Goal: Information Seeking & Learning: Learn about a topic

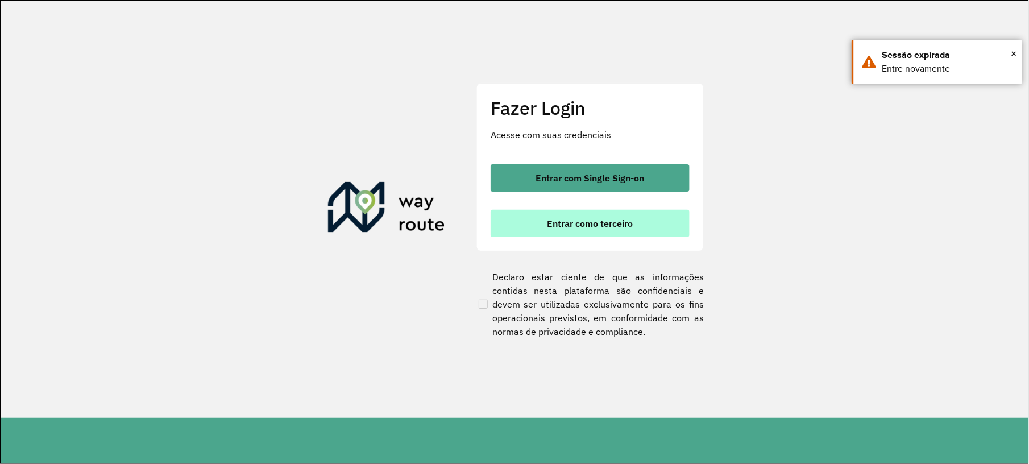
click at [596, 222] on span "Entrar como terceiro" at bounding box center [591, 223] width 86 height 9
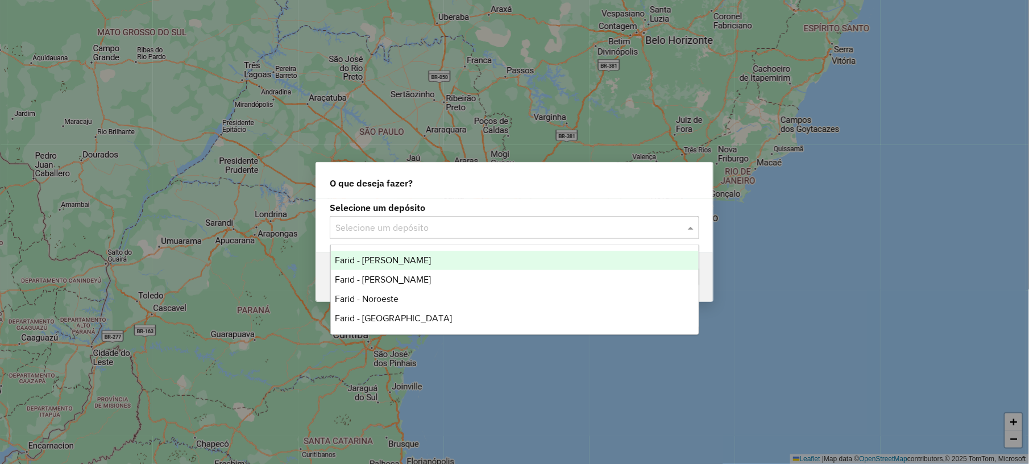
click at [433, 229] on input "text" at bounding box center [502, 228] width 335 height 14
click at [419, 267] on div "Farid - [PERSON_NAME]" at bounding box center [515, 260] width 368 height 19
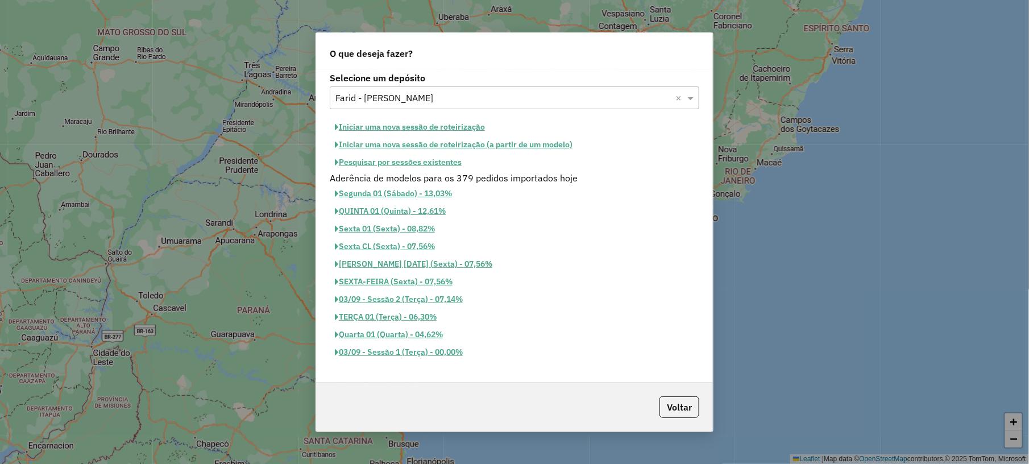
click at [401, 158] on button "Pesquisar por sessões existentes" at bounding box center [398, 163] width 137 height 18
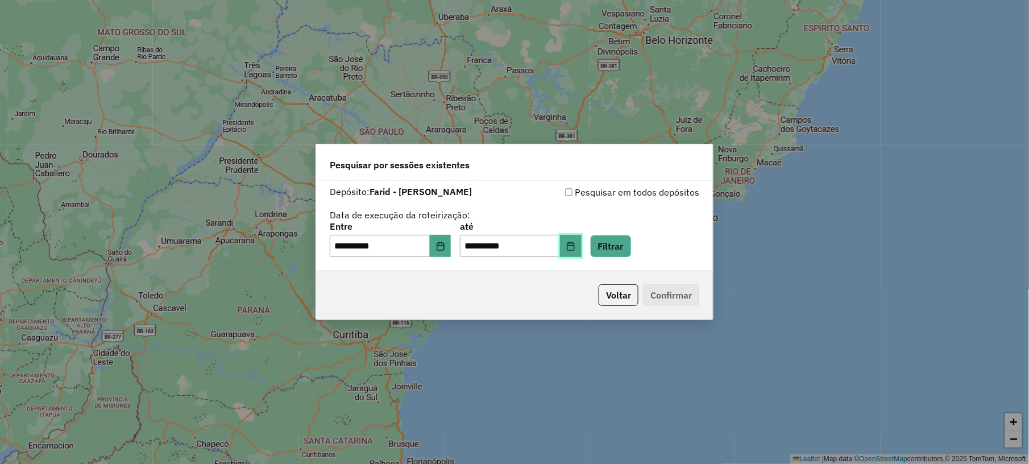
click at [582, 255] on button "Choose Date" at bounding box center [571, 246] width 22 height 23
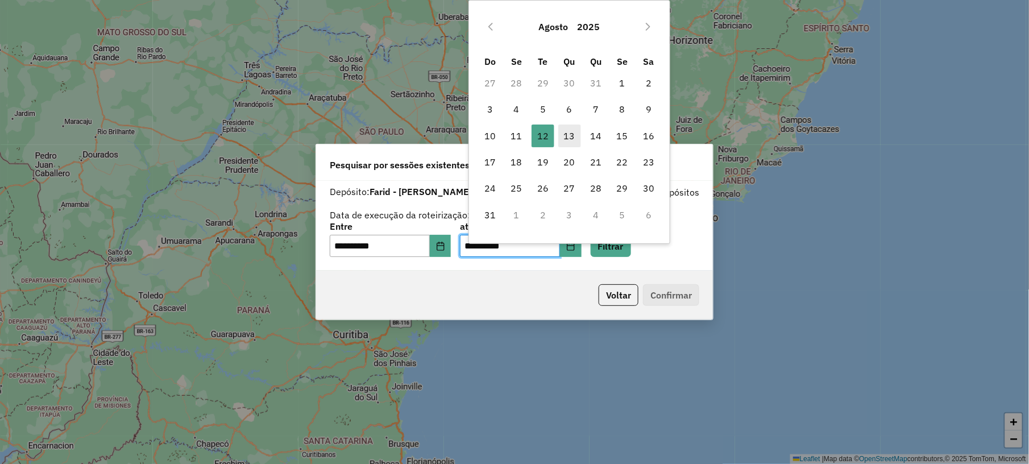
click at [566, 139] on span "13" at bounding box center [569, 136] width 23 height 23
type input "**********"
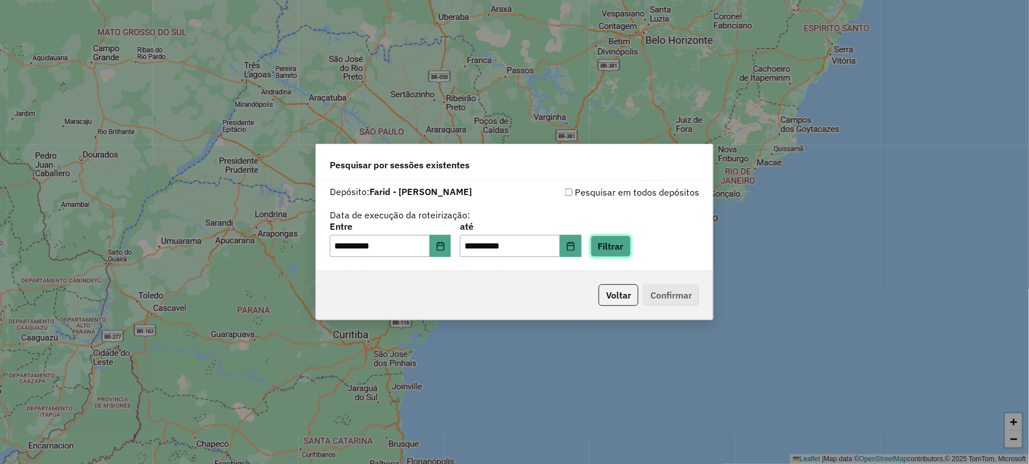
click at [621, 245] on button "Filtrar" at bounding box center [611, 246] width 40 height 22
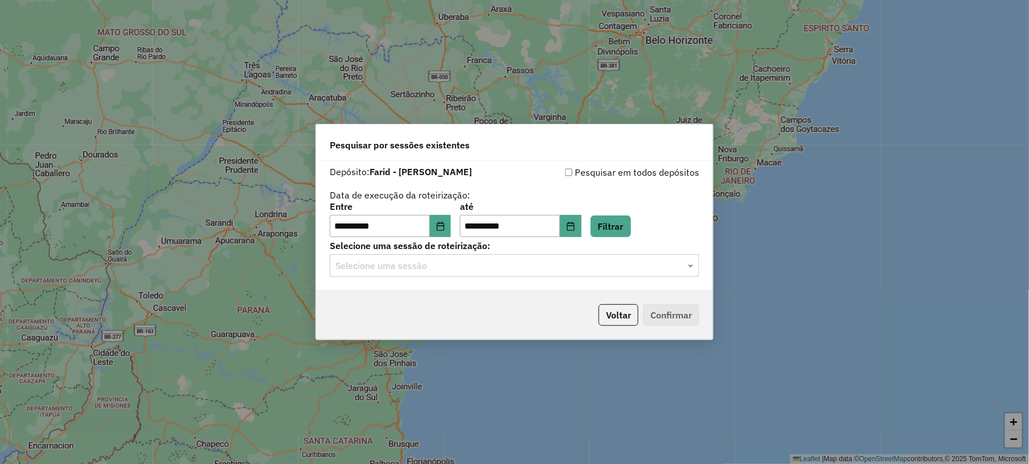
click at [465, 271] on input "text" at bounding box center [502, 266] width 335 height 14
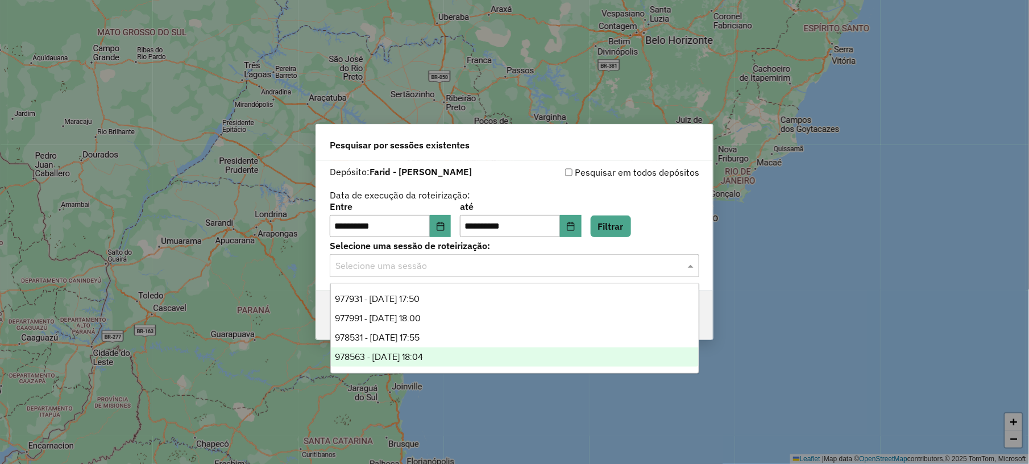
click at [407, 353] on span "978563 - 13/08/2025 18:04" at bounding box center [379, 357] width 88 height 10
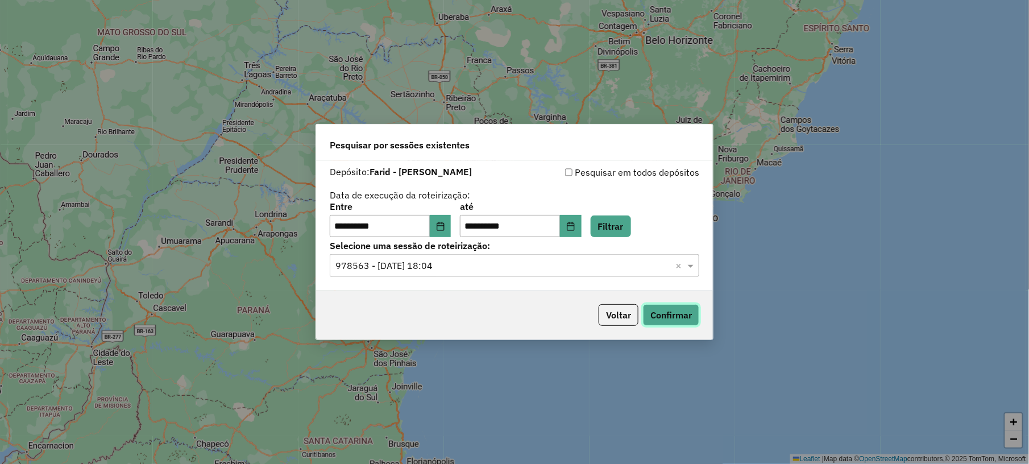
click at [669, 310] on button "Confirmar" at bounding box center [671, 315] width 56 height 22
click at [575, 222] on icon "Choose Date" at bounding box center [570, 226] width 9 height 9
click at [523, 278] on div "**********" at bounding box center [514, 226] width 397 height 130
click at [521, 271] on input "text" at bounding box center [502, 266] width 335 height 14
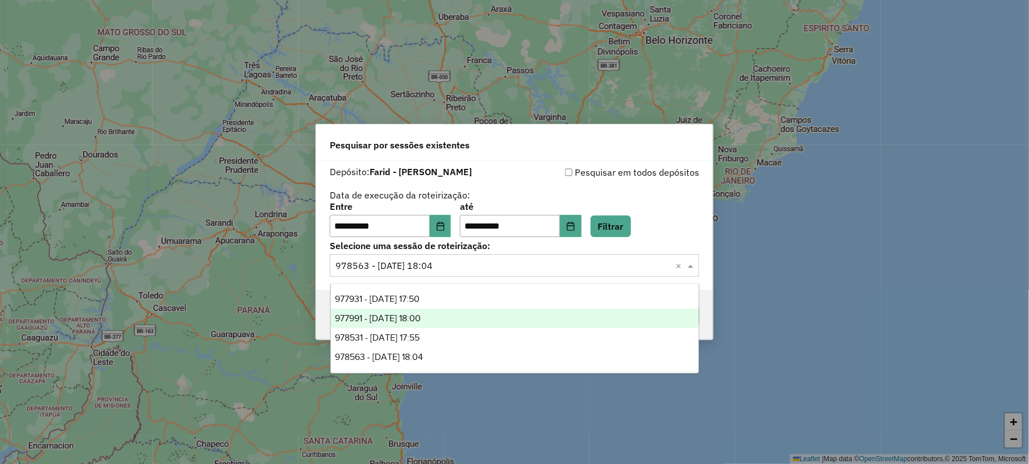
click at [421, 317] on span "977991 - 12/08/2025 18:00" at bounding box center [378, 318] width 86 height 10
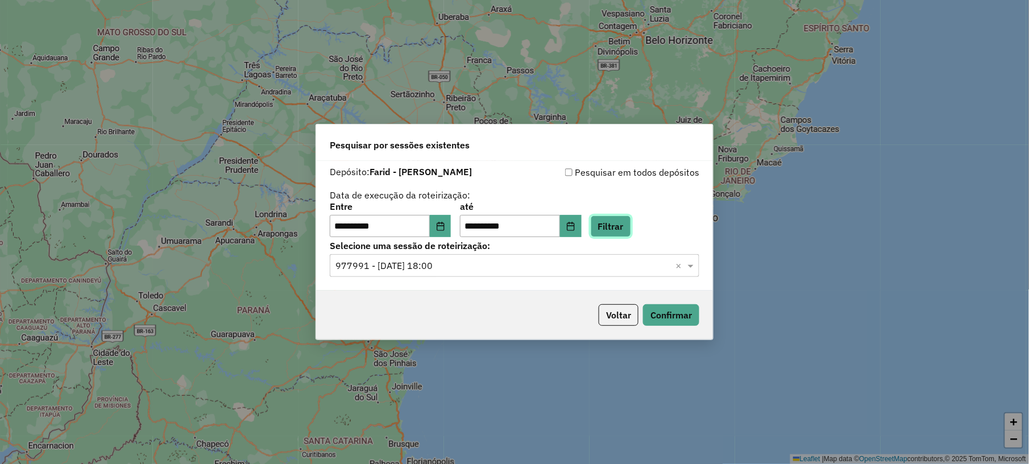
click at [629, 228] on button "Filtrar" at bounding box center [611, 227] width 40 height 22
click at [494, 268] on input "text" at bounding box center [502, 266] width 335 height 14
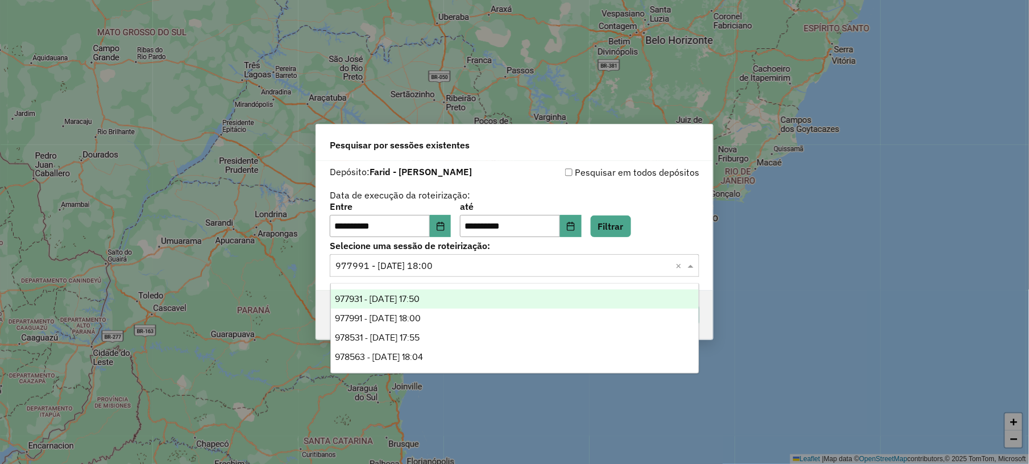
click at [419, 188] on label "Data de execução da roteirização:" at bounding box center [400, 195] width 140 height 14
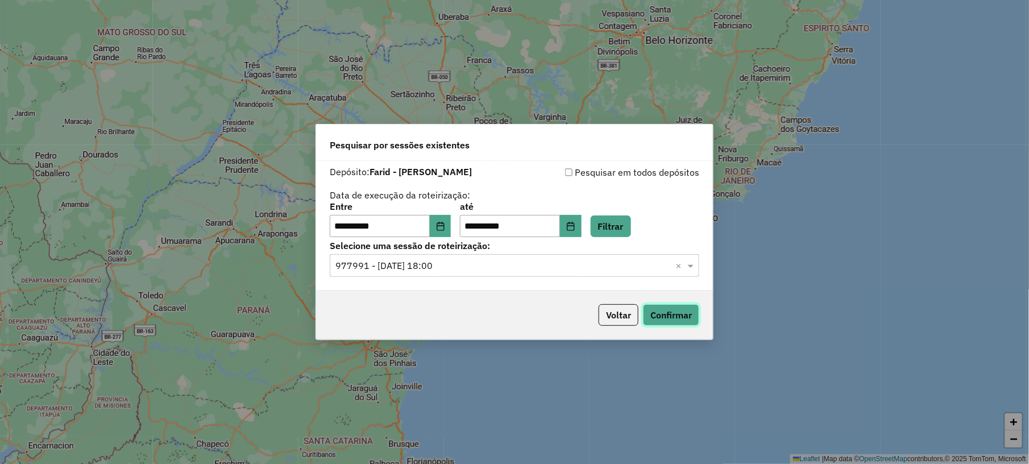
click at [672, 314] on button "Confirmar" at bounding box center [671, 315] width 56 height 22
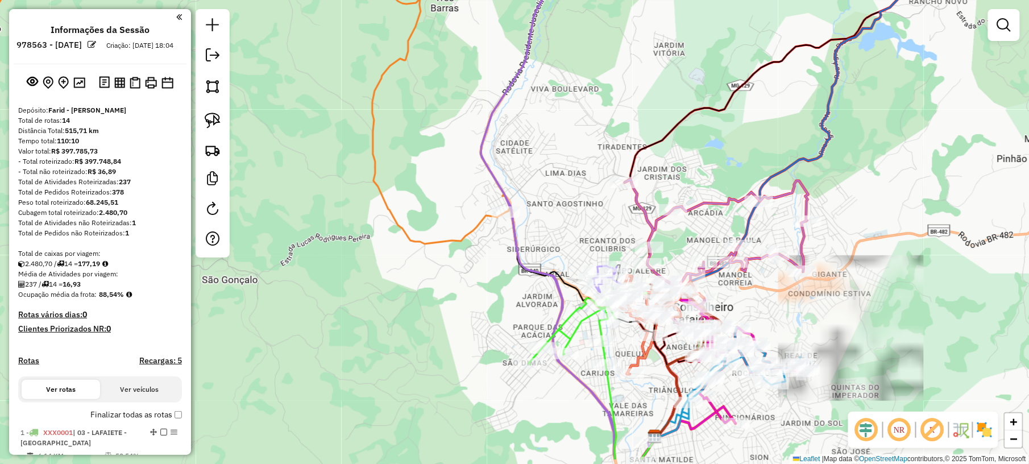
drag, startPoint x: 639, startPoint y: 207, endPoint x: 545, endPoint y: 114, distance: 132.7
click at [574, 113] on div "Janela de atendimento Grade de atendimento Capacidade Transportadoras Veículos …" at bounding box center [514, 232] width 1029 height 464
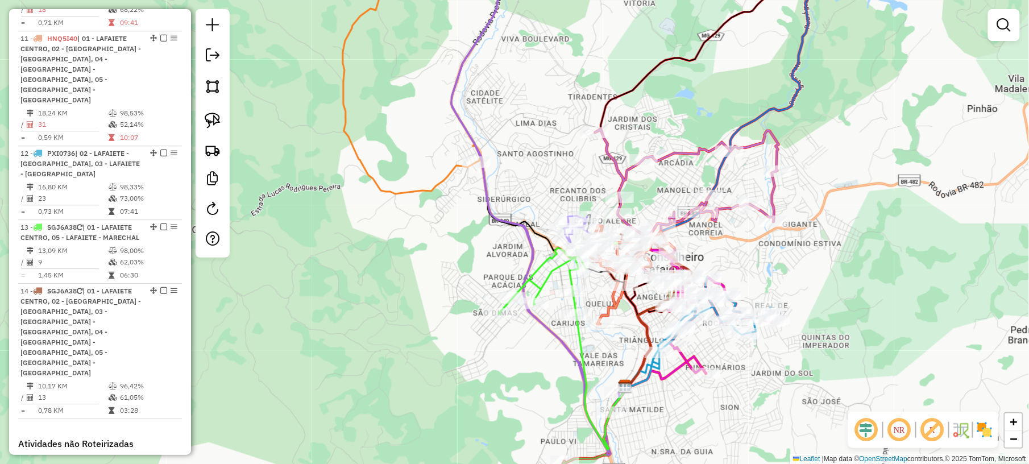
scroll to position [1211, 0]
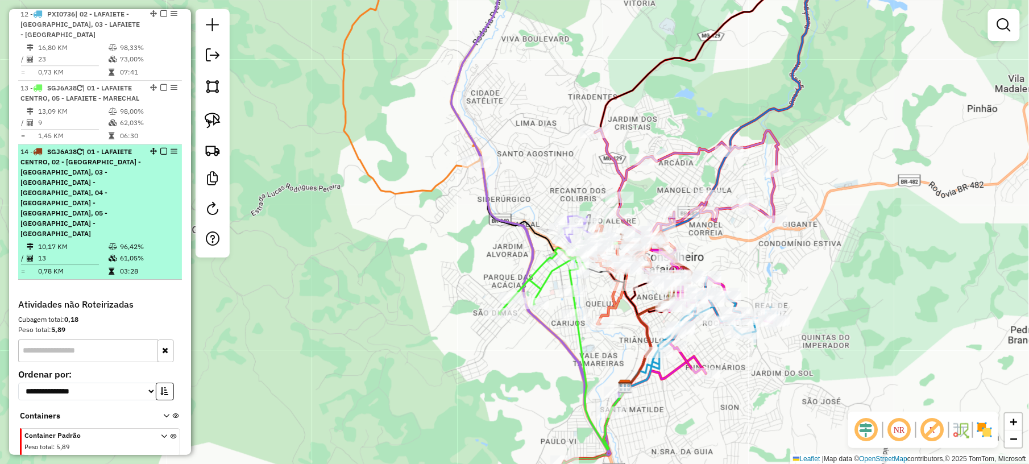
click at [94, 182] on div "14 - SGJ6A38 | 01 - LAFAIETE CENTRO, 02 - [GEOGRAPHIC_DATA] - [GEOGRAPHIC_DATA]…" at bounding box center [80, 193] width 121 height 92
select select "**********"
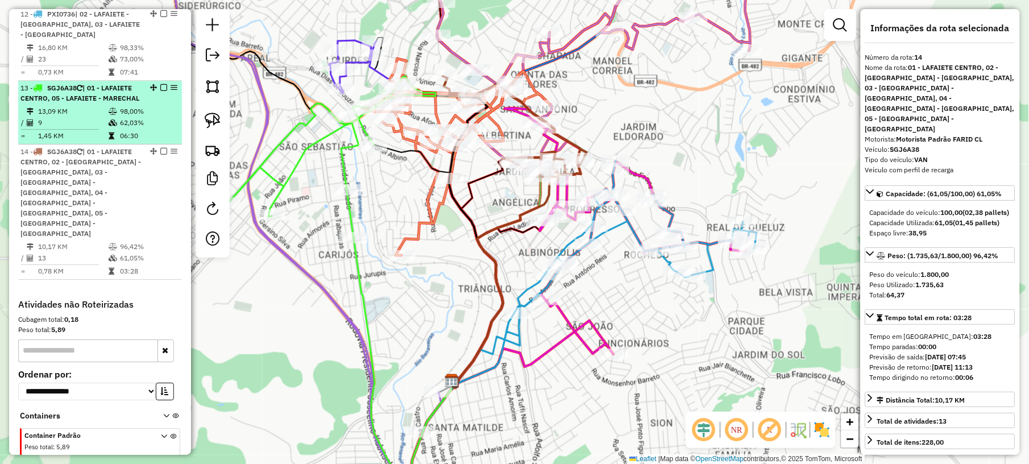
click at [73, 117] on td "9" at bounding box center [73, 122] width 71 height 11
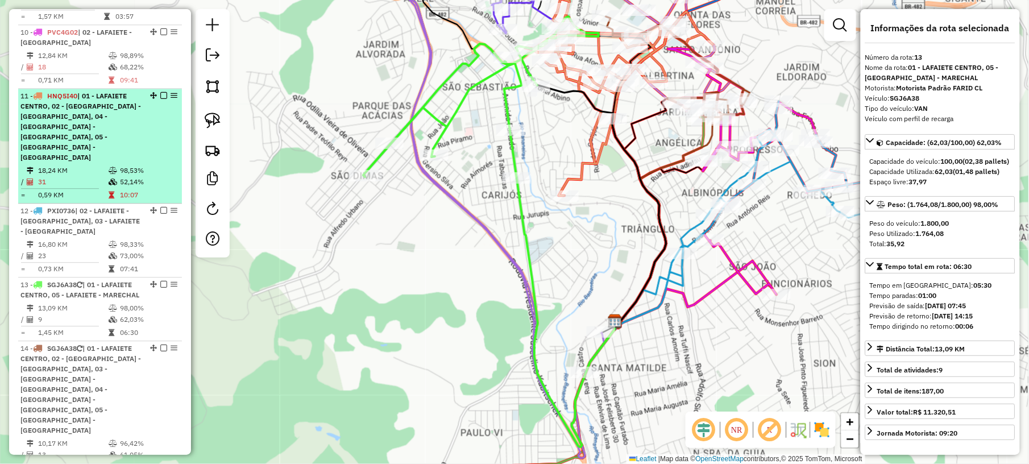
scroll to position [984, 0]
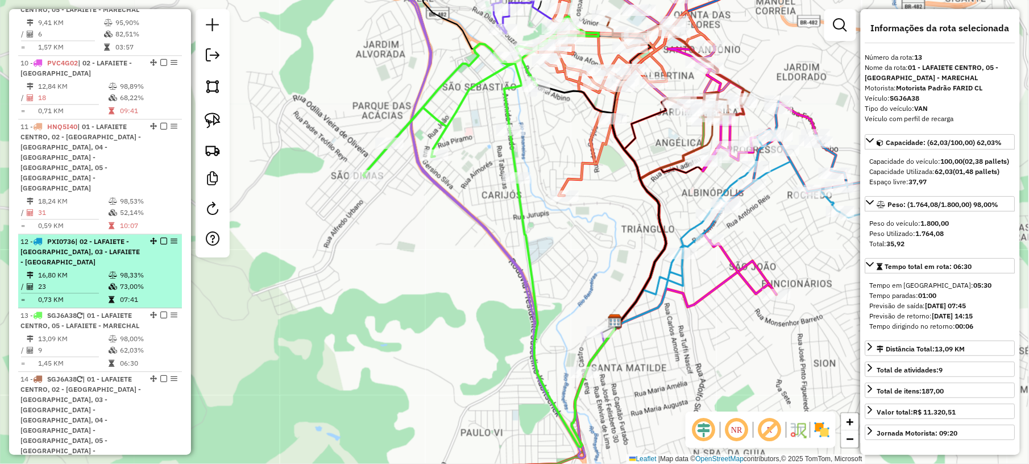
click at [76, 281] on td "23" at bounding box center [73, 286] width 71 height 11
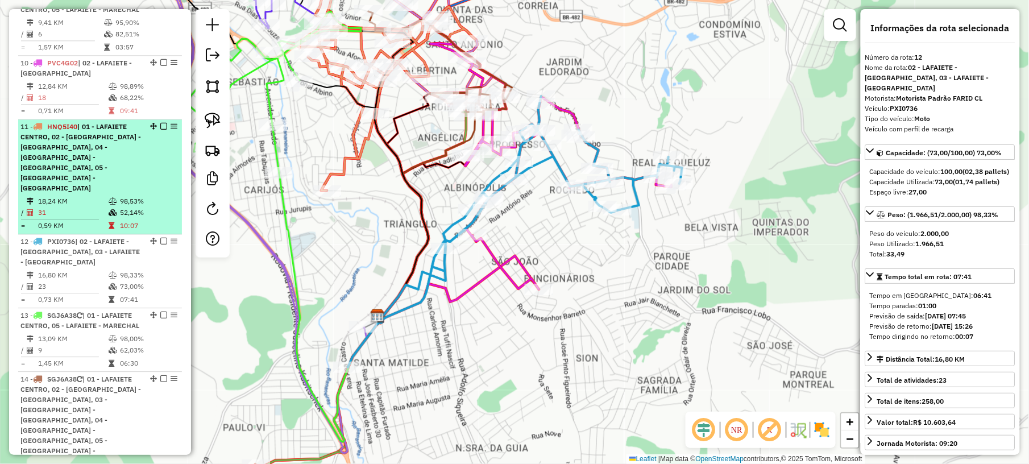
click at [69, 196] on td "18,24 KM" at bounding box center [73, 201] width 71 height 11
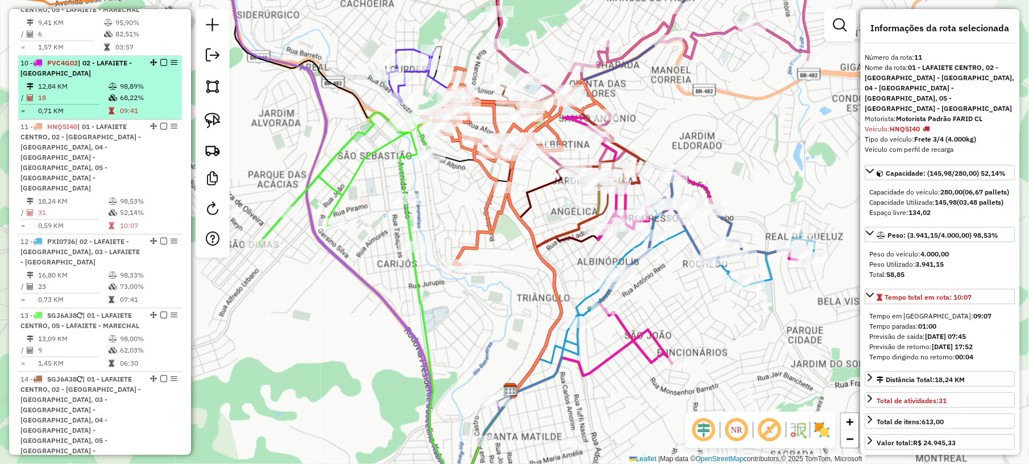
click at [85, 92] on td "12,84 KM" at bounding box center [73, 86] width 71 height 11
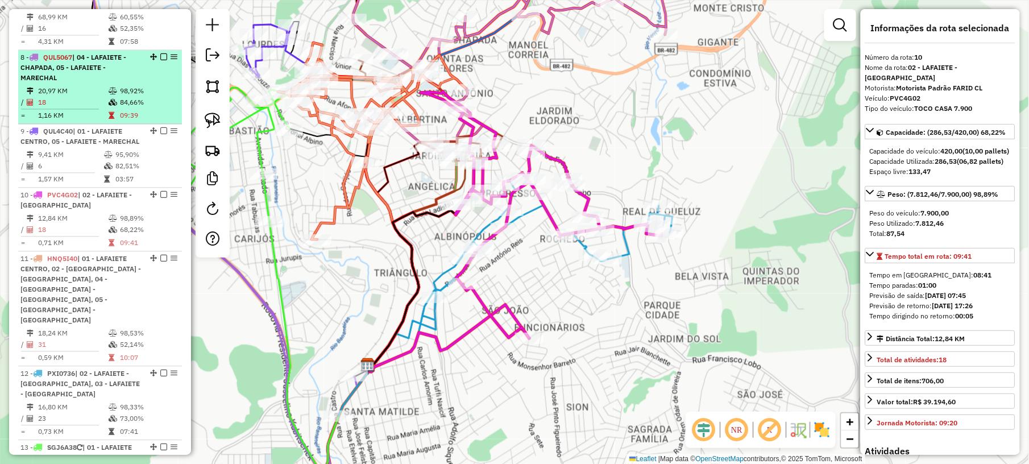
scroll to position [832, 0]
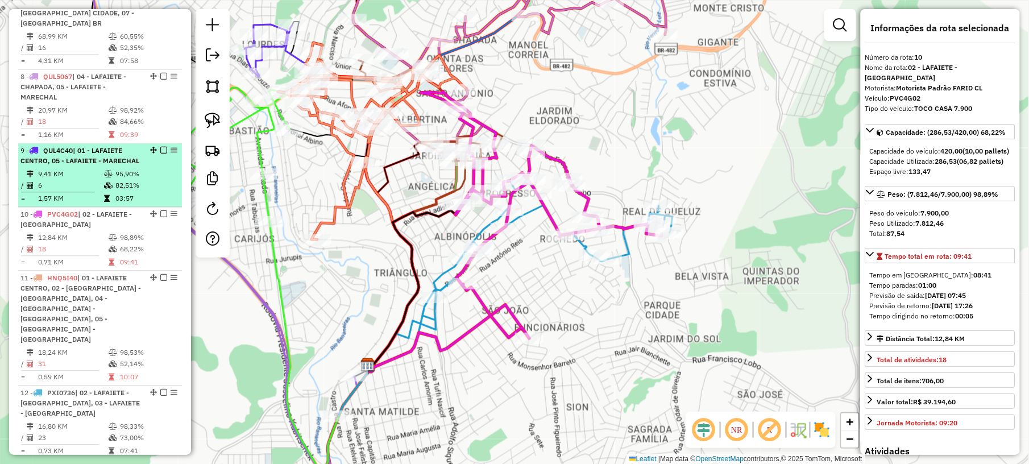
click at [76, 180] on td "9,41 KM" at bounding box center [71, 173] width 66 height 11
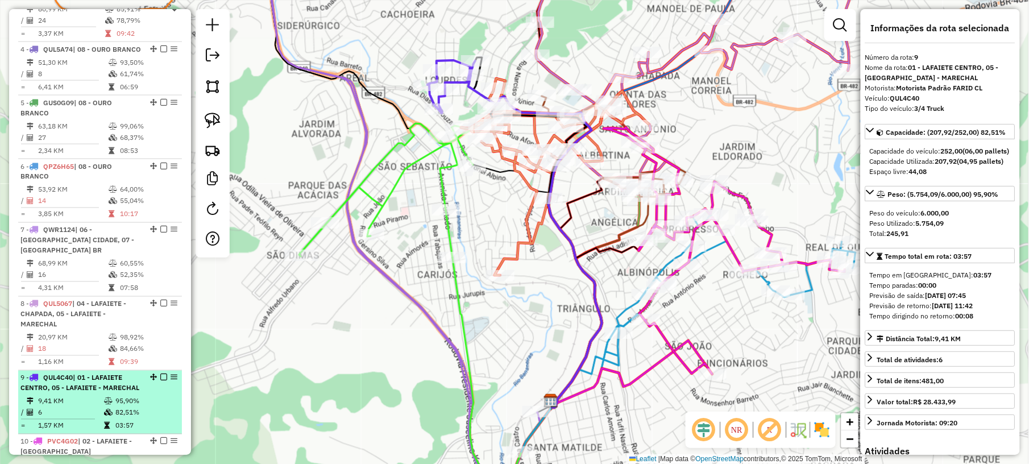
scroll to position [529, 0]
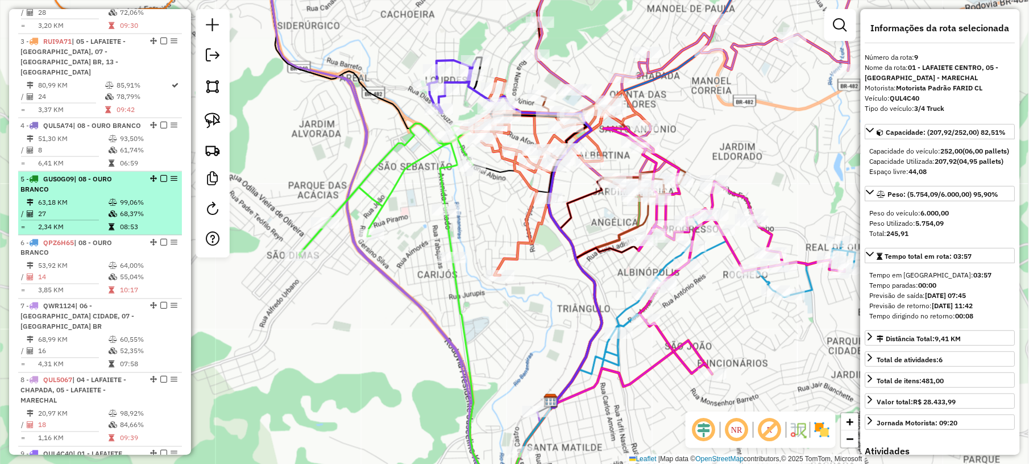
click at [69, 207] on td "63,18 KM" at bounding box center [73, 202] width 71 height 11
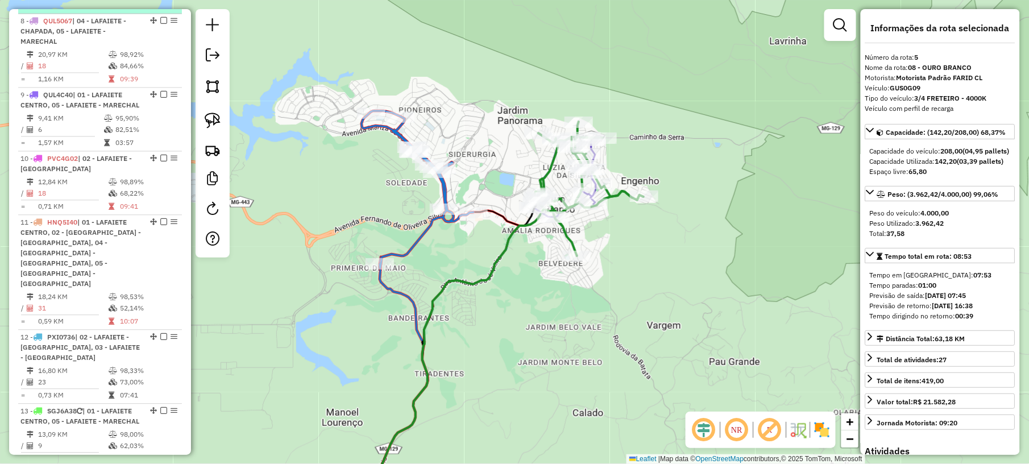
scroll to position [908, 0]
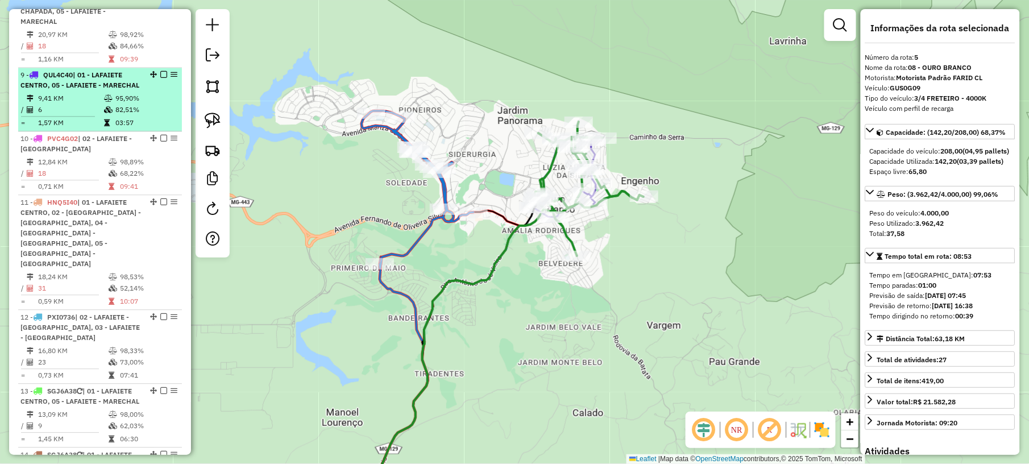
click at [69, 90] on div "9 - QUL4C40 | 01 - LAFAIETE CENTRO, 05 - [GEOGRAPHIC_DATA] - [GEOGRAPHIC_DATA]" at bounding box center [80, 80] width 121 height 20
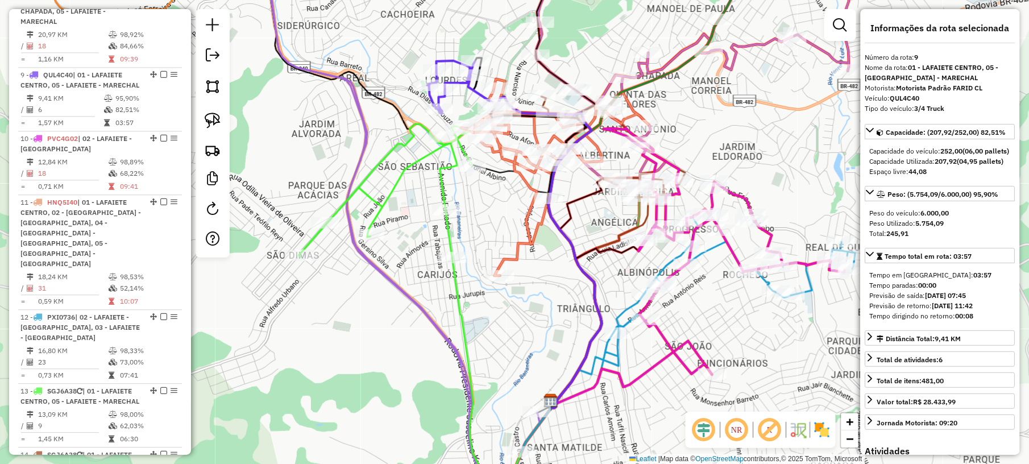
click at [455, 61] on icon at bounding box center [452, 87] width 48 height 53
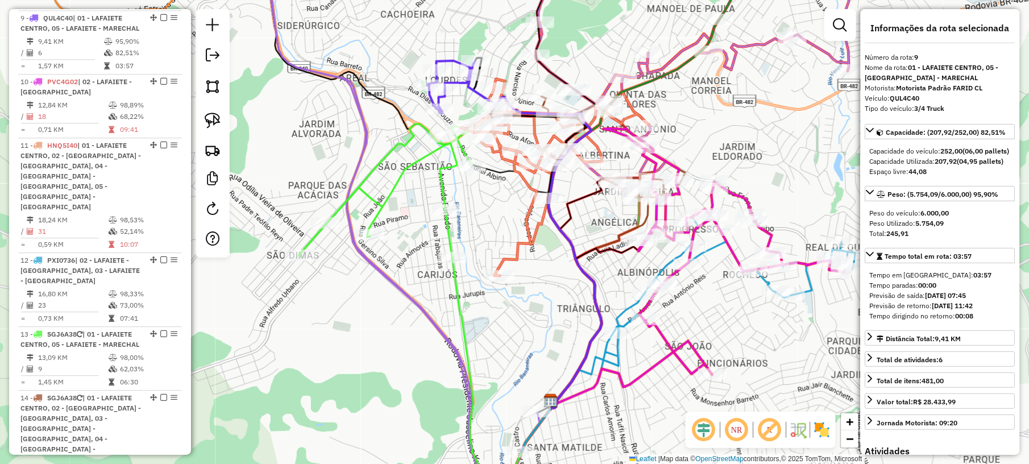
scroll to position [968, 0]
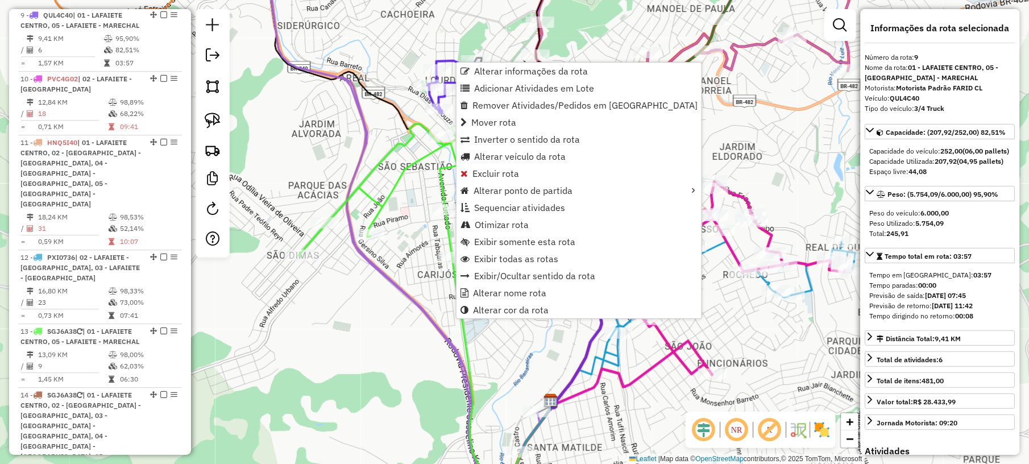
click at [384, 56] on div "Janela de atendimento Grade de atendimento Capacidade Transportadoras Veículos …" at bounding box center [514, 232] width 1029 height 464
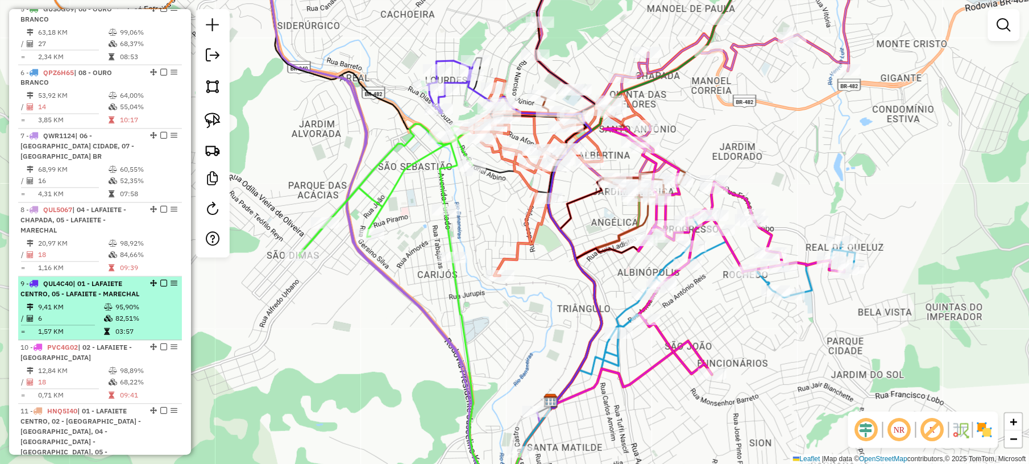
scroll to position [665, 0]
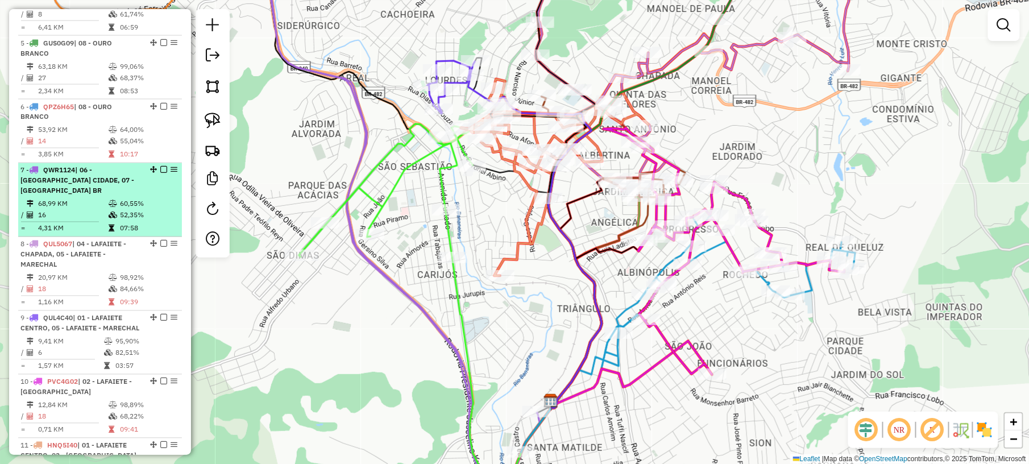
click at [71, 187] on span "| 06 - [GEOGRAPHIC_DATA] CIDADE, 07 - [GEOGRAPHIC_DATA] BR" at bounding box center [77, 180] width 114 height 29
select select "**********"
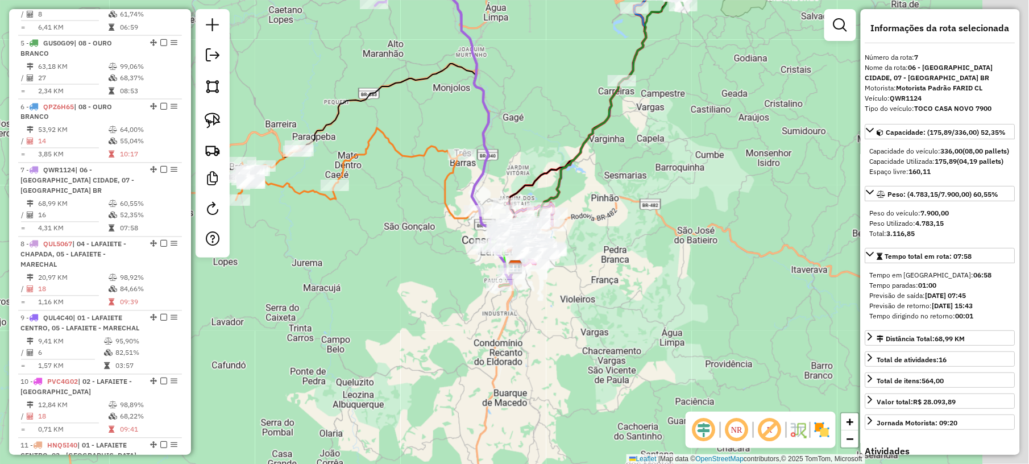
drag, startPoint x: 592, startPoint y: 267, endPoint x: 523, endPoint y: 141, distance: 143.8
click at [523, 142] on div "Janela de atendimento Grade de atendimento Capacidade Transportadoras Veículos …" at bounding box center [514, 232] width 1029 height 464
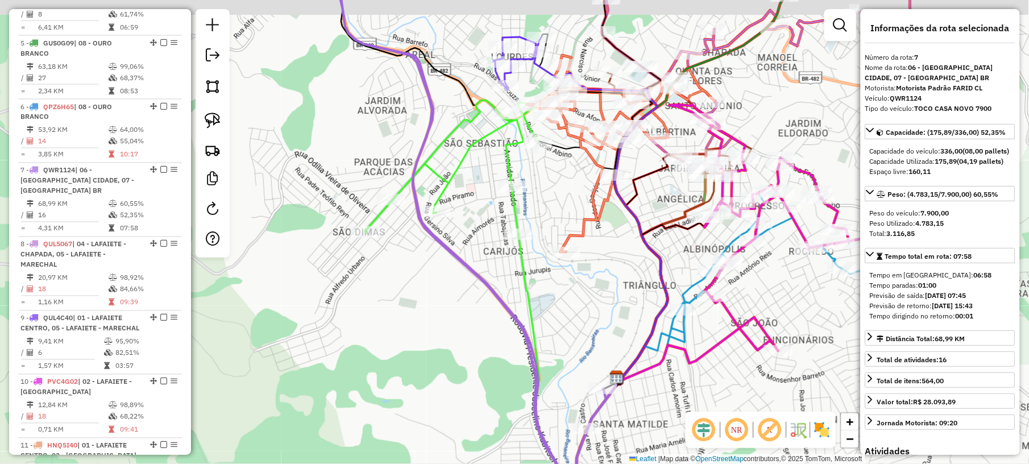
drag, startPoint x: 469, startPoint y: 62, endPoint x: 442, endPoint y: 156, distance: 97.6
click at [442, 156] on div "Janela de atendimento Grade de atendimento Capacidade Transportadoras Veículos …" at bounding box center [514, 232] width 1029 height 464
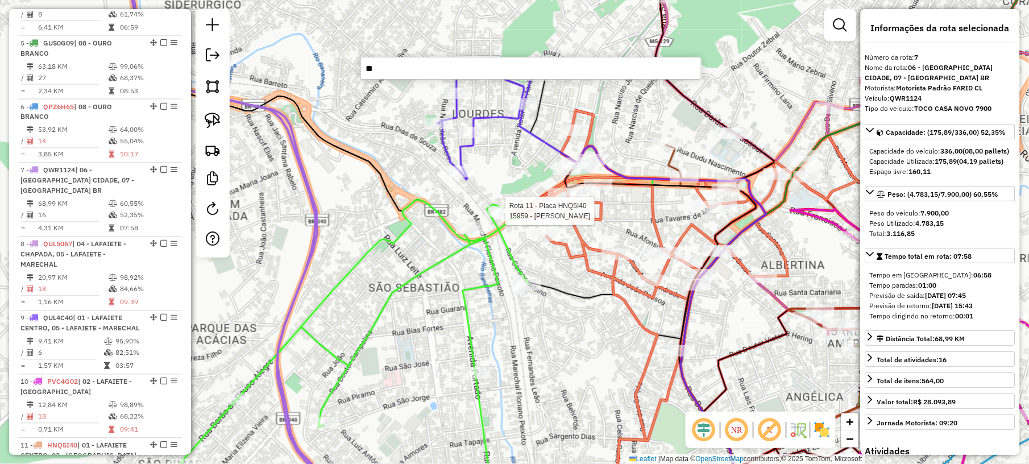
type input "***"
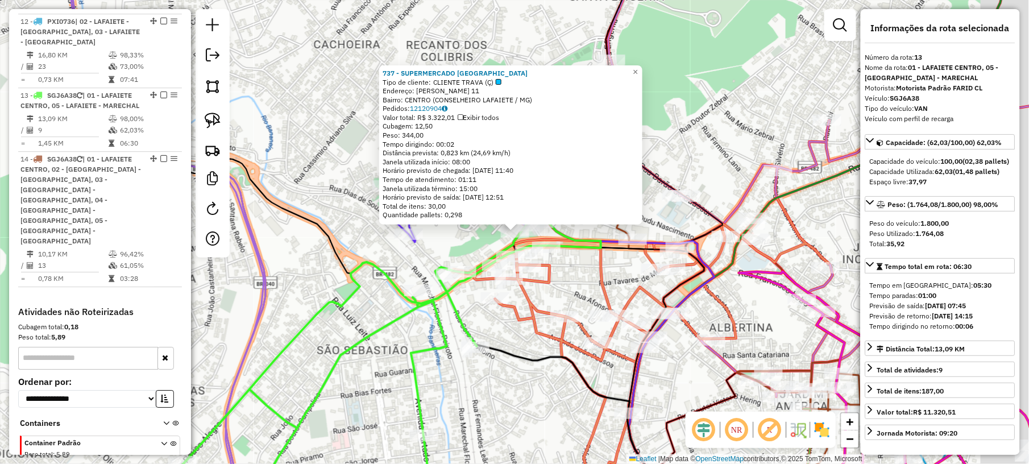
scroll to position [1211, 0]
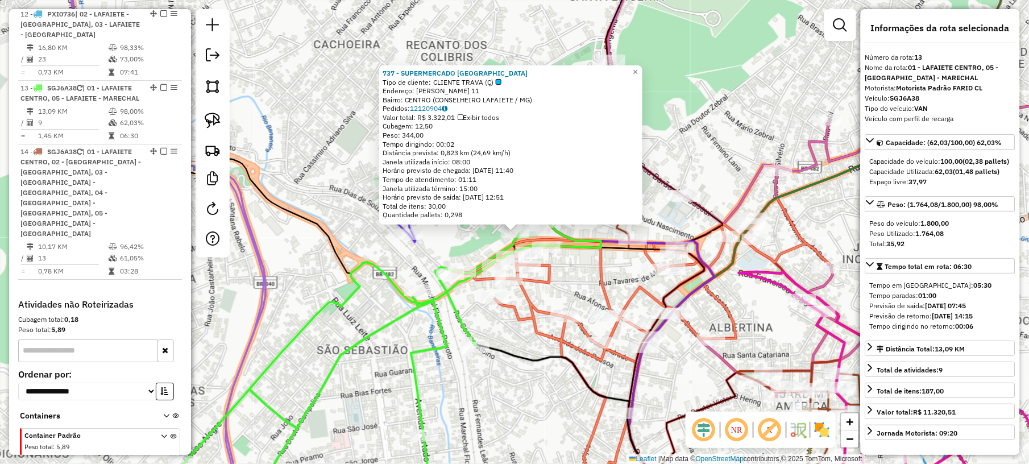
click at [705, 139] on div "737 - SUPERMERCADO [GEOGRAPHIC_DATA] Tipo de cliente: CLIENTE TRAVA (Ç) Endereç…" at bounding box center [514, 232] width 1029 height 464
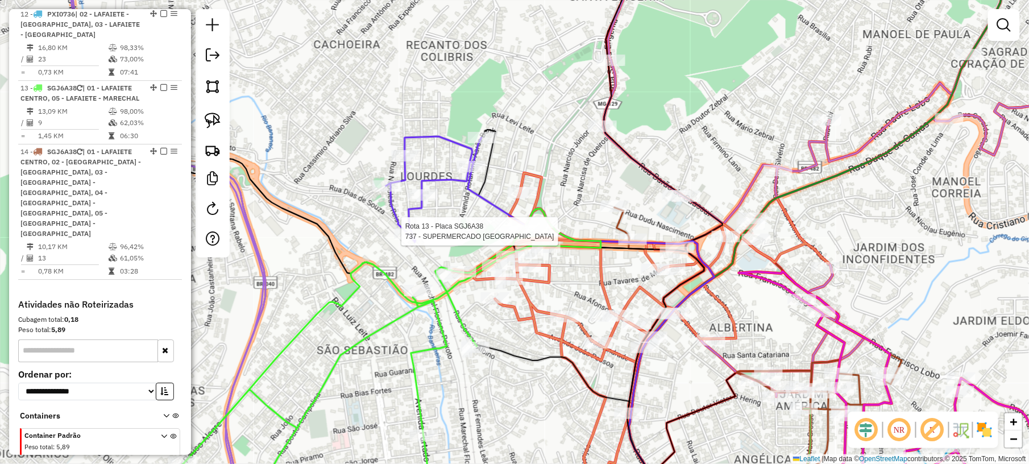
select select "**********"
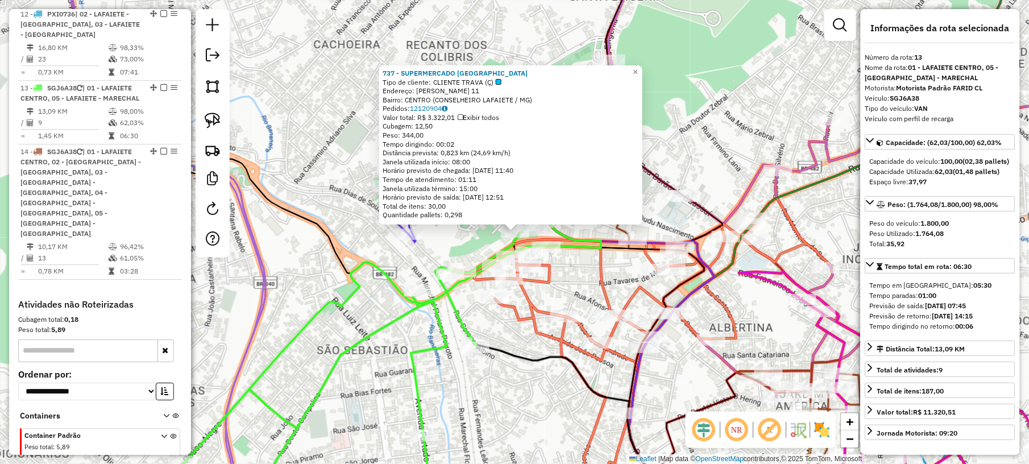
click at [339, 176] on div "737 - SUPERMERCADO [GEOGRAPHIC_DATA] Tipo de cliente: CLIENTE TRAVA (Ç) Endereç…" at bounding box center [514, 232] width 1029 height 464
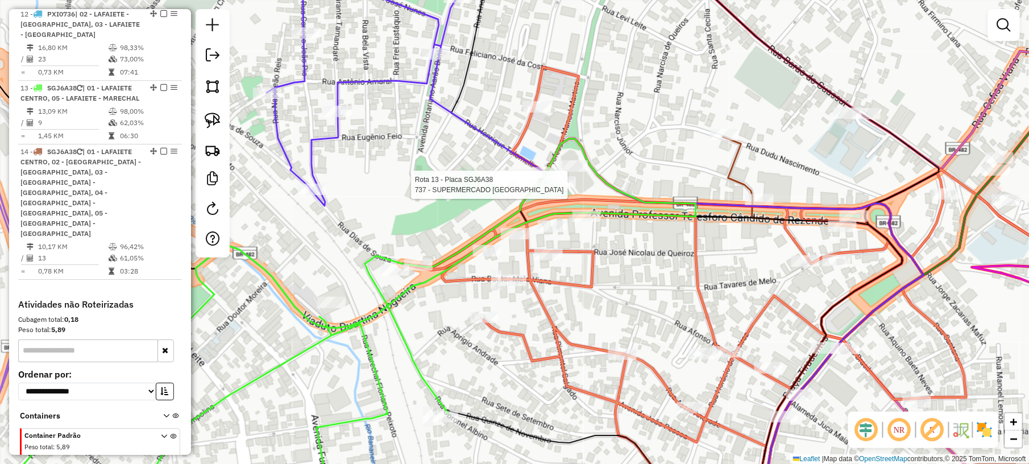
select select "**********"
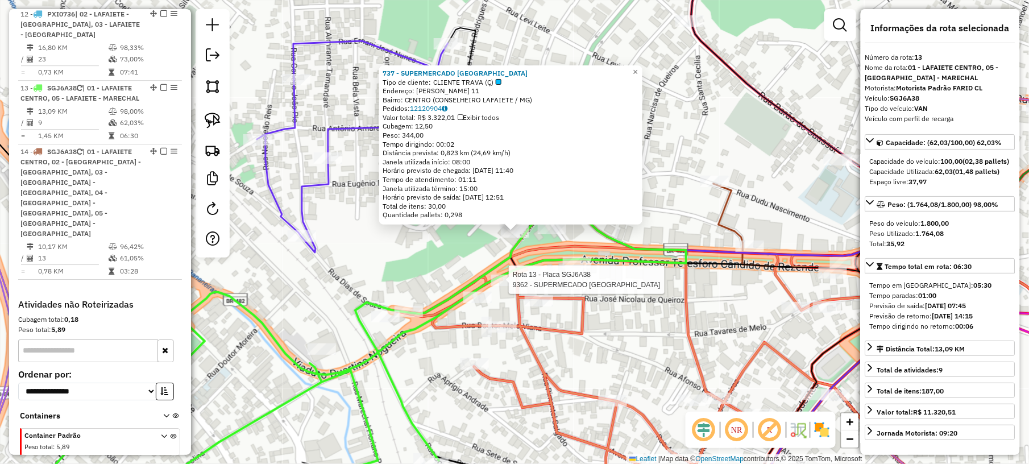
click at [505, 286] on div at bounding box center [505, 280] width 28 height 11
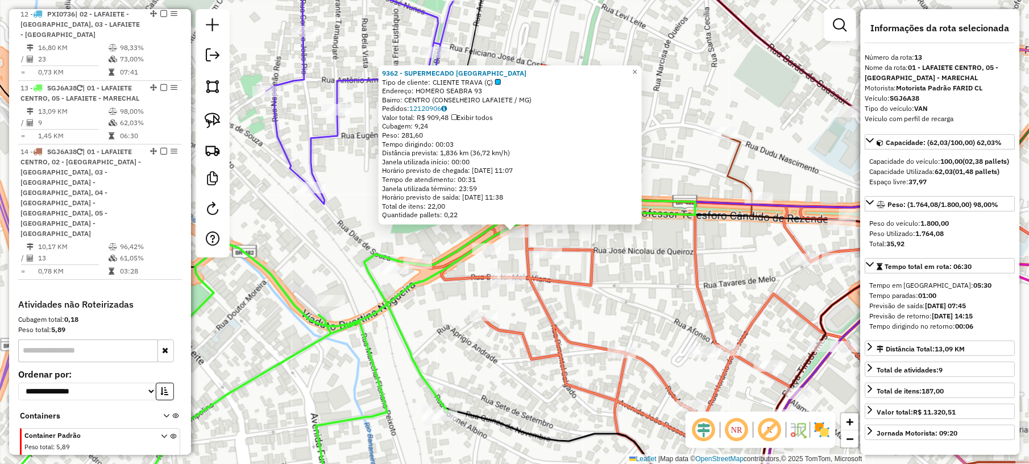
click at [458, 322] on div "9362 - SUPERMECADO [GEOGRAPHIC_DATA] Tipo de cliente: CLIENTE TRAVA (Ç) Endereç…" at bounding box center [514, 232] width 1029 height 464
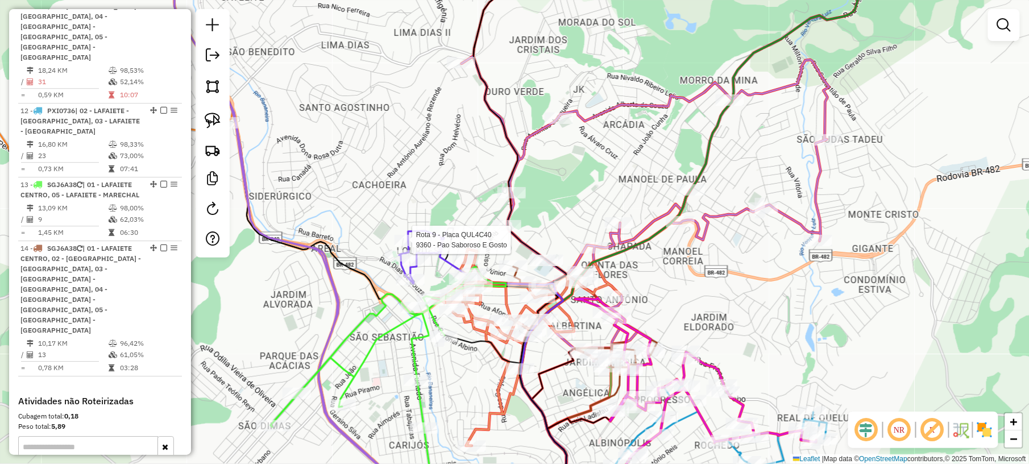
select select "**********"
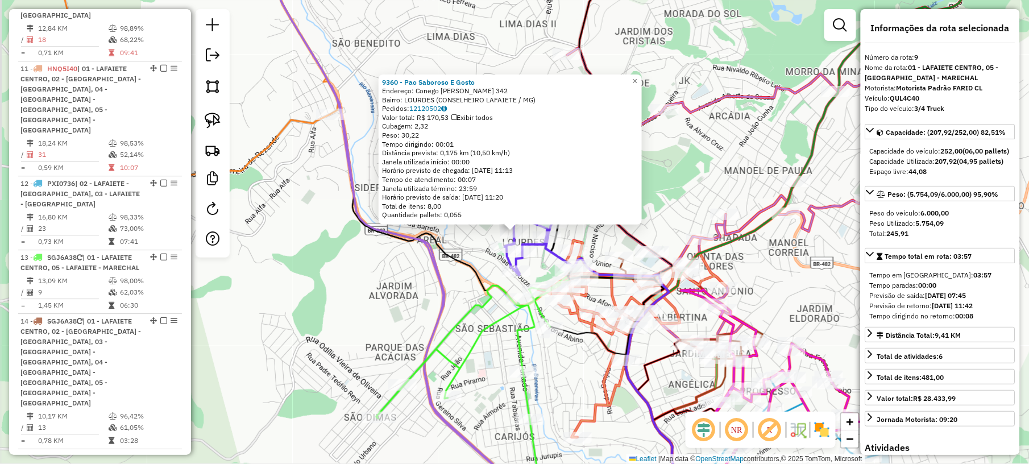
scroll to position [968, 0]
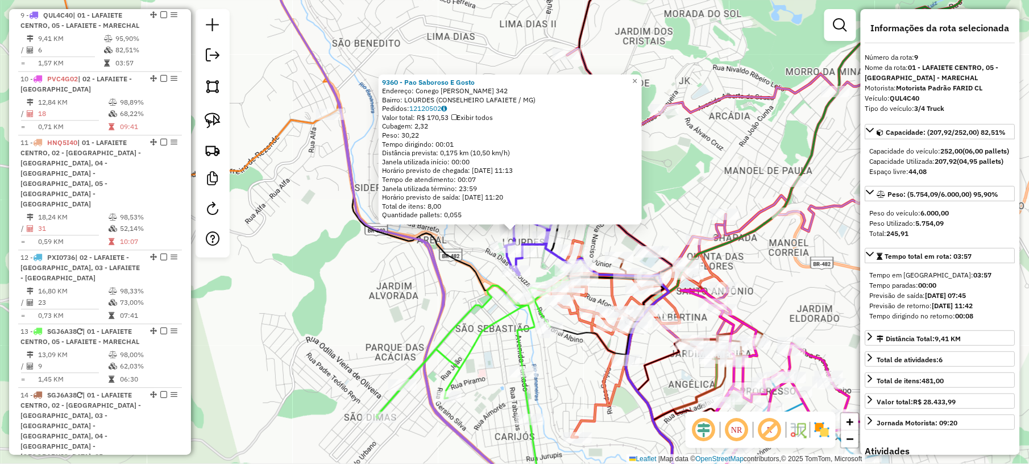
click at [731, 175] on div "9360 - Pao Saboroso E [PERSON_NAME]: [PERSON_NAME] 342 Bairro: [GEOGRAPHIC_DATA…" at bounding box center [514, 232] width 1029 height 464
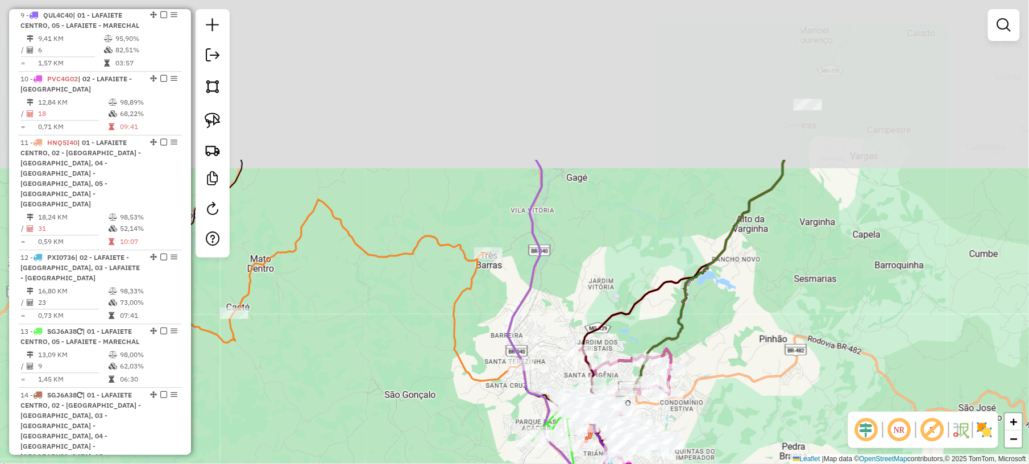
drag, startPoint x: 739, startPoint y: 60, endPoint x: 722, endPoint y: 283, distance: 223.0
click at [722, 283] on div "Janela de atendimento Grade de atendimento Capacidade Transportadoras Veículos …" at bounding box center [514, 232] width 1029 height 464
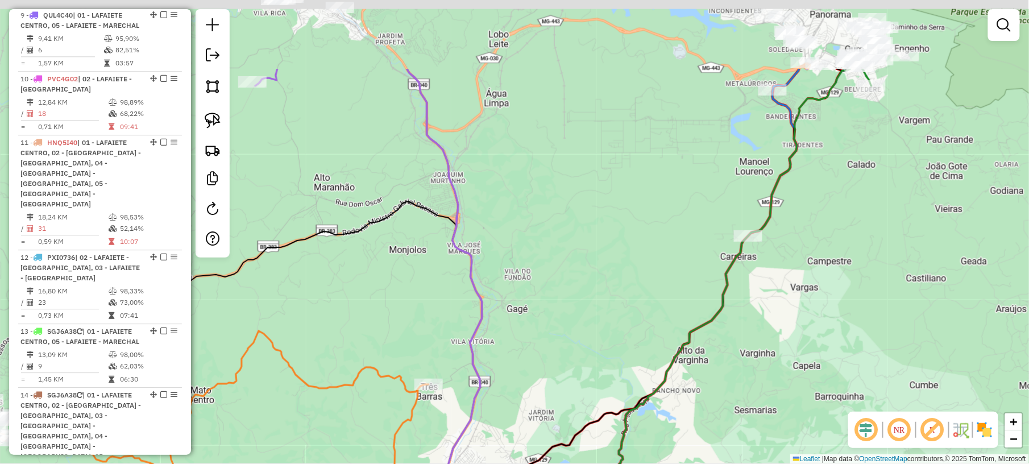
drag, startPoint x: 749, startPoint y: 160, endPoint x: 619, endPoint y: 298, distance: 189.4
click at [626, 294] on div "Janela de atendimento Grade de atendimento Capacidade Transportadoras Veículos …" at bounding box center [514, 232] width 1029 height 464
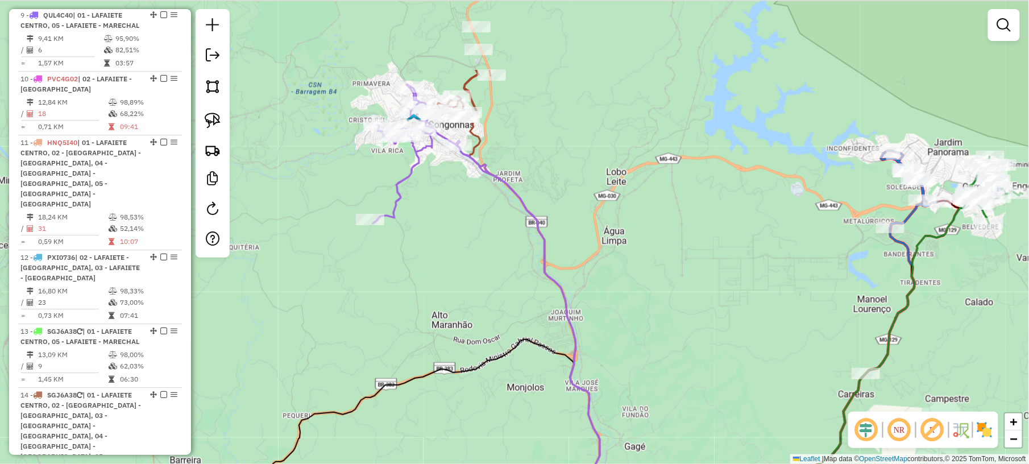
drag, startPoint x: 540, startPoint y: 176, endPoint x: 695, endPoint y: 314, distance: 207.8
click at [695, 314] on div "Janela de atendimento Grade de atendimento Capacidade Transportadoras Veículos …" at bounding box center [514, 232] width 1029 height 464
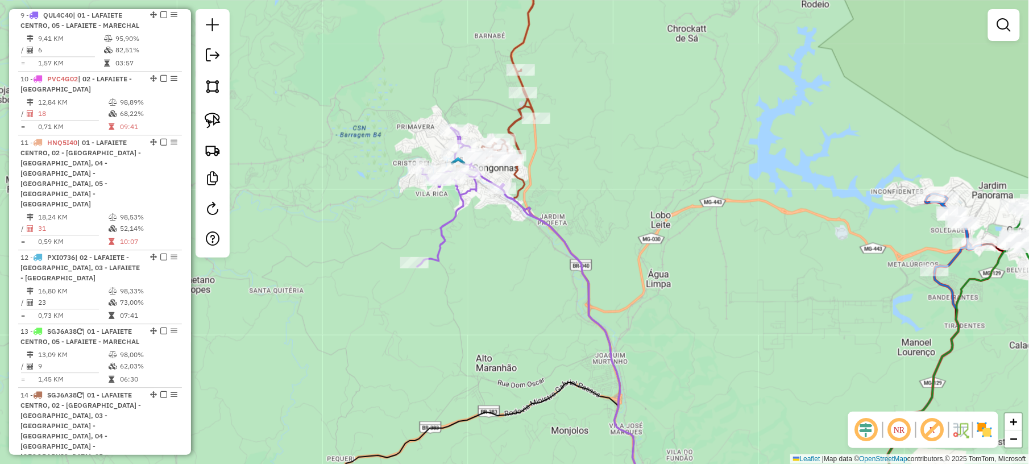
click at [458, 204] on icon at bounding box center [530, 318] width 227 height 383
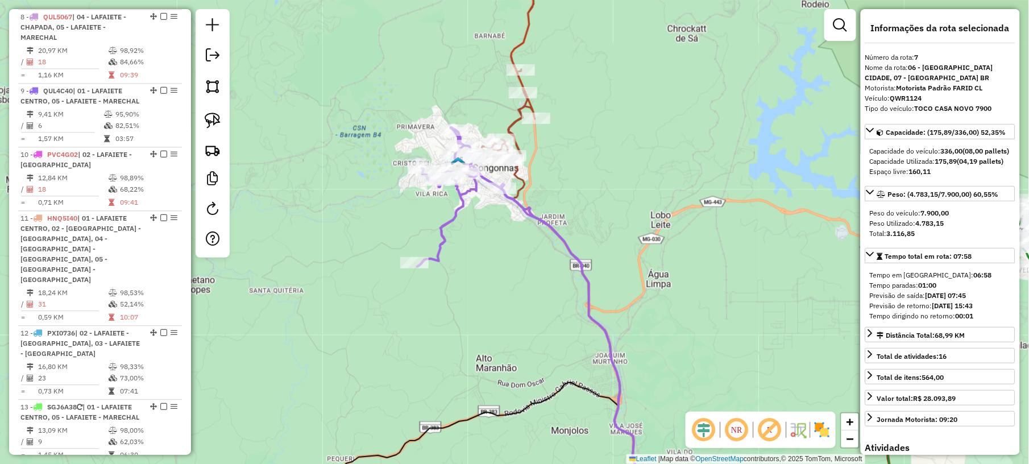
scroll to position [819, 0]
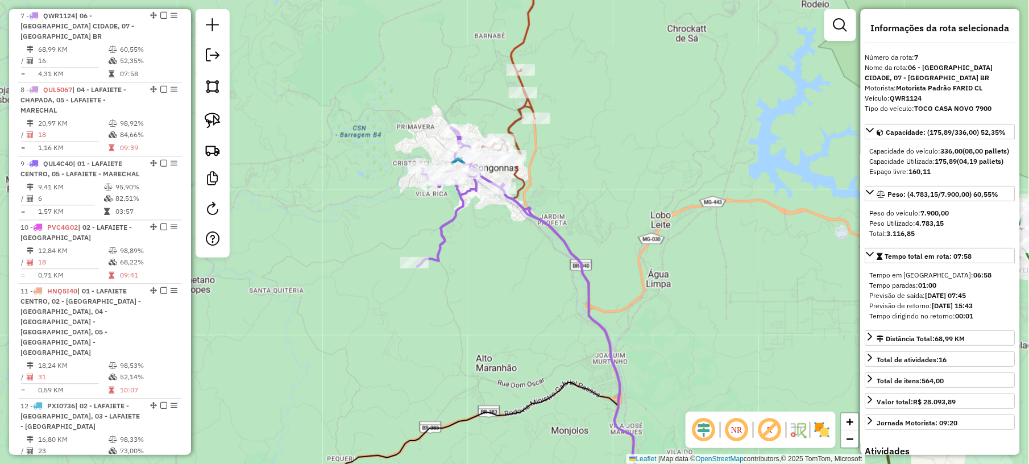
click at [513, 125] on icon at bounding box center [528, 56] width 115 height 207
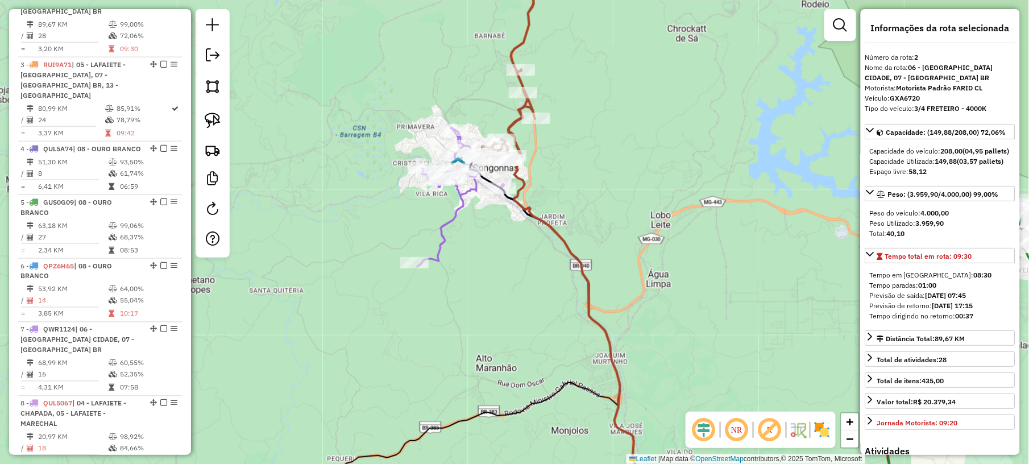
scroll to position [490, 0]
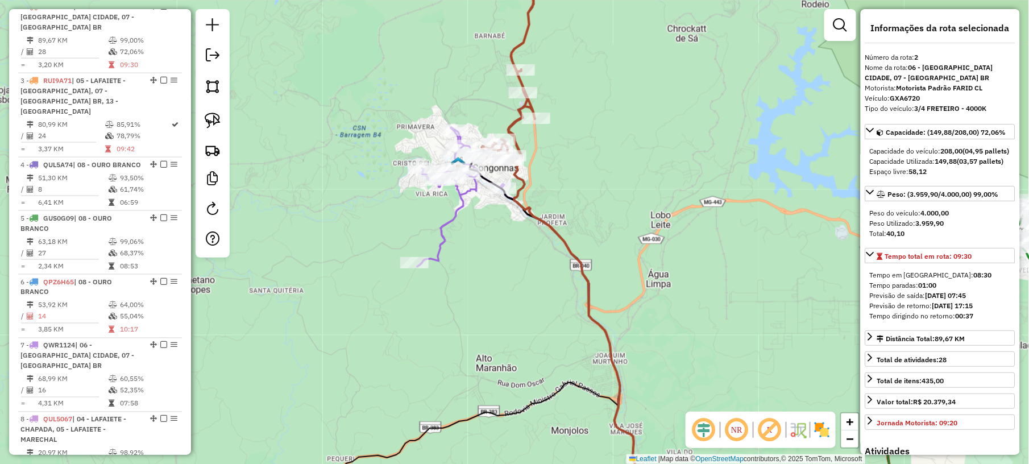
drag, startPoint x: 657, startPoint y: 197, endPoint x: 298, endPoint y: 157, distance: 361.6
click at [305, 160] on div "Janela de atendimento Grade de atendimento Capacidade Transportadoras Veículos …" at bounding box center [514, 232] width 1029 height 464
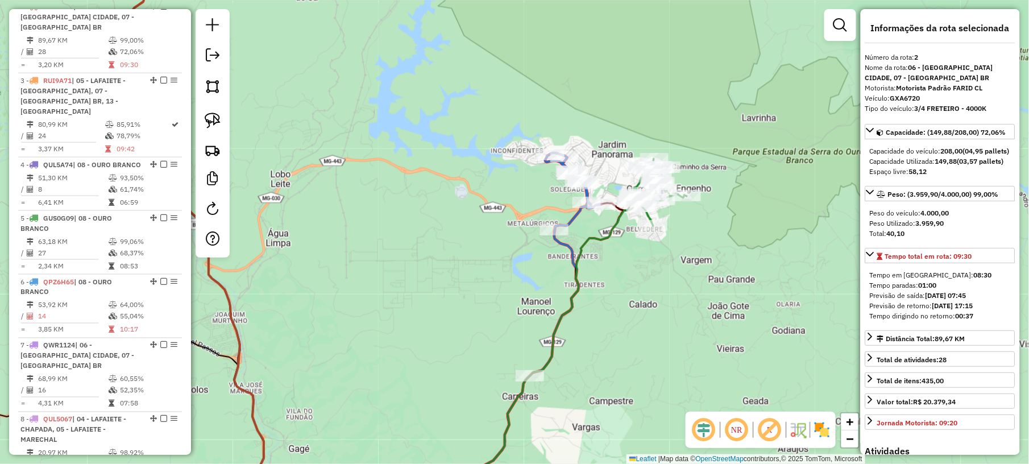
click at [574, 216] on icon at bounding box center [573, 192] width 56 height 79
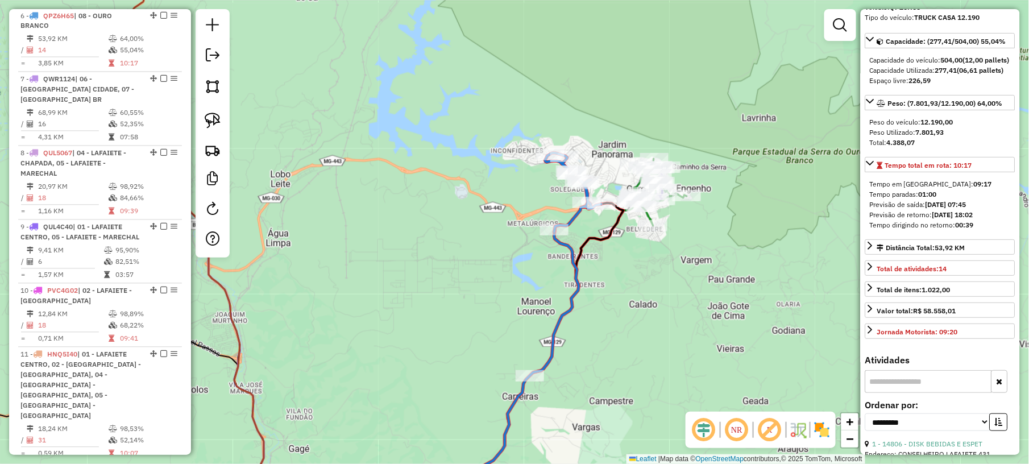
scroll to position [227, 0]
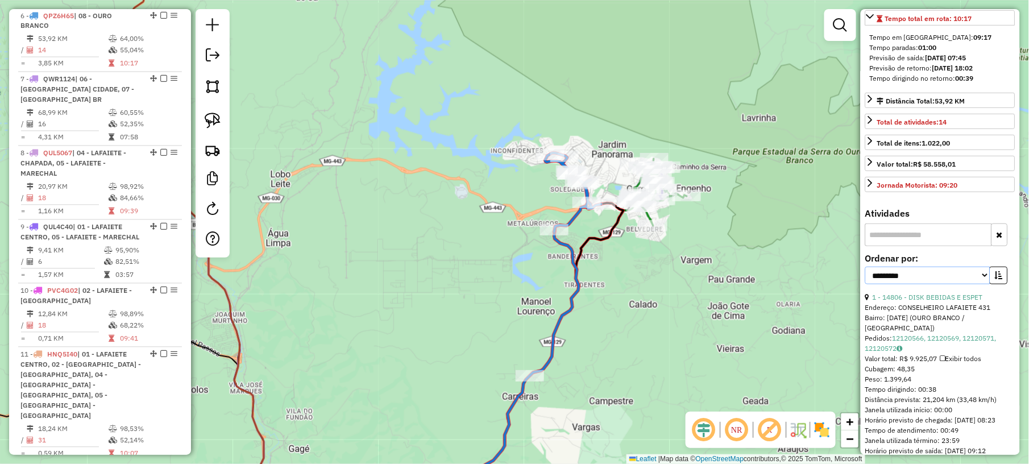
click at [931, 284] on select "**********" at bounding box center [927, 276] width 125 height 18
select select "*********"
click at [865, 284] on select "**********" at bounding box center [927, 276] width 125 height 18
click at [998, 279] on icon "button" at bounding box center [999, 275] width 8 height 8
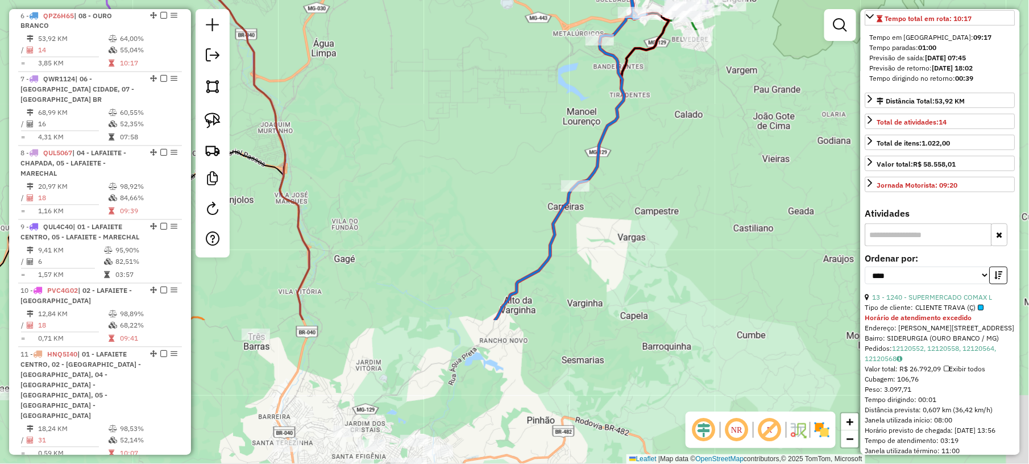
drag, startPoint x: 660, startPoint y: 365, endPoint x: 712, endPoint y: 138, distance: 233.3
click at [712, 138] on div "Janela de atendimento Grade de atendimento Capacidade Transportadoras Veículos …" at bounding box center [514, 232] width 1029 height 464
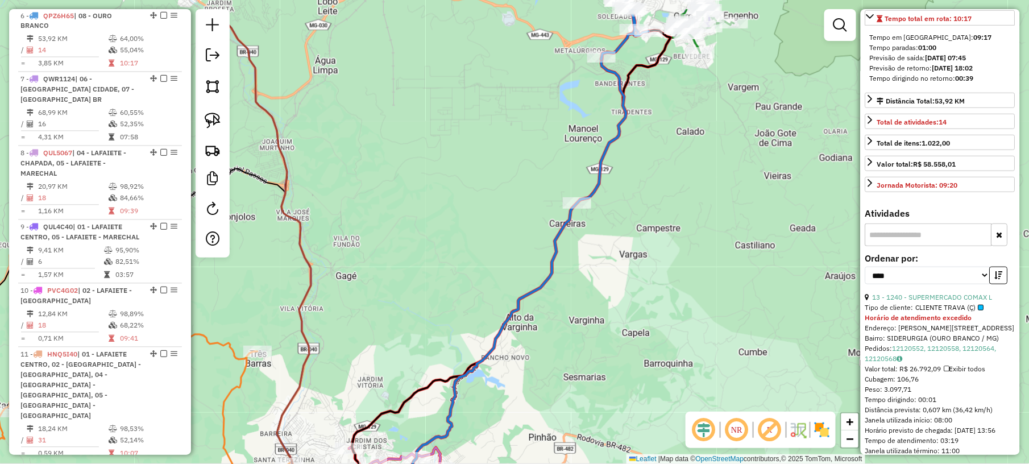
drag, startPoint x: 613, startPoint y: 296, endPoint x: 594, endPoint y: 399, distance: 104.7
click at [594, 399] on div "Janela de atendimento Grade de atendimento Capacidade Transportadoras Veículos …" at bounding box center [514, 232] width 1029 height 464
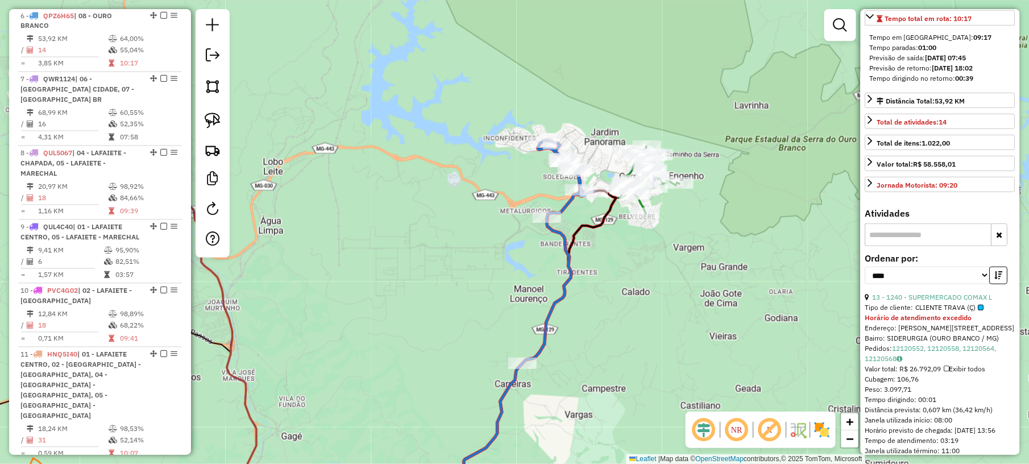
drag, startPoint x: 713, startPoint y: 159, endPoint x: 673, endPoint y: 271, distance: 118.9
click at [673, 271] on div "Janela de atendimento Grade de atendimento Capacidade Transportadoras Veículos …" at bounding box center [514, 232] width 1029 height 464
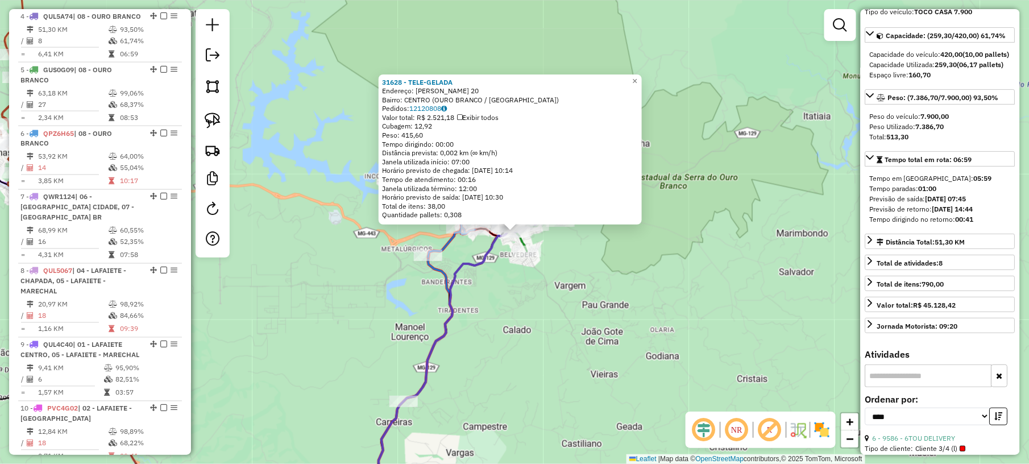
scroll to position [628, 0]
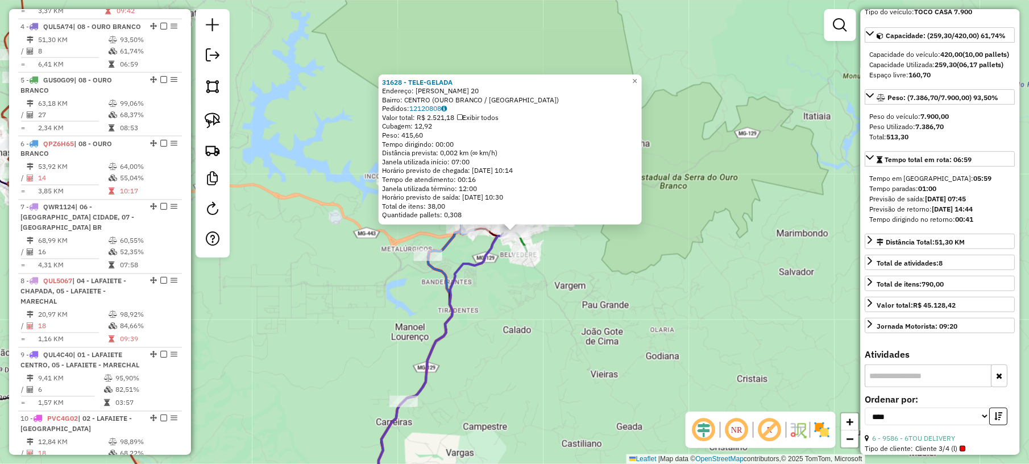
click at [683, 310] on div "31628 - TELE-GELADA Endereço: [PERSON_NAME] DE MORAIS 20 Bairro: CENTRO (OURO B…" at bounding box center [514, 232] width 1029 height 464
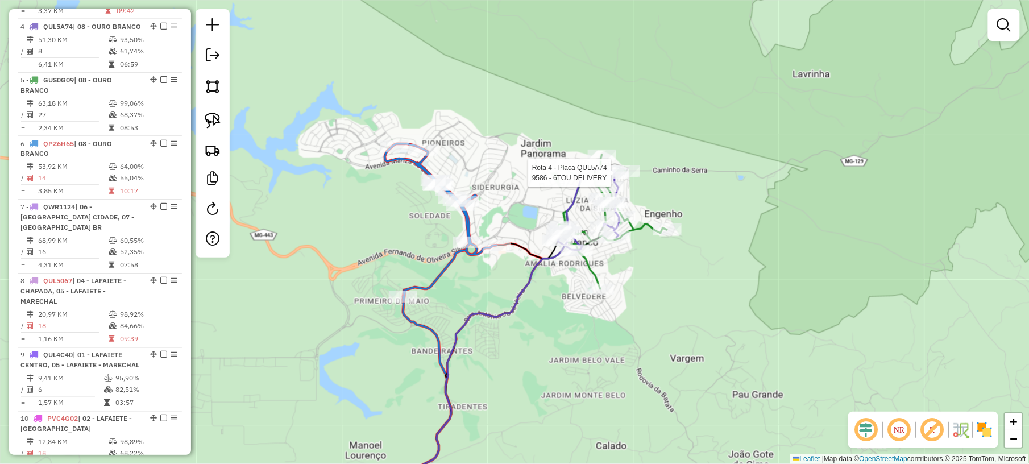
select select "*********"
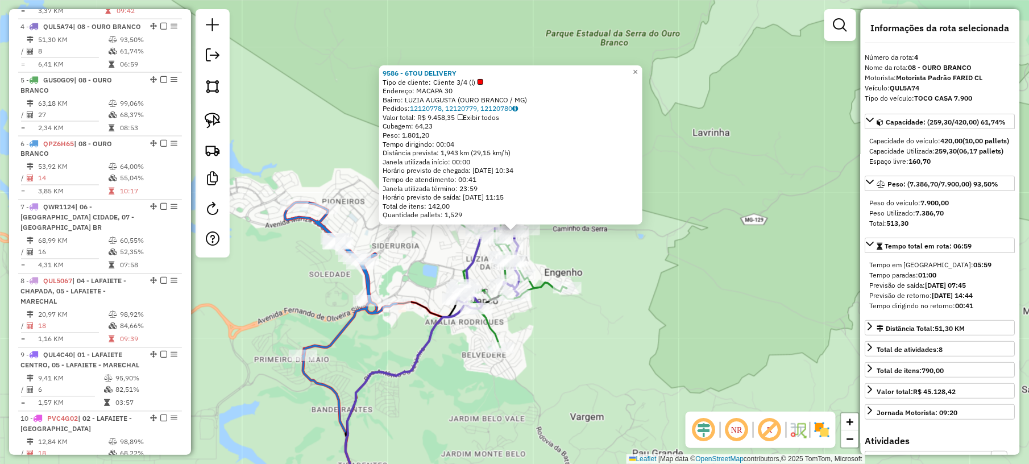
click at [637, 351] on div "9586 - 6TOU DELIVERY Tipo de cliente: Cliente 3/4 (l) Endereço: MACAPA 30 Bairr…" at bounding box center [514, 232] width 1029 height 464
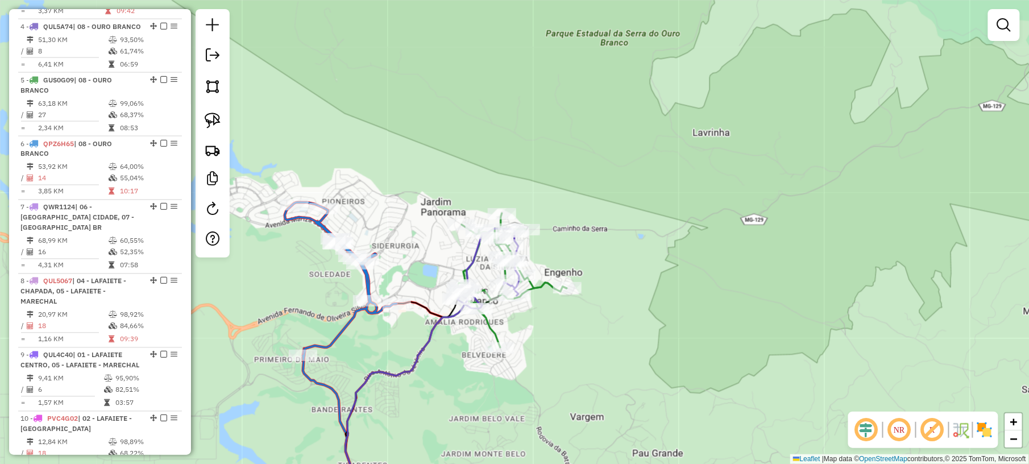
click at [537, 289] on icon at bounding box center [512, 280] width 109 height 134
select select "*********"
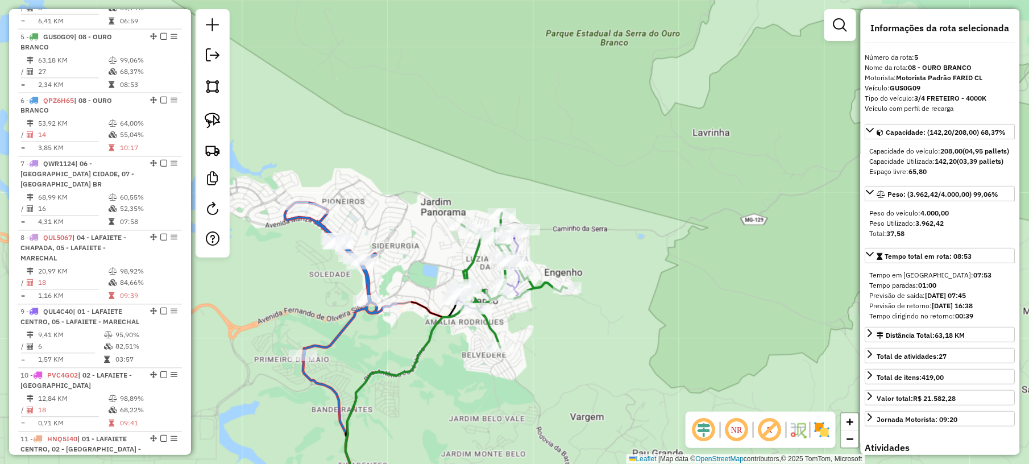
scroll to position [691, 0]
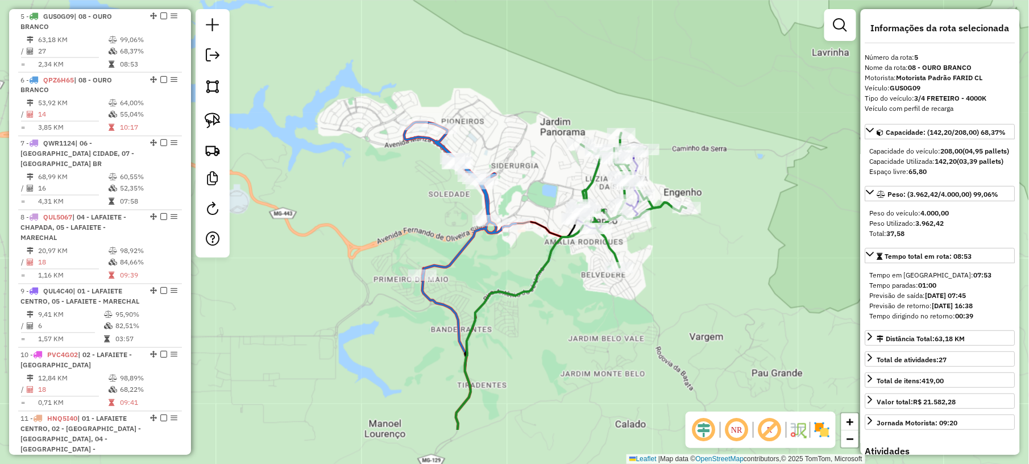
drag, startPoint x: 578, startPoint y: 335, endPoint x: 697, endPoint y: 255, distance: 143.8
click at [697, 255] on div "Janela de atendimento Grade de atendimento Capacidade Transportadoras Veículos …" at bounding box center [514, 232] width 1029 height 464
click at [457, 256] on icon at bounding box center [460, 201] width 112 height 158
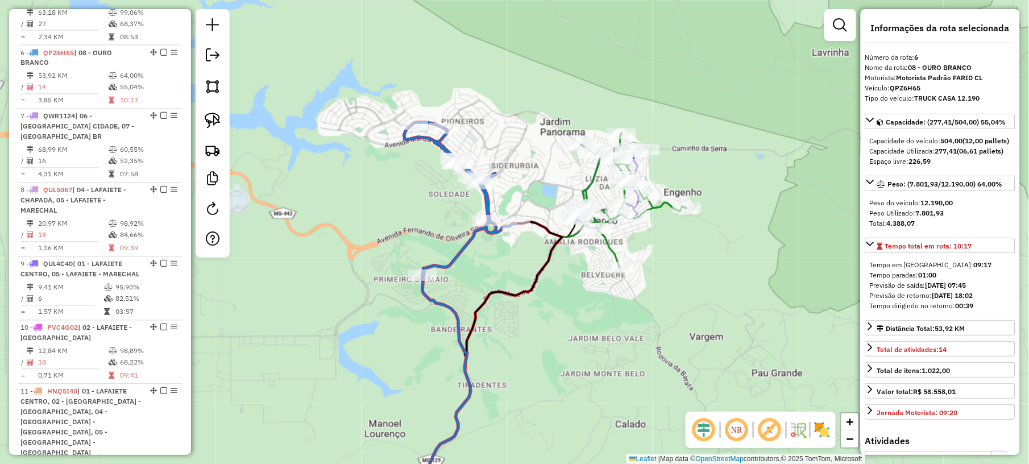
scroll to position [756, 0]
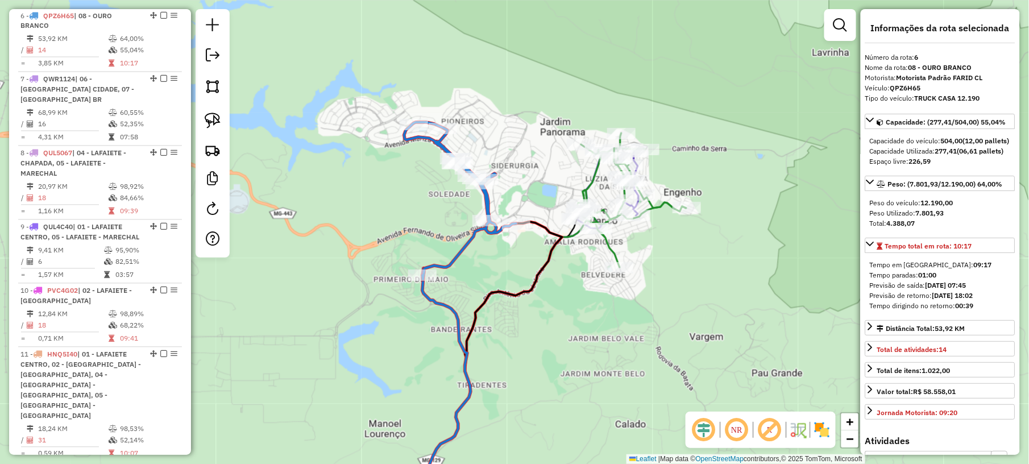
click at [666, 206] on icon at bounding box center [632, 200] width 109 height 134
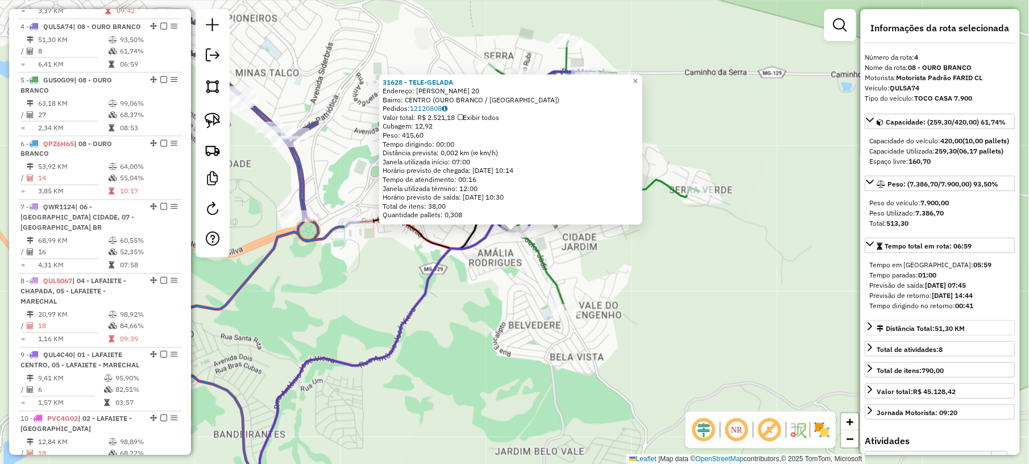
scroll to position [227, 0]
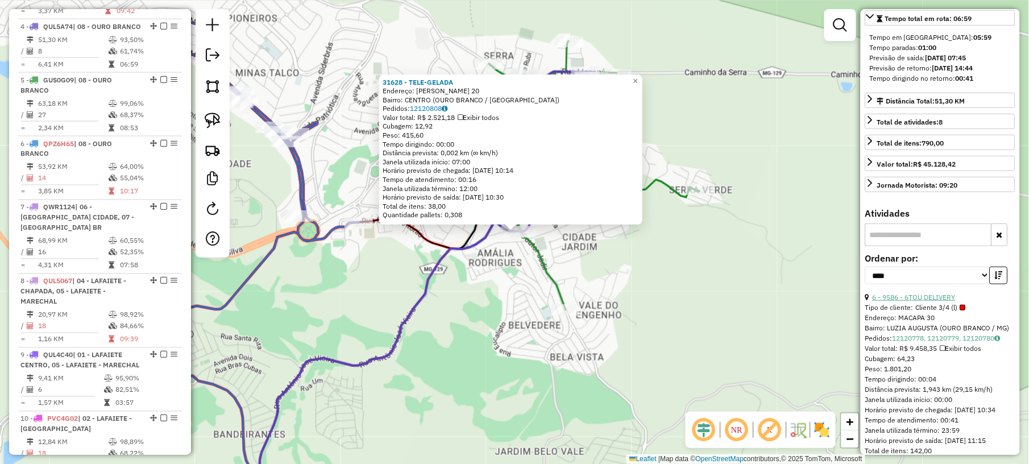
click at [931, 301] on link "6 - 9586 - 6TOU DELIVERY" at bounding box center [914, 297] width 83 height 9
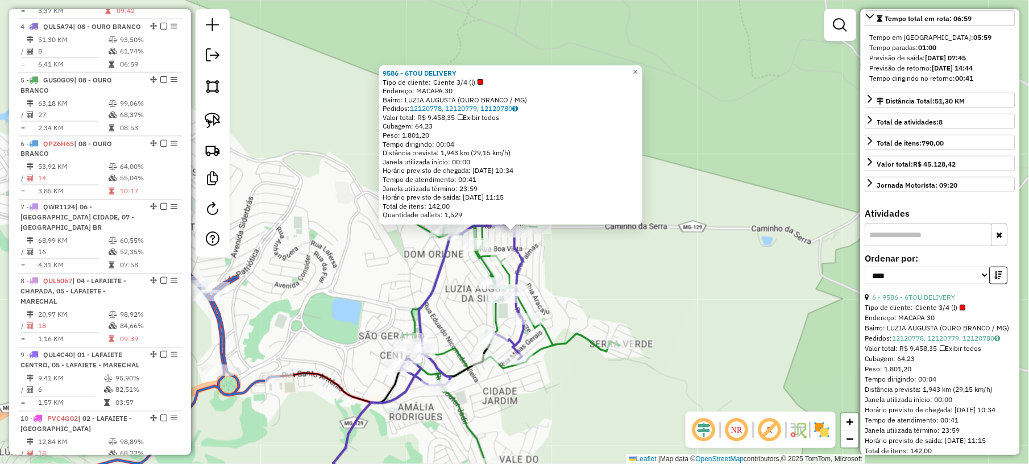
click at [682, 280] on div "9586 - 6TOU DELIVERY Tipo de cliente: Cliente 3/4 (l) Endereço: MACAPA 30 Bairr…" at bounding box center [514, 232] width 1029 height 464
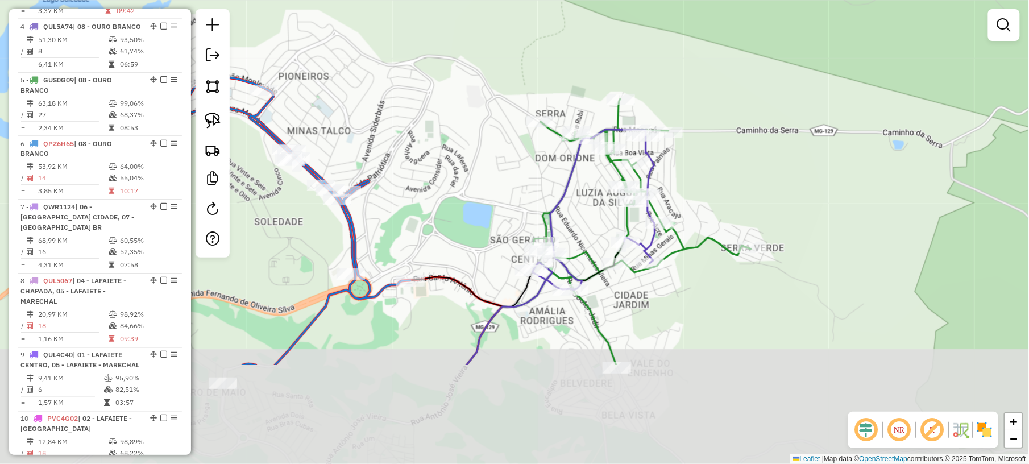
drag, startPoint x: 697, startPoint y: 310, endPoint x: 746, endPoint y: 199, distance: 121.7
click at [746, 199] on div "Janela de atendimento Grade de atendimento Capacidade Transportadoras Veículos …" at bounding box center [514, 232] width 1029 height 464
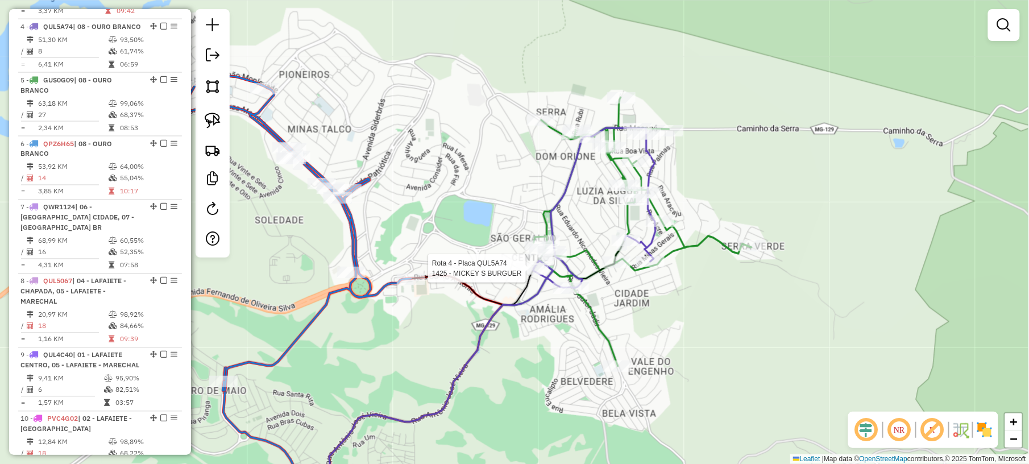
select select "*********"
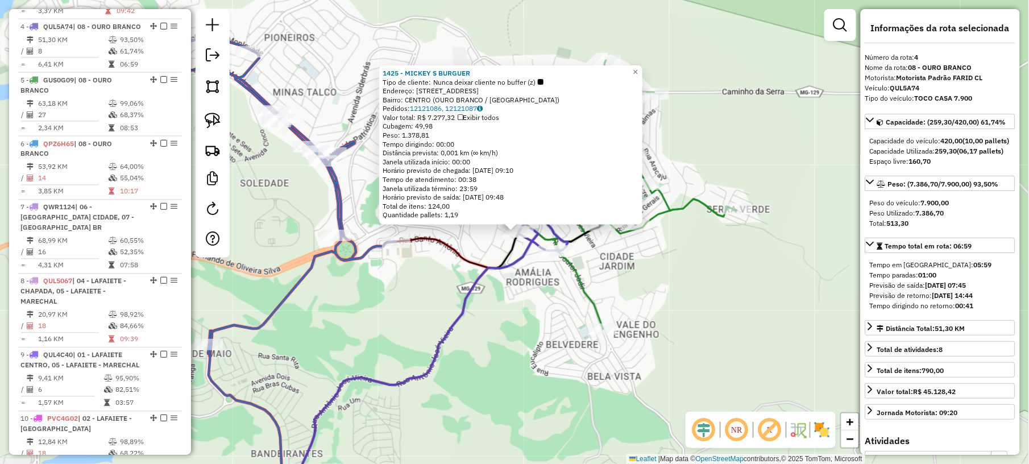
click at [541, 338] on div "1425 - MICKEY S BURGUER Tipo de cliente: Nunca deixar cliente no buffer (z) End…" at bounding box center [514, 232] width 1029 height 464
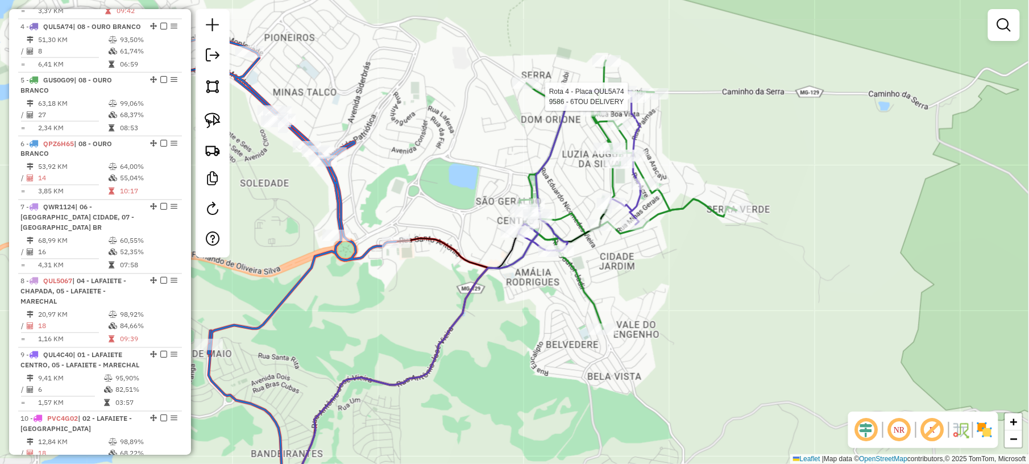
select select "*********"
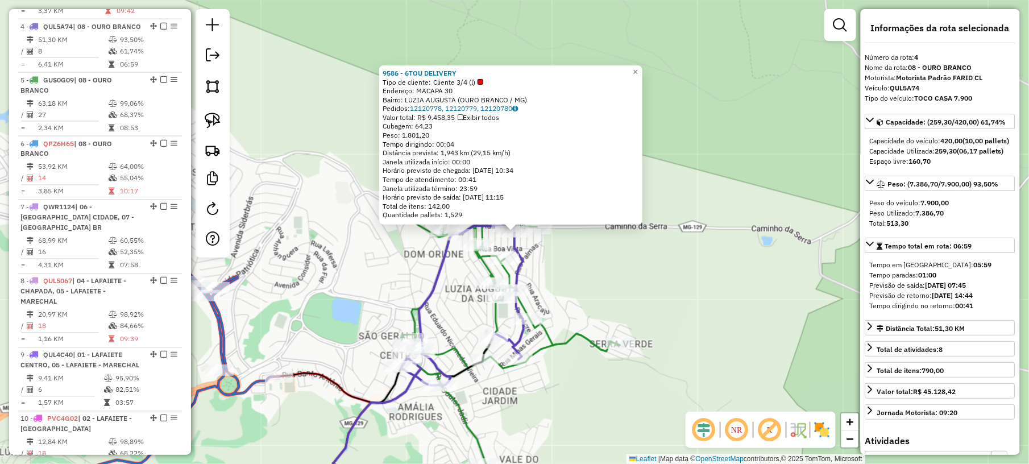
click at [656, 260] on div "9586 - 6TOU DELIVERY Tipo de cliente: Cliente 3/4 (l) Endereço: MACAPA 30 Bairr…" at bounding box center [514, 232] width 1029 height 464
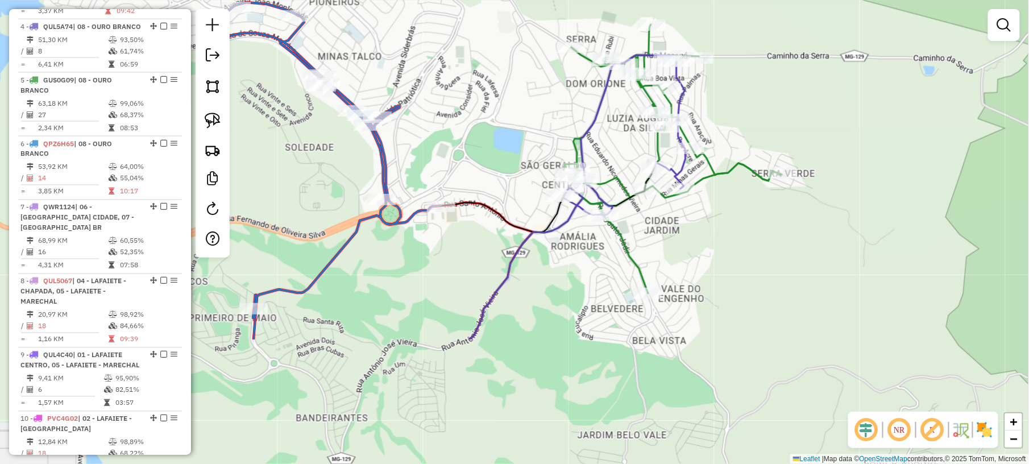
drag, startPoint x: 628, startPoint y: 266, endPoint x: 790, endPoint y: 96, distance: 235.3
click at [790, 96] on div "Janela de atendimento Grade de atendimento Capacidade Transportadoras Veículos …" at bounding box center [514, 232] width 1029 height 464
click at [683, 85] on icon at bounding box center [511, 282] width 347 height 455
select select "*********"
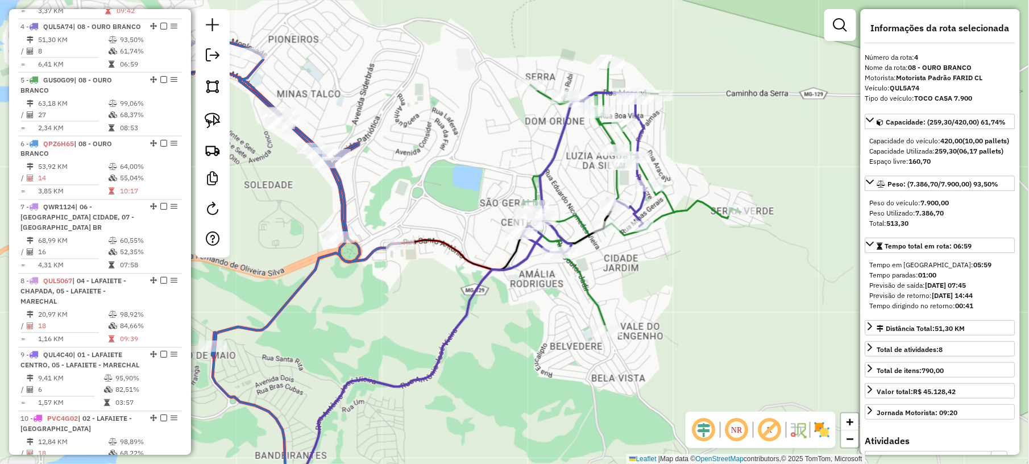
drag, startPoint x: 744, startPoint y: 35, endPoint x: 686, endPoint y: 90, distance: 80.1
click at [686, 90] on div "Janela de atendimento Grade de atendimento Capacidade Transportadoras Veículos …" at bounding box center [514, 232] width 1029 height 464
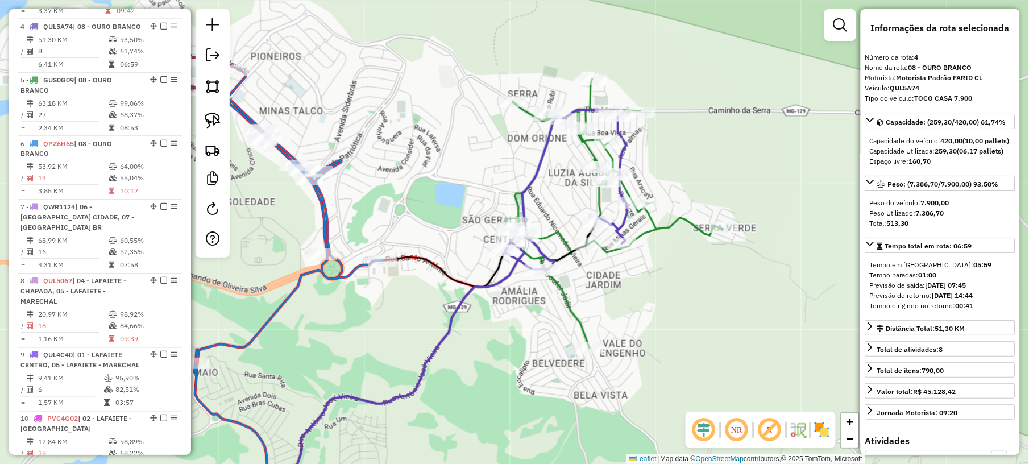
click at [591, 92] on icon at bounding box center [614, 213] width 218 height 269
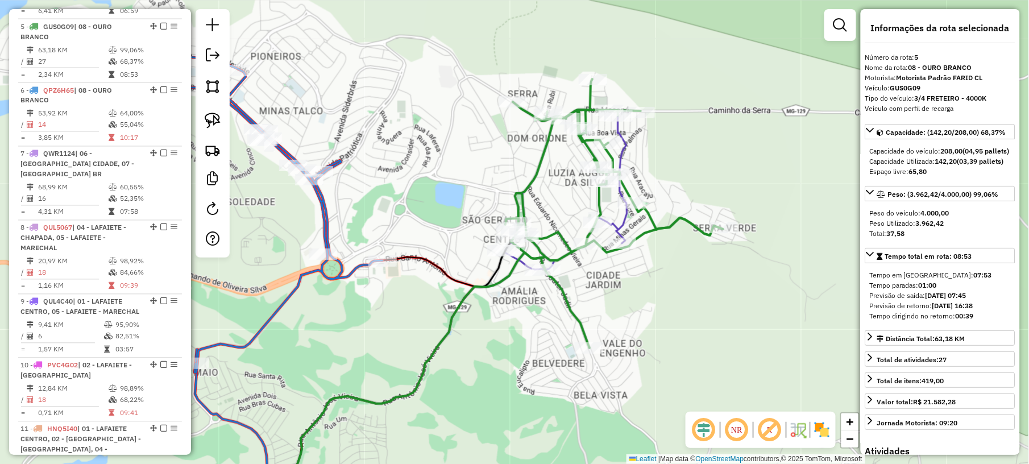
scroll to position [691, 0]
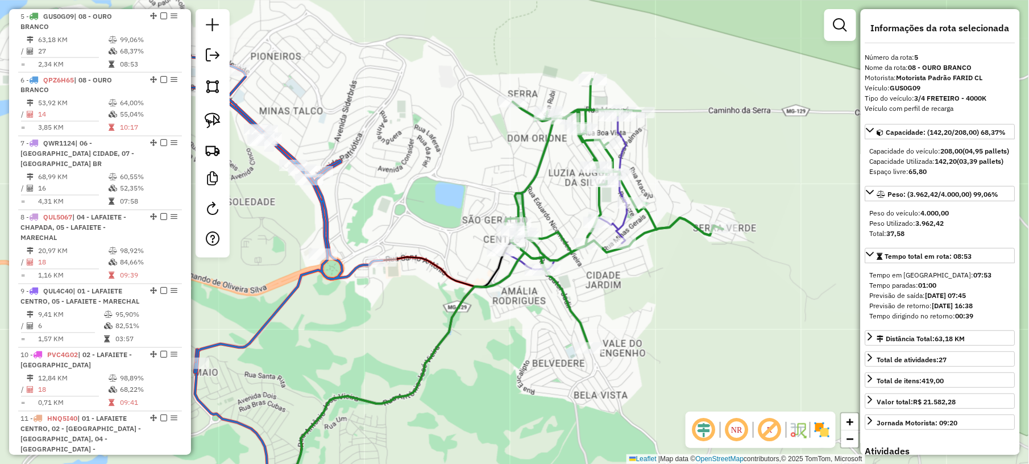
click at [661, 227] on icon at bounding box center [614, 213] width 218 height 269
click at [620, 218] on icon at bounding box center [455, 310] width 344 height 400
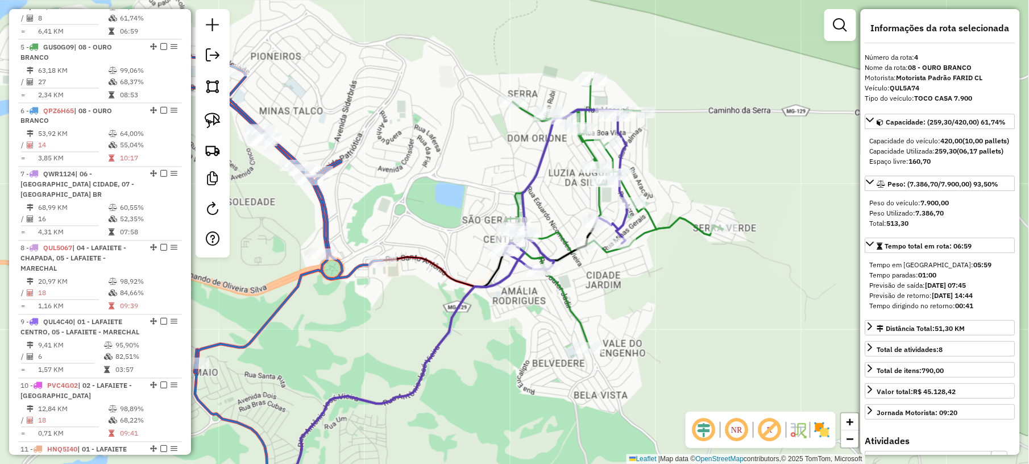
scroll to position [628, 0]
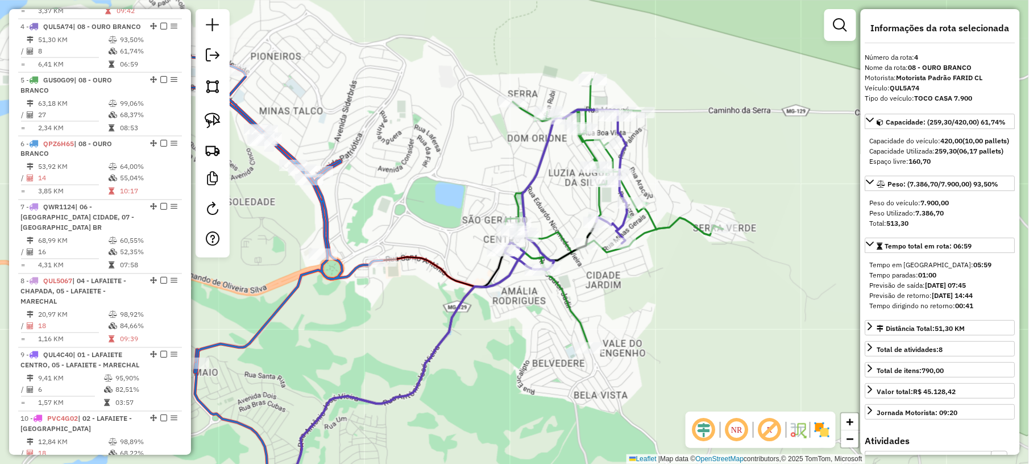
click at [671, 226] on icon at bounding box center [614, 213] width 218 height 269
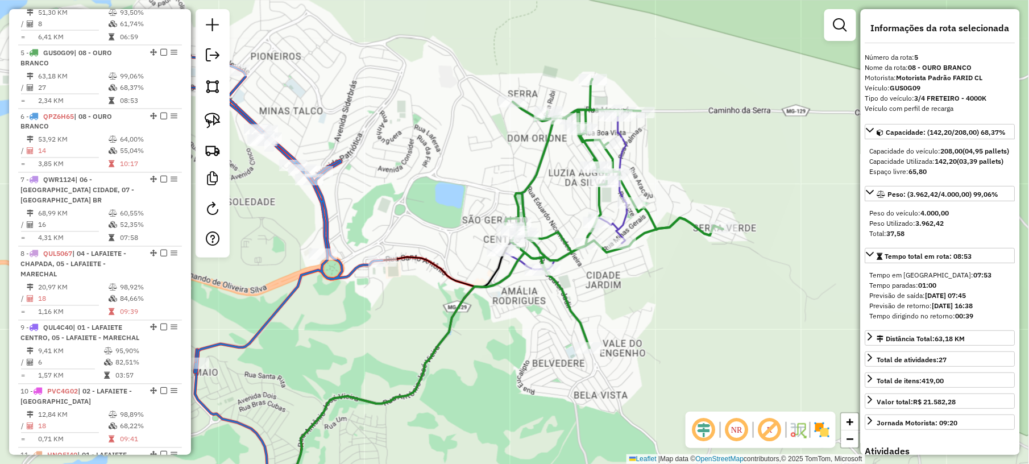
scroll to position [691, 0]
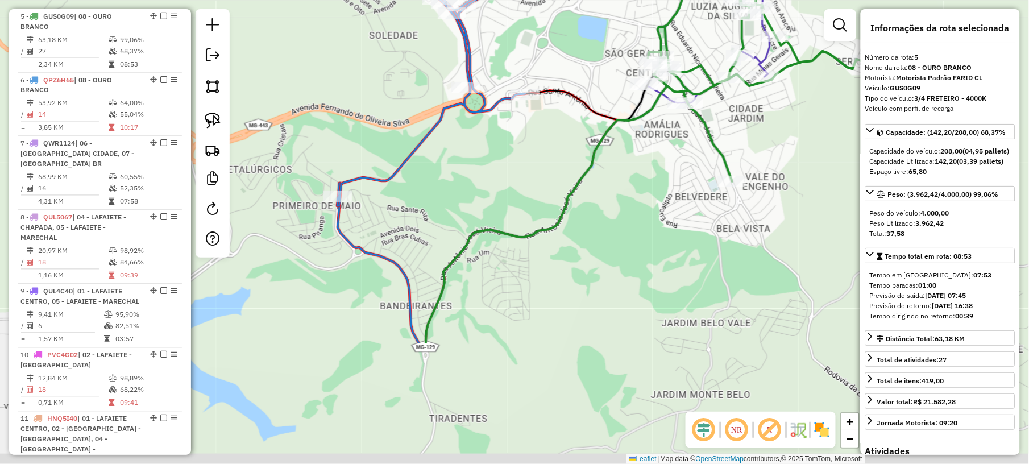
drag, startPoint x: 510, startPoint y: 399, endPoint x: 690, endPoint y: 180, distance: 283.2
click at [686, 188] on div "Janela de atendimento Grade de atendimento Capacidade Transportadoras Veículos …" at bounding box center [514, 232] width 1029 height 464
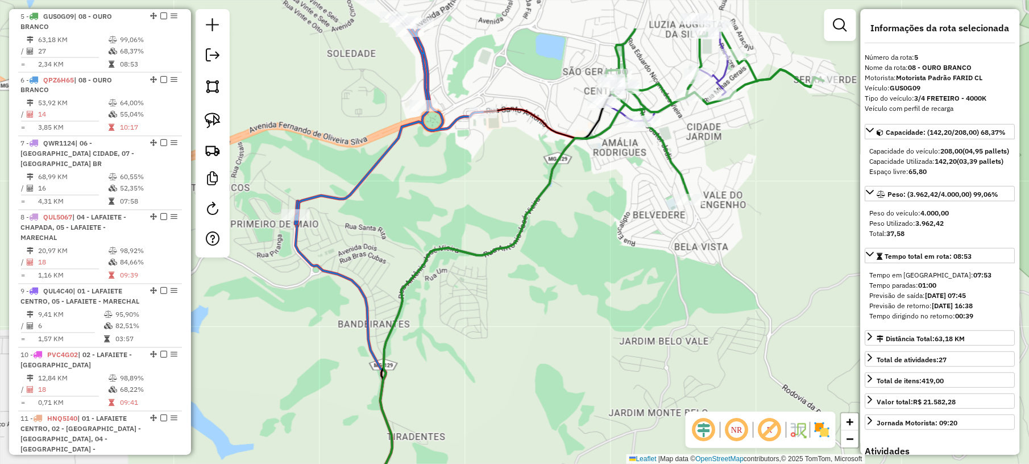
drag, startPoint x: 621, startPoint y: 335, endPoint x: 538, endPoint y: 410, distance: 112.3
click at [538, 410] on div "Janela de atendimento Grade de atendimento Capacidade Transportadoras Veículos …" at bounding box center [514, 232] width 1029 height 464
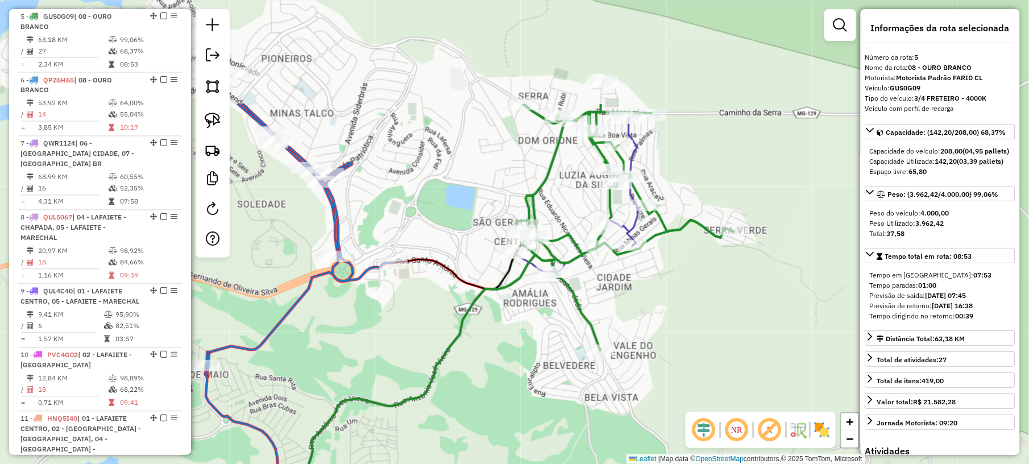
drag, startPoint x: 719, startPoint y: 205, endPoint x: 751, endPoint y: 103, distance: 106.8
click at [749, 114] on div "Janela de atendimento Grade de atendimento Capacidade Transportadoras Veículos …" at bounding box center [514, 232] width 1029 height 464
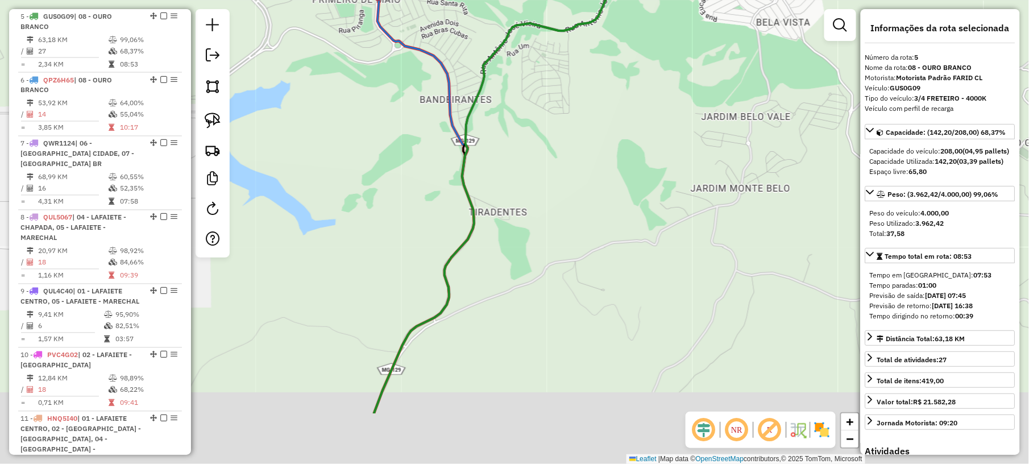
drag, startPoint x: 610, startPoint y: 333, endPoint x: 732, endPoint y: 71, distance: 289.8
click at [726, 96] on div "Janela de atendimento Grade de atendimento Capacidade Transportadoras Veículos …" at bounding box center [514, 232] width 1029 height 464
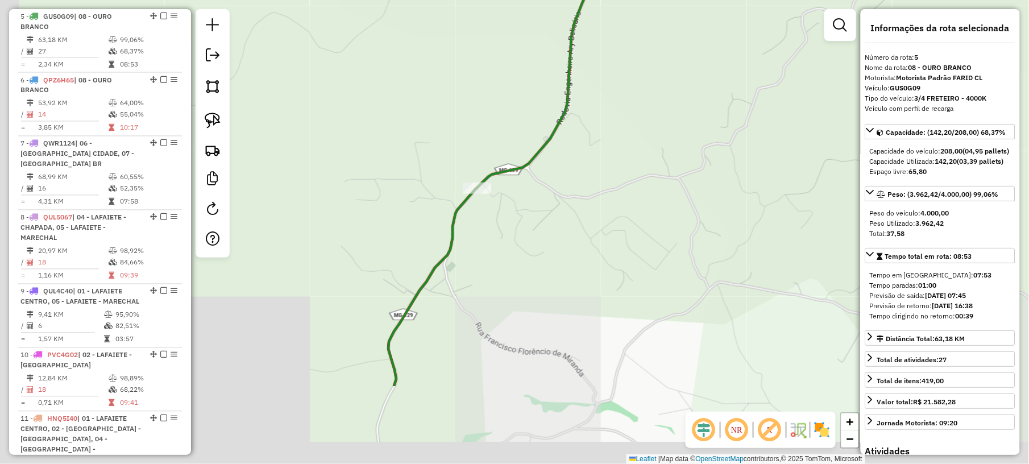
drag, startPoint x: 628, startPoint y: 280, endPoint x: 731, endPoint y: 89, distance: 217.5
click at [736, 83] on div "Janela de atendimento Grade de atendimento Capacidade Transportadoras Veículos …" at bounding box center [514, 232] width 1029 height 464
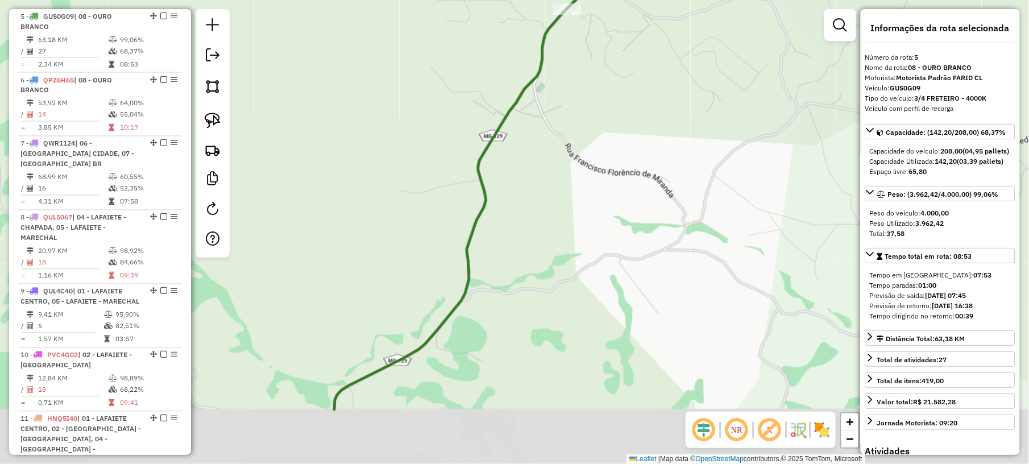
drag, startPoint x: 577, startPoint y: 296, endPoint x: 619, endPoint y: 240, distance: 70.6
click at [639, 174] on div "Janela de atendimento Grade de atendimento Capacidade Transportadoras Veículos …" at bounding box center [514, 232] width 1029 height 464
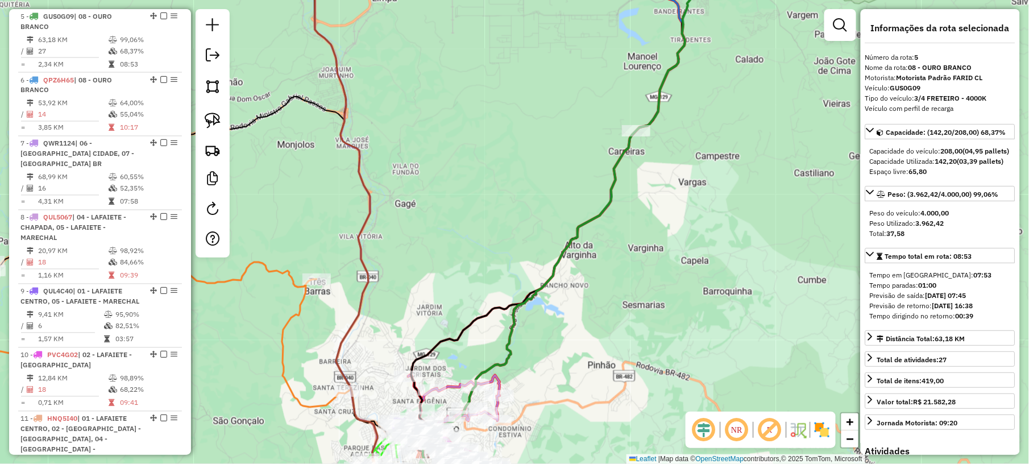
drag, startPoint x: 580, startPoint y: 296, endPoint x: 636, endPoint y: 144, distance: 161.7
click at [635, 144] on div "Janela de atendimento Grade de atendimento Capacidade Transportadoras Veículos …" at bounding box center [514, 232] width 1029 height 464
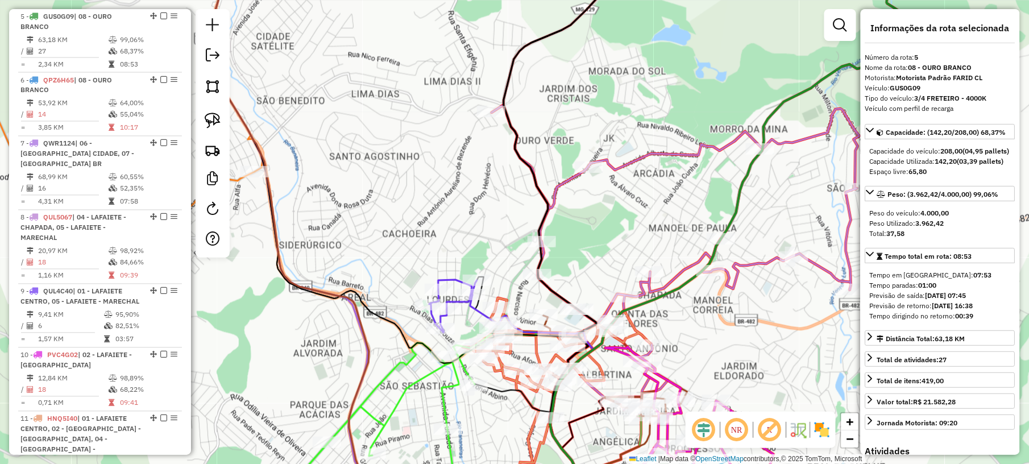
click at [459, 280] on icon at bounding box center [453, 306] width 48 height 53
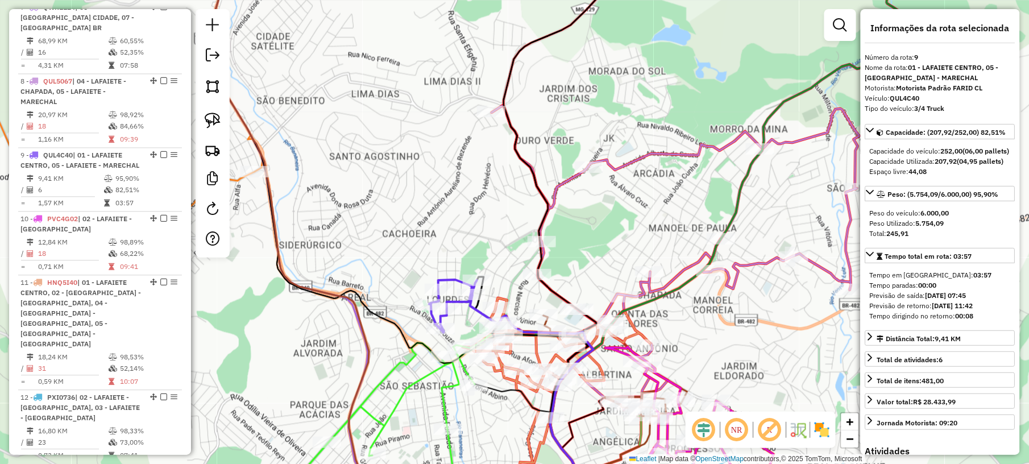
scroll to position [968, 0]
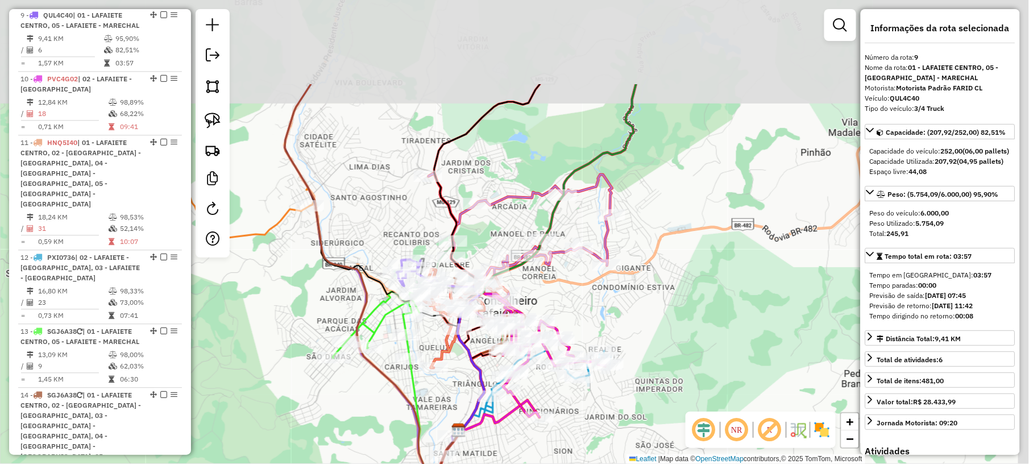
drag, startPoint x: 789, startPoint y: 32, endPoint x: 499, endPoint y: 277, distance: 380.0
click at [506, 274] on div "Janela de atendimento Grade de atendimento Capacidade Transportadoras Veículos …" at bounding box center [514, 232] width 1029 height 464
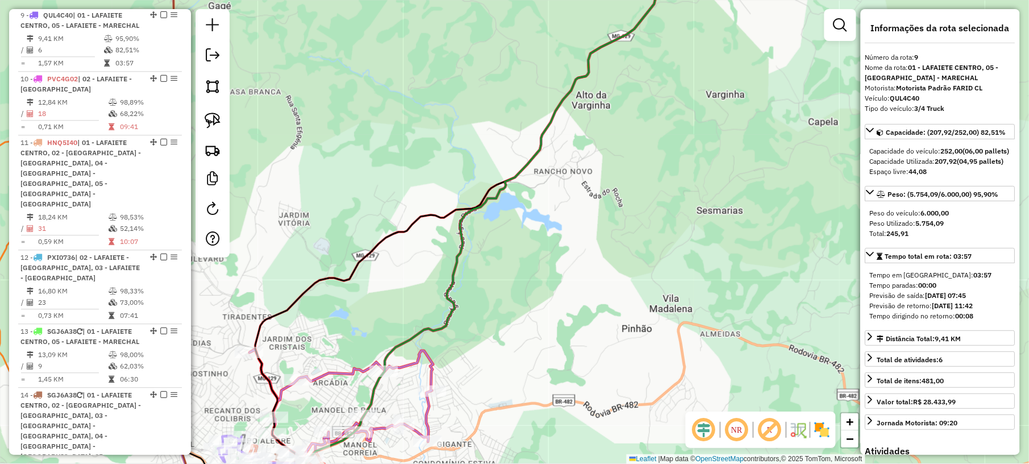
drag, startPoint x: 644, startPoint y: 93, endPoint x: 585, endPoint y: 297, distance: 212.1
click at [585, 297] on div "Janela de atendimento Grade de atendimento Capacidade Transportadoras Veículos …" at bounding box center [514, 232] width 1029 height 464
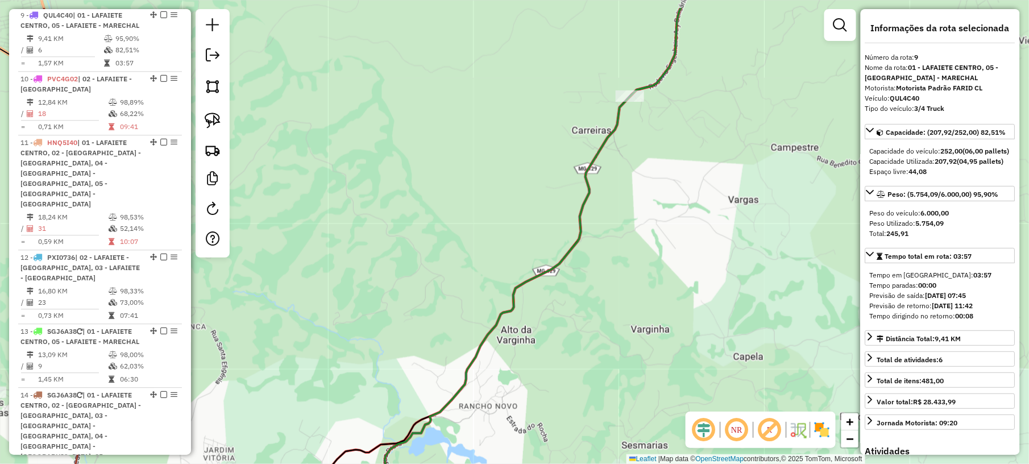
drag, startPoint x: 690, startPoint y: 125, endPoint x: 590, endPoint y: 360, distance: 255.5
click at [590, 360] on div "Janela de atendimento Grade de atendimento Capacidade Transportadoras Veículos …" at bounding box center [514, 232] width 1029 height 464
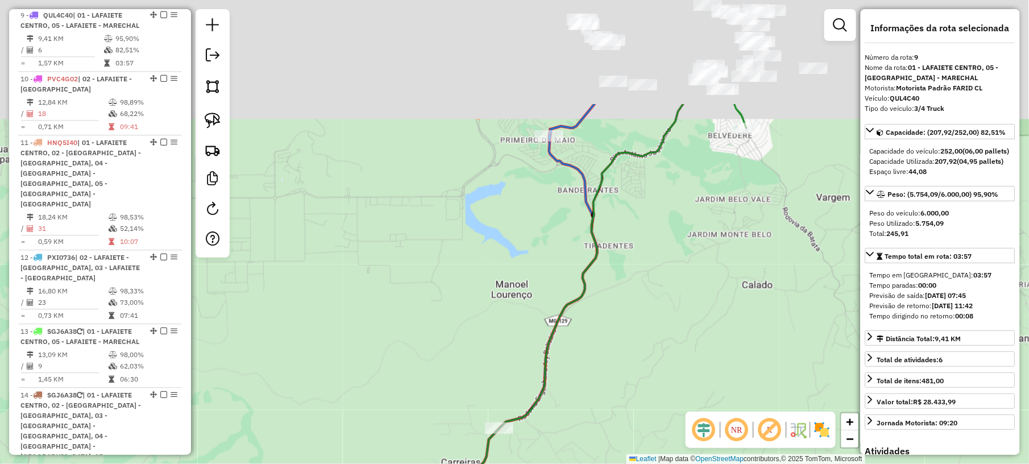
drag, startPoint x: 706, startPoint y: 152, endPoint x: 619, endPoint y: 392, distance: 255.4
click at [619, 392] on div "Janela de atendimento Grade de atendimento Capacidade Transportadoras Veículos …" at bounding box center [514, 232] width 1029 height 464
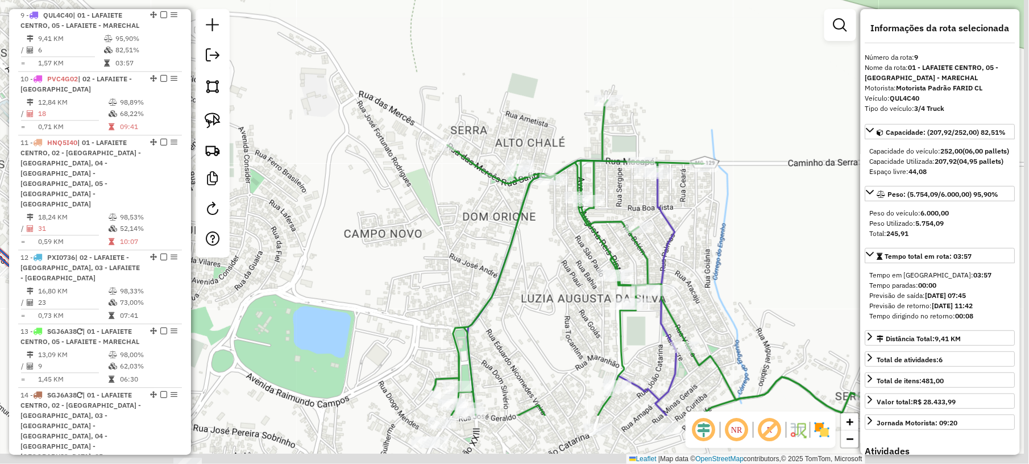
drag, startPoint x: 781, startPoint y: 316, endPoint x: 730, endPoint y: 217, distance: 111.9
click at [730, 217] on div "Janela de atendimento Grade de atendimento Capacidade Transportadoras Veículos …" at bounding box center [514, 232] width 1029 height 464
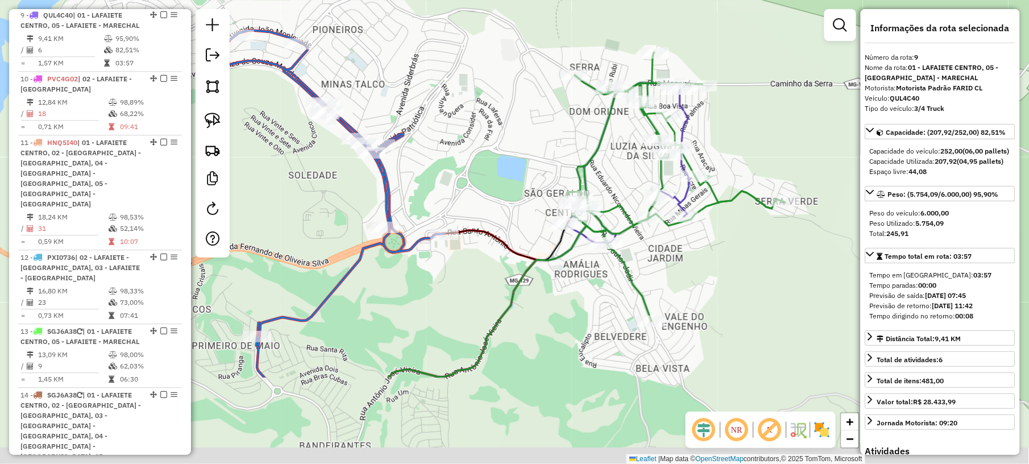
drag, startPoint x: 754, startPoint y: 289, endPoint x: 735, endPoint y: 129, distance: 161.5
click at [746, 130] on div "Janela de atendimento Grade de atendimento Capacidade Transportadoras Veículos …" at bounding box center [514, 232] width 1029 height 464
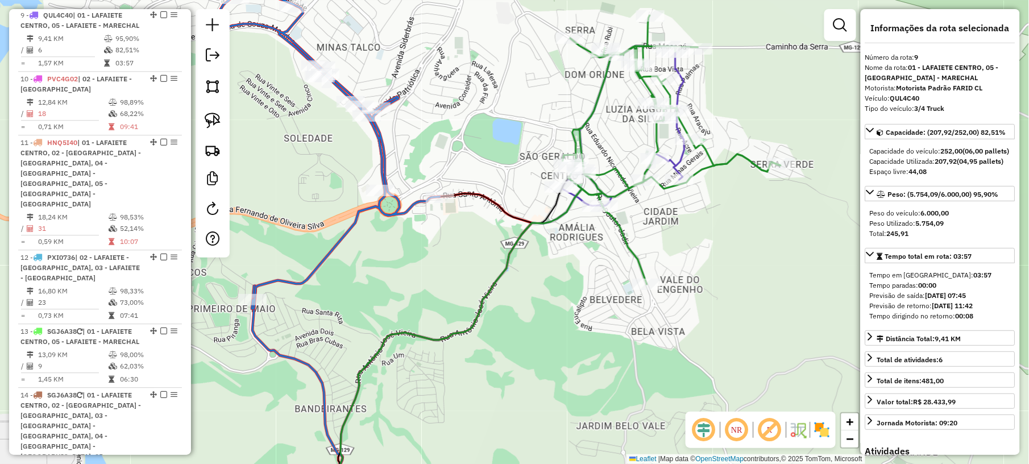
click at [660, 135] on icon at bounding box center [672, 149] width 218 height 269
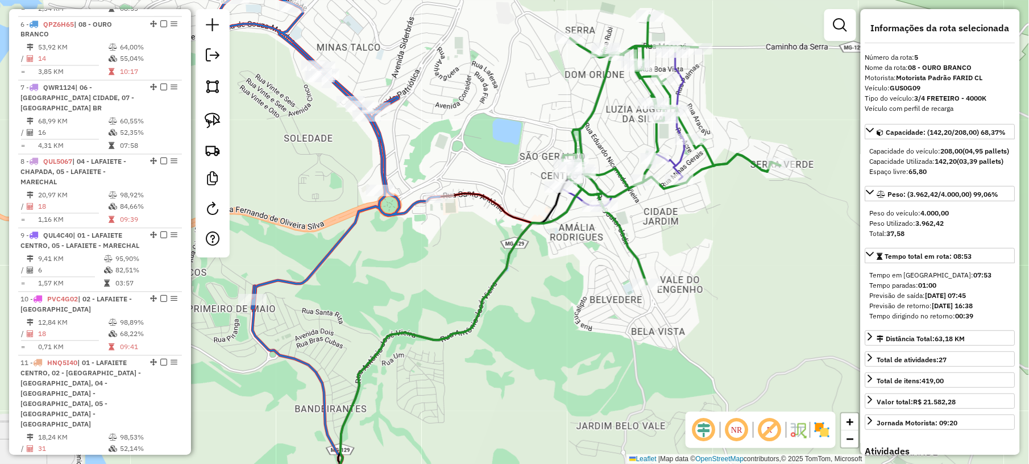
scroll to position [691, 0]
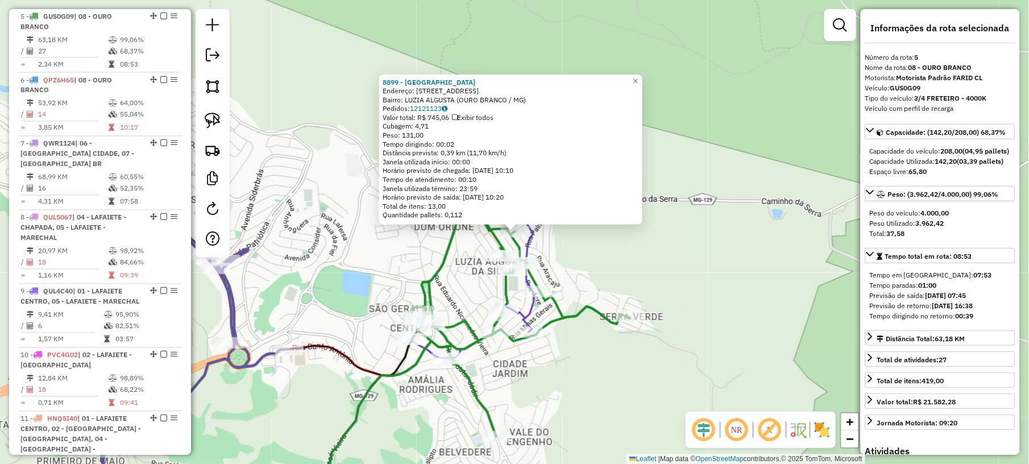
click at [703, 255] on div "8899 - [GEOGRAPHIC_DATA] Endereço: R.[GEOGRAPHIC_DATA] 45 Bairro: LUZIA ALGUSTA…" at bounding box center [514, 232] width 1029 height 464
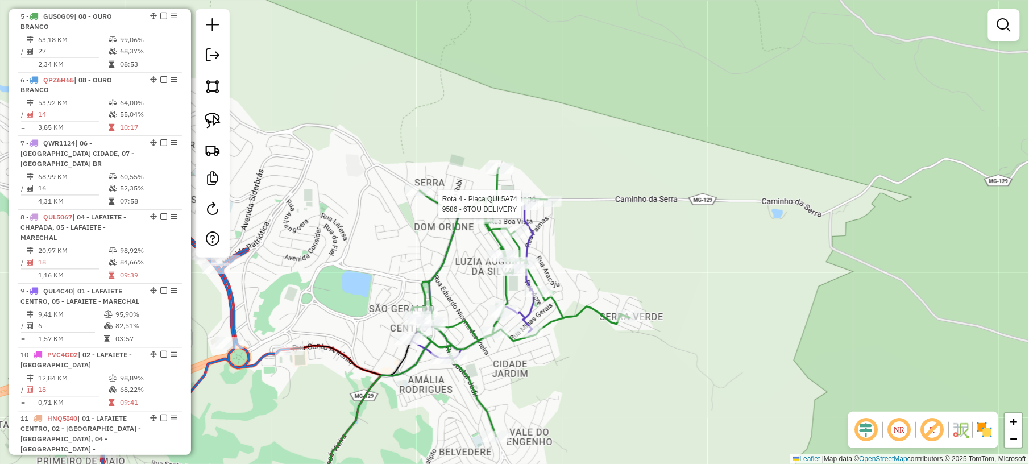
select select "*********"
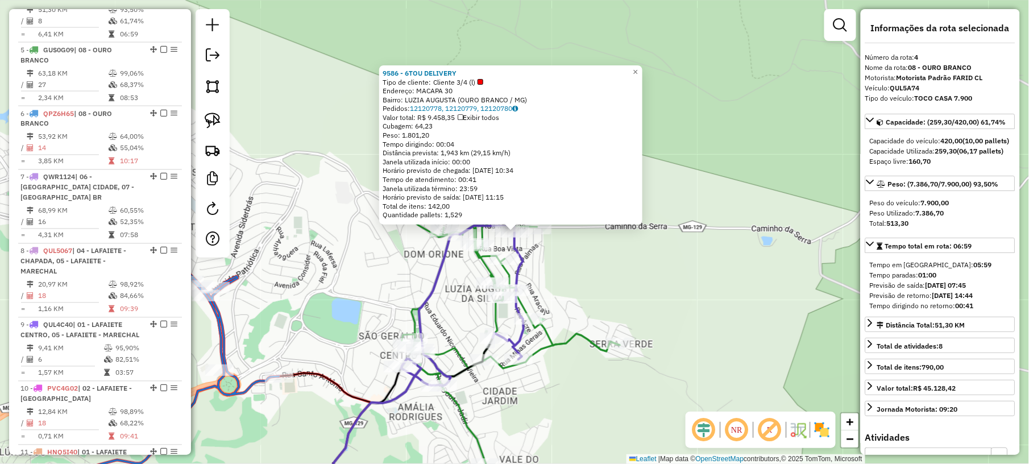
scroll to position [628, 0]
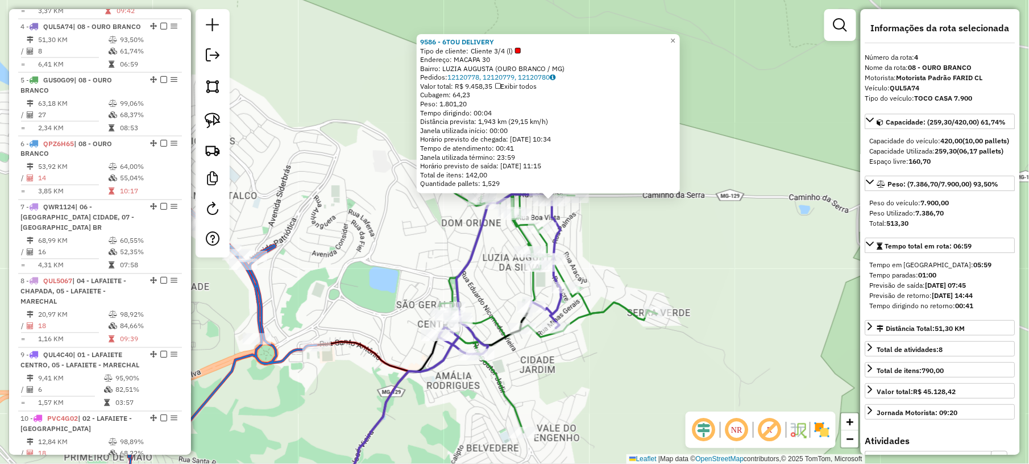
drag, startPoint x: 658, startPoint y: 270, endPoint x: 736, endPoint y: 187, distance: 113.5
click at [735, 188] on div "9586 - 6TOU DELIVERY Tipo de cliente: Cliente 3/4 (l) Endereço: MACAPA 30 Bairr…" at bounding box center [514, 232] width 1029 height 464
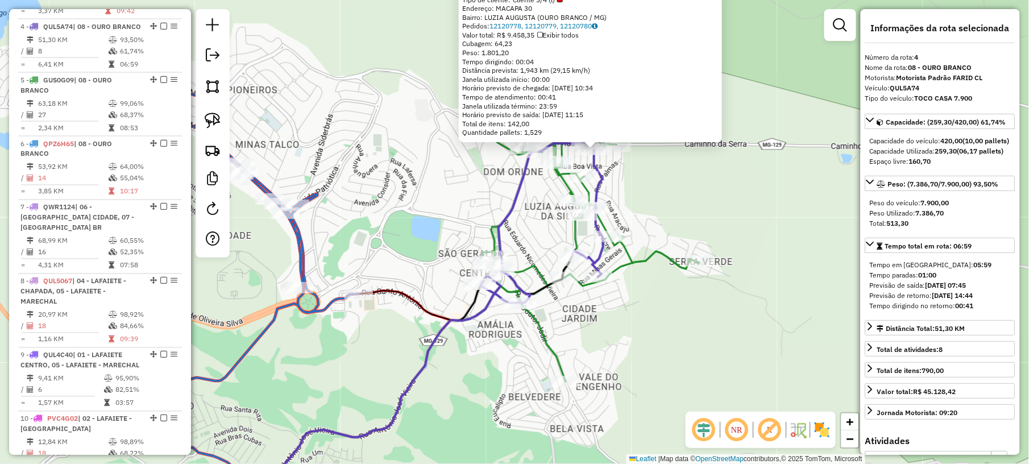
click at [712, 214] on div "9586 - 6TOU DELIVERY Tipo de cliente: Cliente 3/4 (l) Endereço: MACAPA 30 Bairr…" at bounding box center [514, 232] width 1029 height 464
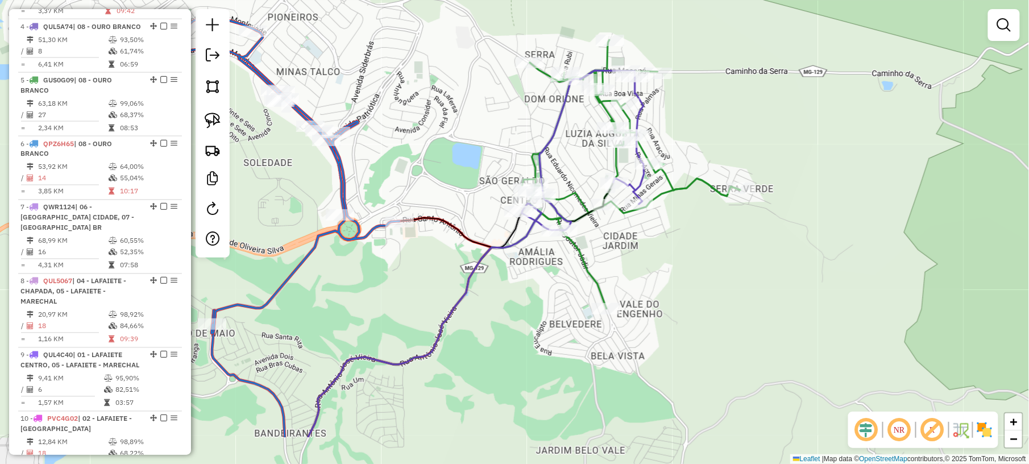
drag, startPoint x: 645, startPoint y: 349, endPoint x: 734, endPoint y: 189, distance: 182.8
click at [733, 189] on div "Janela de atendimento Grade de atendimento Capacidade Transportadoras Veículos …" at bounding box center [514, 232] width 1029 height 464
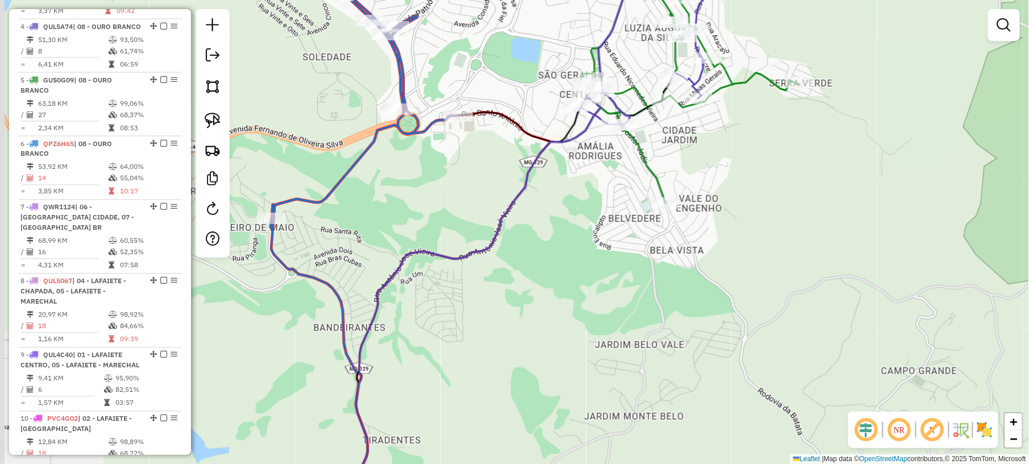
drag, startPoint x: 581, startPoint y: 312, endPoint x: 600, endPoint y: 274, distance: 42.7
click at [600, 276] on div "Janela de atendimento Grade de atendimento Capacidade Transportadoras Veículos …" at bounding box center [514, 232] width 1029 height 464
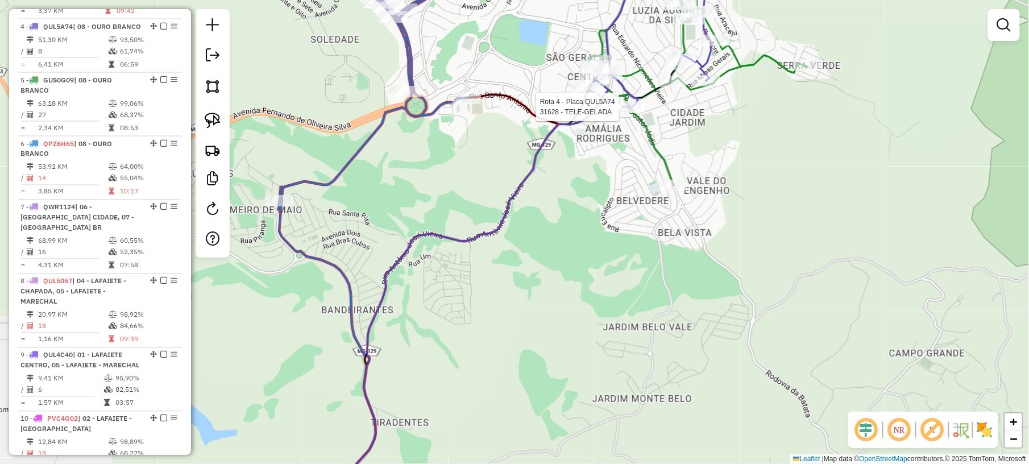
select select "*********"
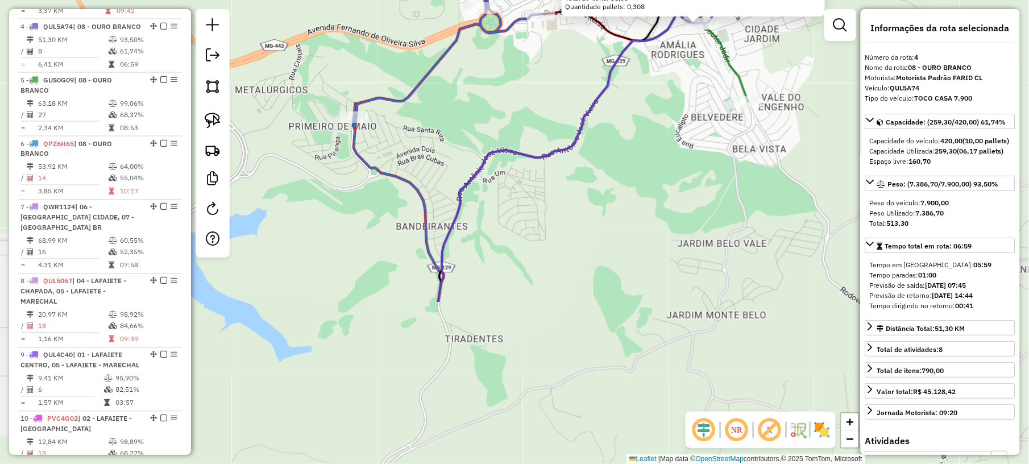
drag, startPoint x: 496, startPoint y: 354, endPoint x: 710, endPoint y: 87, distance: 341.8
click at [707, 91] on div "31628 - TELE-GELADA Endereço: [PERSON_NAME] DE MORAIS 20 Bairro: CENTRO (OURO B…" at bounding box center [514, 232] width 1029 height 464
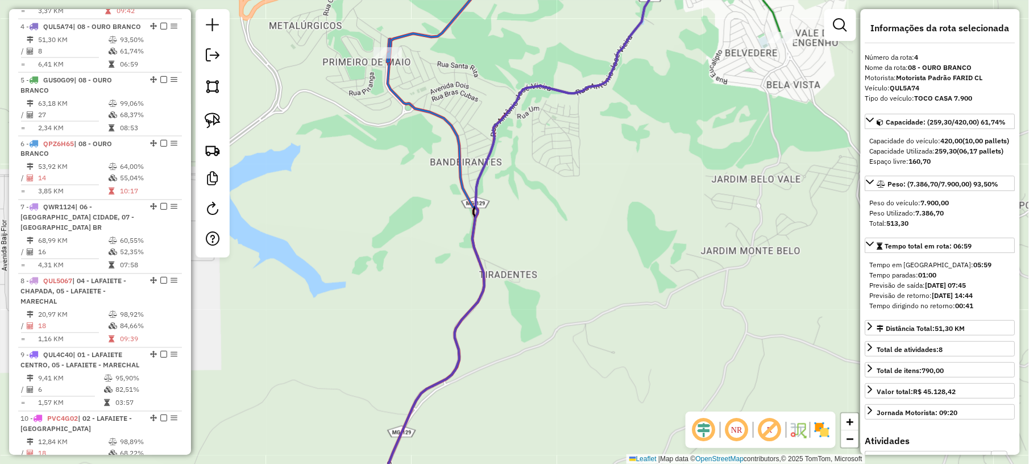
drag, startPoint x: 608, startPoint y: 299, endPoint x: 720, endPoint y: 80, distance: 246.2
click at [712, 91] on div "31628 - TELE-GELADA Endereço: [PERSON_NAME] DE MORAIS 20 Bairro: CENTRO (OURO B…" at bounding box center [514, 232] width 1029 height 464
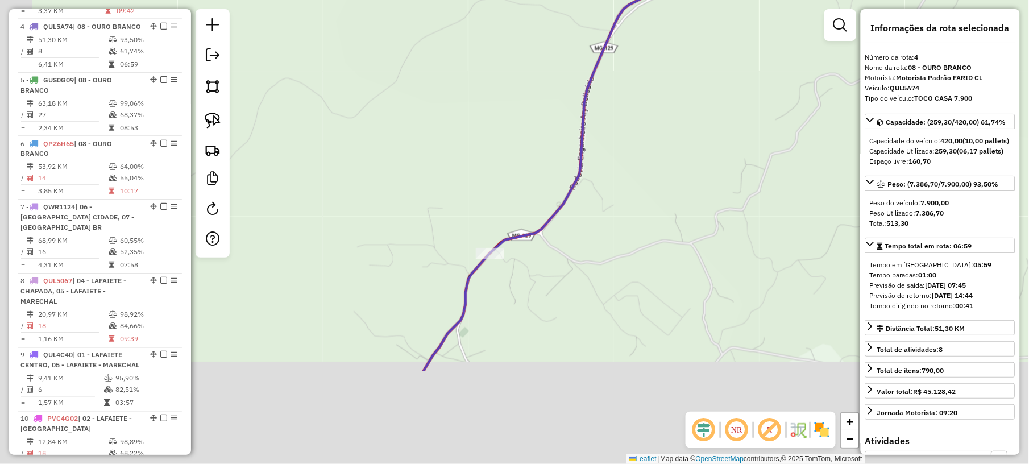
drag, startPoint x: 598, startPoint y: 324, endPoint x: 729, endPoint y: 89, distance: 268.3
click at [744, 67] on div "31628 - TELE-GELADA Endereço: [PERSON_NAME] DE MORAIS 20 Bairro: CENTRO (OURO B…" at bounding box center [514, 232] width 1029 height 464
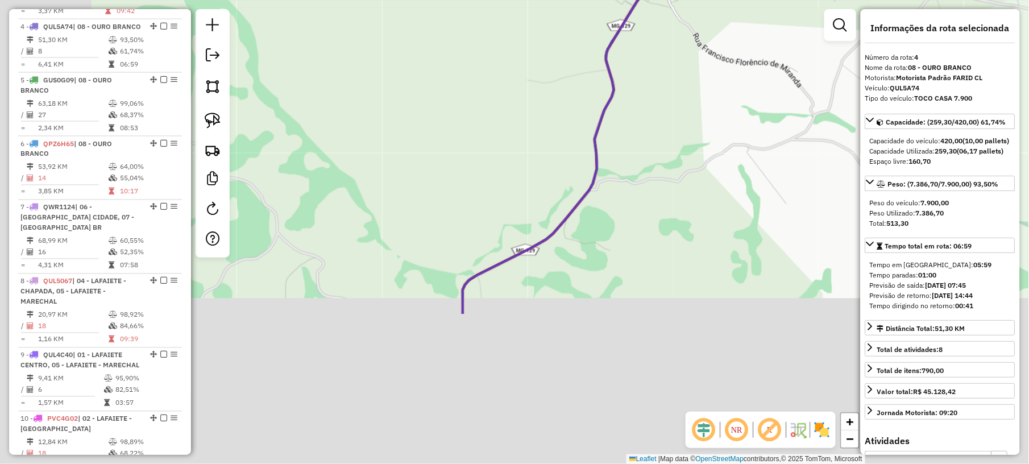
drag, startPoint x: 606, startPoint y: 264, endPoint x: 719, endPoint y: 98, distance: 200.6
click at [747, 47] on div "31628 - TELE-GELADA Endereço: [PERSON_NAME] DE MORAIS 20 Bairro: CENTRO (OURO B…" at bounding box center [514, 232] width 1029 height 464
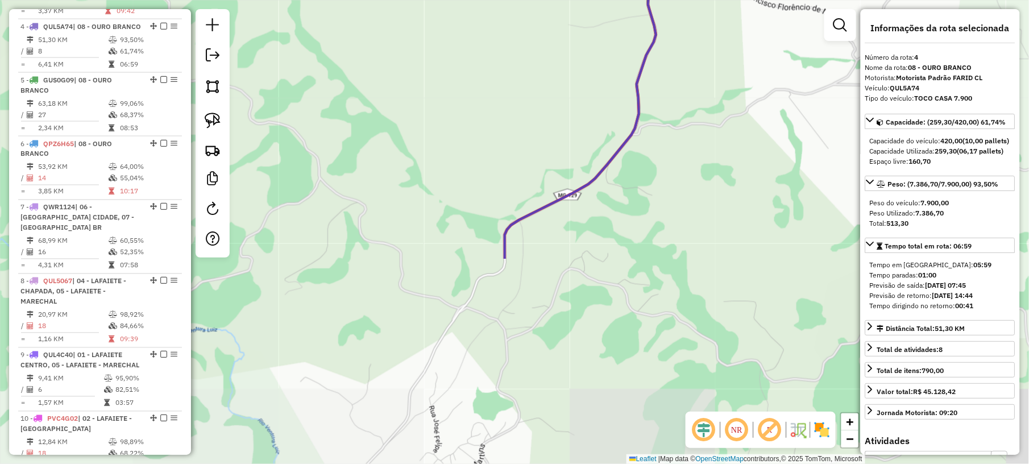
drag, startPoint x: 545, startPoint y: 320, endPoint x: 670, endPoint y: 115, distance: 239.9
click at [667, 119] on div "31628 - TELE-GELADA Endereço: [PERSON_NAME] DE MORAIS 20 Bairro: CENTRO (OURO B…" at bounding box center [514, 232] width 1029 height 464
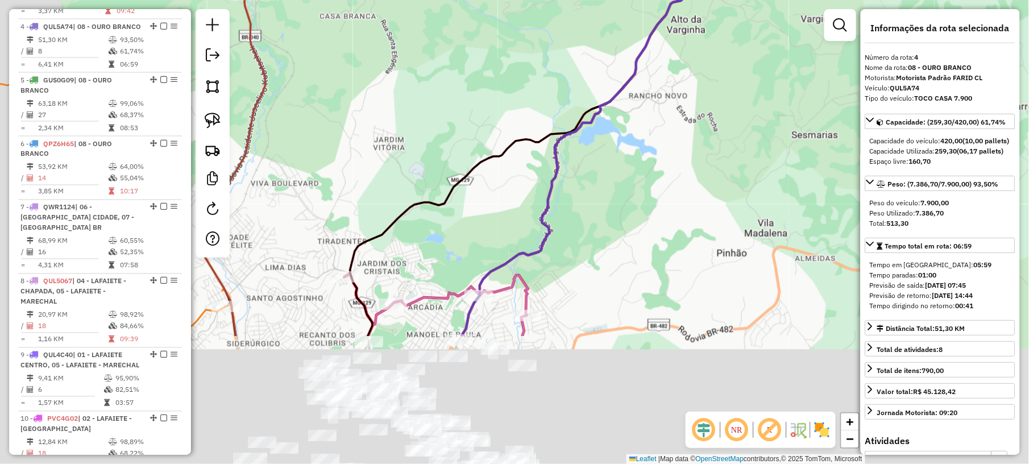
drag, startPoint x: 546, startPoint y: 323, endPoint x: 656, endPoint y: 107, distance: 242.3
click at [652, 117] on div "31628 - TELE-GELADA Endereço: [PERSON_NAME] DE MORAIS 20 Bairro: CENTRO (OURO B…" at bounding box center [514, 232] width 1029 height 464
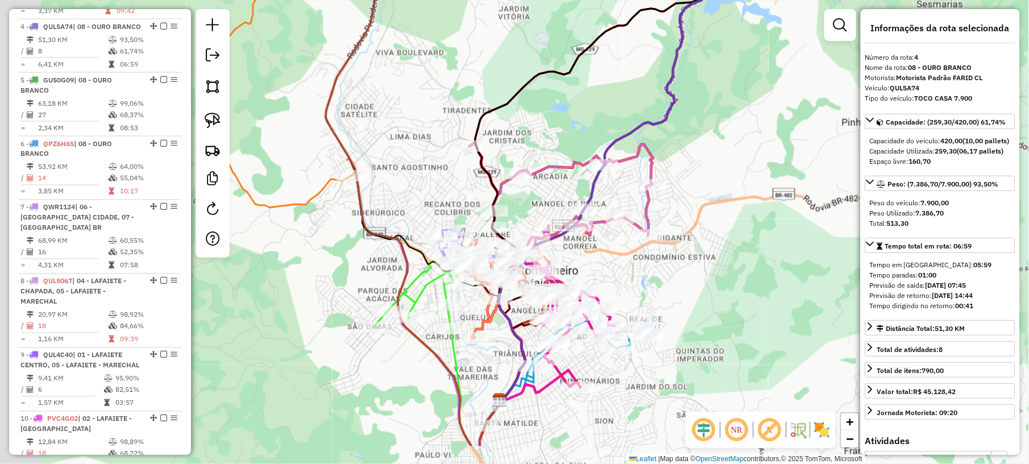
drag, startPoint x: 442, startPoint y: 258, endPoint x: 537, endPoint y: 187, distance: 118.6
click at [537, 187] on div "31628 - TELE-GELADA Endereço: [PERSON_NAME] DE MORAIS 20 Bairro: CENTRO (OURO B…" at bounding box center [514, 232] width 1029 height 464
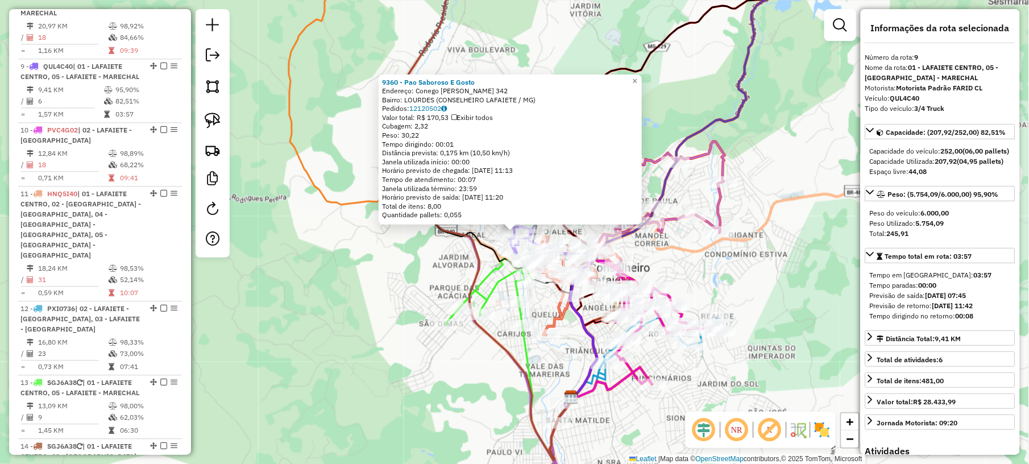
scroll to position [968, 0]
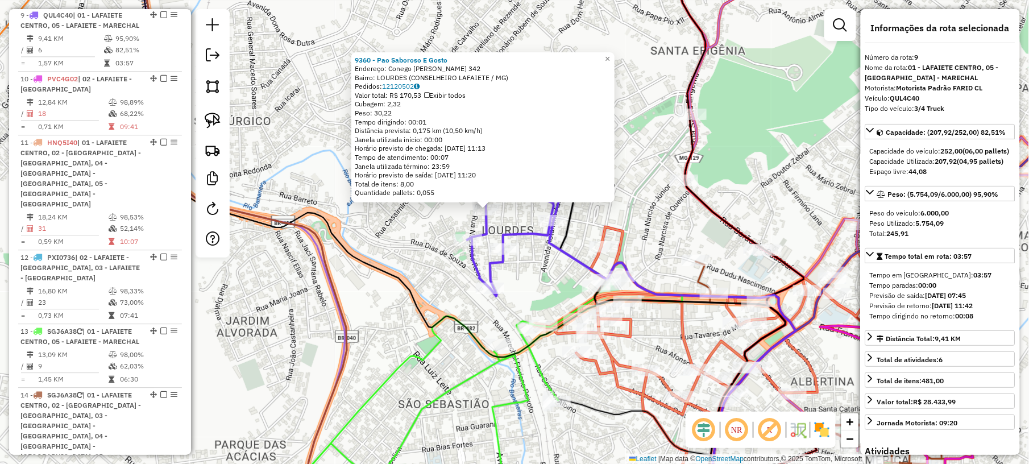
click at [540, 264] on div "9360 - Pao Saboroso E [PERSON_NAME]: [PERSON_NAME] 342 Bairro: [GEOGRAPHIC_DATA…" at bounding box center [514, 232] width 1029 height 464
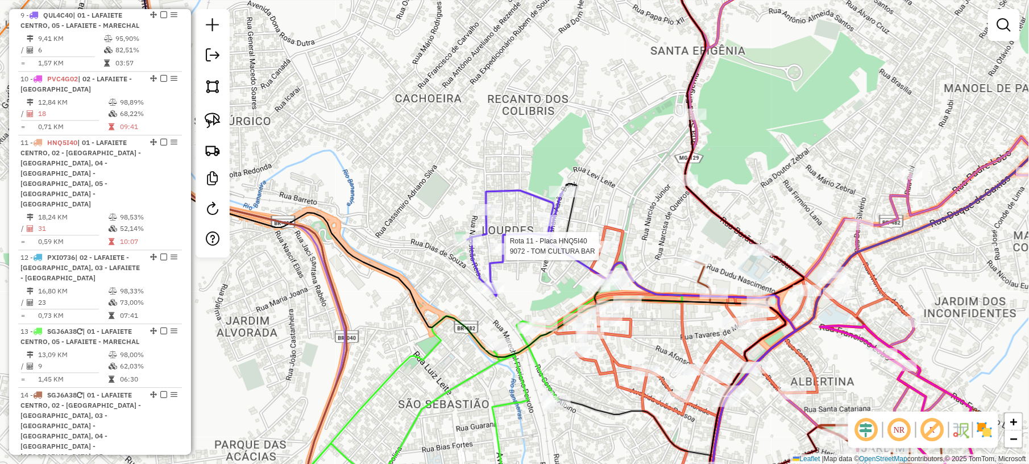
select select "*********"
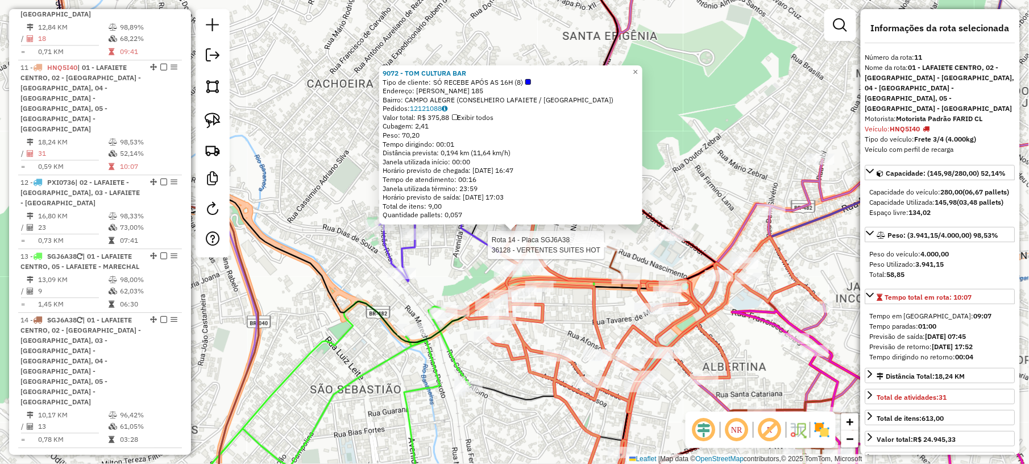
scroll to position [1105, 0]
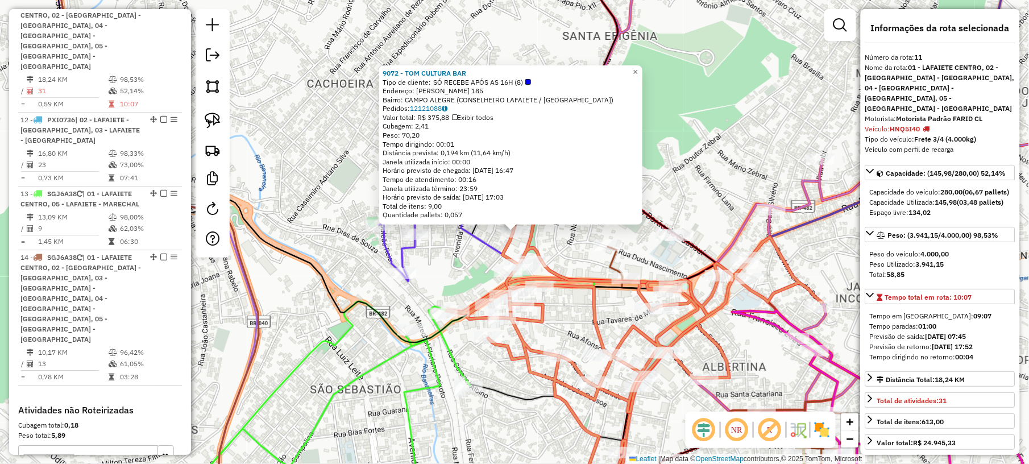
click at [448, 263] on div "9072 - TOM CULTURA BAR Tipo de cliente: SÓ RECEBE APÓS AS 16H (8) Endereço: [PE…" at bounding box center [514, 232] width 1029 height 464
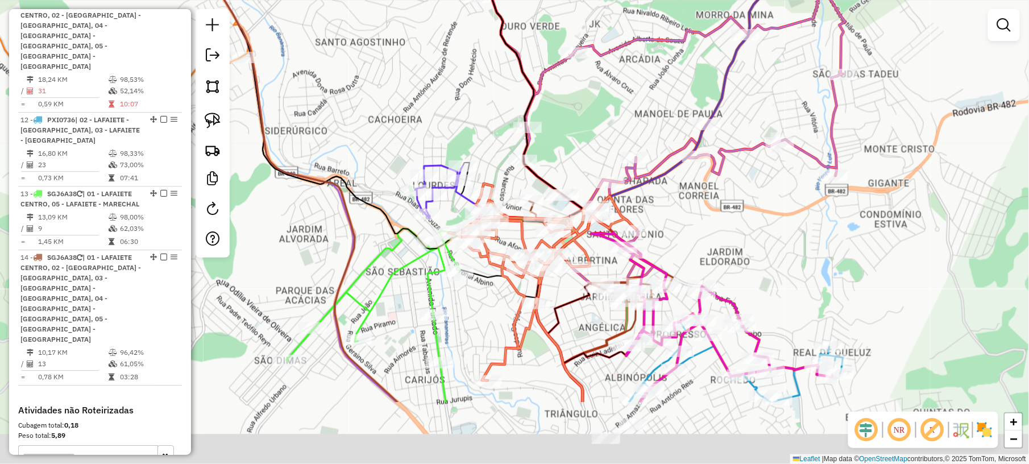
drag, startPoint x: 520, startPoint y: 411, endPoint x: 463, endPoint y: 171, distance: 246.6
click at [464, 184] on div "Janela de atendimento Grade de atendimento Capacidade Transportadoras Veículos …" at bounding box center [514, 232] width 1029 height 464
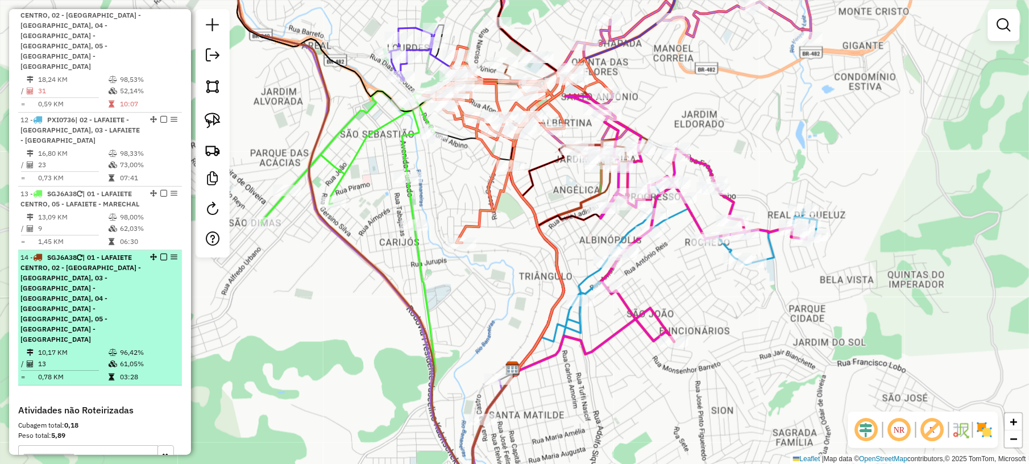
click at [67, 292] on span "| 01 - LAFAIETE CENTRO, 02 - [GEOGRAPHIC_DATA] - [GEOGRAPHIC_DATA], 03 - [GEOGR…" at bounding box center [80, 298] width 121 height 90
select select "*********"
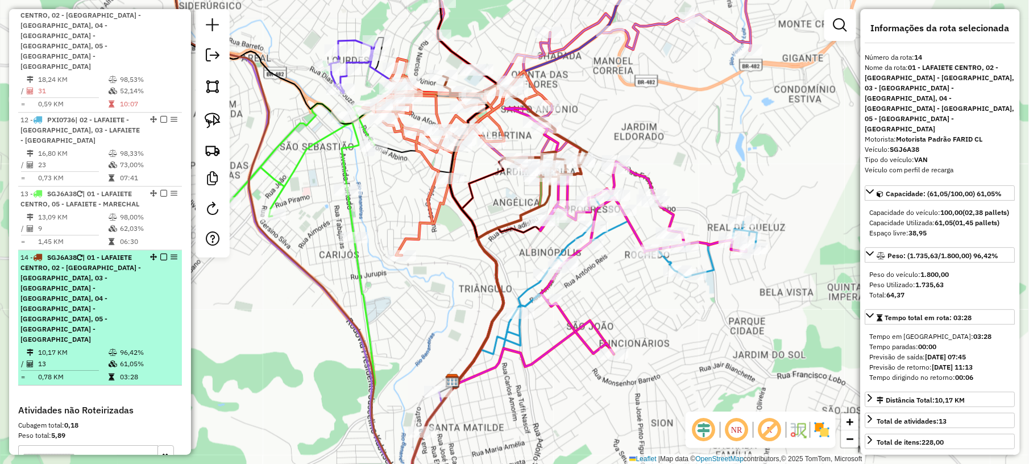
scroll to position [1029, 0]
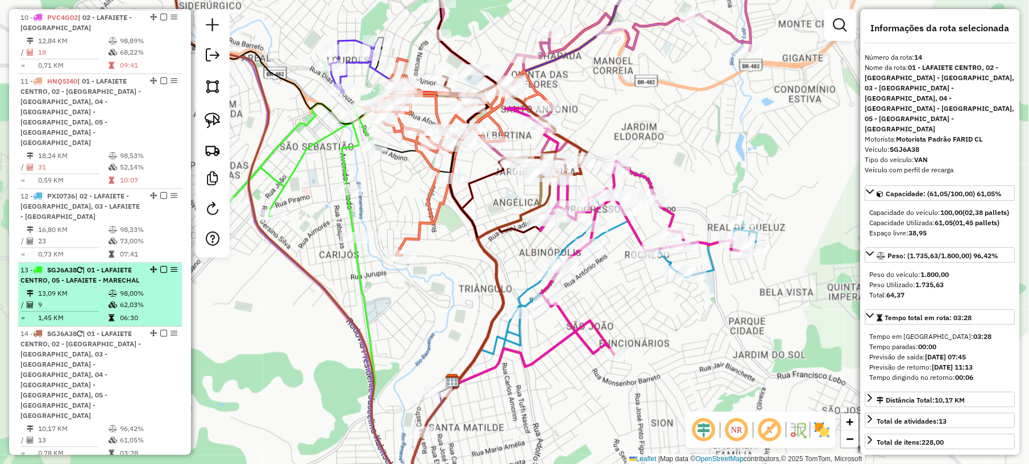
click at [86, 288] on td "13,09 KM" at bounding box center [73, 293] width 71 height 11
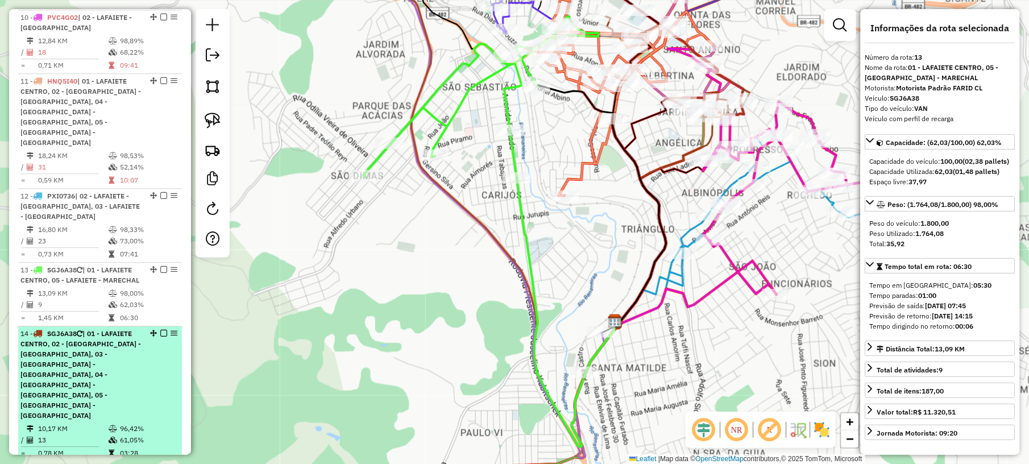
click at [82, 354] on span "| 01 - LAFAIETE CENTRO, 02 - [GEOGRAPHIC_DATA] - [GEOGRAPHIC_DATA], 03 - [GEOGR…" at bounding box center [80, 374] width 121 height 90
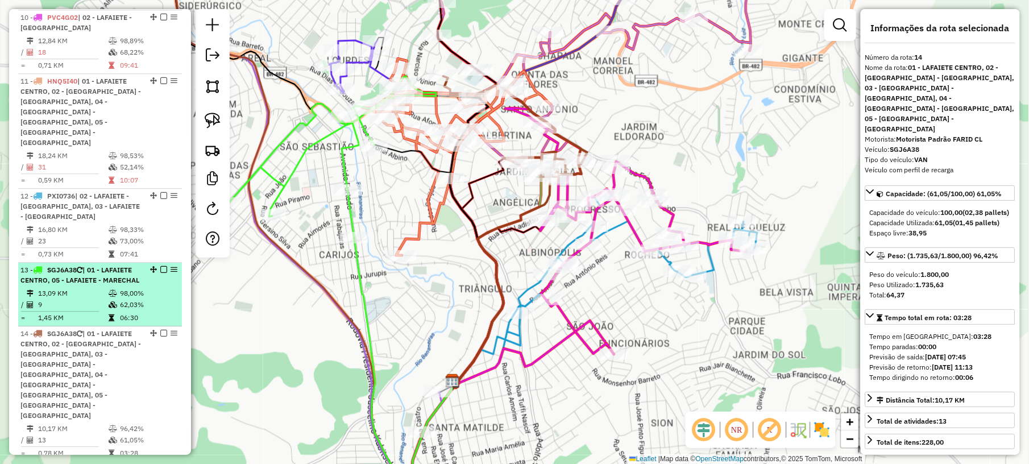
click at [92, 288] on td "13,09 KM" at bounding box center [73, 293] width 71 height 11
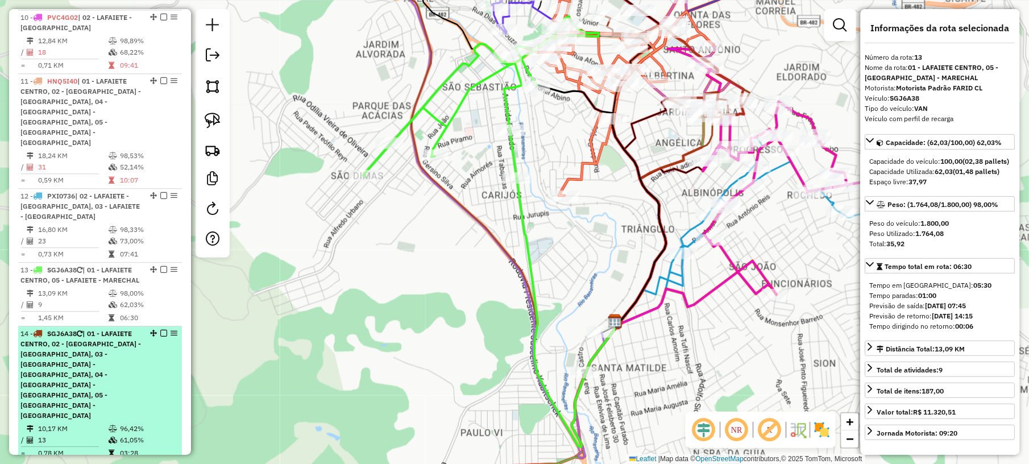
click at [92, 330] on div "14 - SGJ6A38 | 01 - LAFAIETE CENTRO, 02 - [GEOGRAPHIC_DATA] - [GEOGRAPHIC_DATA]…" at bounding box center [80, 375] width 121 height 92
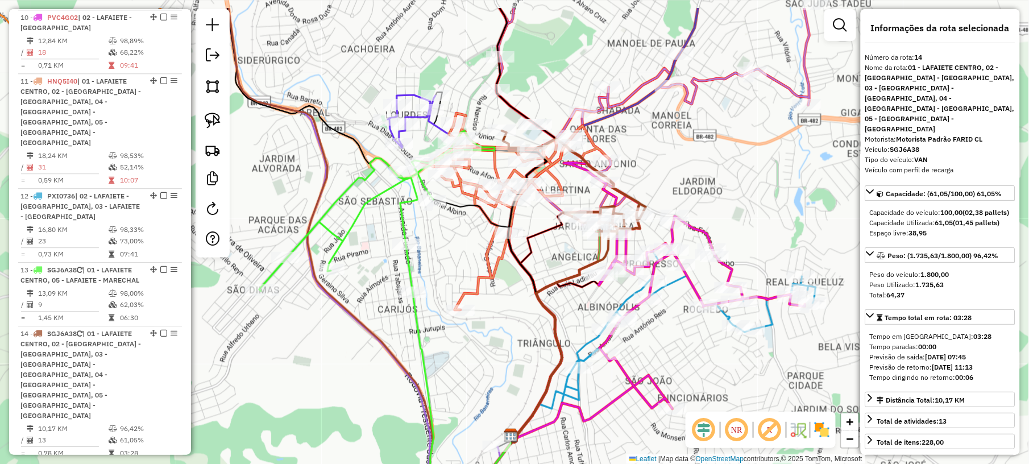
drag, startPoint x: 310, startPoint y: 38, endPoint x: 383, endPoint y: 147, distance: 130.9
click at [383, 147] on div "Janela de atendimento Grade de atendimento Capacidade Transportadoras Veículos …" at bounding box center [514, 232] width 1029 height 464
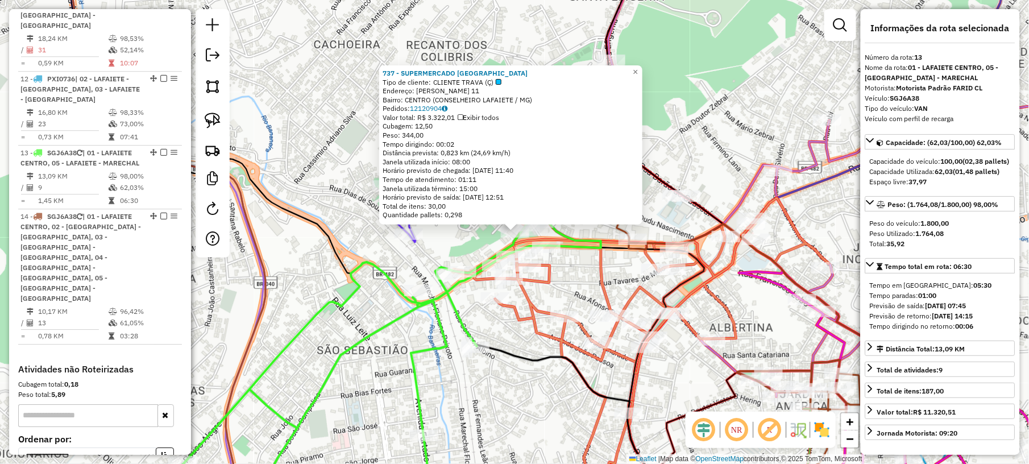
scroll to position [1211, 0]
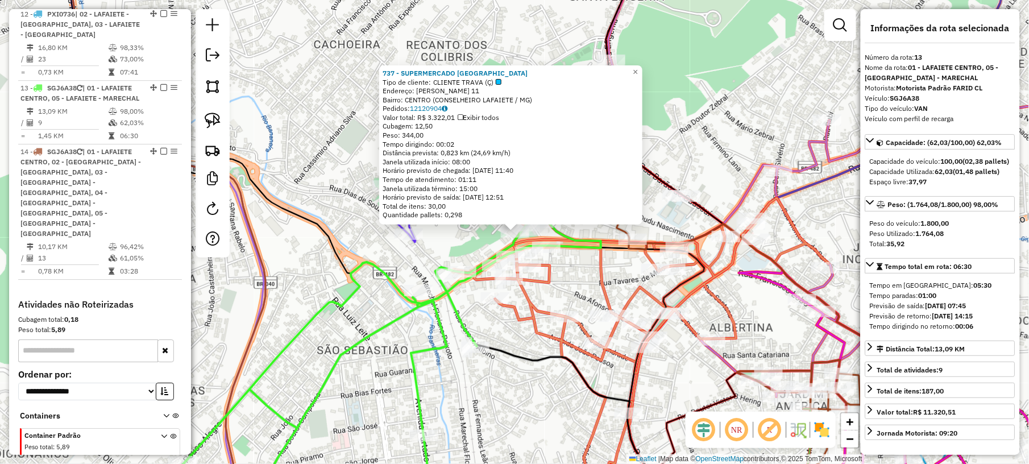
click at [471, 240] on div "737 - SUPERMERCADO [GEOGRAPHIC_DATA] Tipo de cliente: CLIENTE TRAVA (Ç) Endereç…" at bounding box center [514, 232] width 1029 height 464
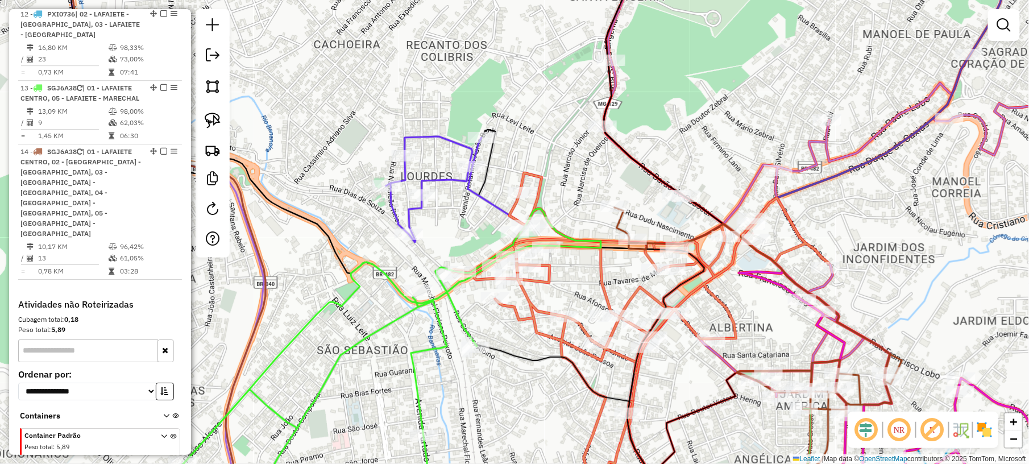
click at [444, 175] on icon at bounding box center [434, 189] width 96 height 106
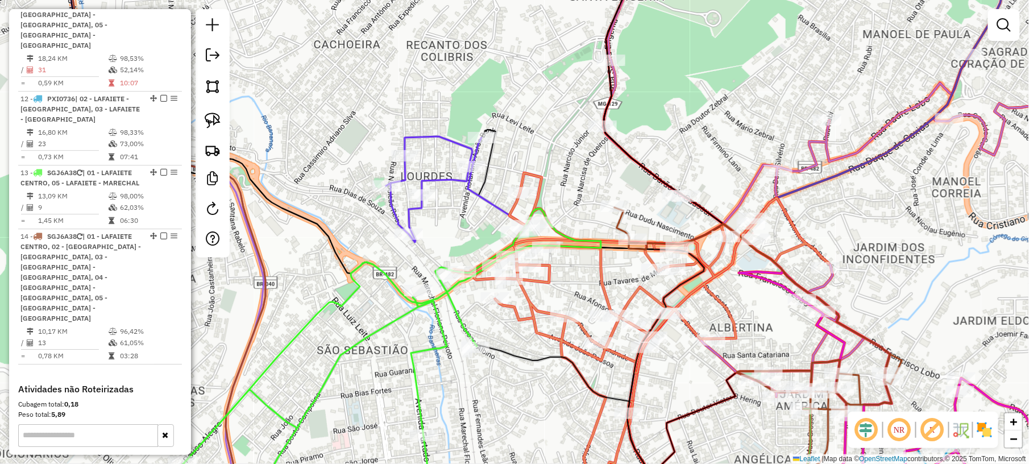
select select "*********"
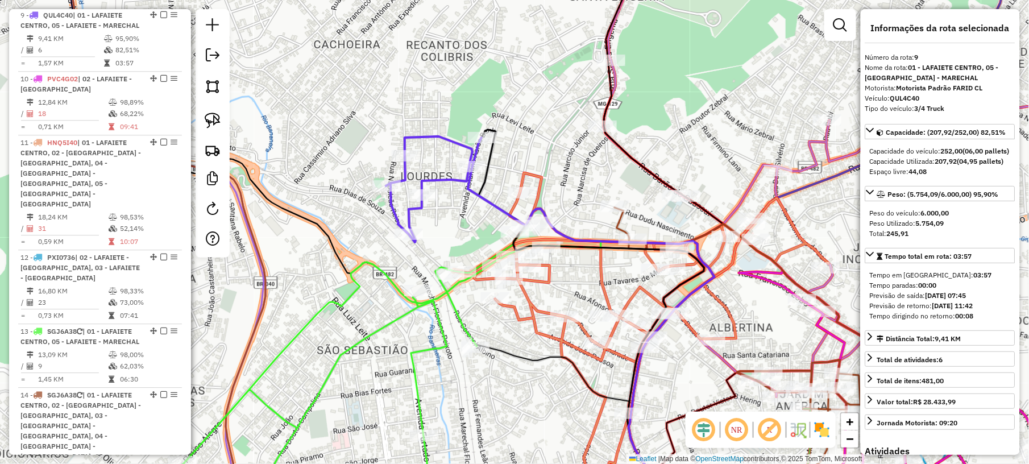
click at [408, 312] on icon at bounding box center [372, 359] width 458 height 301
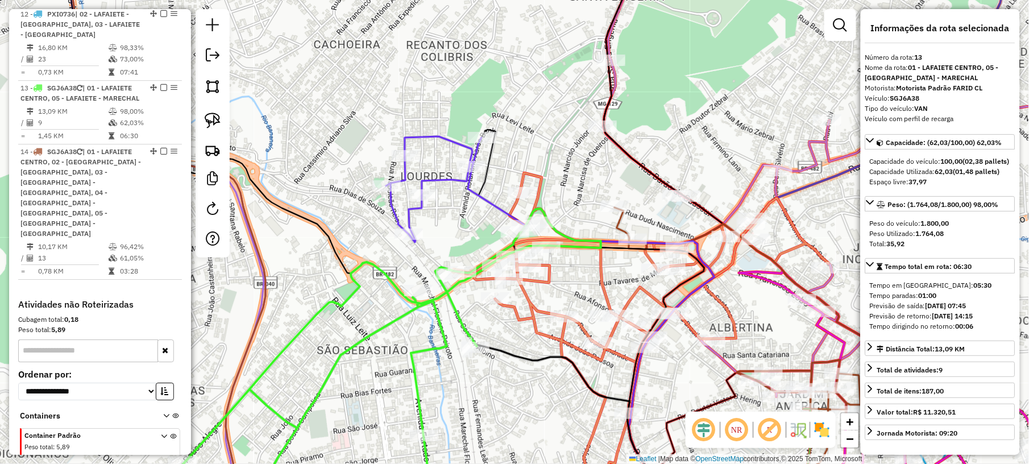
click at [449, 184] on icon at bounding box center [434, 189] width 96 height 106
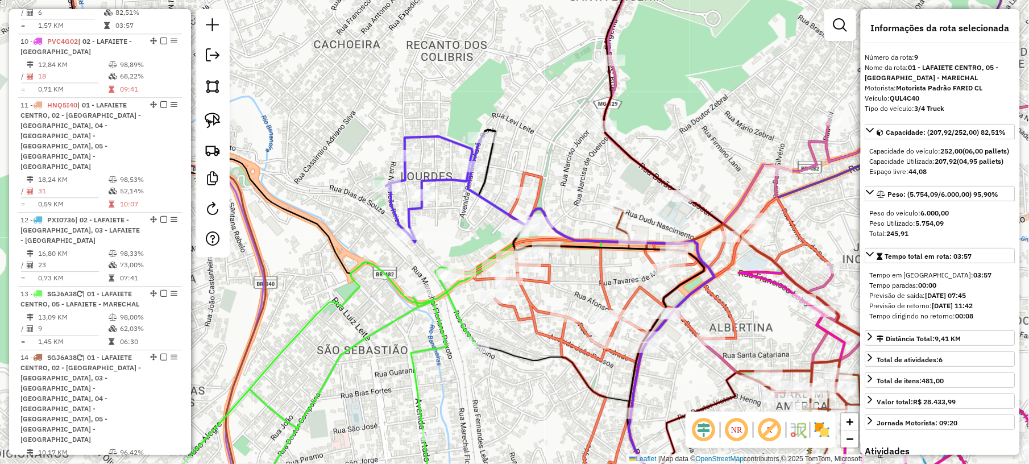
scroll to position [968, 0]
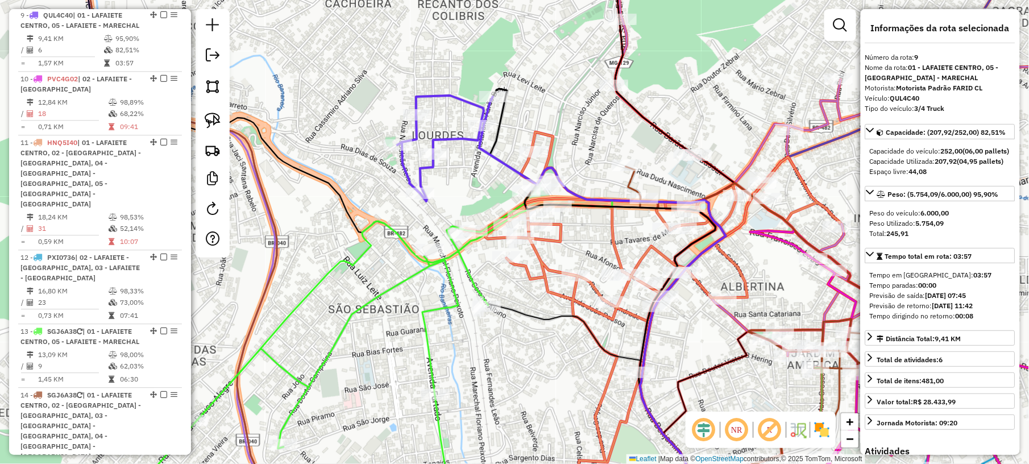
drag, startPoint x: 472, startPoint y: 396, endPoint x: 501, endPoint y: 312, distance: 88.5
click at [498, 315] on div "Janela de atendimento Grade de atendimento Capacidade Transportadoras Veículos …" at bounding box center [514, 232] width 1029 height 464
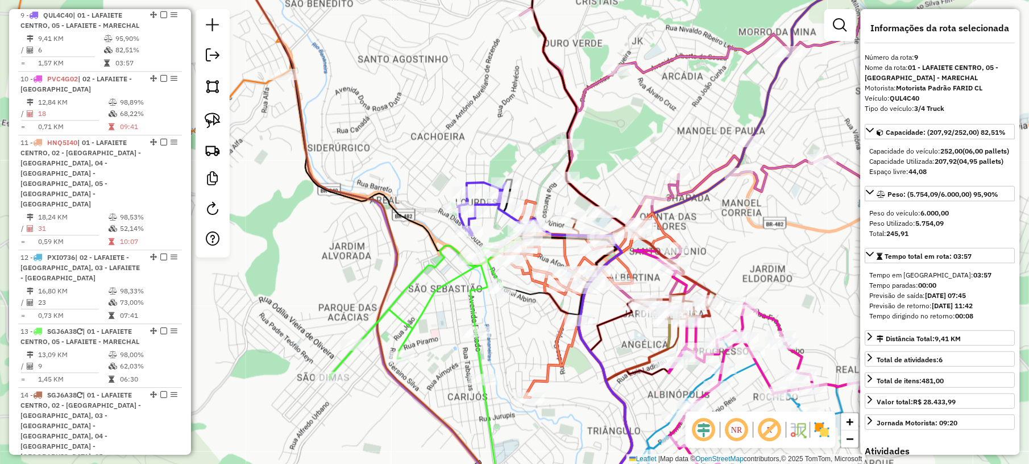
click at [408, 110] on div "Janela de atendimento Grade de atendimento Capacidade Transportadoras Veículos …" at bounding box center [514, 232] width 1029 height 464
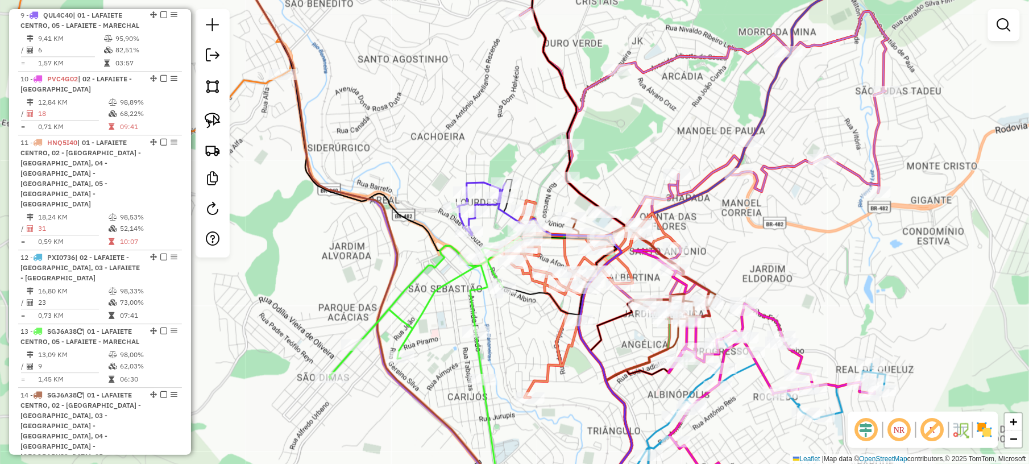
click at [417, 310] on icon at bounding box center [446, 298] width 235 height 161
select select "*********"
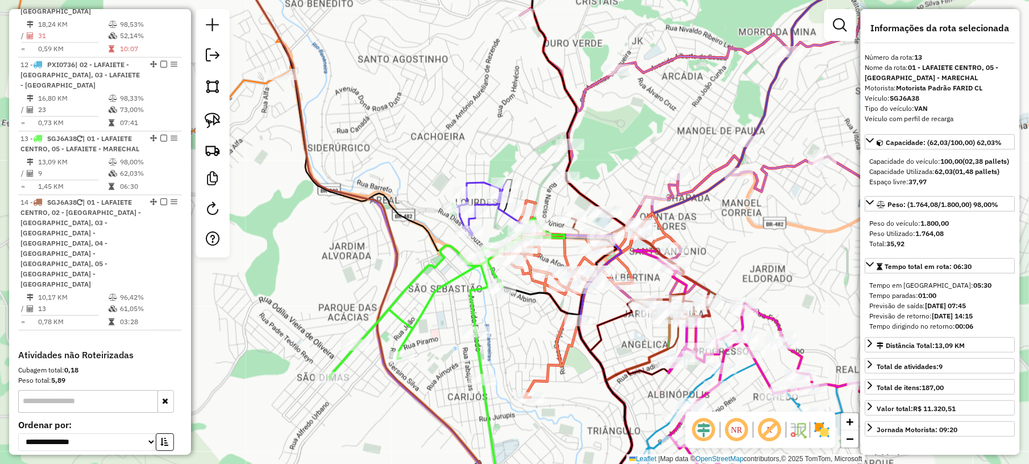
scroll to position [1211, 0]
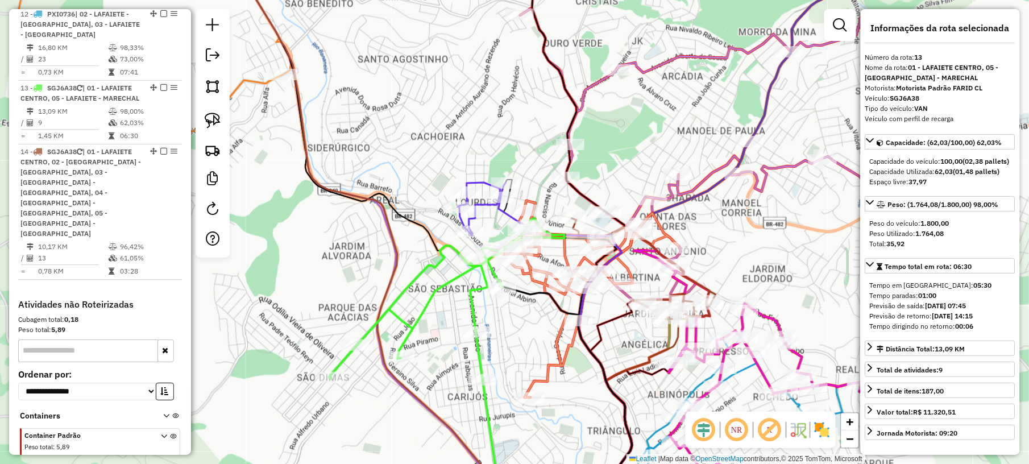
click at [481, 183] on icon at bounding box center [482, 209] width 48 height 53
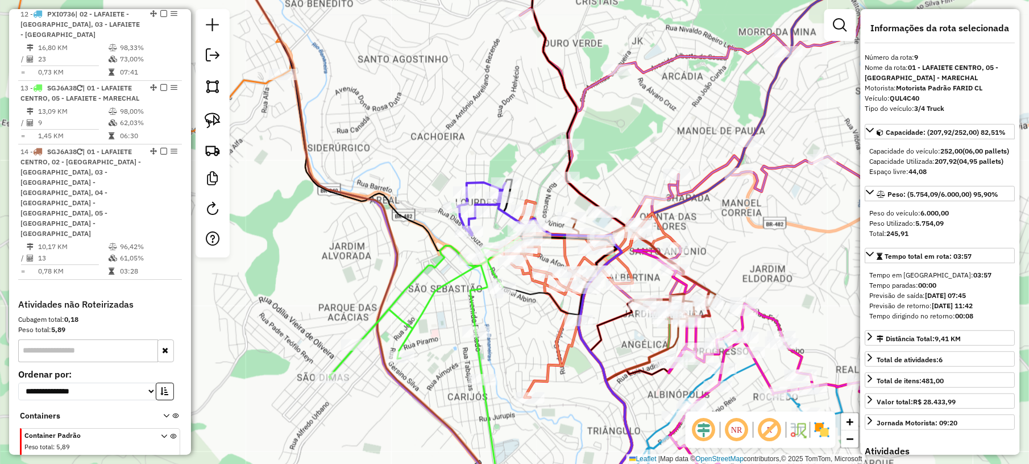
scroll to position [968, 0]
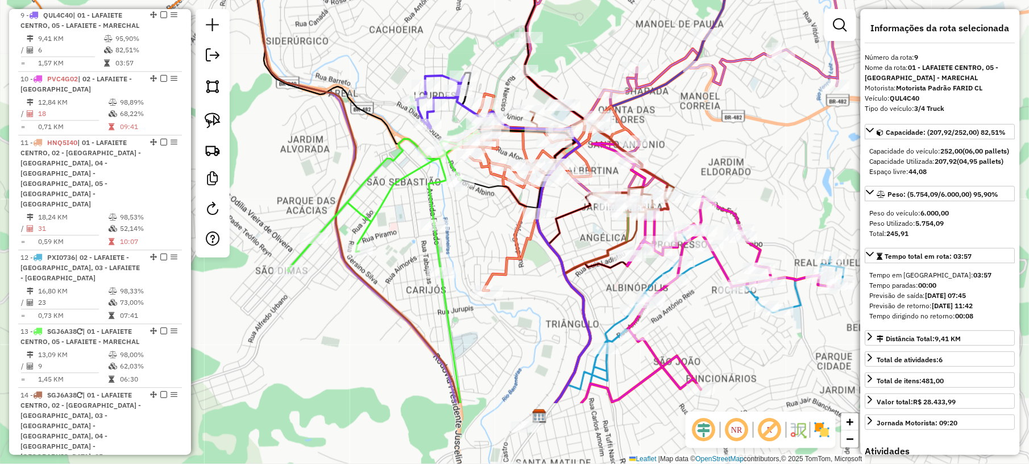
drag, startPoint x: 506, startPoint y: 355, endPoint x: 462, endPoint y: 235, distance: 127.2
click at [462, 235] on div "Janela de atendimento Grade de atendimento Capacidade Transportadoras Veículos …" at bounding box center [514, 232] width 1029 height 464
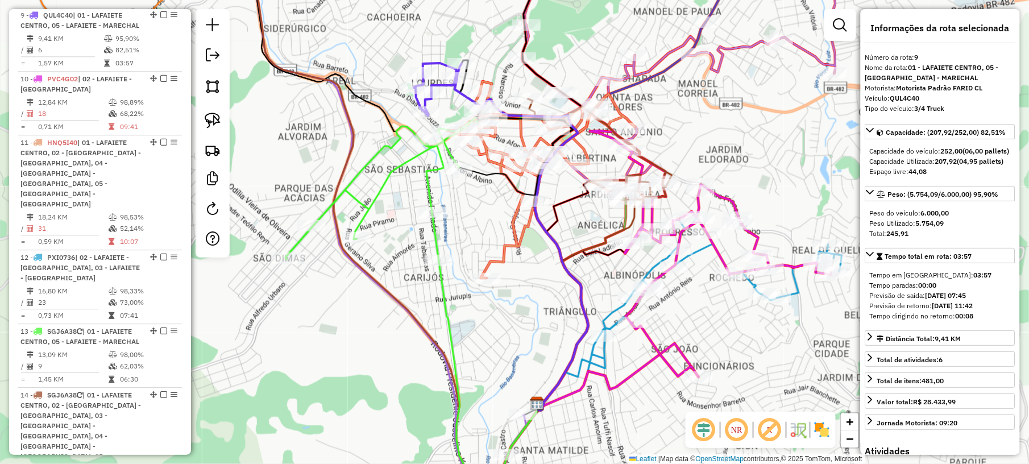
click at [432, 237] on icon at bounding box center [402, 179] width 235 height 161
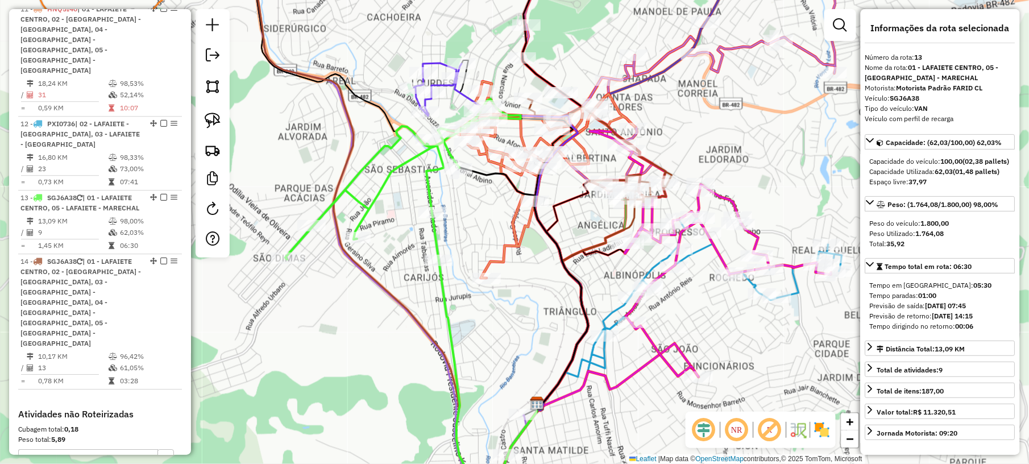
scroll to position [1211, 0]
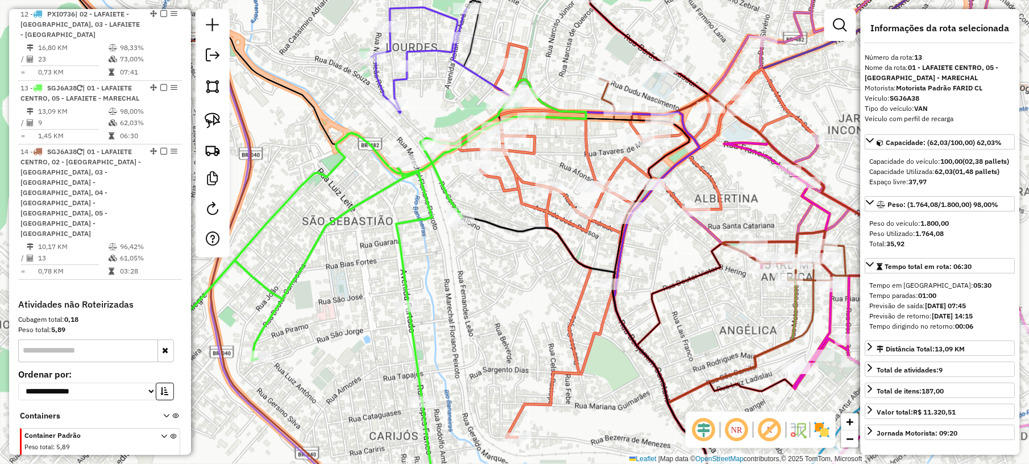
click at [399, 80] on icon at bounding box center [419, 60] width 96 height 106
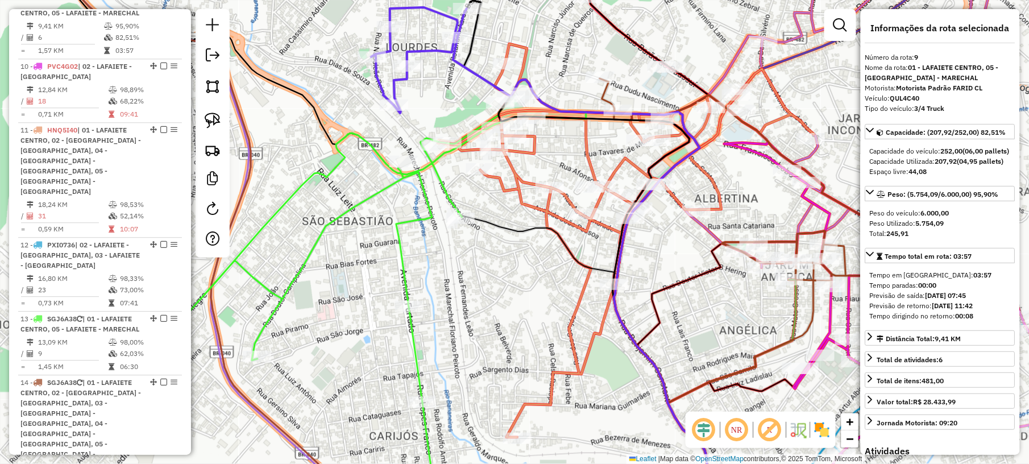
scroll to position [968, 0]
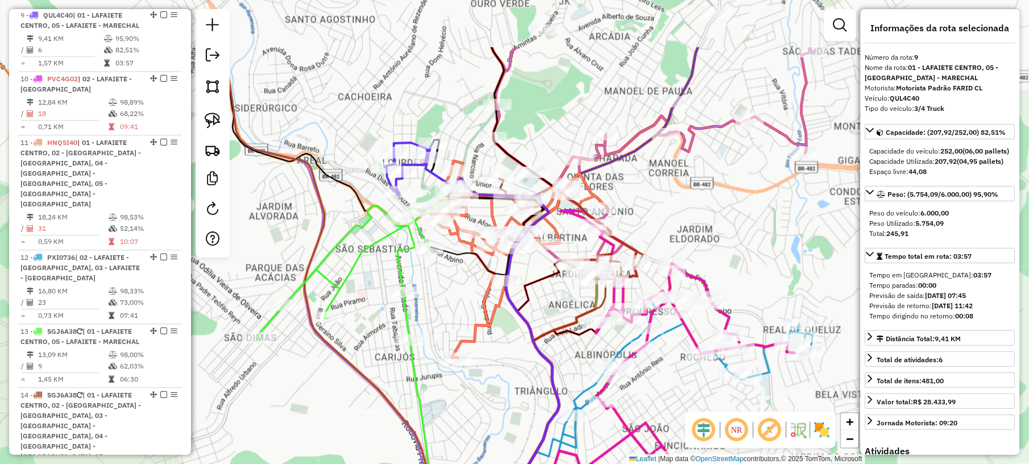
drag, startPoint x: 569, startPoint y: 37, endPoint x: 537, endPoint y: 201, distance: 166.8
click at [537, 198] on div "Janela de atendimento Grade de atendimento Capacidade Transportadoras Veículos …" at bounding box center [514, 232] width 1029 height 464
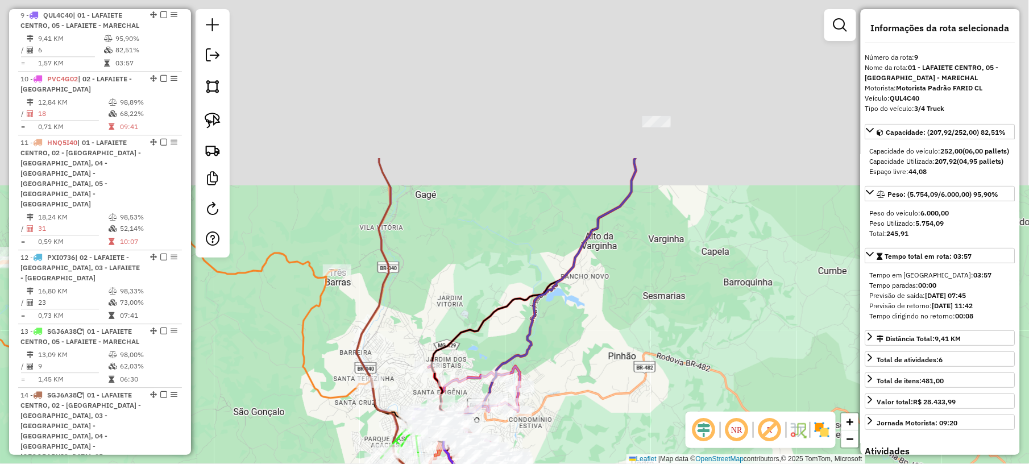
drag, startPoint x: 737, startPoint y: 90, endPoint x: 650, endPoint y: 295, distance: 222.4
click at [650, 304] on div "Janela de atendimento Grade de atendimento Capacidade Transportadoras Veículos …" at bounding box center [514, 232] width 1029 height 464
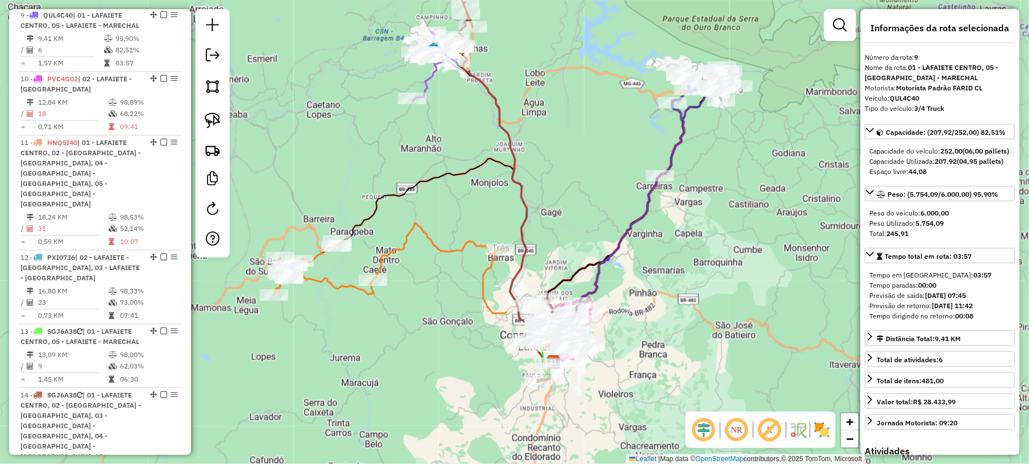
drag, startPoint x: 717, startPoint y: 131, endPoint x: 658, endPoint y: 273, distance: 154.0
click at [658, 273] on div "Janela de atendimento Grade de atendimento Capacidade Transportadoras Veículos …" at bounding box center [514, 232] width 1029 height 464
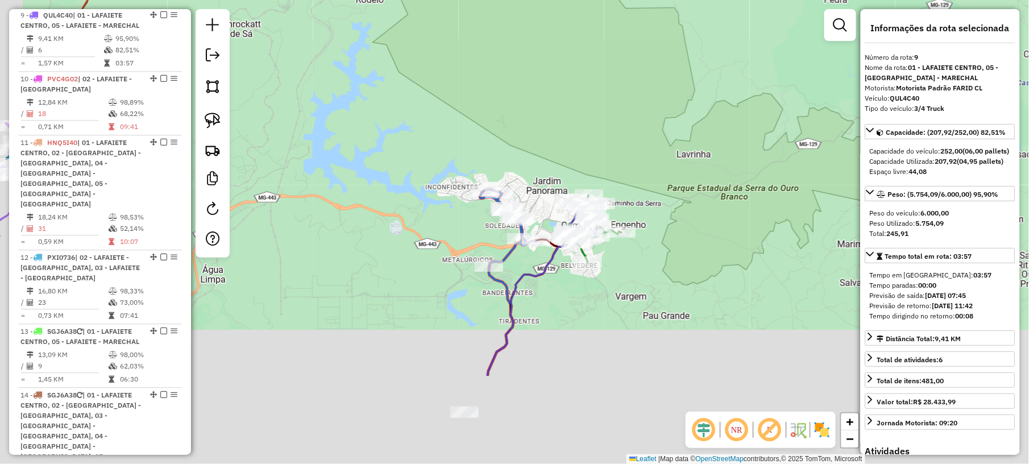
drag, startPoint x: 553, startPoint y: 423, endPoint x: 625, endPoint y: 230, distance: 206.4
click at [624, 239] on div "Janela de atendimento Grade de atendimento Capacidade Transportadoras Veículos …" at bounding box center [514, 232] width 1029 height 464
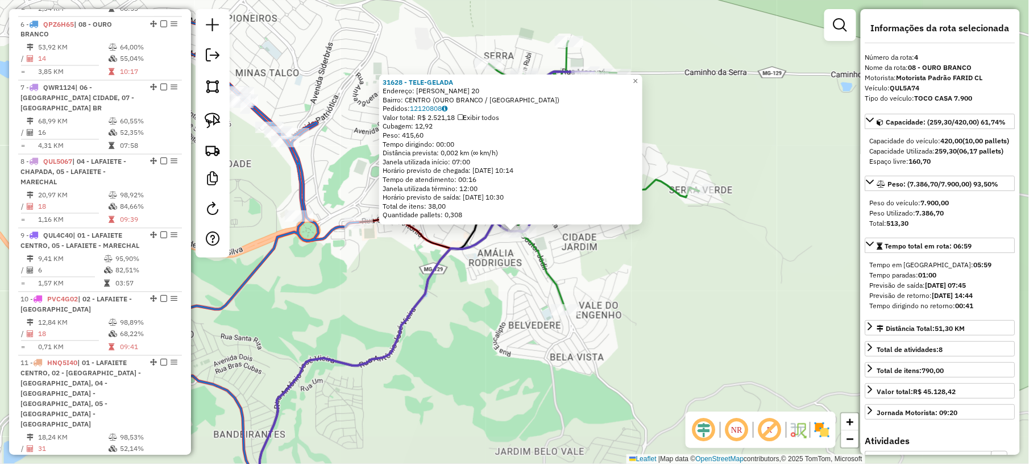
scroll to position [628, 0]
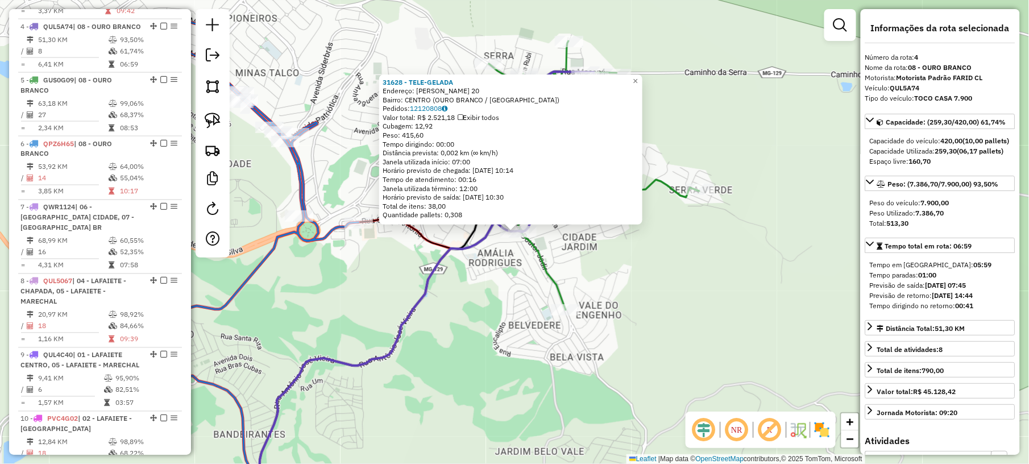
click at [479, 358] on div "31628 - TELE-GELADA Endereço: [PERSON_NAME] DE MORAIS 20 Bairro: CENTRO (OURO B…" at bounding box center [514, 232] width 1029 height 464
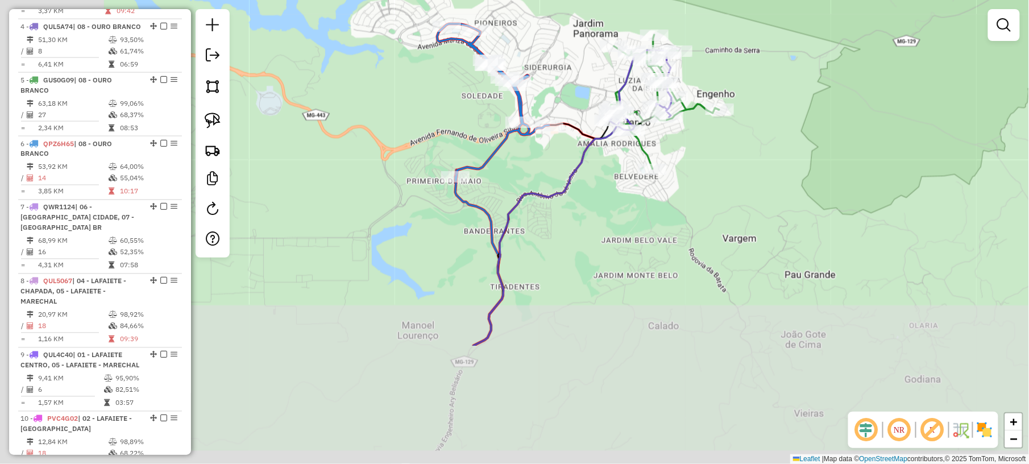
drag, startPoint x: 437, startPoint y: 390, endPoint x: 596, endPoint y: 161, distance: 278.6
click at [588, 185] on div "Janela de atendimento Grade de atendimento Capacidade Transportadoras Veículos …" at bounding box center [514, 232] width 1029 height 464
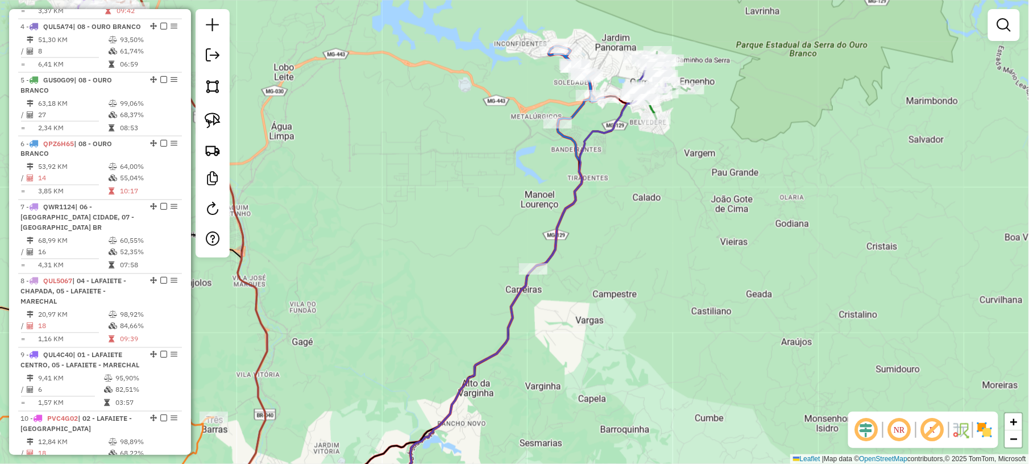
drag, startPoint x: 571, startPoint y: 321, endPoint x: 648, endPoint y: 189, distance: 152.4
click at [640, 203] on div "Janela de atendimento Grade de atendimento Capacidade Transportadoras Veículos …" at bounding box center [514, 232] width 1029 height 464
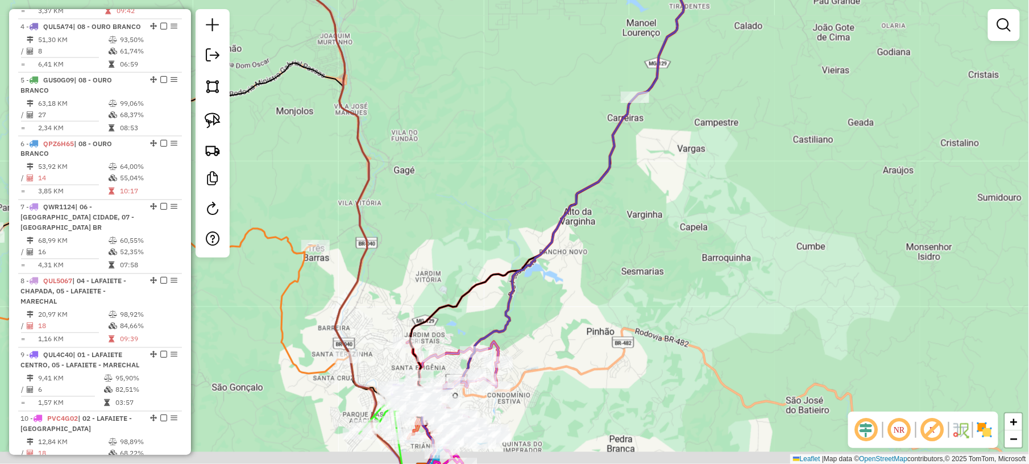
drag, startPoint x: 557, startPoint y: 362, endPoint x: 665, endPoint y: 223, distance: 175.9
click at [662, 226] on div "Janela de atendimento Grade de atendimento Capacidade Transportadoras Veículos …" at bounding box center [514, 232] width 1029 height 464
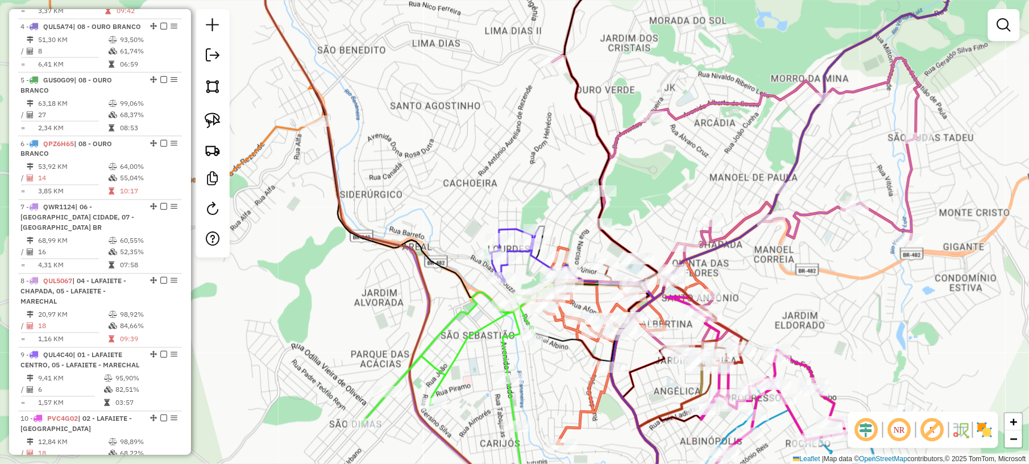
click at [512, 229] on icon at bounding box center [514, 255] width 48 height 53
select select "*********"
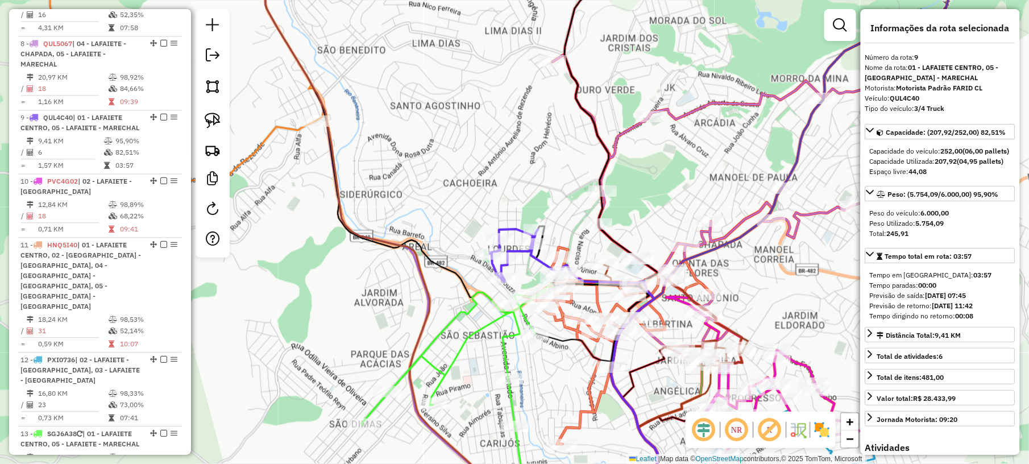
scroll to position [968, 0]
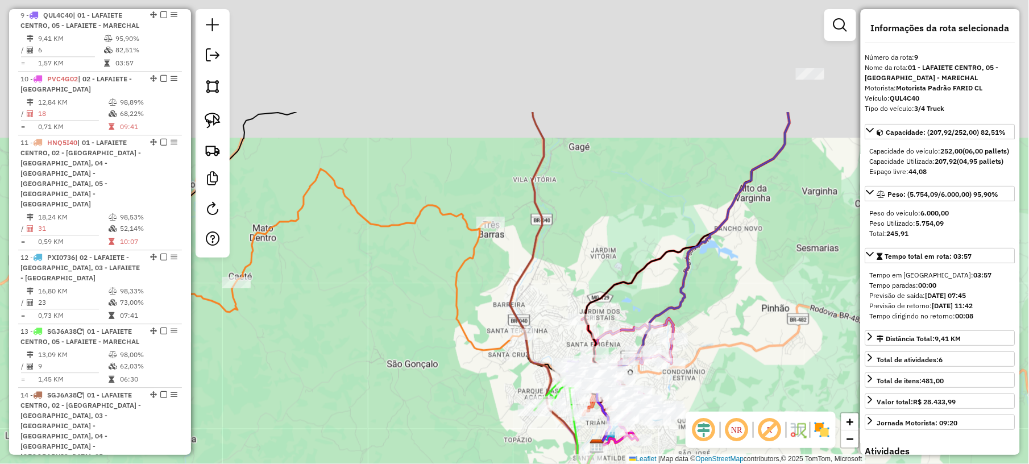
drag, startPoint x: 449, startPoint y: 51, endPoint x: 529, endPoint y: 264, distance: 227.8
click at [524, 255] on div "Janela de atendimento Grade de atendimento Capacidade Transportadoras Veículos …" at bounding box center [514, 232] width 1029 height 464
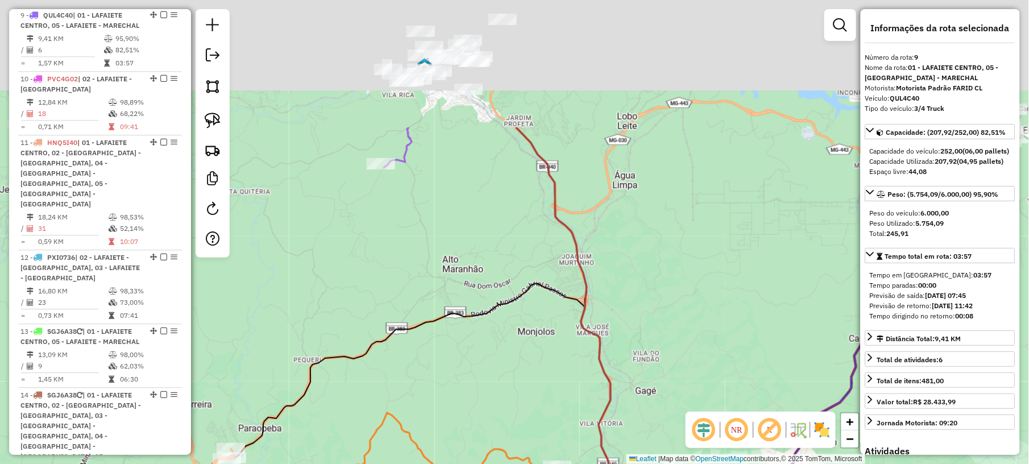
drag, startPoint x: 450, startPoint y: 105, endPoint x: 521, endPoint y: 362, distance: 266.5
click at [521, 360] on div "Janela de atendimento Grade de atendimento Capacidade Transportadoras Veículos …" at bounding box center [514, 232] width 1029 height 464
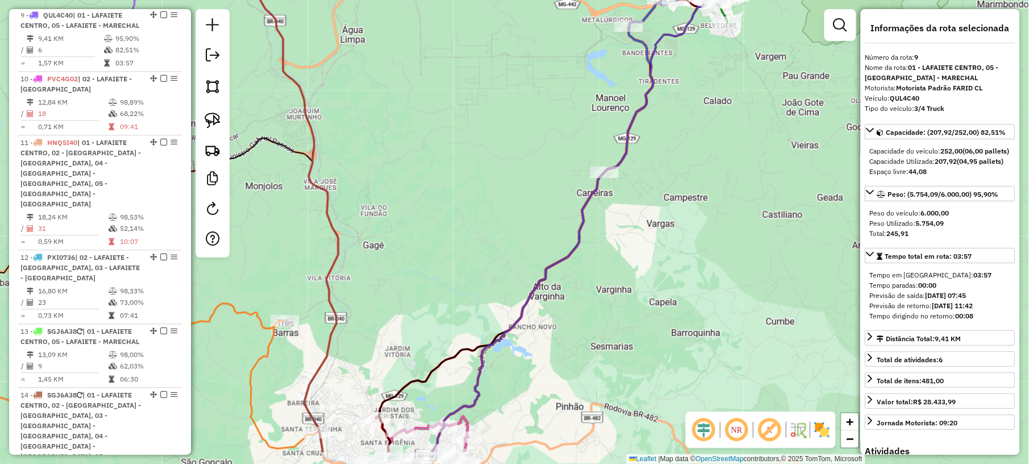
drag, startPoint x: 664, startPoint y: 374, endPoint x: 665, endPoint y: 132, distance: 242.2
click at [665, 151] on div "Janela de atendimento Grade de atendimento Capacidade Transportadoras Veículos …" at bounding box center [514, 232] width 1029 height 464
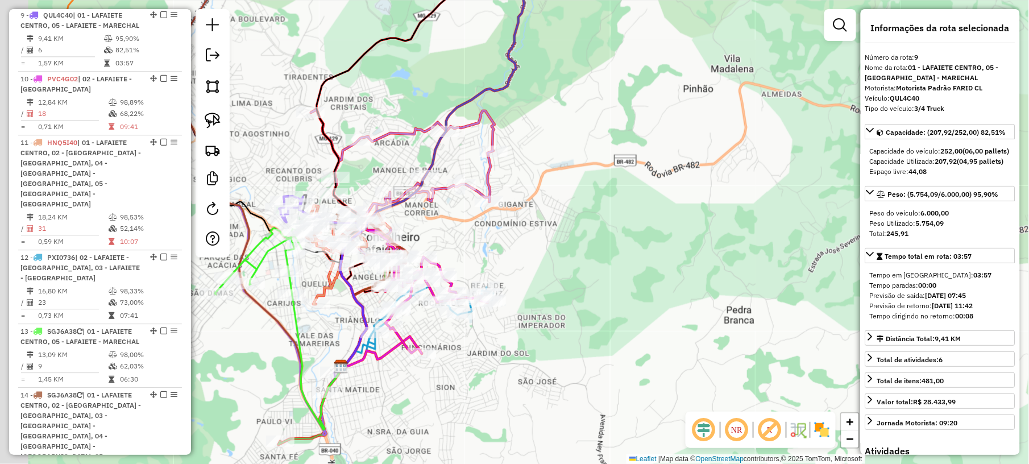
drag, startPoint x: 449, startPoint y: 348, endPoint x: 622, endPoint y: 208, distance: 222.4
click at [618, 215] on div "Janela de atendimento Grade de atendimento Capacidade Transportadoras Veículos …" at bounding box center [514, 232] width 1029 height 464
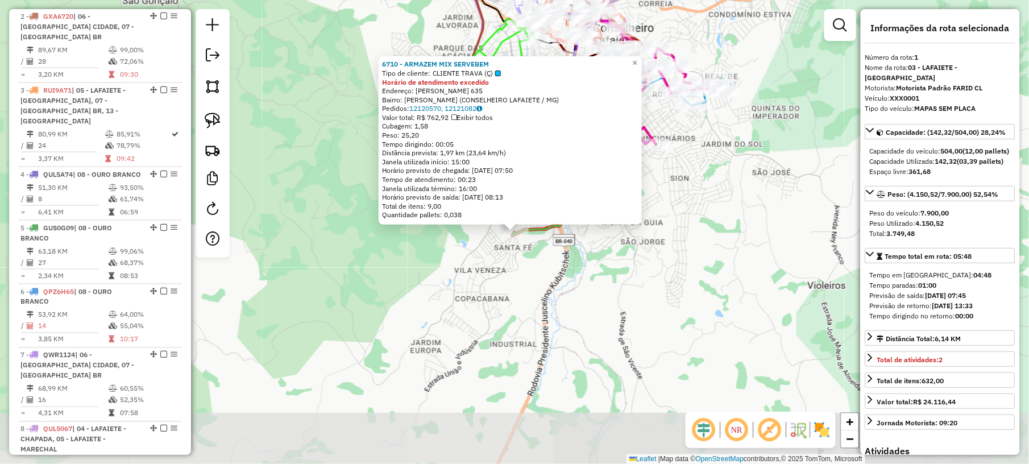
scroll to position [426, 0]
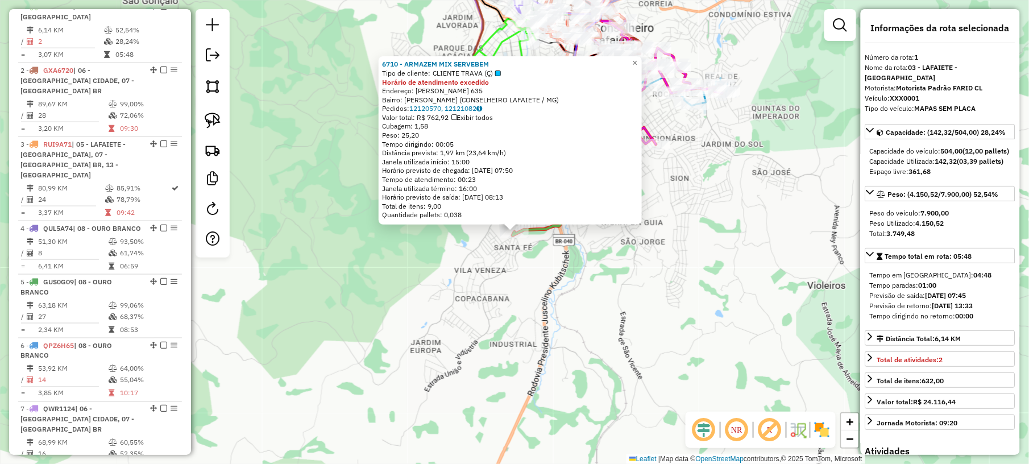
click at [740, 291] on div "6710 - ARMAZEM MIX SERVEBEM Tipo de cliente: CLIENTE TRAVA (Ç) Horário de atend…" at bounding box center [514, 232] width 1029 height 464
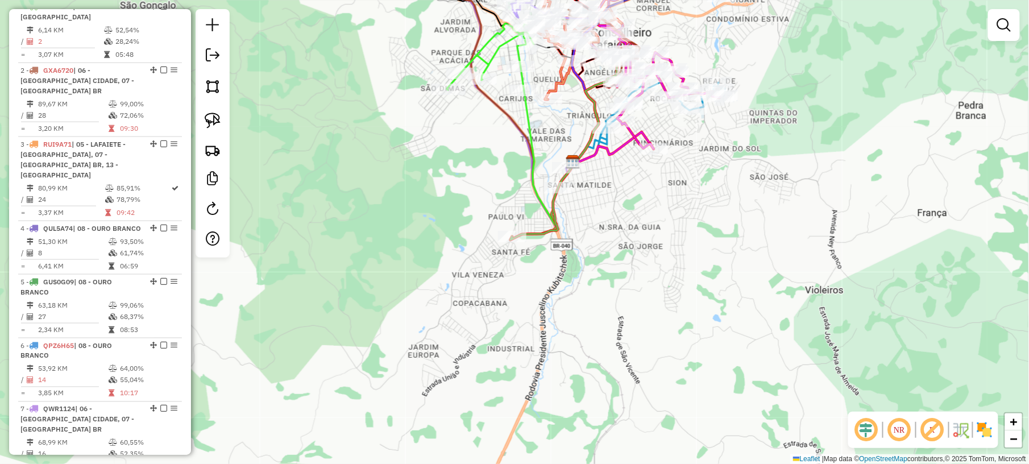
drag, startPoint x: 467, startPoint y: 148, endPoint x: 421, endPoint y: 285, distance: 144.0
click at [422, 282] on div "Janela de atendimento Grade de atendimento Capacidade Transportadoras Veículos …" at bounding box center [514, 232] width 1029 height 464
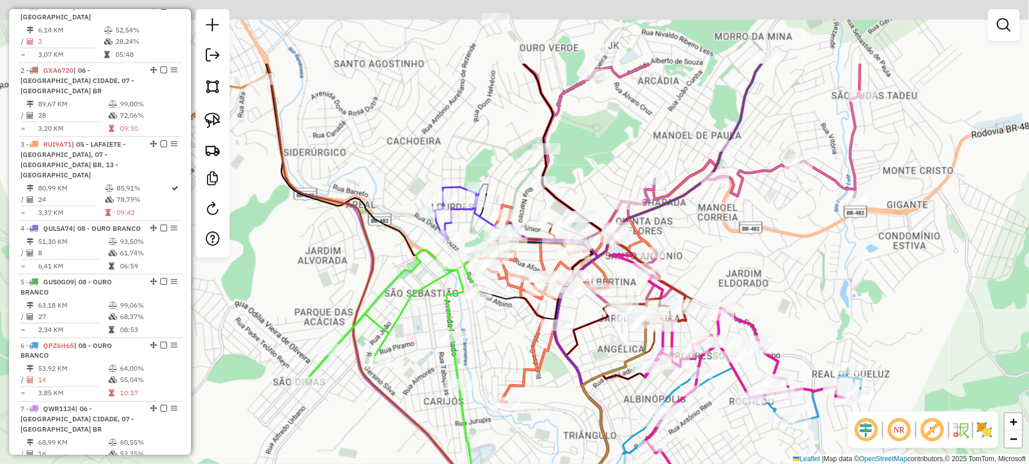
drag, startPoint x: 474, startPoint y: 39, endPoint x: 433, endPoint y: 159, distance: 127.5
click at [433, 159] on div "Janela de atendimento Grade de atendimento Capacidade Transportadoras Veículos …" at bounding box center [514, 232] width 1029 height 464
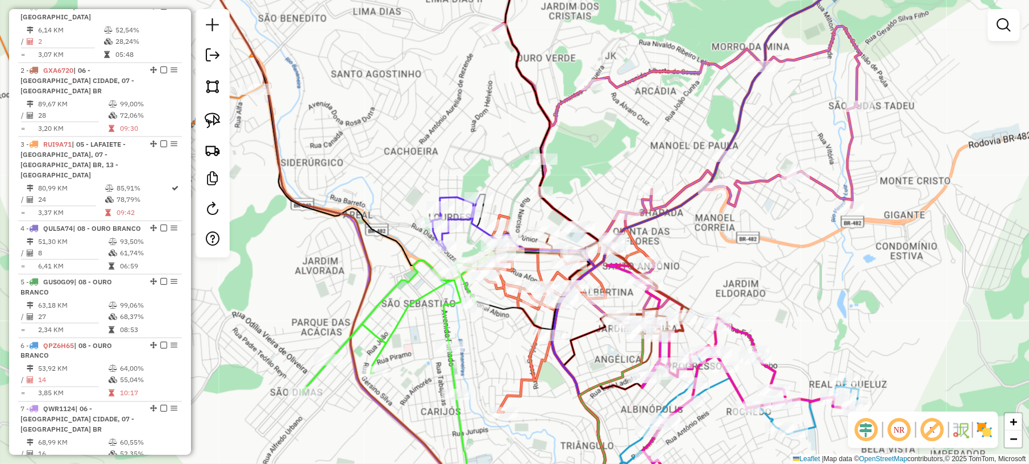
click at [459, 197] on icon at bounding box center [455, 223] width 48 height 53
select select "*********"
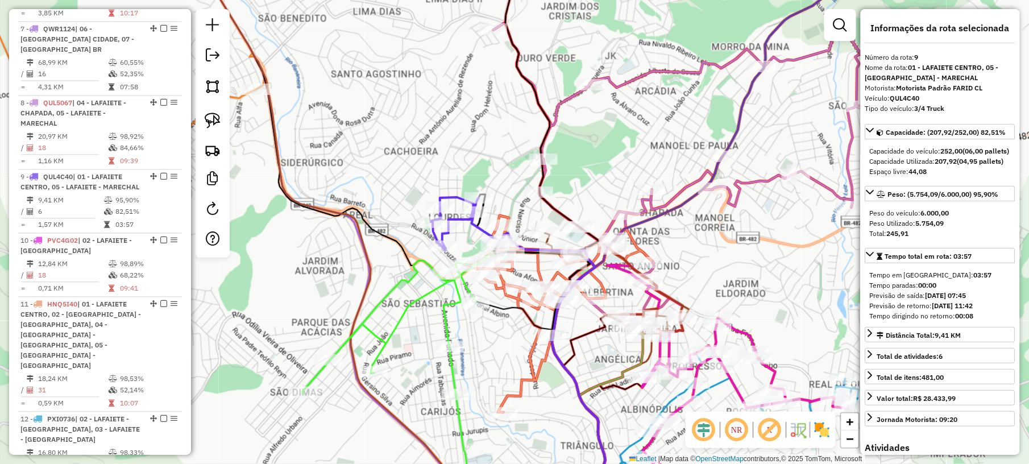
scroll to position [968, 0]
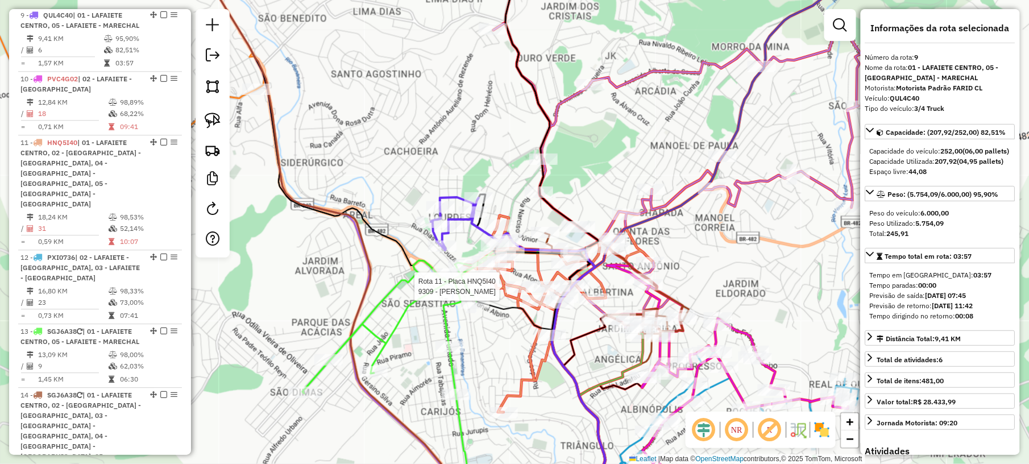
click at [527, 293] on div at bounding box center [519, 286] width 28 height 11
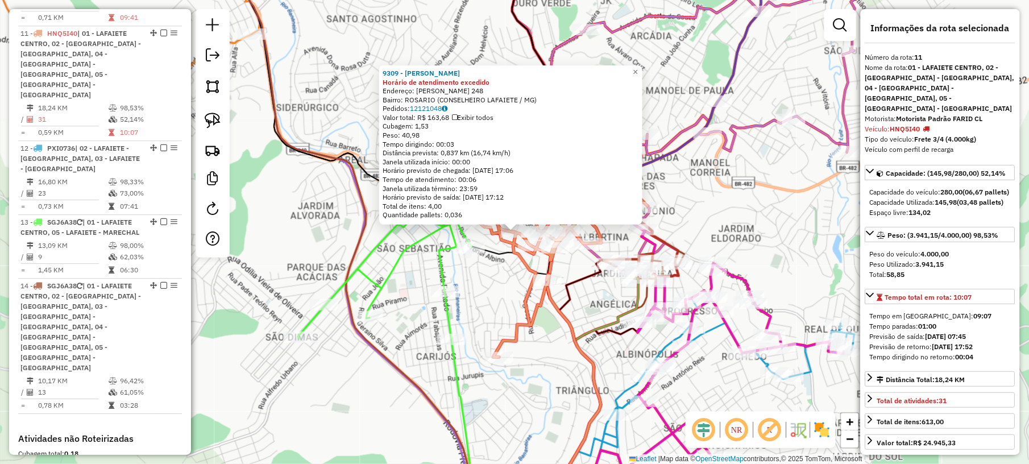
scroll to position [1105, 0]
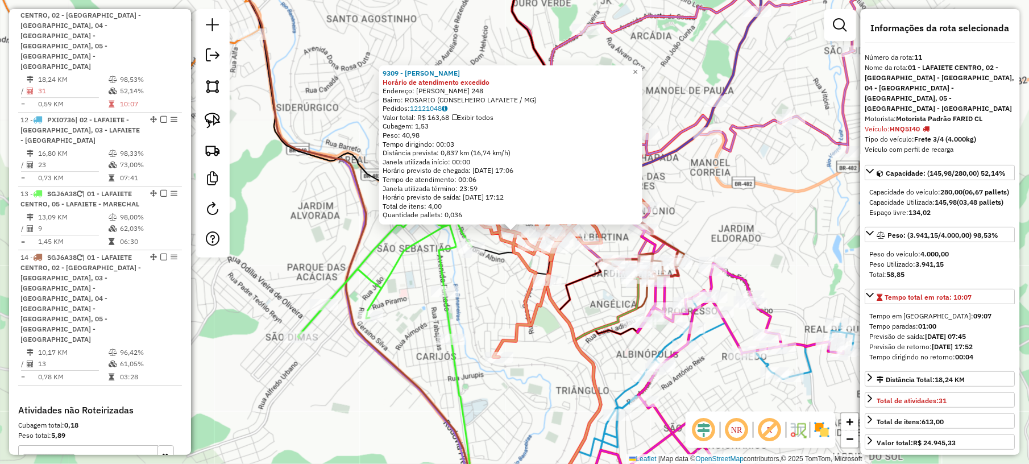
click at [711, 180] on div "9309 - [PERSON_NAME] de atendimento excedido Endereço: [PERSON_NAME] 248 Bairro…" at bounding box center [514, 232] width 1029 height 464
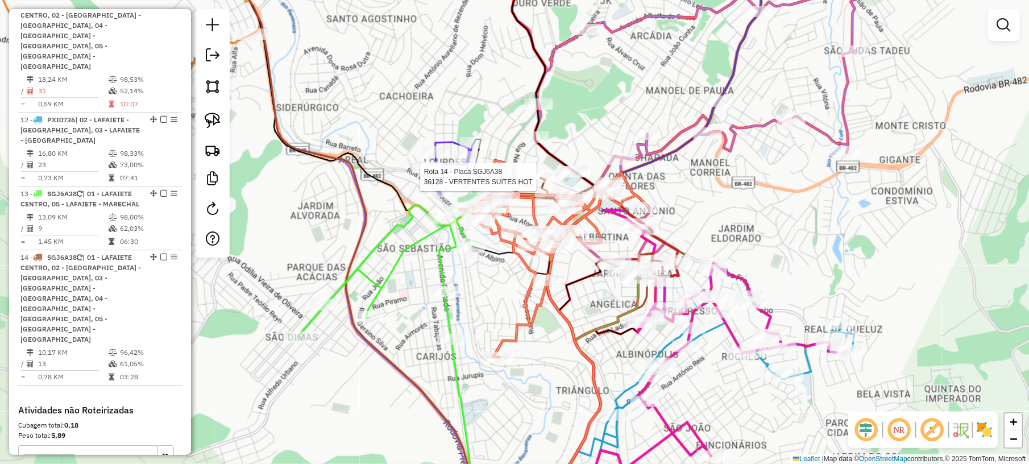
select select "*********"
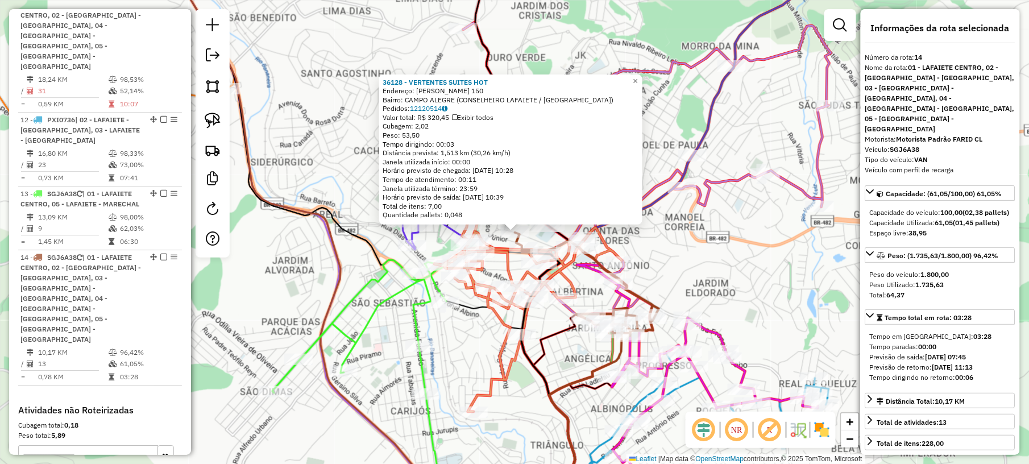
scroll to position [1211, 0]
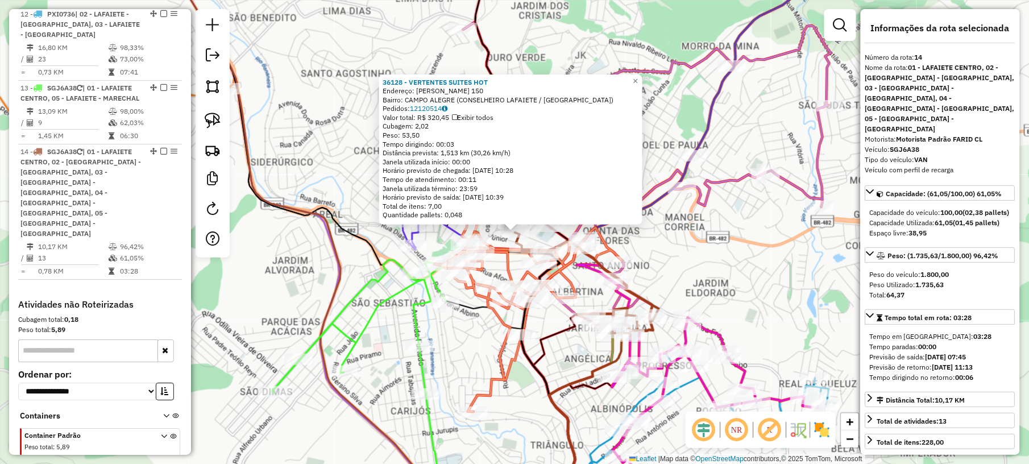
click at [679, 255] on div "36128 - VERTENTES SUITES HOT Endereço: DUDU NASCIMENTO 150 Bairro: [GEOGRAPHIC_…" at bounding box center [514, 232] width 1029 height 464
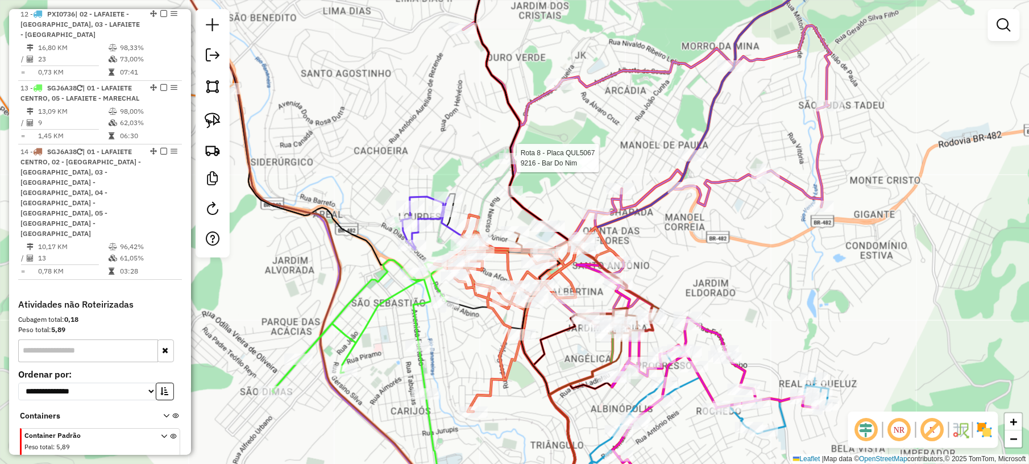
select select "*********"
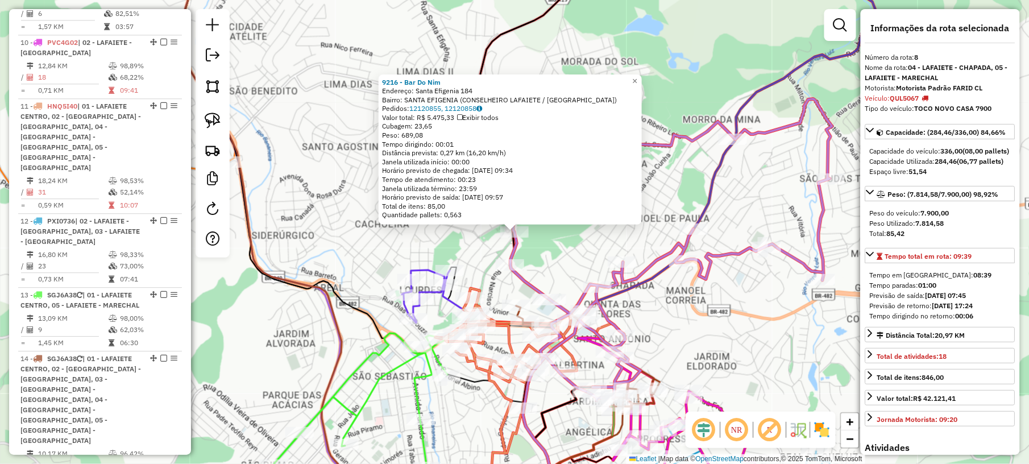
scroll to position [893, 0]
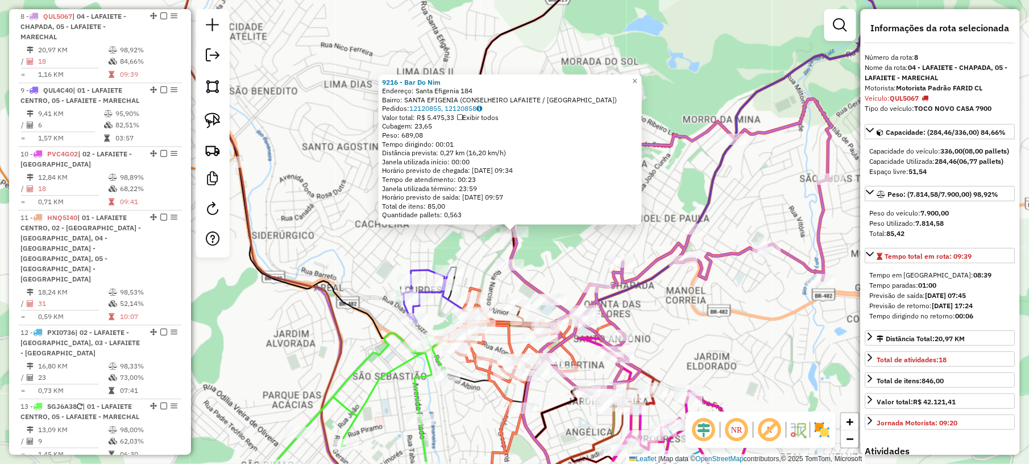
click at [692, 310] on div "9216 - Bar Do Nim Endereço: Santa Efigenia 184 Bairro: SANTA EFIGENIA (CONSELHE…" at bounding box center [514, 232] width 1029 height 464
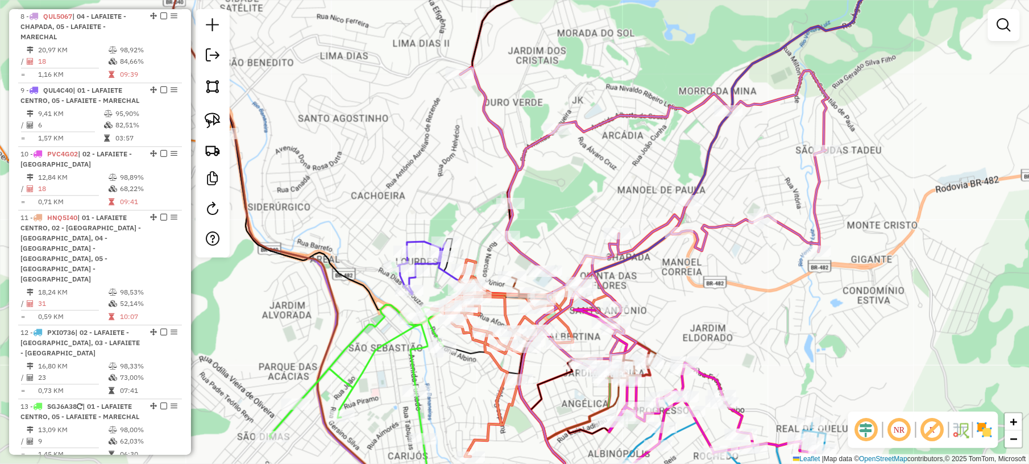
drag, startPoint x: 685, startPoint y: 332, endPoint x: 643, endPoint y: 133, distance: 203.4
click at [644, 140] on div "Janela de atendimento Grade de atendimento Capacidade Transportadoras Veículos …" at bounding box center [514, 232] width 1029 height 464
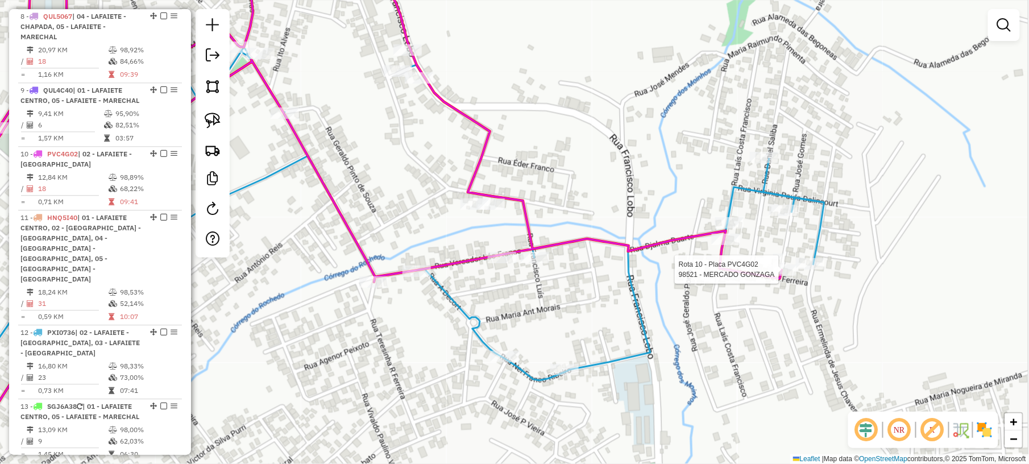
select select "*********"
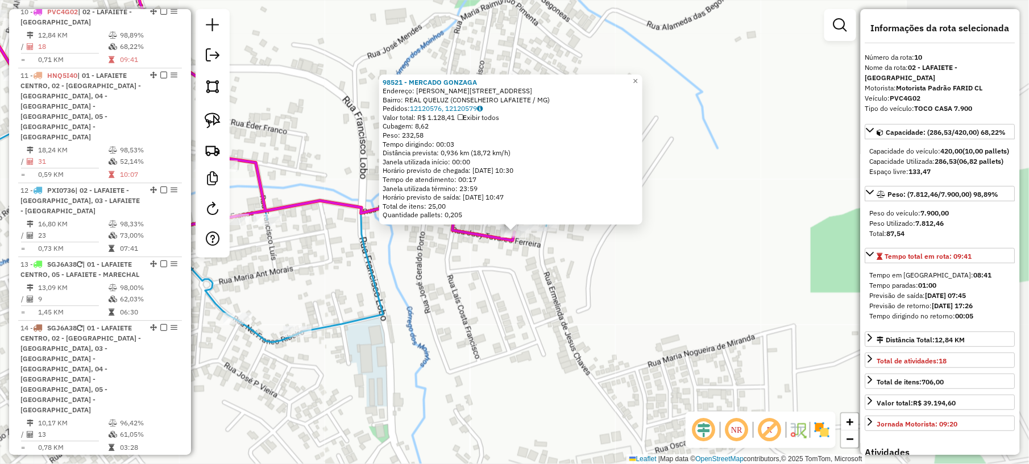
scroll to position [1042, 0]
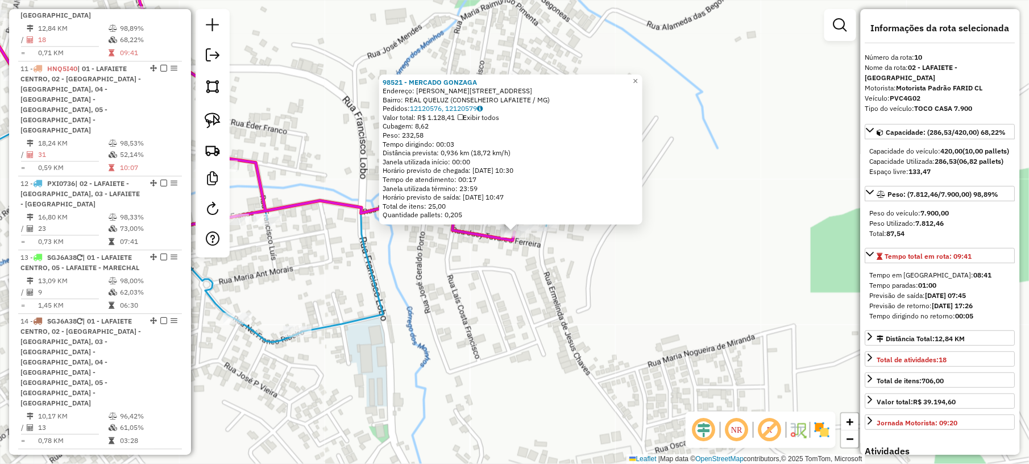
click at [579, 288] on div "98521 - MERCADO GONZAGA Endereço: [PERSON_NAME][STREET_ADDRESS] Bairro: REAL QU…" at bounding box center [514, 232] width 1029 height 464
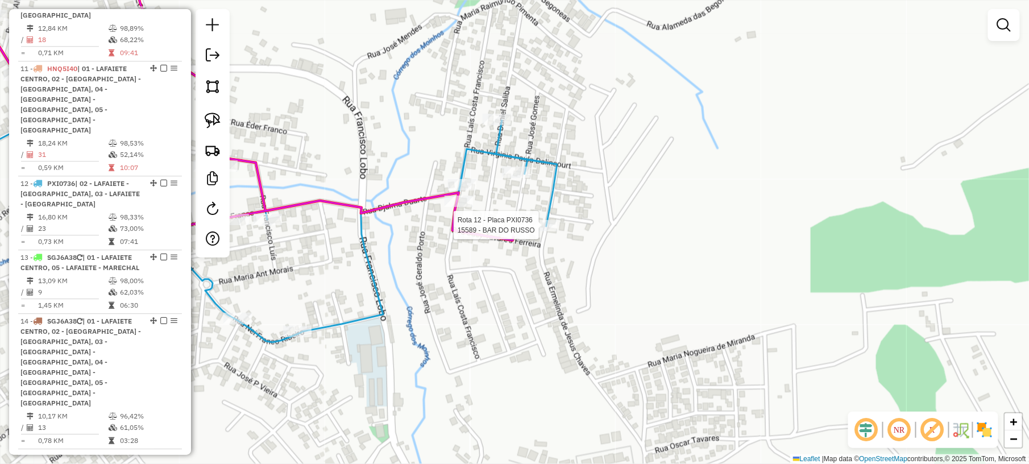
select select "*********"
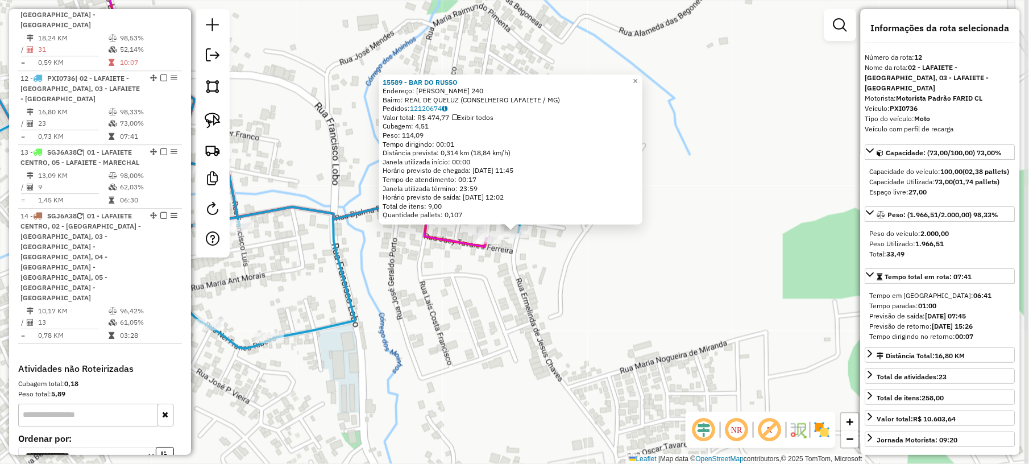
scroll to position [1190, 0]
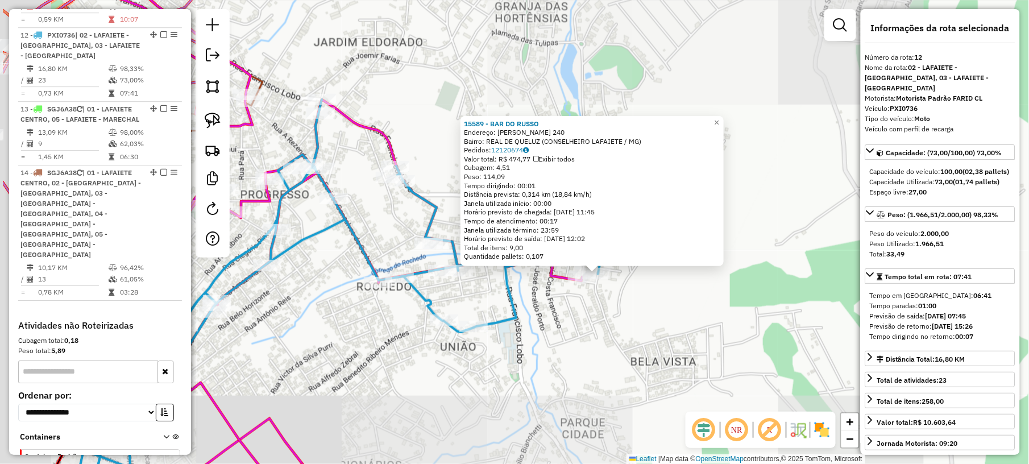
drag, startPoint x: 464, startPoint y: 324, endPoint x: 665, endPoint y: 321, distance: 200.7
click at [663, 322] on div "15589 - BAR DO RUSSO Endereço: [PERSON_NAME] 240 Bairro: REAL DE QUELUZ (CONSEL…" at bounding box center [514, 232] width 1029 height 464
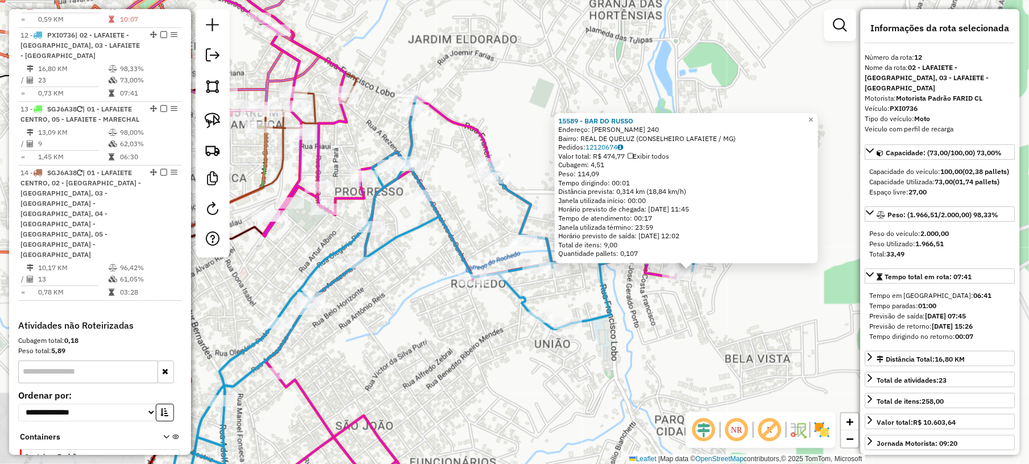
click at [512, 351] on div "15589 - BAR DO RUSSO Endereço: [PERSON_NAME] 240 Bairro: REAL DE QUELUZ (CONSEL…" at bounding box center [514, 232] width 1029 height 464
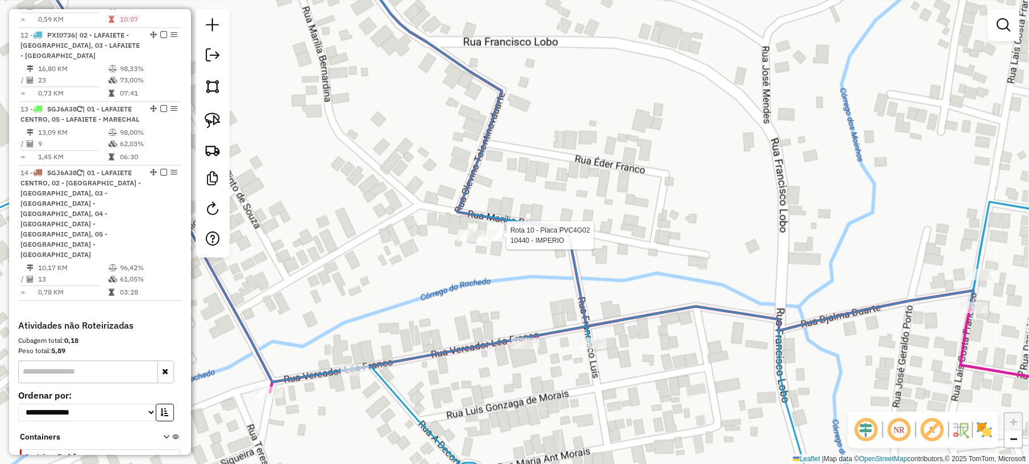
select select "*********"
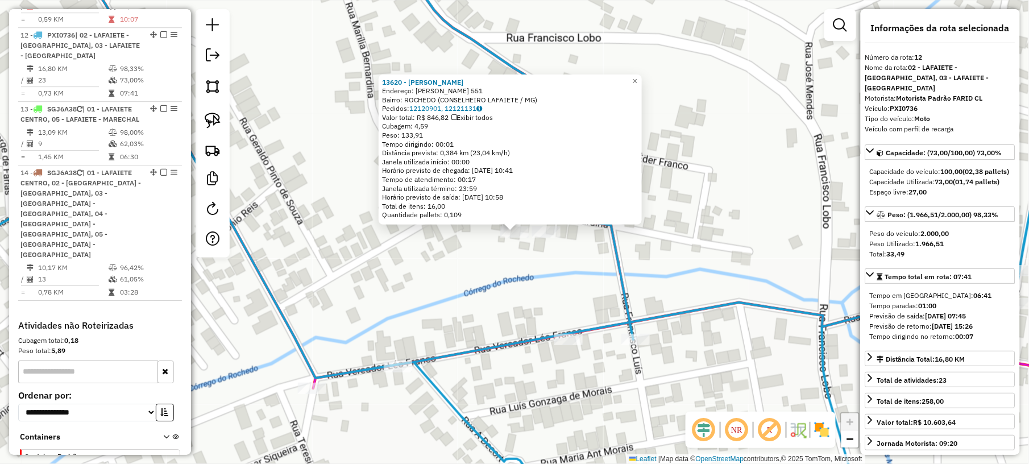
click at [460, 296] on div "13620 - [PERSON_NAME]: [PERSON_NAME] 551 Bairro: ROCHEDO (CONSELHEIRO LAFAIETE …" at bounding box center [514, 232] width 1029 height 464
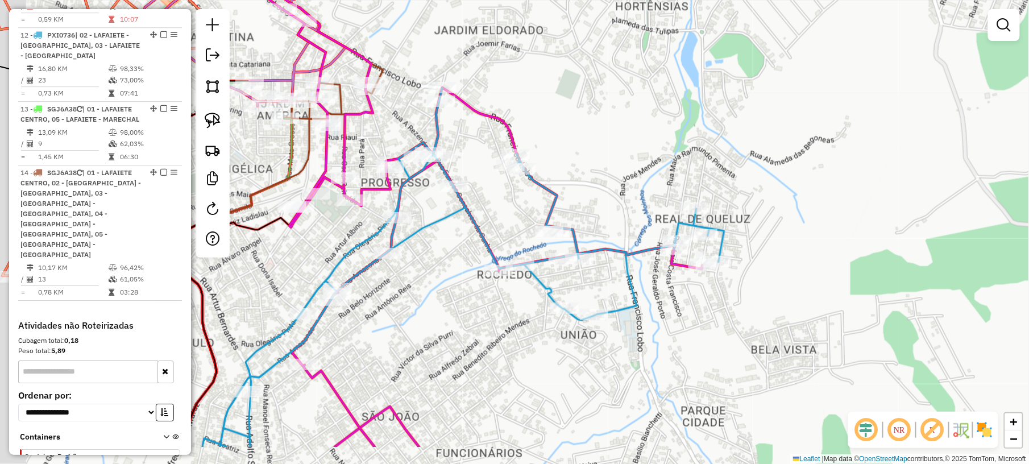
drag, startPoint x: 433, startPoint y: 277, endPoint x: 546, endPoint y: 199, distance: 137.2
click at [546, 199] on div "Janela de atendimento Grade de atendimento Capacidade Transportadoras Veículos …" at bounding box center [514, 232] width 1029 height 464
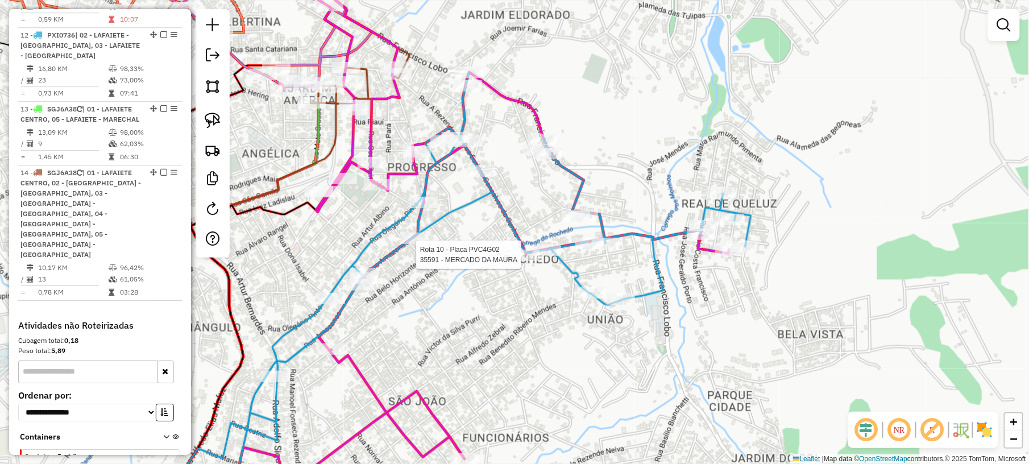
select select "*********"
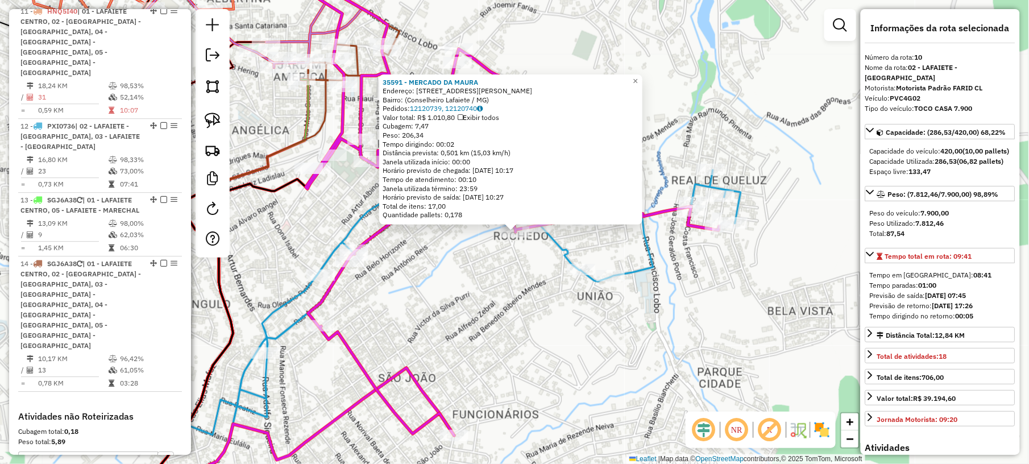
scroll to position [1042, 0]
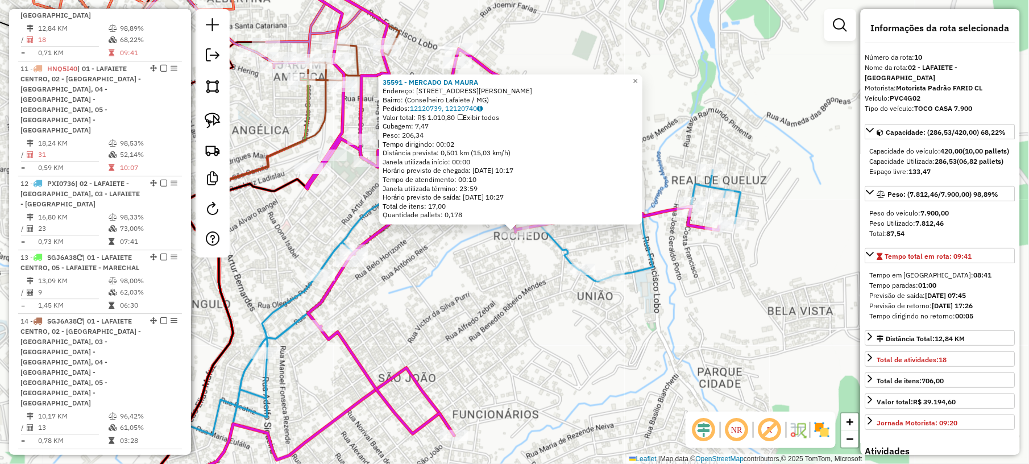
click at [544, 301] on div "35591 - MERCADO DA [PERSON_NAME]: [STREET_ADDRESS][PERSON_NAME] Bairro: (Consel…" at bounding box center [514, 232] width 1029 height 464
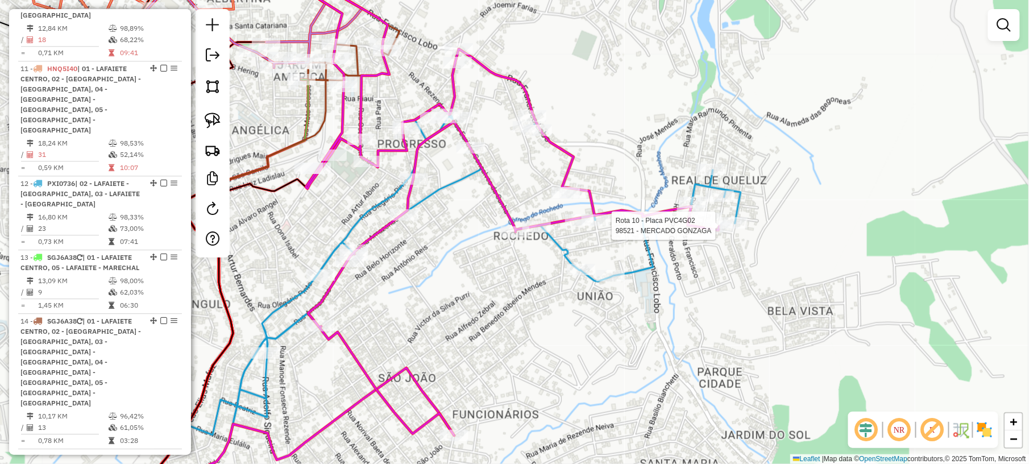
select select "*********"
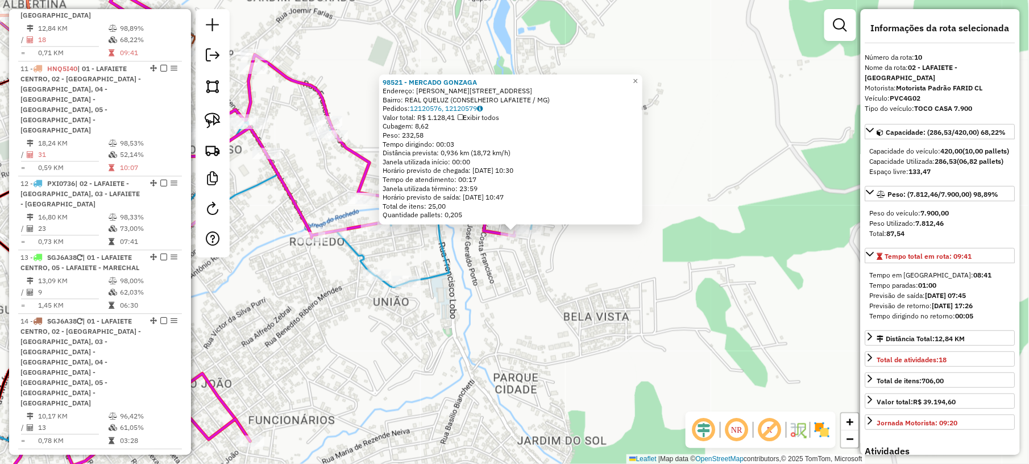
click at [490, 289] on div "Rota 12 - Placa PXI0736 13447 - BAR DA JANELA 98521 - MERCADO GONZAGA Endereço:…" at bounding box center [514, 232] width 1029 height 464
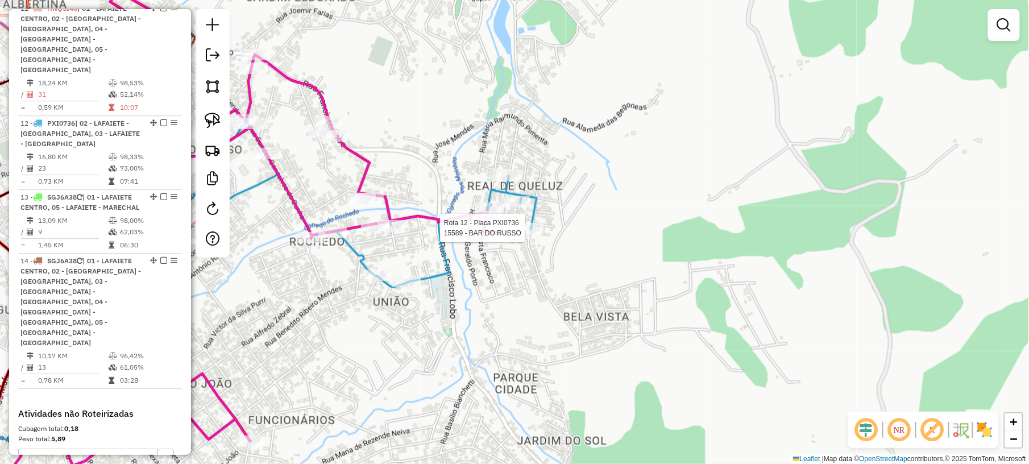
select select "*********"
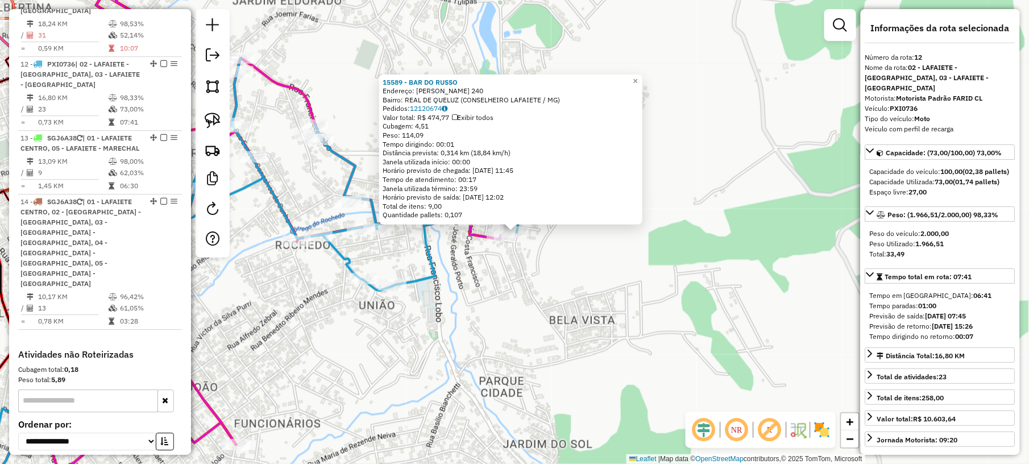
scroll to position [1190, 0]
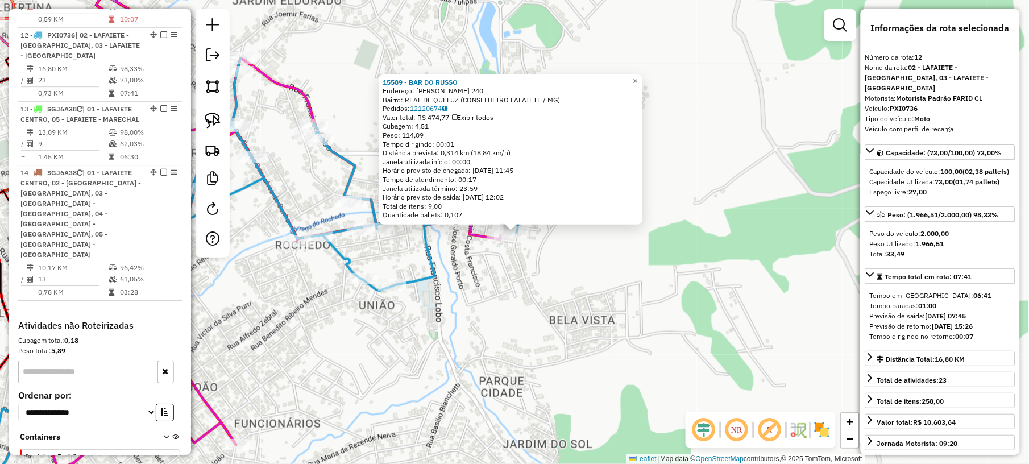
click at [469, 300] on div "15589 - BAR DO RUSSO Endereço: [PERSON_NAME] 240 Bairro: REAL DE QUELUZ (CONSEL…" at bounding box center [514, 232] width 1029 height 464
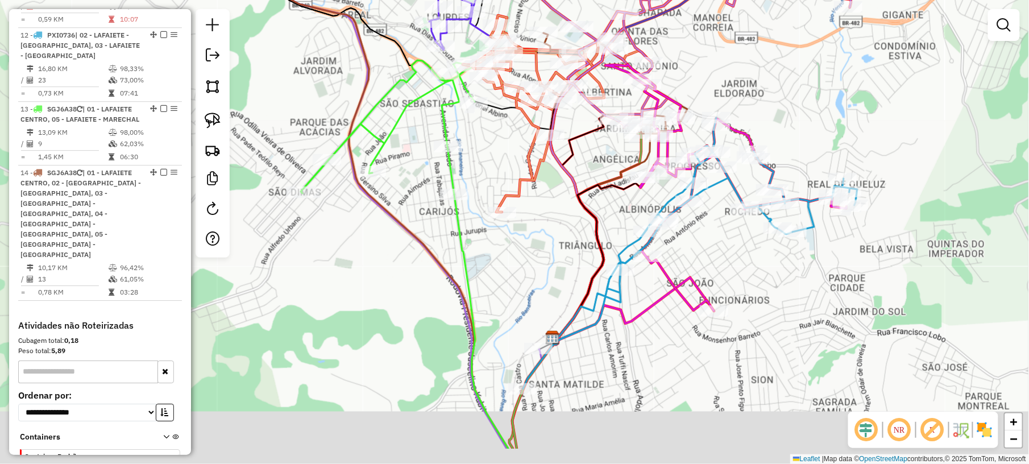
drag, startPoint x: 433, startPoint y: 206, endPoint x: 792, endPoint y: 146, distance: 363.7
click at [804, 139] on div "Janela de atendimento Grade de atendimento Capacidade Transportadoras Veículos …" at bounding box center [514, 232] width 1029 height 464
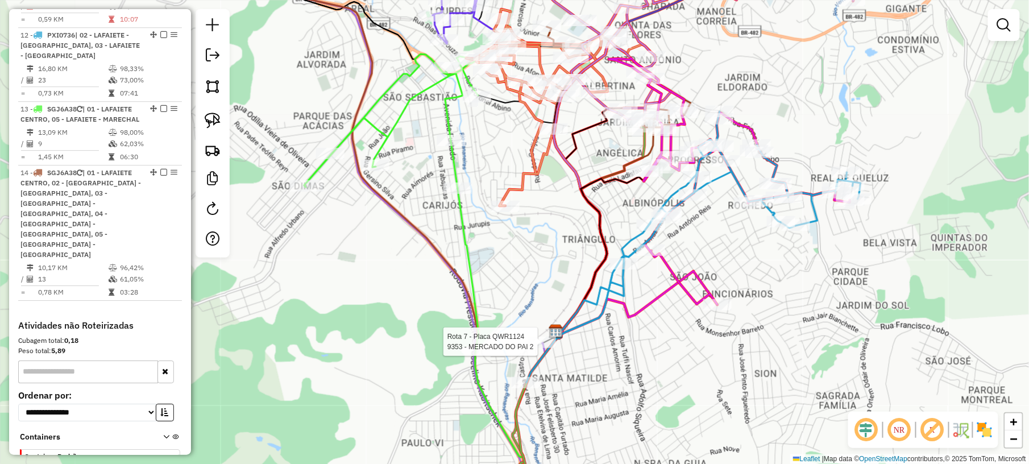
select select "*********"
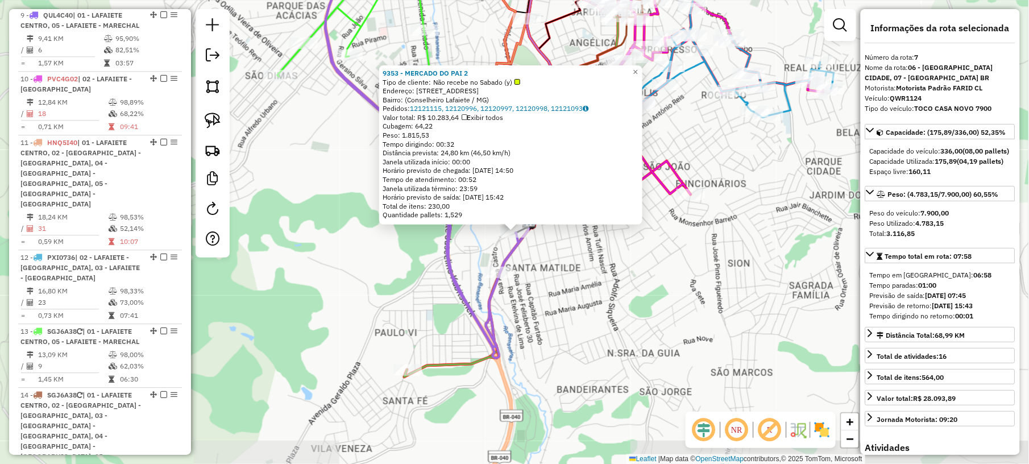
scroll to position [819, 0]
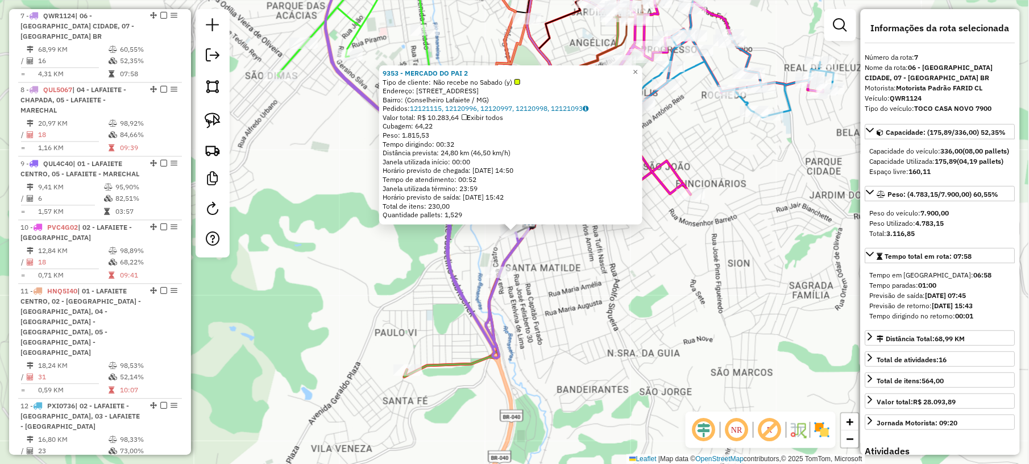
click at [649, 333] on div "9353 - MERCADO DO PAI 2 Tipo de cliente: Não recebe no Sabado (y) Endereço: [ST…" at bounding box center [514, 232] width 1029 height 464
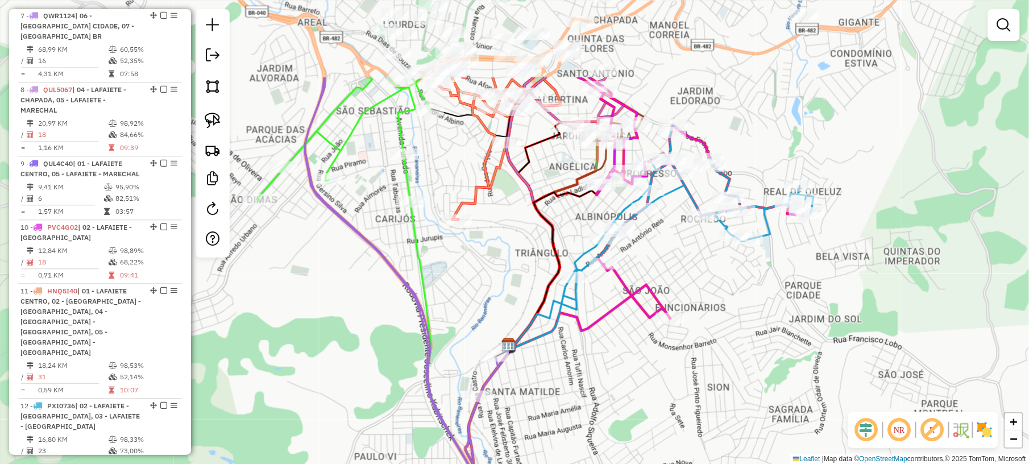
drag, startPoint x: 653, startPoint y: 304, endPoint x: 621, endPoint y: 469, distance: 168.4
click at [621, 463] on html "Aguarde... Pop-up bloqueado! Seu navegador bloqueou automáticamente a abertura …" at bounding box center [514, 232] width 1029 height 464
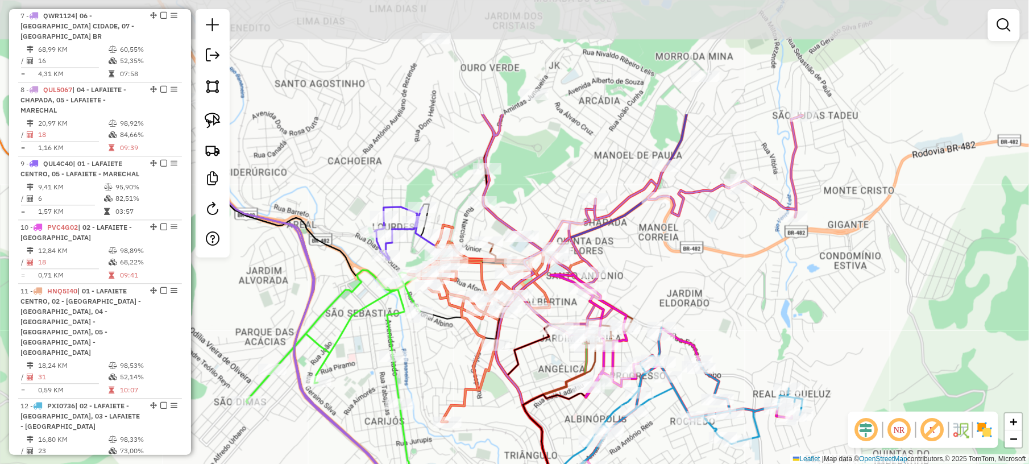
drag, startPoint x: 731, startPoint y: 119, endPoint x: 729, endPoint y: 310, distance: 191.6
click at [730, 310] on div "Janela de atendimento Grade de atendimento Capacidade Transportadoras Veículos …" at bounding box center [514, 232] width 1029 height 464
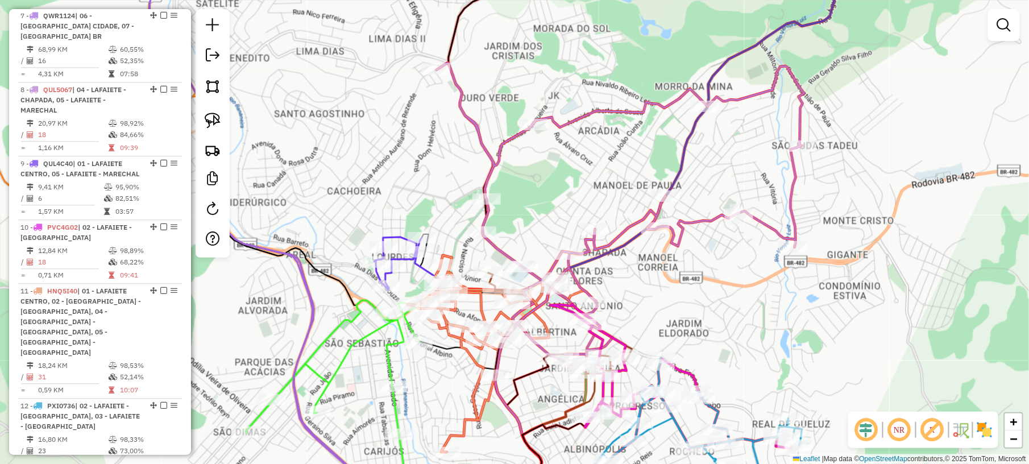
click at [401, 237] on icon at bounding box center [398, 263] width 48 height 53
select select "*********"
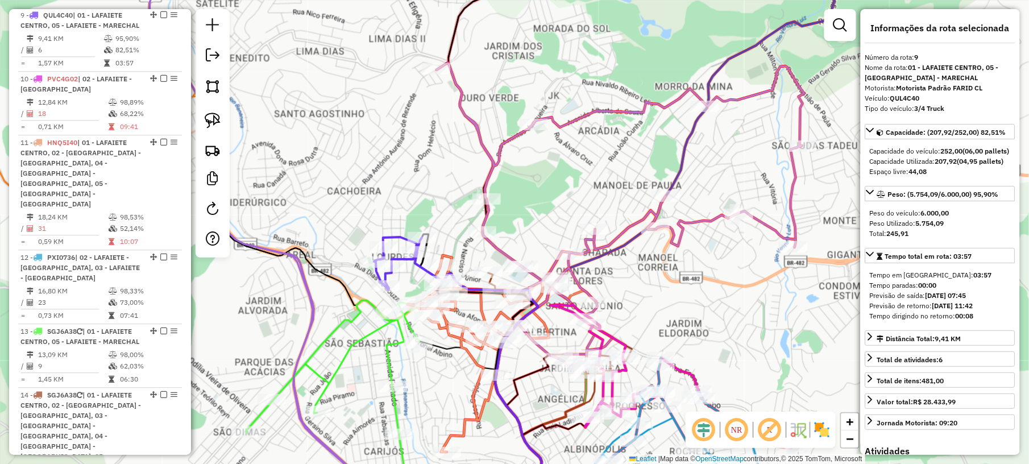
scroll to position [303, 0]
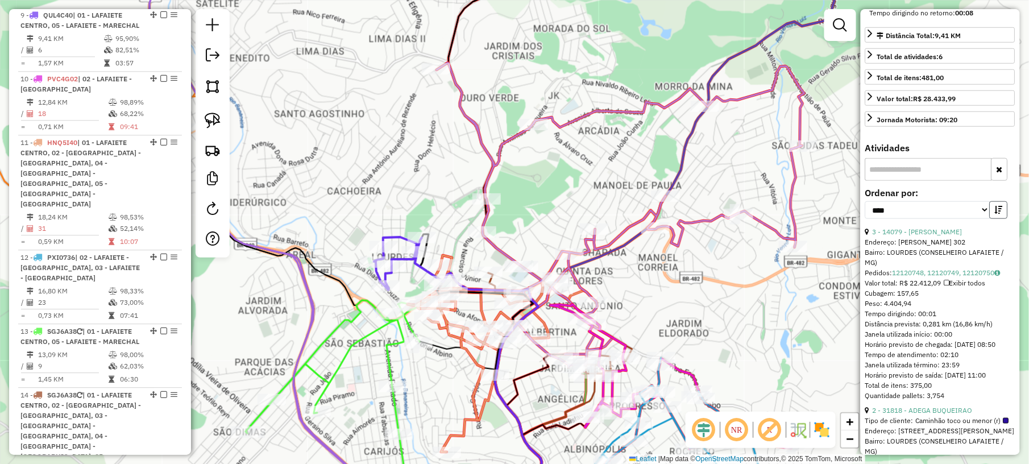
click at [997, 214] on icon "button" at bounding box center [999, 210] width 8 height 8
click at [912, 236] on link "5 - 9360 - Pao Saboroso E Gosto" at bounding box center [923, 231] width 100 height 9
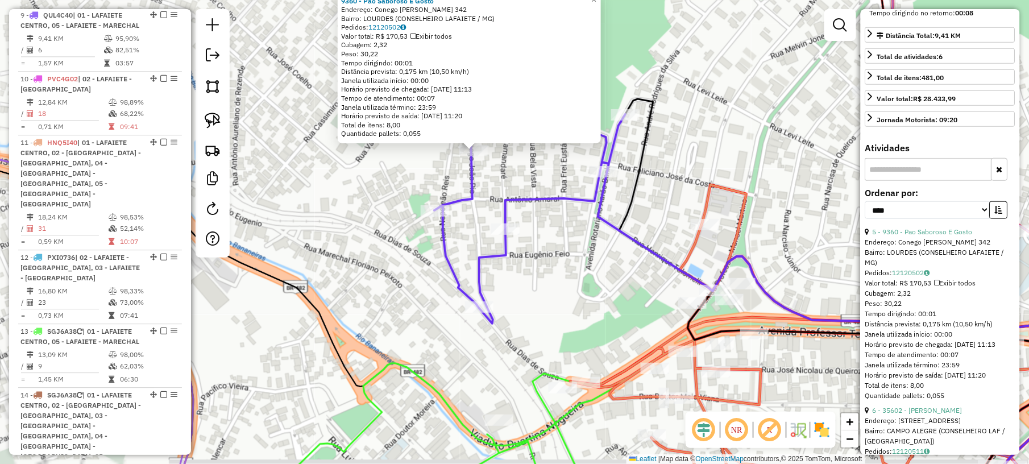
drag, startPoint x: 547, startPoint y: 321, endPoint x: 544, endPoint y: 160, distance: 161.0
click at [542, 167] on div "9360 - Pao Saboroso E [PERSON_NAME]: [PERSON_NAME] 342 Bairro: [GEOGRAPHIC_DATA…" at bounding box center [514, 232] width 1029 height 464
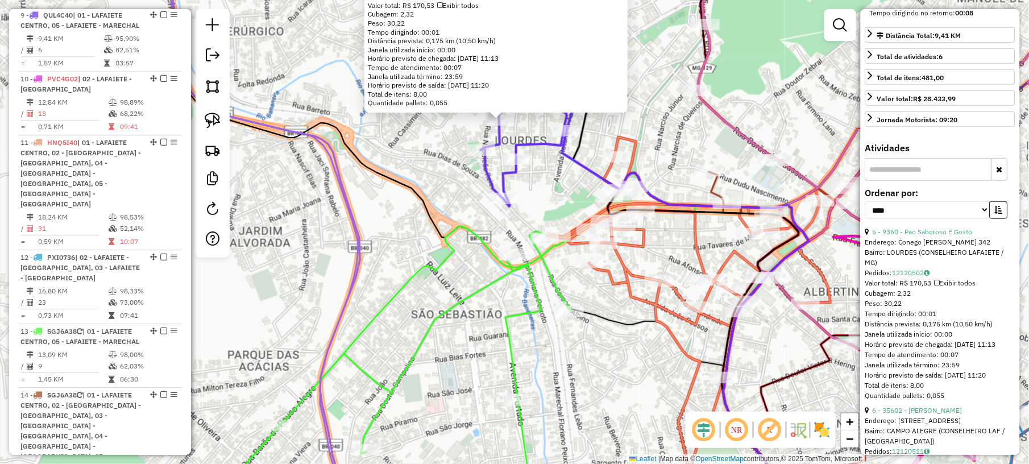
click at [475, 297] on icon at bounding box center [459, 334] width 472 height 322
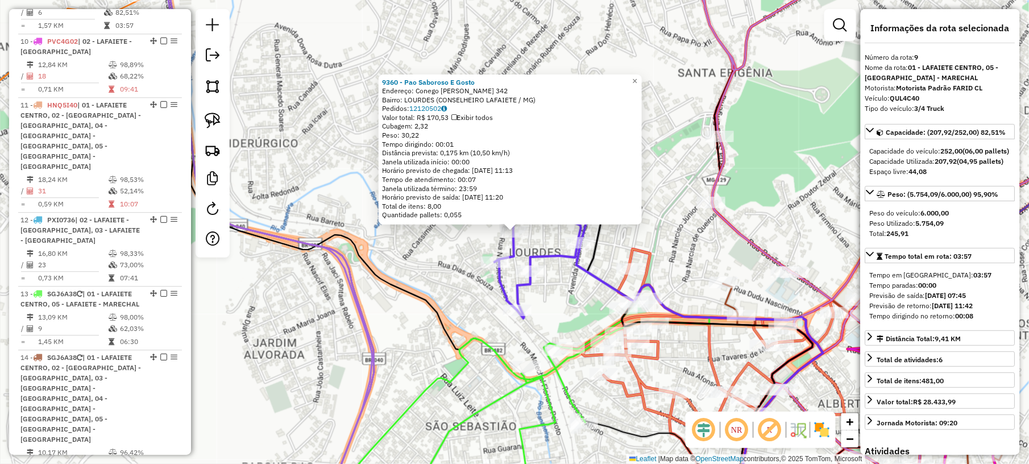
scroll to position [968, 0]
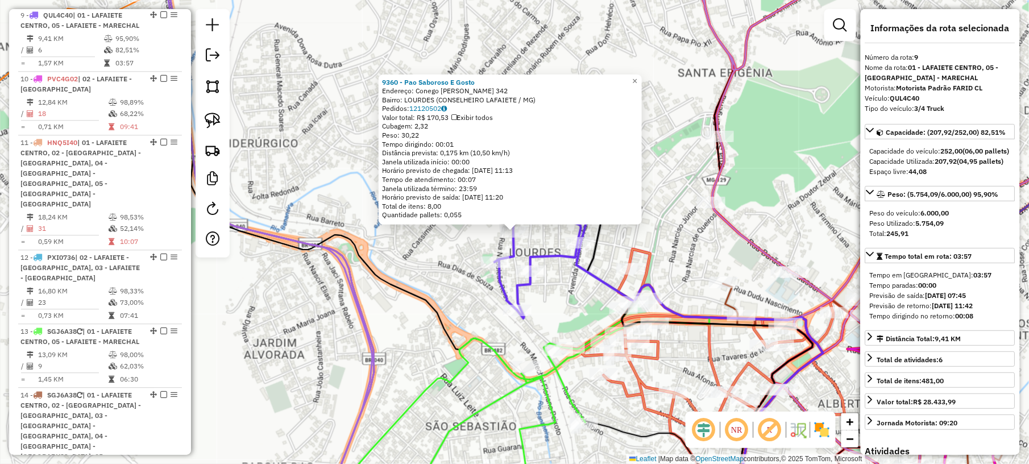
click at [465, 280] on div "9360 - Pao Saboroso E [PERSON_NAME]: [PERSON_NAME] 342 Bairro: [GEOGRAPHIC_DATA…" at bounding box center [514, 232] width 1029 height 464
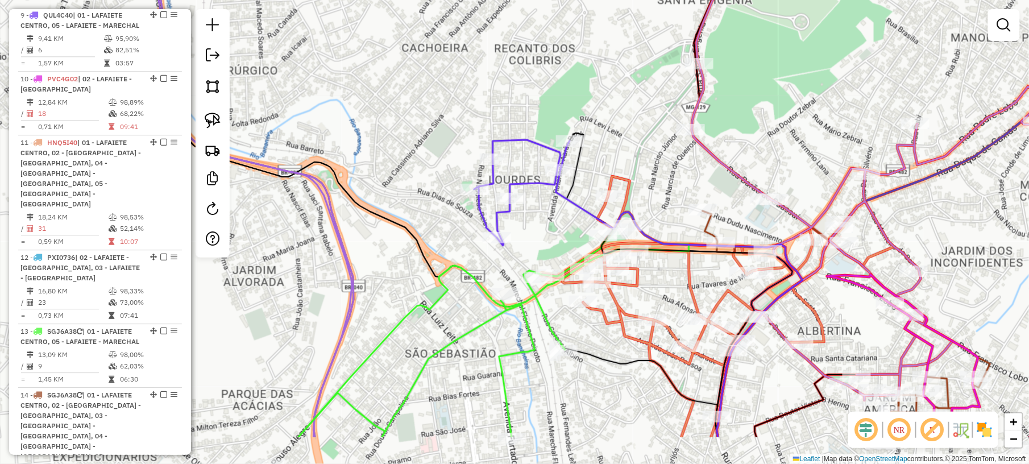
drag, startPoint x: 660, startPoint y: 212, endPoint x: 611, endPoint y: 76, distance: 144.6
click at [612, 78] on div "Janela de atendimento Grade de atendimento Capacidade Transportadoras Veículos …" at bounding box center [514, 232] width 1029 height 464
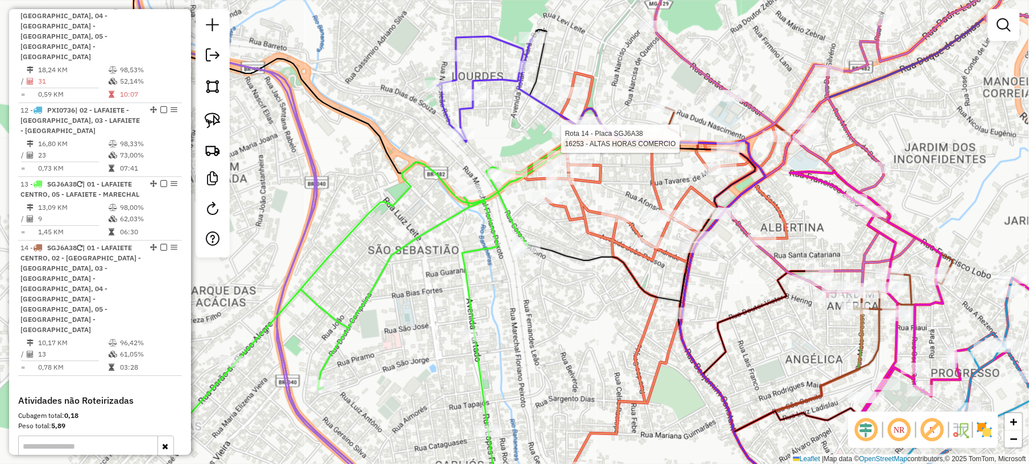
select select "*********"
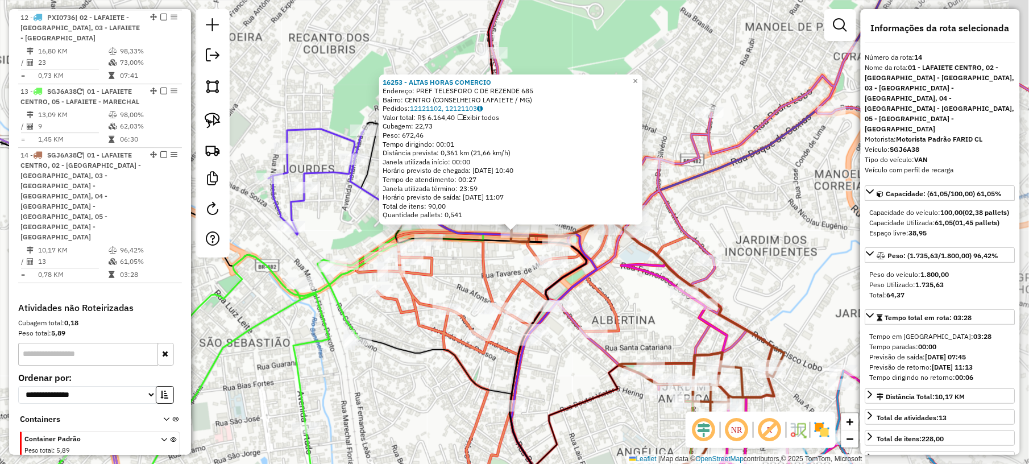
scroll to position [1211, 0]
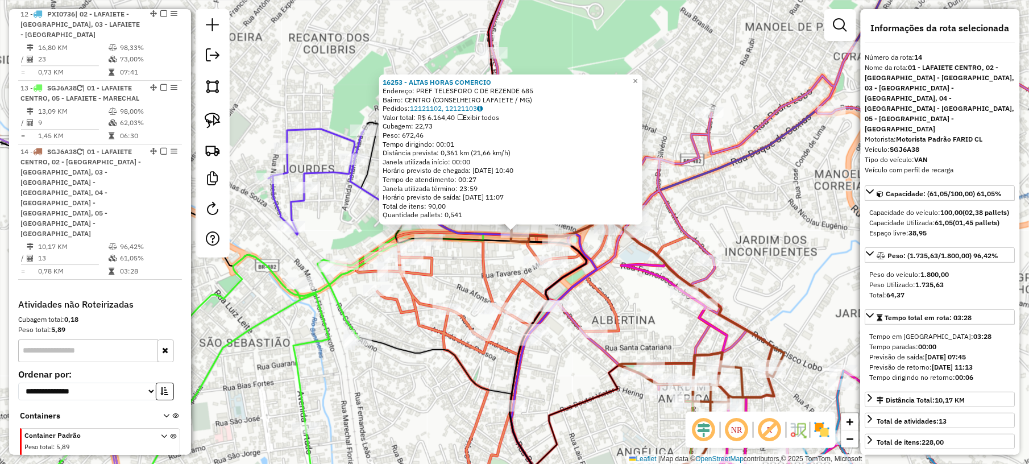
click at [503, 265] on div "16253 - ALTAS HORAS COMERCIO Endereço: PREF TELESFORO C DE REZENDE 685 Bairro: …" at bounding box center [514, 232] width 1029 height 464
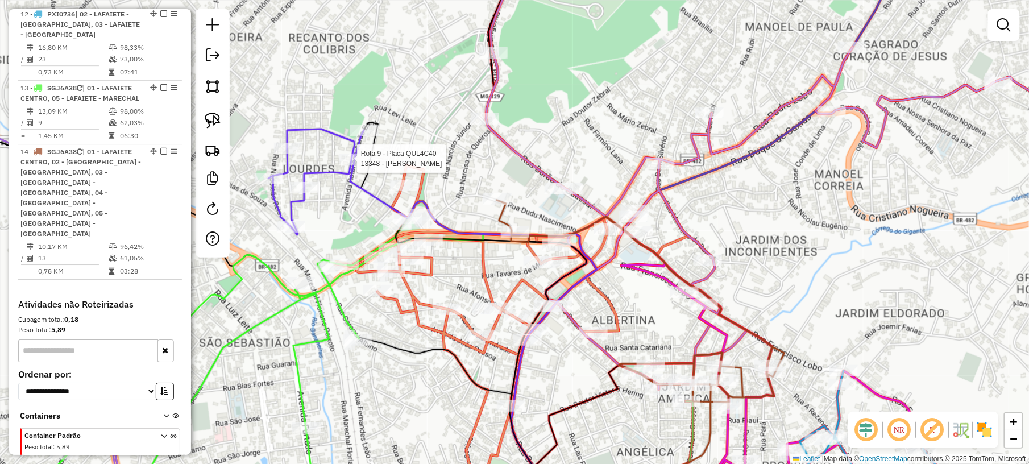
select select "*********"
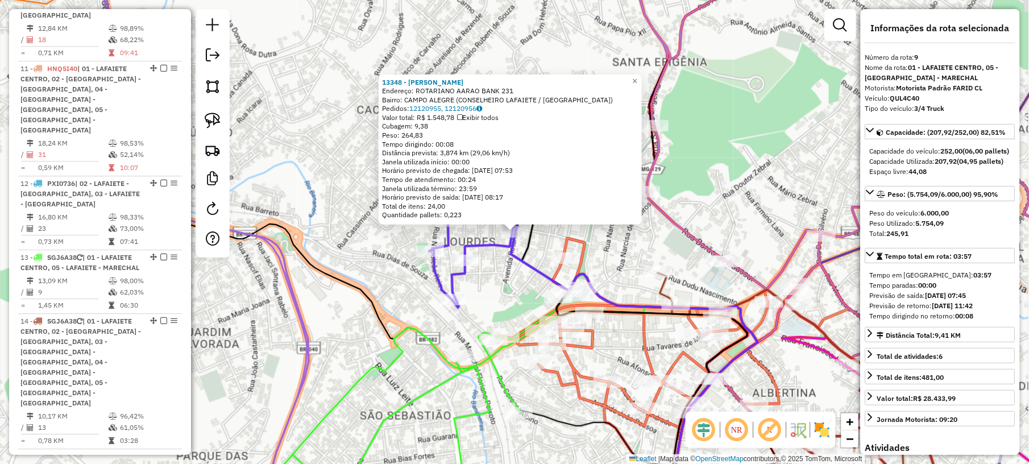
scroll to position [968, 0]
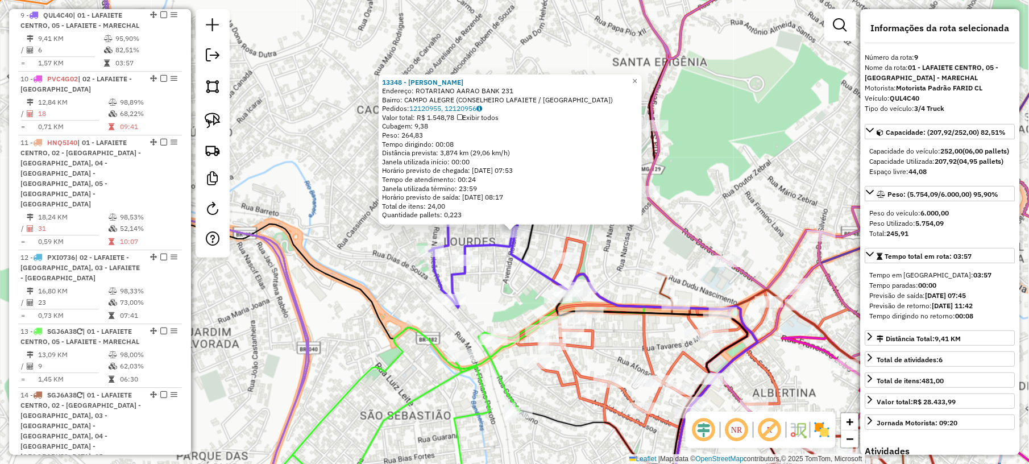
click at [544, 251] on div "13348 - [PERSON_NAME]: ROTARIANO AARAO BANK 231 Bairro: [GEOGRAPHIC_DATA] (CONS…" at bounding box center [514, 232] width 1029 height 464
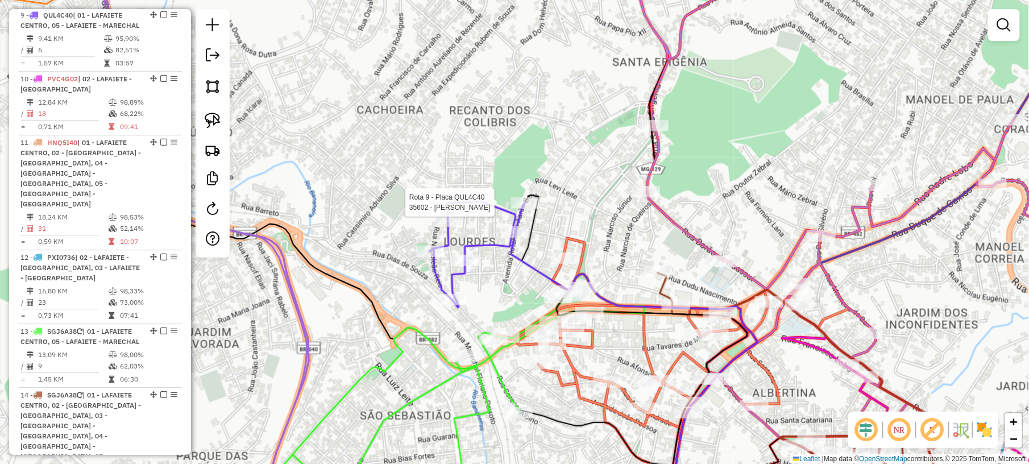
select select "*********"
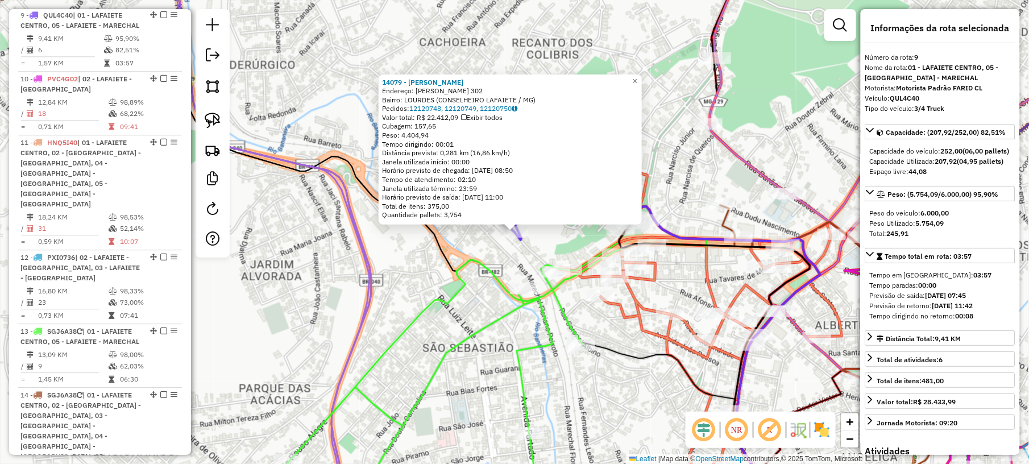
click at [706, 181] on div "14079 - [PERSON_NAME]: [PERSON_NAME] 302 Bairro: LOURDES (CONSELHEIRO LAFAIETE …" at bounding box center [514, 232] width 1029 height 464
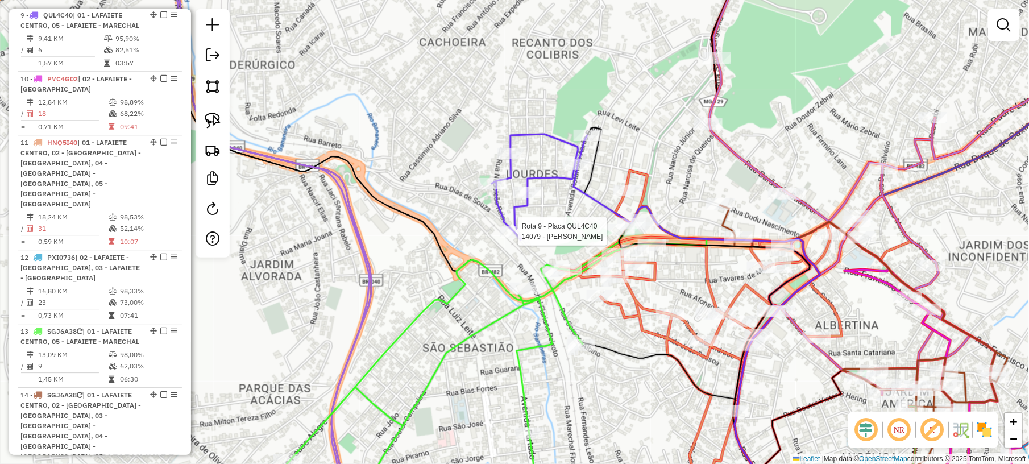
select select "*********"
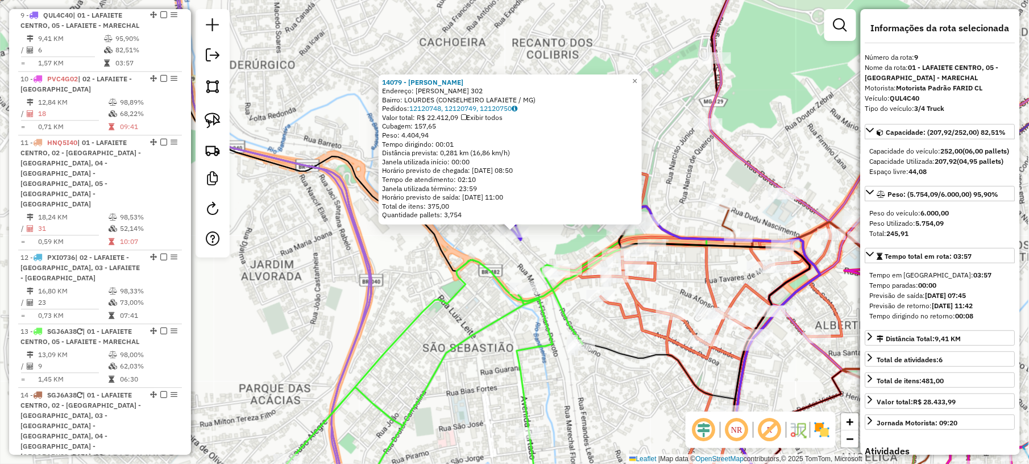
click at [562, 249] on div "14079 - [PERSON_NAME]: [PERSON_NAME] 302 Bairro: LOURDES (CONSELHEIRO LAFAIETE …" at bounding box center [514, 232] width 1029 height 464
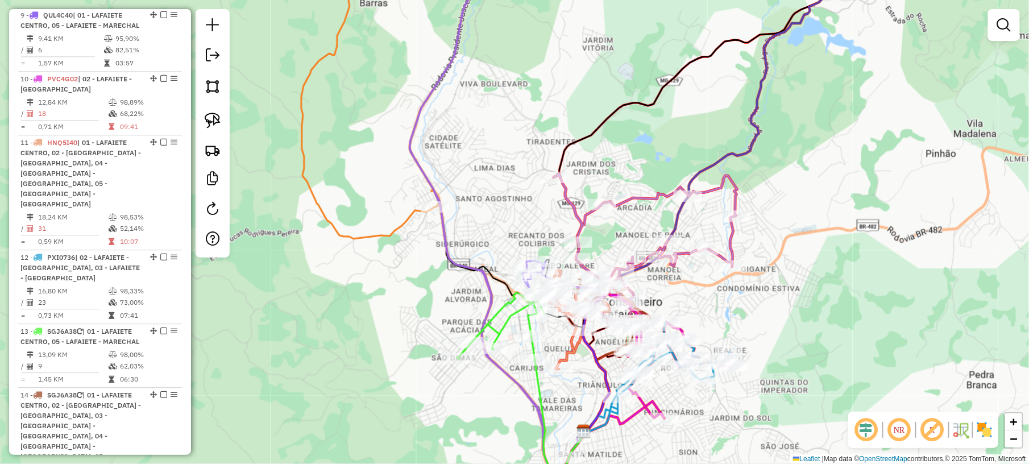
drag, startPoint x: 698, startPoint y: 119, endPoint x: 547, endPoint y: 296, distance: 232.7
click at [555, 292] on div "Janela de atendimento Grade de atendimento Capacidade Transportadoras Veículos …" at bounding box center [514, 232] width 1029 height 464
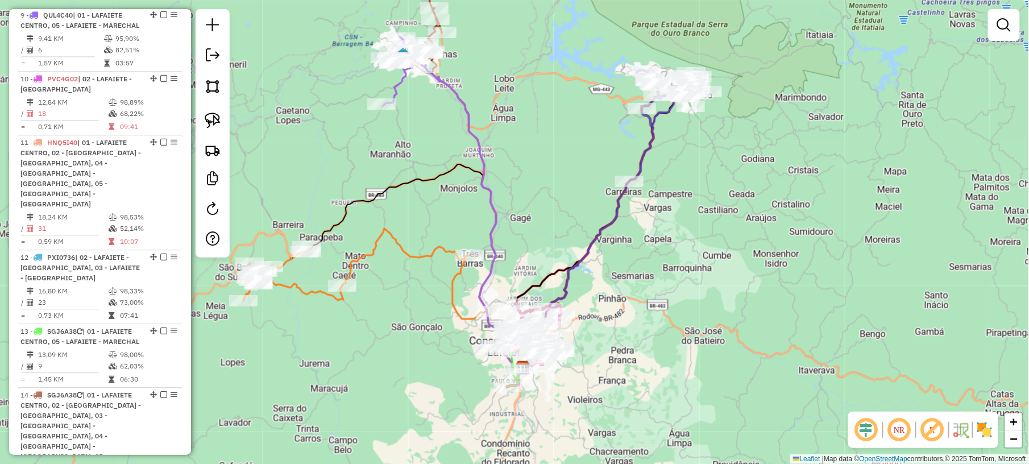
drag, startPoint x: 665, startPoint y: 160, endPoint x: 567, endPoint y: 365, distance: 227.1
click at [567, 365] on div "Janela de atendimento Grade de atendimento Capacidade Transportadoras Veículos …" at bounding box center [514, 232] width 1029 height 464
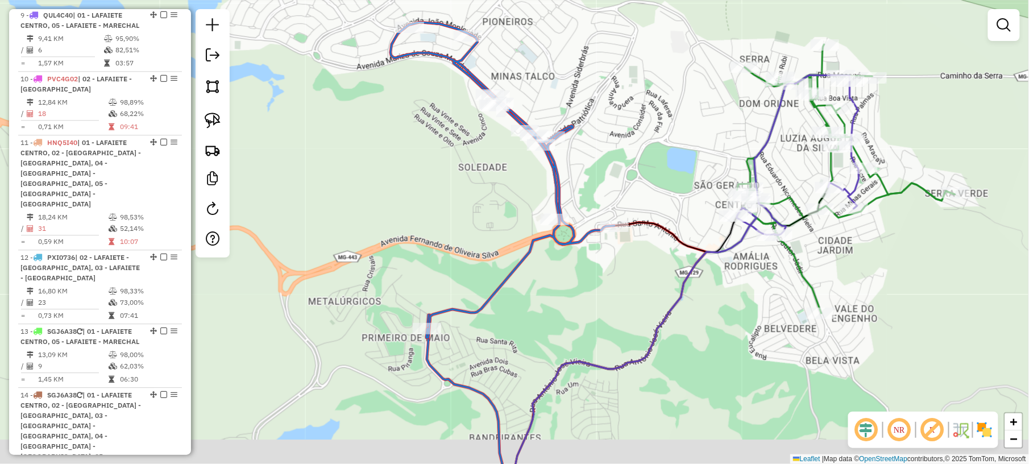
drag, startPoint x: 666, startPoint y: 214, endPoint x: 644, endPoint y: 114, distance: 102.6
click at [644, 114] on div "Janela de atendimento Grade de atendimento Capacidade Transportadoras Veículos …" at bounding box center [514, 232] width 1029 height 464
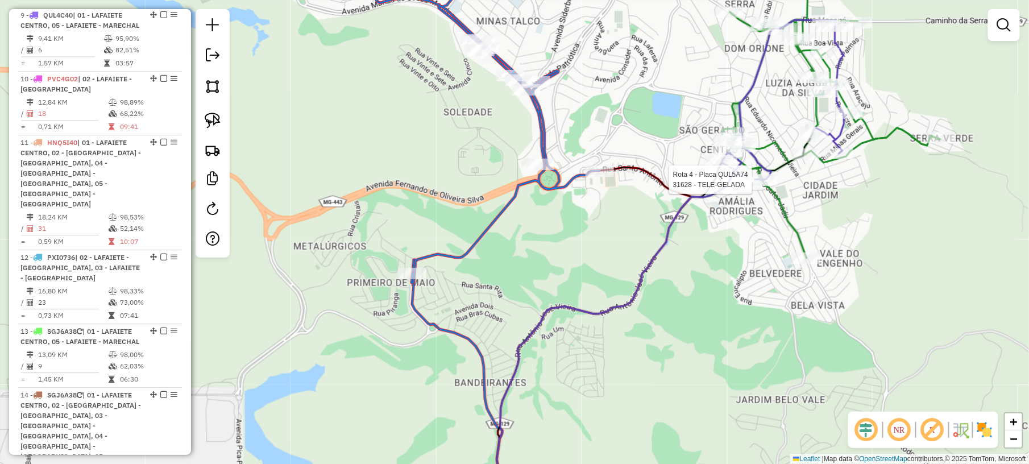
select select "*********"
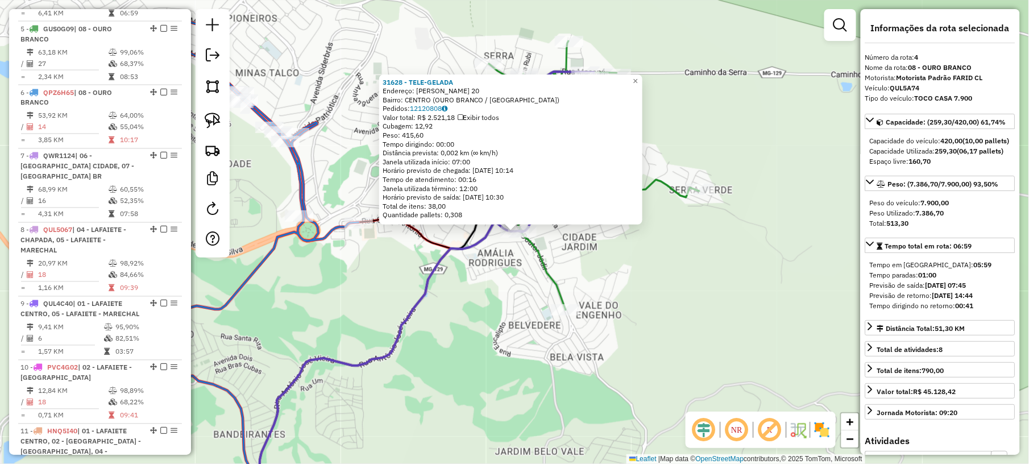
scroll to position [628, 0]
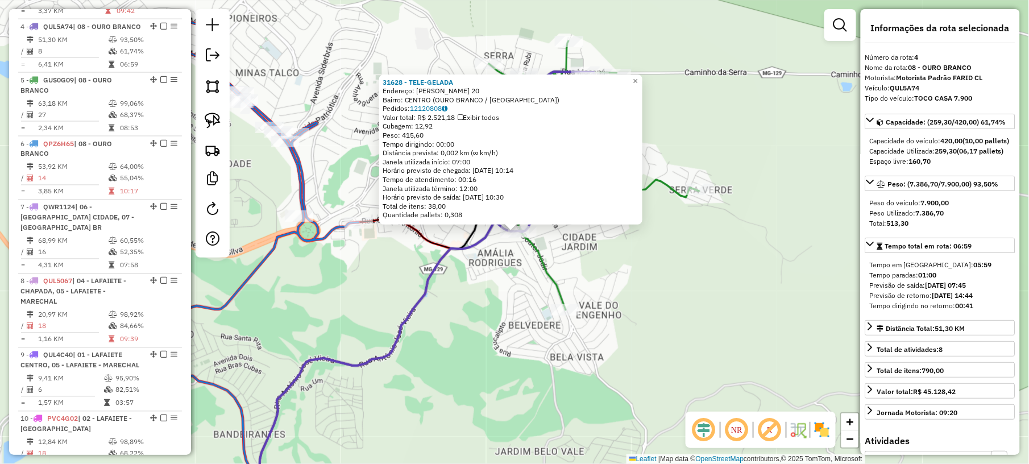
click at [496, 361] on div "31628 - TELE-GELADA Endereço: [PERSON_NAME] DE MORAIS 20 Bairro: CENTRO (OURO B…" at bounding box center [514, 232] width 1029 height 464
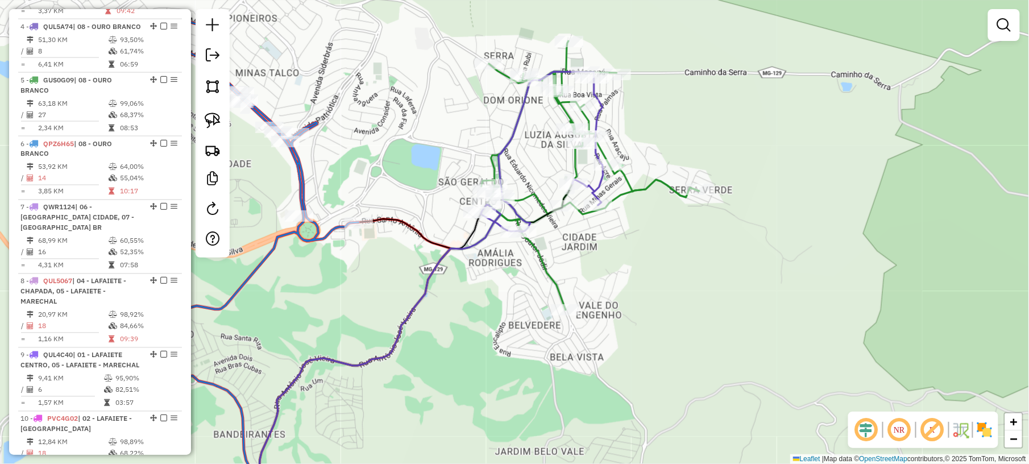
click at [633, 183] on icon at bounding box center [591, 175] width 218 height 269
select select "*********"
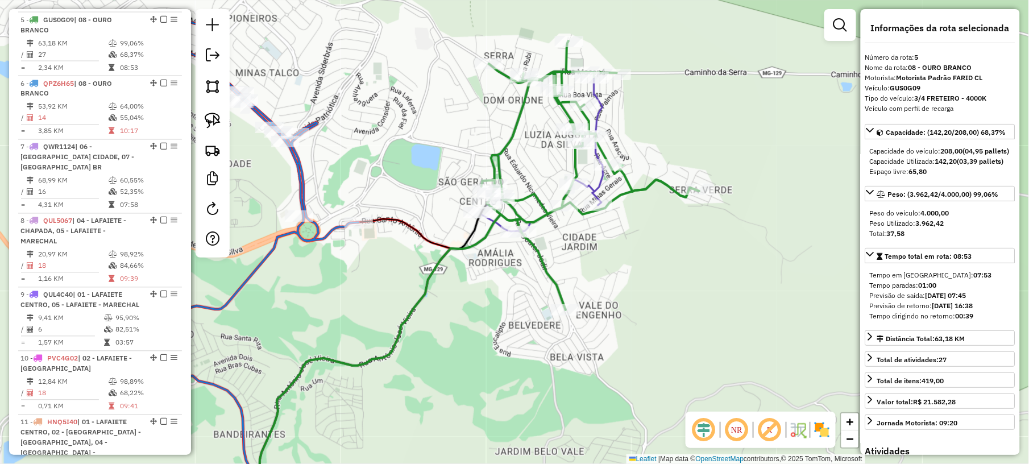
scroll to position [691, 0]
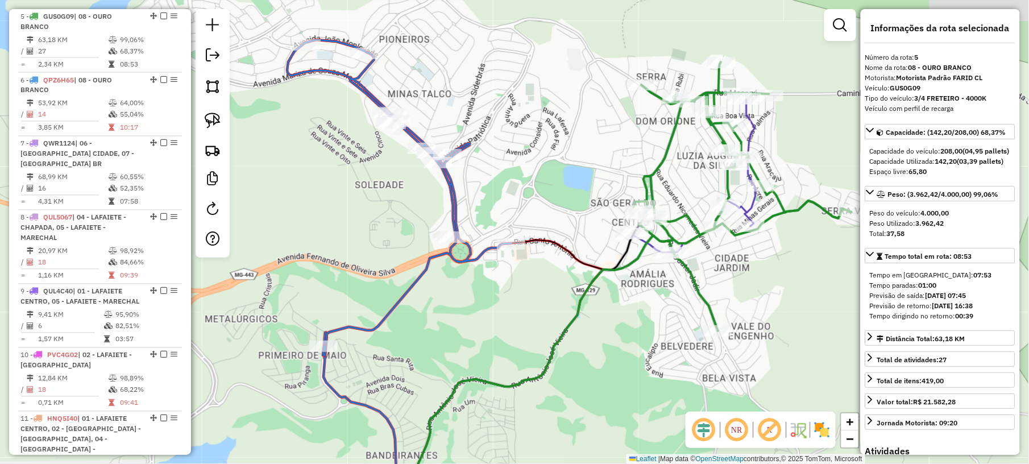
drag, startPoint x: 374, startPoint y: 139, endPoint x: 539, endPoint y: 163, distance: 166.5
click at [534, 162] on div "Janela de atendimento Grade de atendimento Capacidade Transportadoras Veículos …" at bounding box center [514, 232] width 1029 height 464
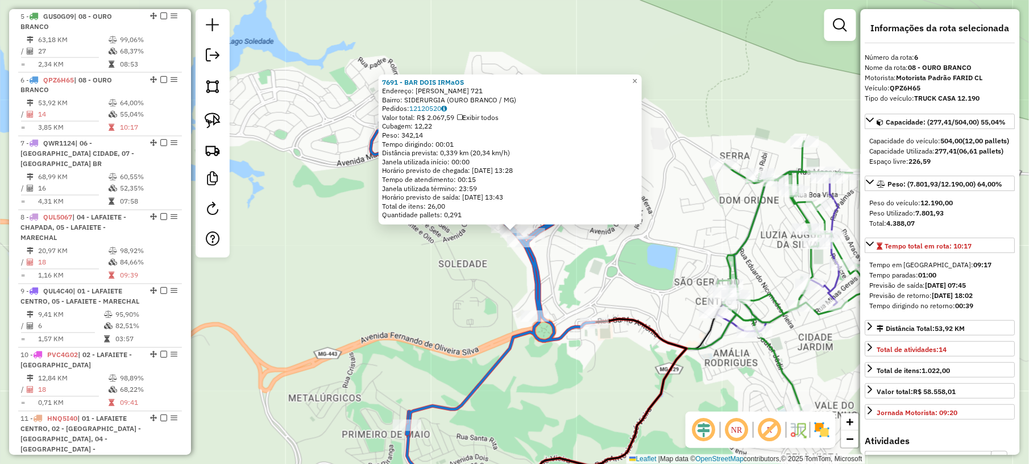
scroll to position [756, 0]
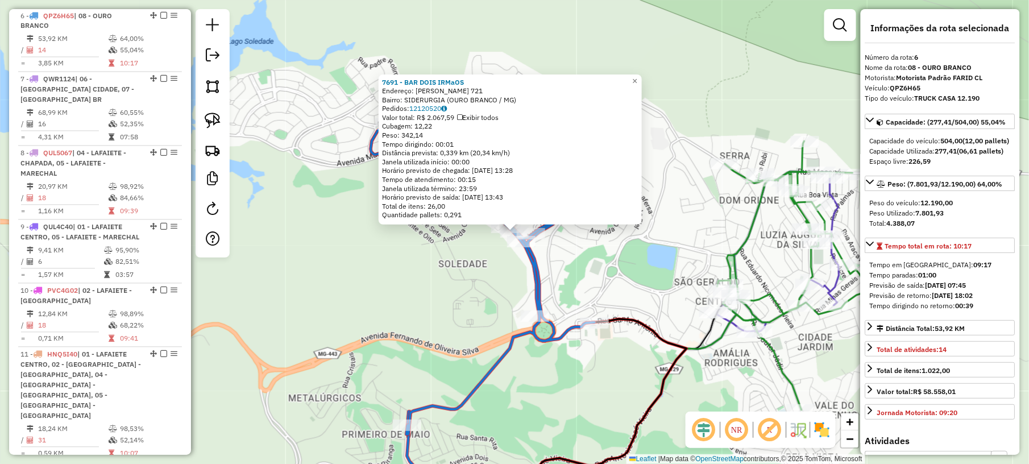
click at [662, 251] on div "7691 - BAR DOIS IRMaOS Endereço: [PERSON_NAME] 721 Bairro: SIDERURGIA (OURO BRA…" at bounding box center [514, 232] width 1029 height 464
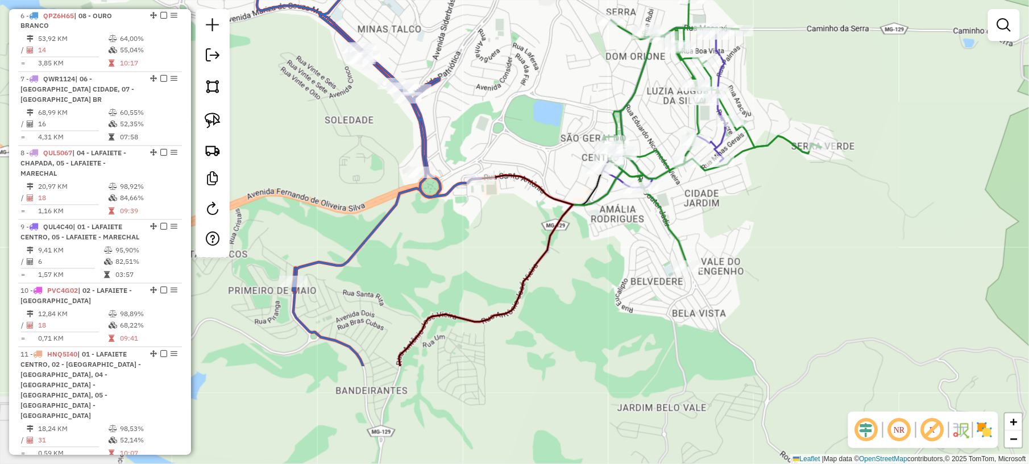
drag, startPoint x: 608, startPoint y: 245, endPoint x: 553, endPoint y: 121, distance: 135.4
click at [553, 121] on div "Janela de atendimento Grade de atendimento Capacidade Transportadoras Veículos …" at bounding box center [514, 232] width 1029 height 464
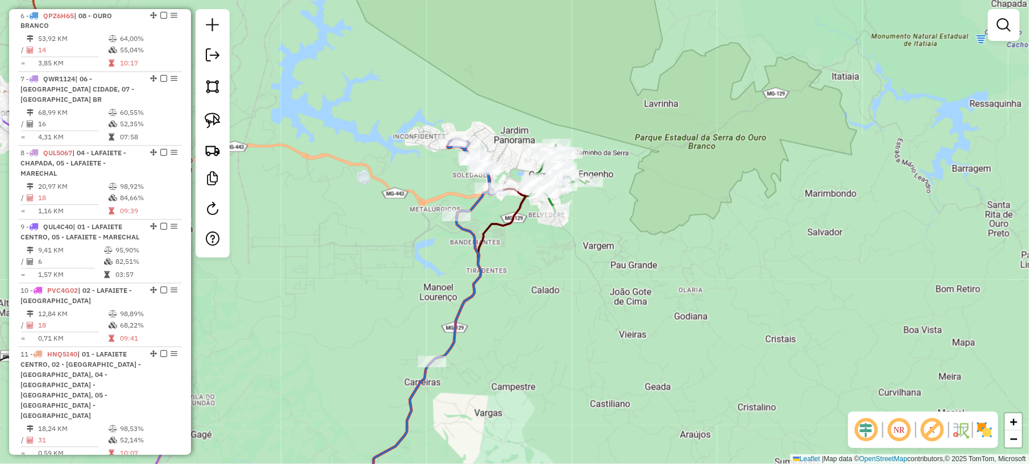
drag, startPoint x: 540, startPoint y: 291, endPoint x: 528, endPoint y: 263, distance: 31.1
click at [541, 258] on div "Janela de atendimento Grade de atendimento Capacidade Transportadoras Veículos …" at bounding box center [514, 232] width 1029 height 464
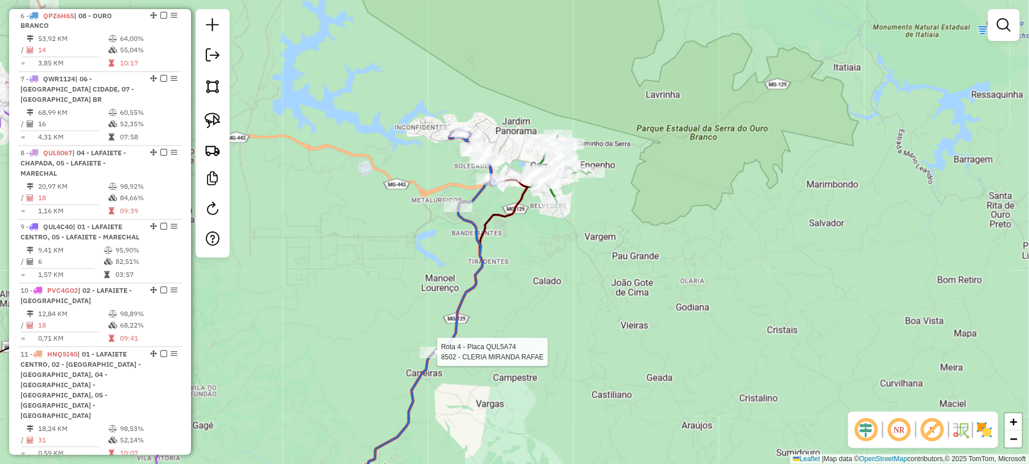
select select "*********"
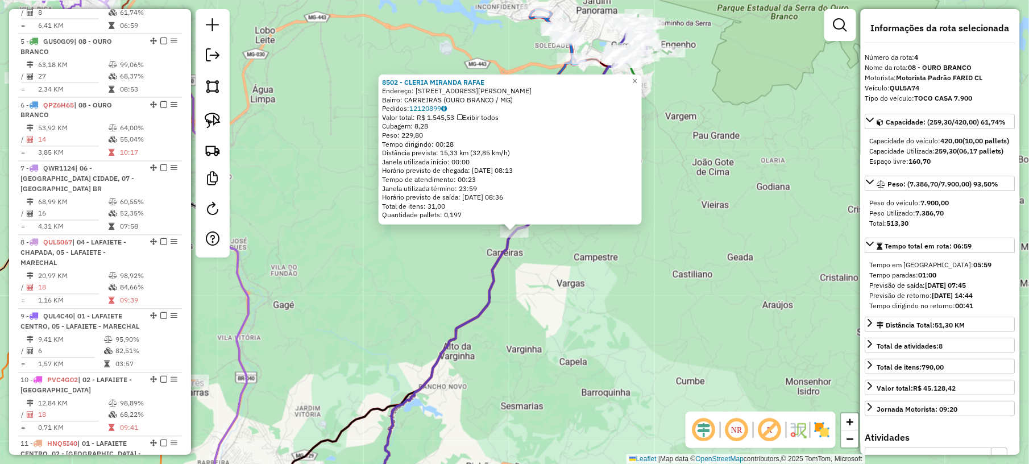
scroll to position [628, 0]
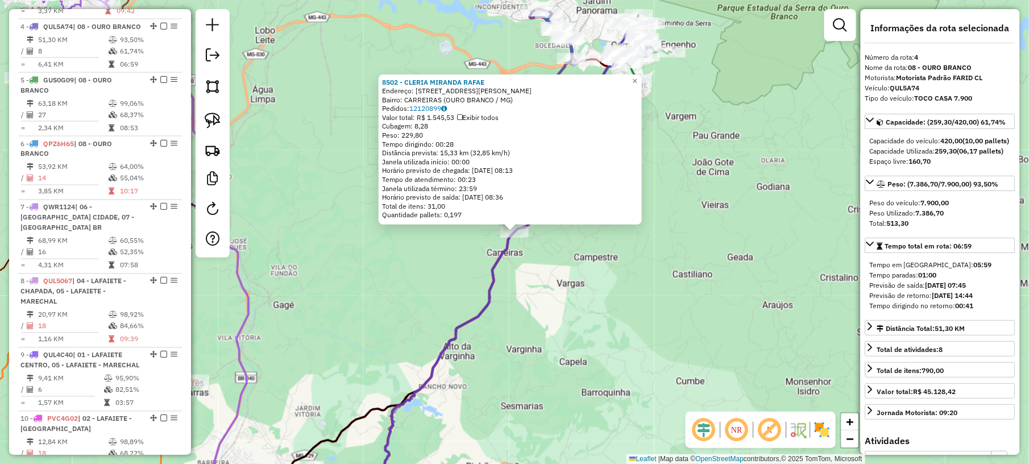
click at [626, 290] on div "8502 - [PERSON_NAME]: R [PERSON_NAME] 3 Bairro: CARREIRAS (OURO BRANCO / MG) Pe…" at bounding box center [514, 232] width 1029 height 464
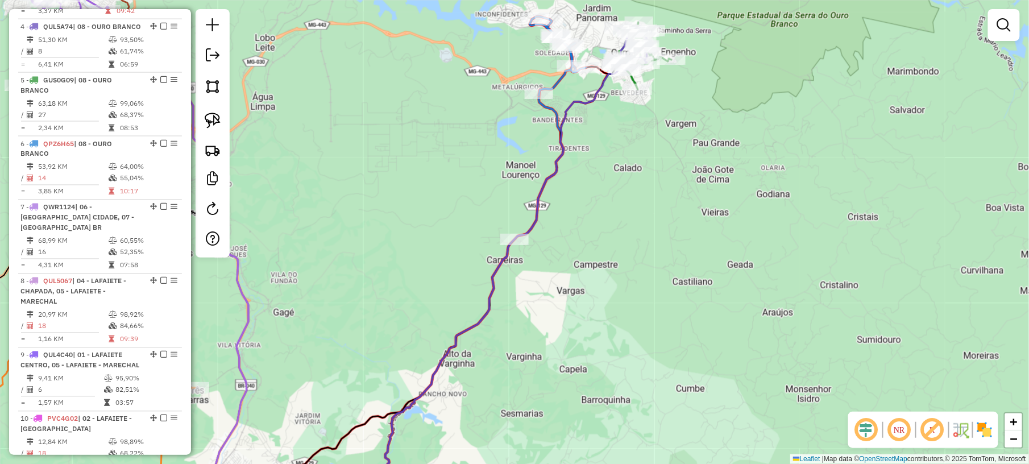
drag, startPoint x: 674, startPoint y: 194, endPoint x: 667, endPoint y: 335, distance: 141.2
click at [670, 335] on div "Janela de atendimento Grade de atendimento Capacidade Transportadoras Veículos …" at bounding box center [514, 232] width 1029 height 464
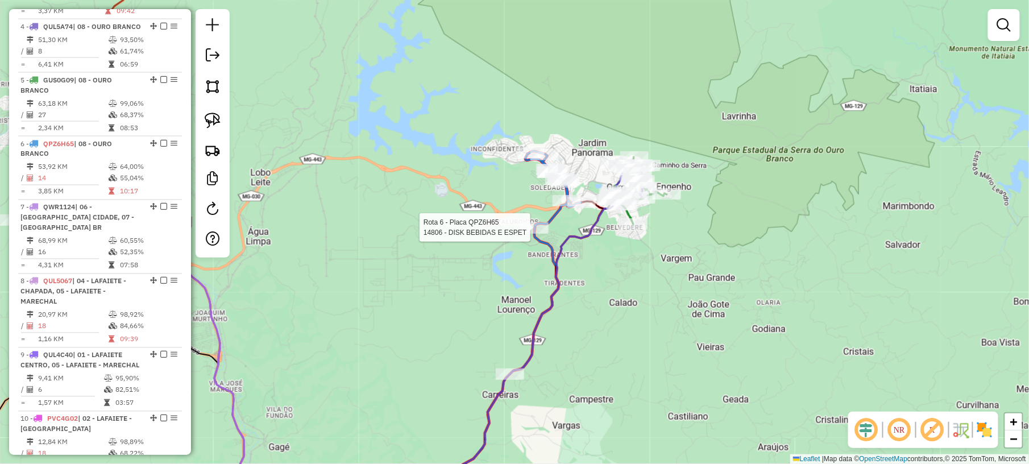
select select "*********"
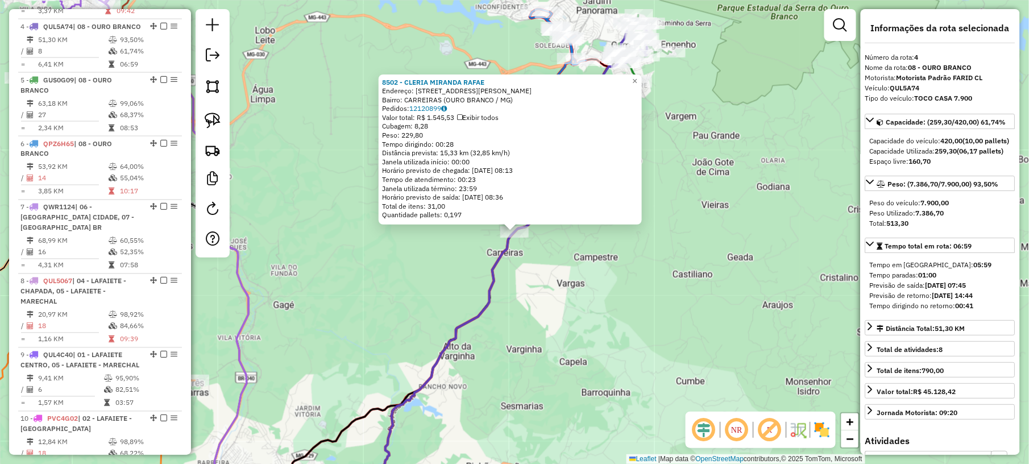
click at [433, 291] on div "8502 - [PERSON_NAME]: R [PERSON_NAME] 3 Bairro: CARREIRAS (OURO BRANCO / MG) Pe…" at bounding box center [514, 232] width 1029 height 464
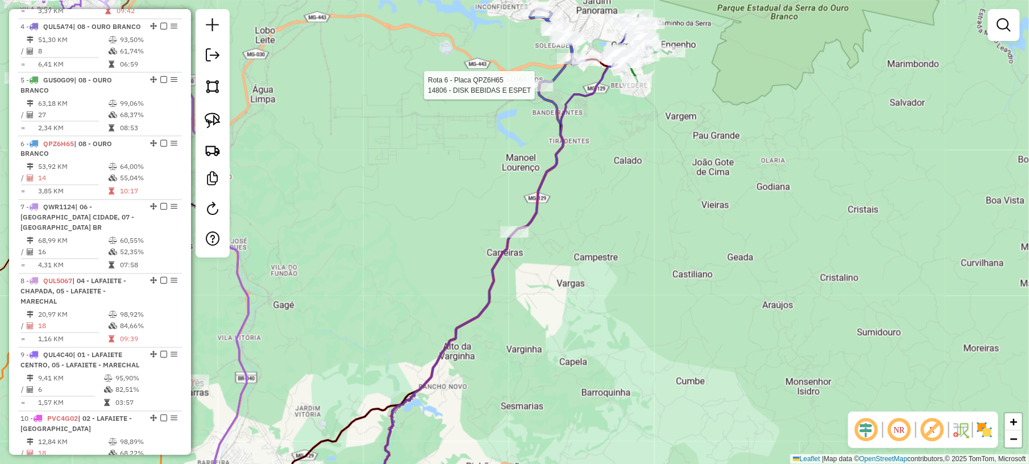
select select "*********"
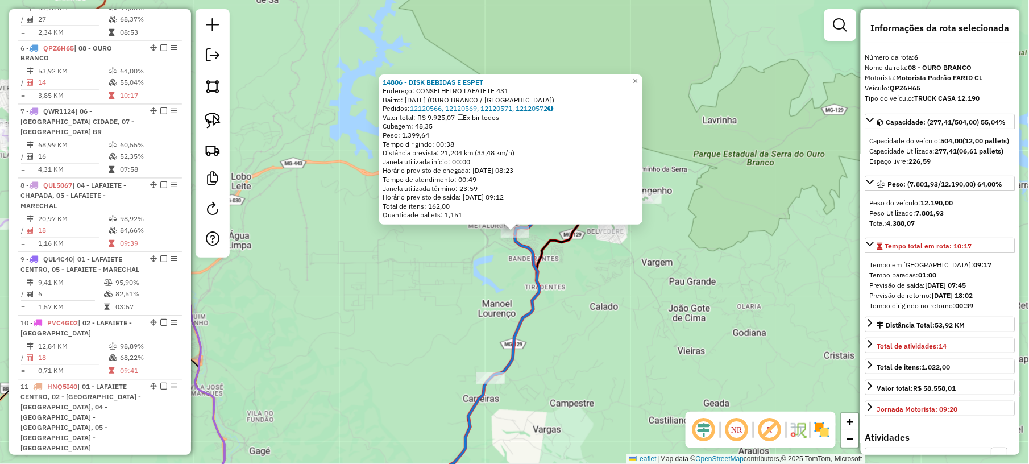
scroll to position [756, 0]
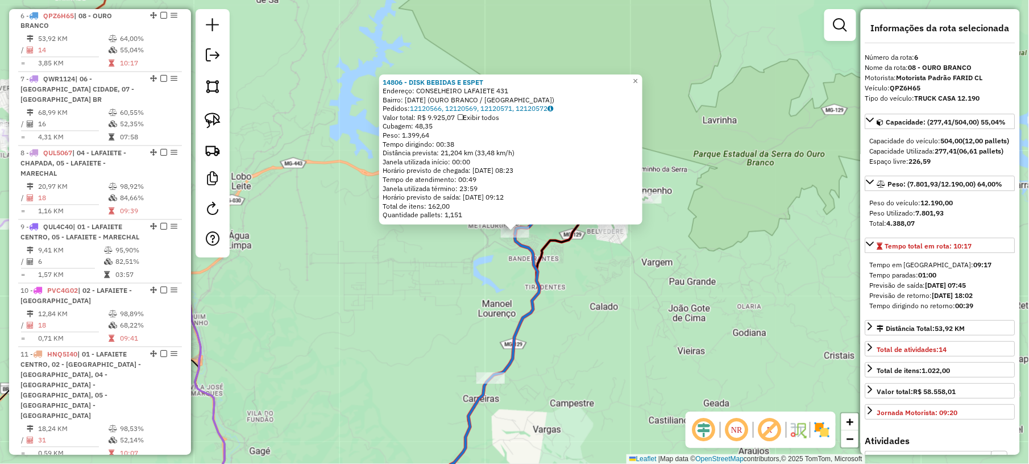
click at [905, 91] on strong "QPZ6H65" at bounding box center [905, 88] width 31 height 9
copy strong "QPZ6H65"
click at [632, 289] on div "14806 - DISK BEBIDAS E ESPET Endereço: CONSELHEIRO LAFAIETE 431 Bairro: [DATE] …" at bounding box center [514, 232] width 1029 height 464
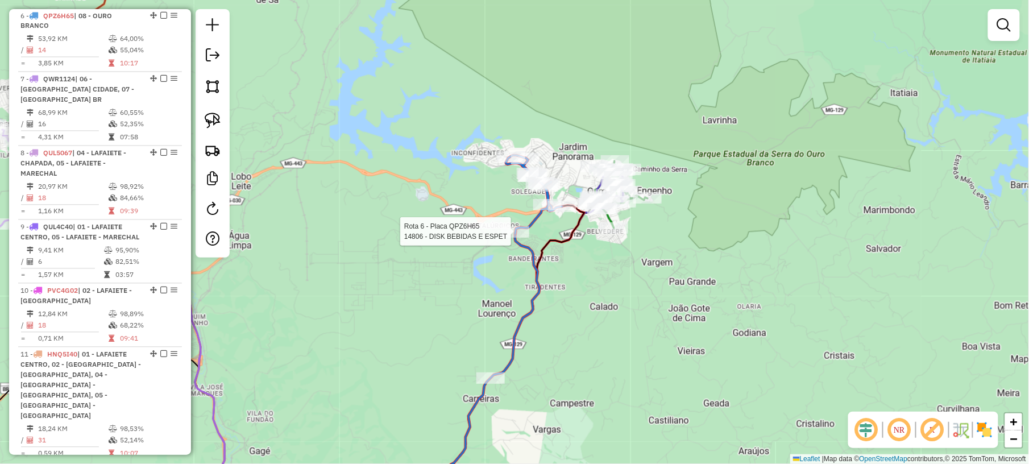
select select "*********"
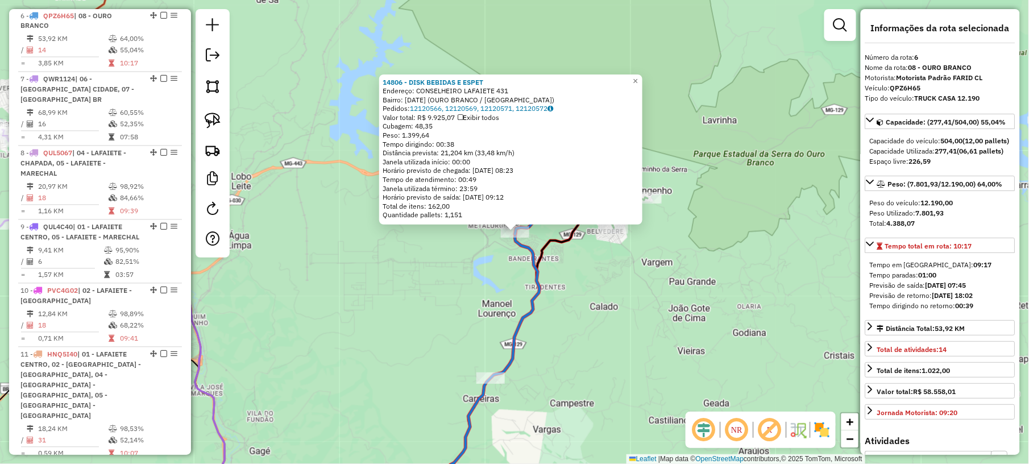
click at [644, 306] on div "14806 - DISK BEBIDAS E ESPET Endereço: CONSELHEIRO LAFAIETE 431 Bairro: [DATE] …" at bounding box center [514, 232] width 1029 height 464
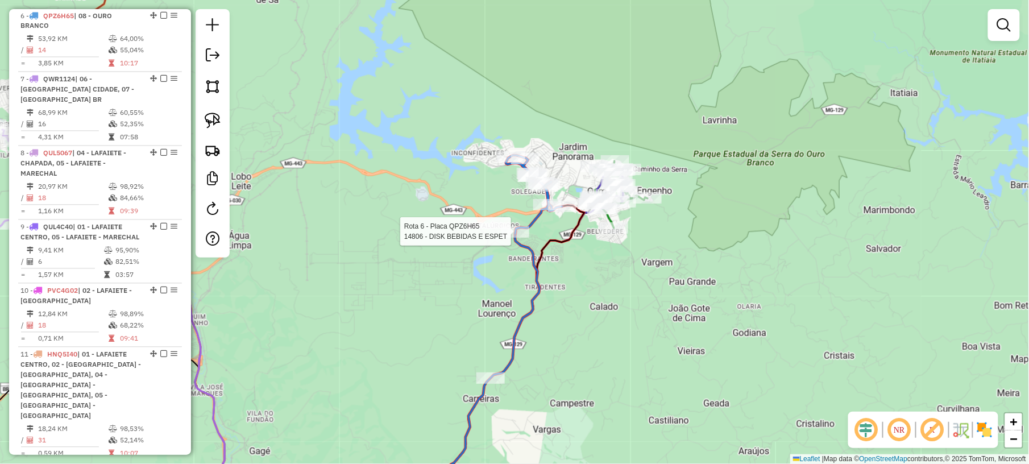
select select "*********"
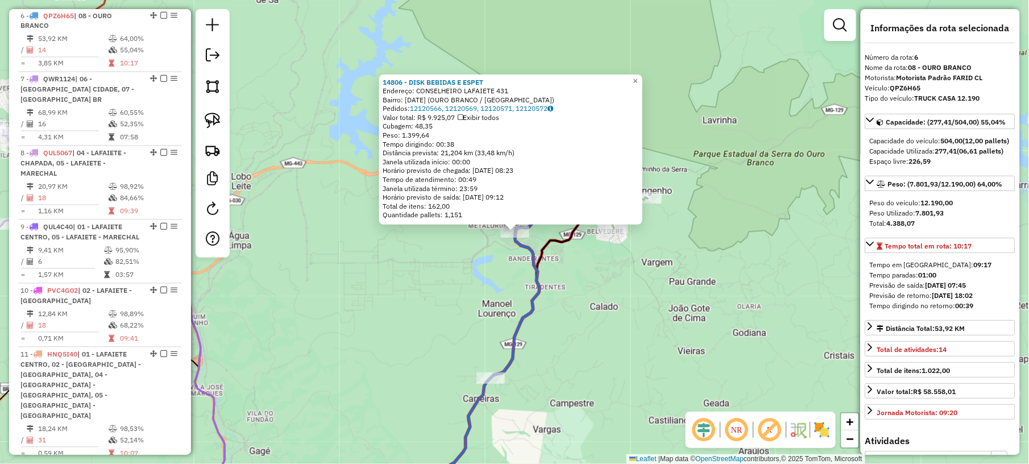
click at [656, 324] on div "14806 - DISK BEBIDAS E ESPET Endereço: CONSELHEIRO LAFAIETE 431 Bairro: [DATE] …" at bounding box center [514, 232] width 1029 height 464
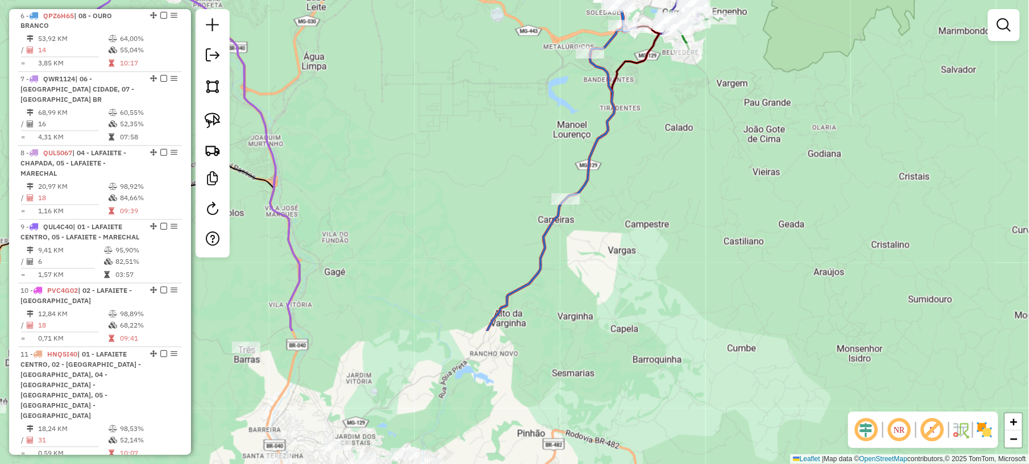
drag, startPoint x: 608, startPoint y: 343, endPoint x: 699, endPoint y: 130, distance: 231.6
click at [687, 158] on div "Janela de atendimento Grade de atendimento Capacidade Transportadoras Veículos …" at bounding box center [514, 232] width 1029 height 464
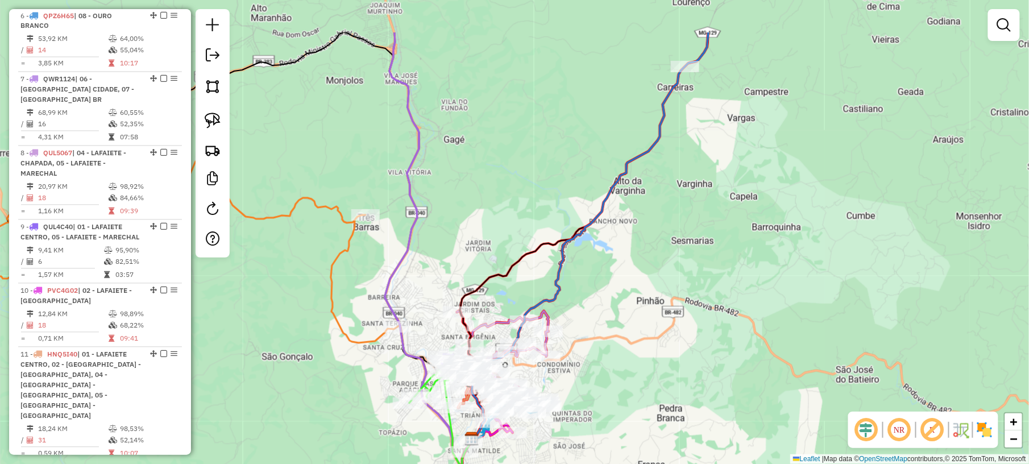
drag, startPoint x: 789, startPoint y: 119, endPoint x: 690, endPoint y: 267, distance: 177.7
click at [704, 276] on div "Janela de atendimento Grade de atendimento Capacidade Transportadoras Veículos …" at bounding box center [514, 232] width 1029 height 464
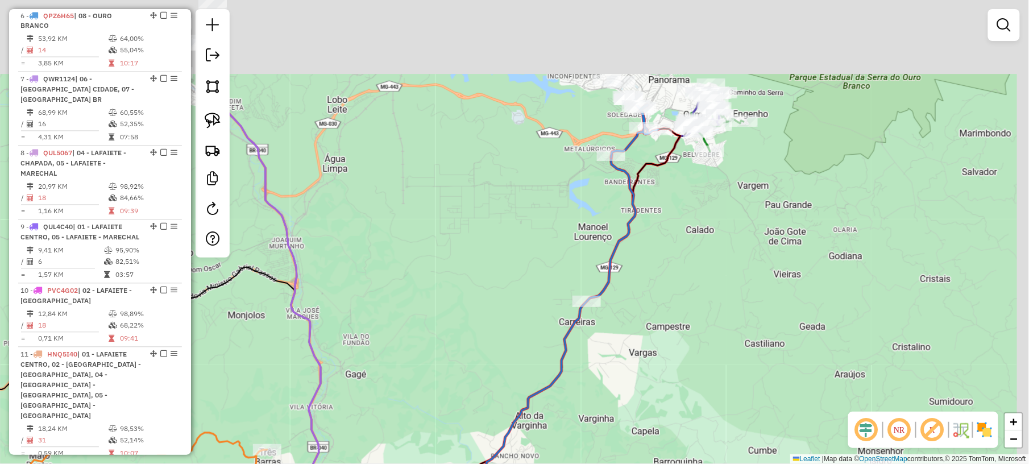
drag, startPoint x: 735, startPoint y: 92, endPoint x: 666, endPoint y: 253, distance: 175.3
click at [667, 253] on div "Janela de atendimento Grade de atendimento Capacidade Transportadoras Veículos …" at bounding box center [514, 232] width 1029 height 464
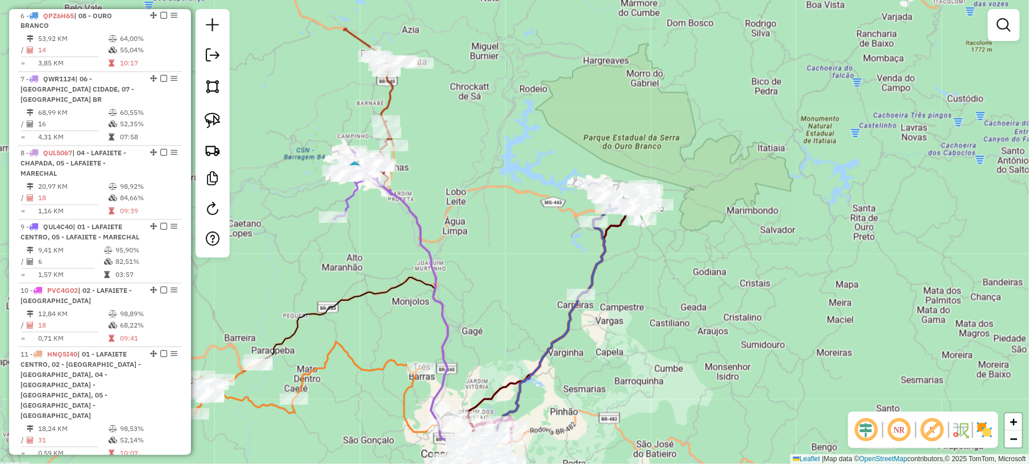
drag, startPoint x: 515, startPoint y: 330, endPoint x: 606, endPoint y: 167, distance: 186.8
click at [606, 167] on div "Janela de atendimento Grade de atendimento Capacidade Transportadoras Veículos …" at bounding box center [514, 232] width 1029 height 464
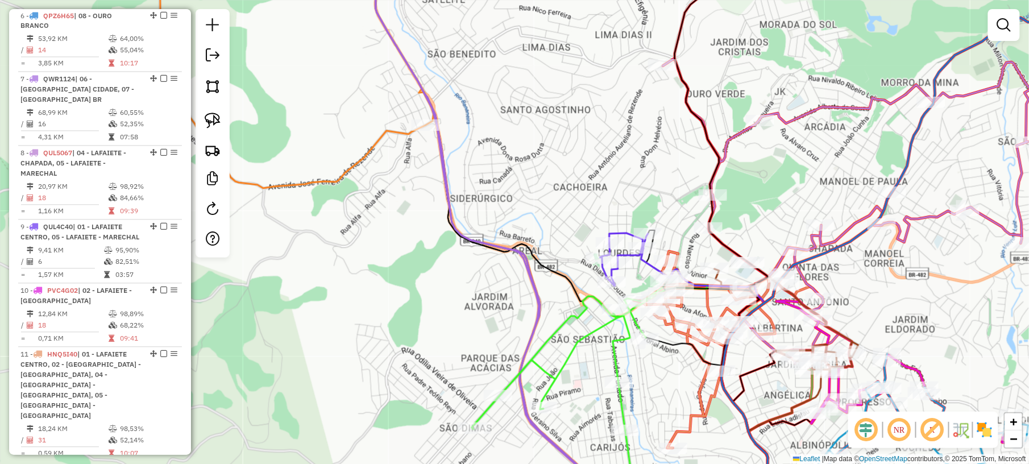
drag, startPoint x: 655, startPoint y: 201, endPoint x: 560, endPoint y: 177, distance: 97.9
click at [560, 177] on div "Janela de atendimento Grade de atendimento Capacidade Transportadoras Veículos …" at bounding box center [514, 232] width 1029 height 464
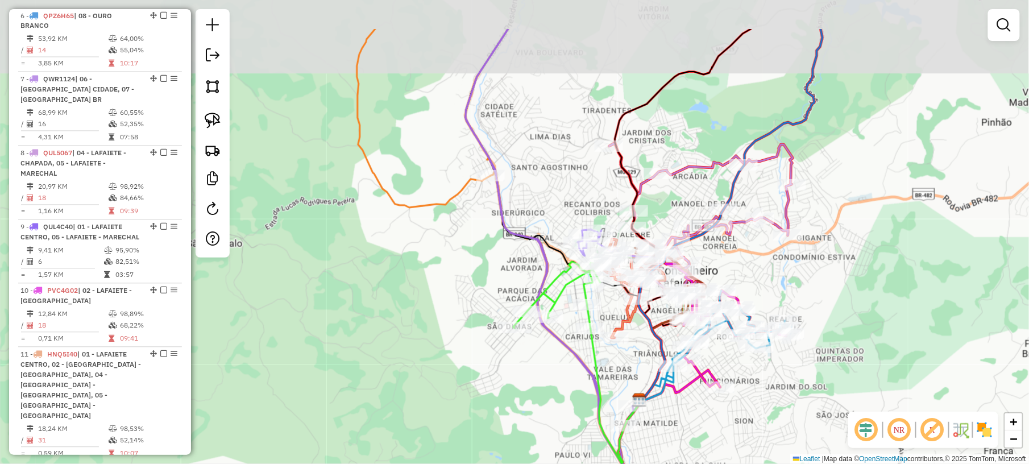
drag, startPoint x: 822, startPoint y: 34, endPoint x: 571, endPoint y: 421, distance: 461.3
click at [579, 421] on div "Janela de atendimento Grade de atendimento Capacidade Transportadoras Veículos …" at bounding box center [514, 232] width 1029 height 464
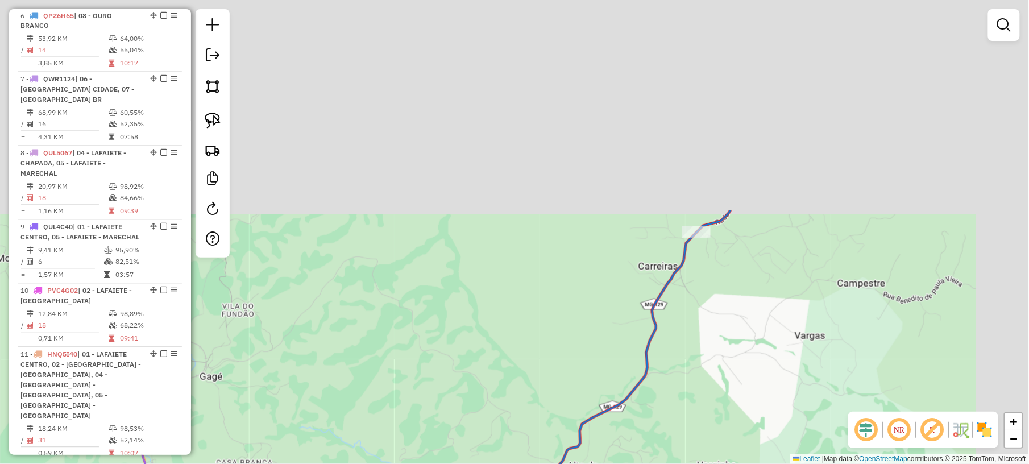
drag, startPoint x: 720, startPoint y: 298, endPoint x: 578, endPoint y: 471, distance: 224.2
click at [578, 463] on html "Aguarde... Pop-up bloqueado! Seu navegador bloqueou automáticamente a abertura …" at bounding box center [514, 232] width 1029 height 464
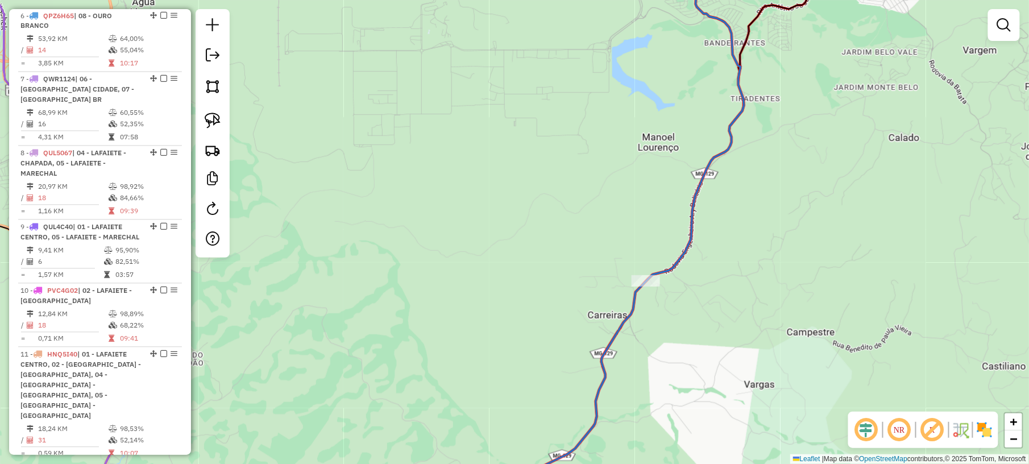
drag, startPoint x: 824, startPoint y: 131, endPoint x: 624, endPoint y: 389, distance: 326.7
click at [624, 389] on div "Rota 8 - Placa QUL5067 14834 - MALUCO BEZA Janela de atendimento Grade de atend…" at bounding box center [514, 232] width 1029 height 464
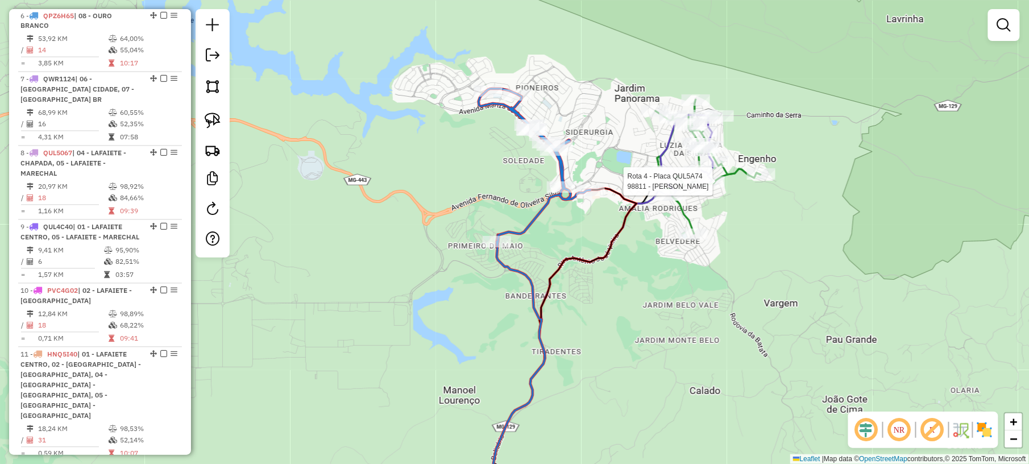
select select "*********"
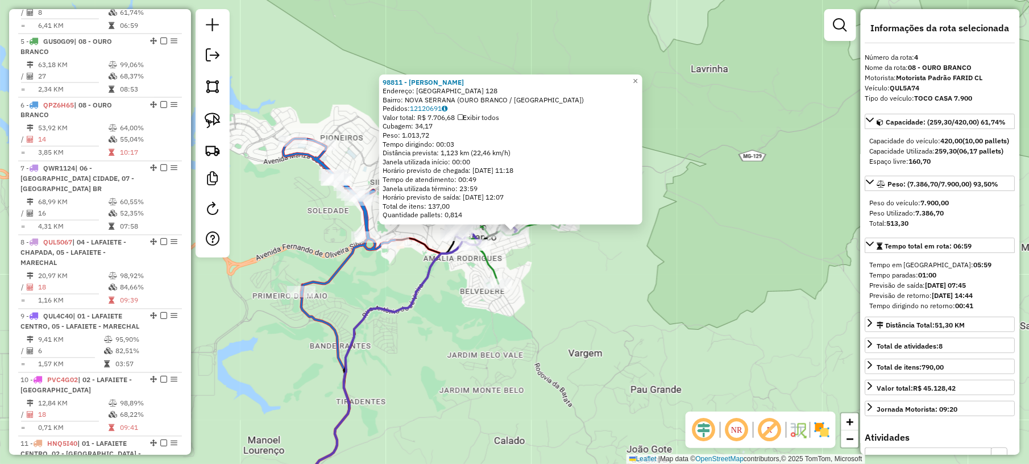
scroll to position [628, 0]
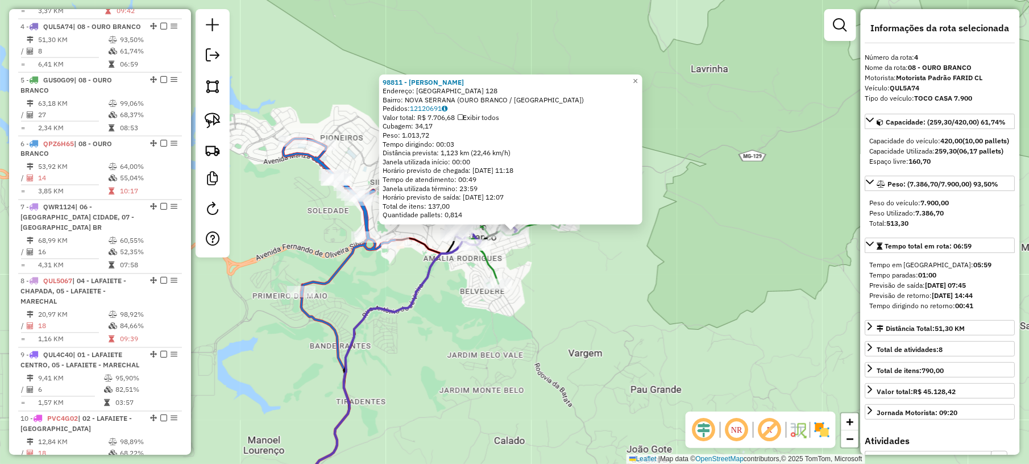
click at [575, 344] on div "98811 - [PERSON_NAME]: [GEOGRAPHIC_DATA] 128 Bairro: [GEOGRAPHIC_DATA] (OURO BR…" at bounding box center [514, 232] width 1029 height 464
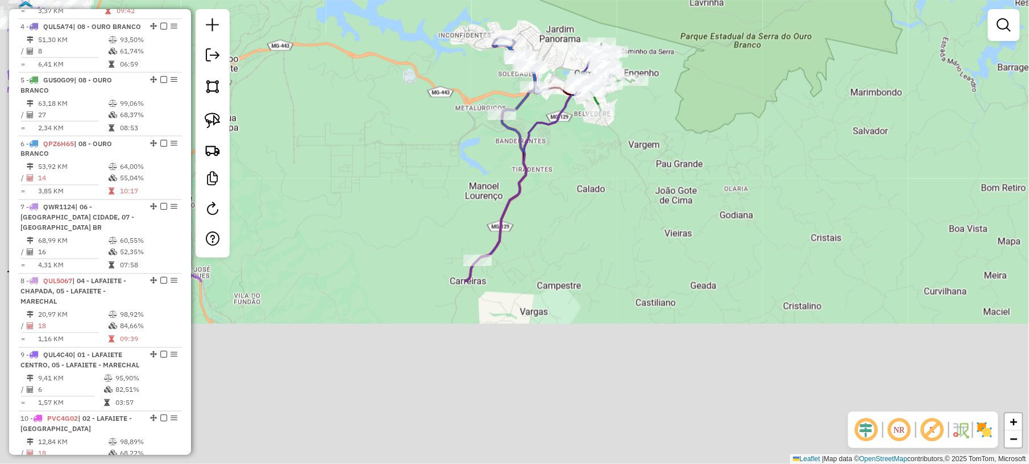
drag, startPoint x: 464, startPoint y: 369, endPoint x: 631, endPoint y: 17, distance: 389.7
click at [615, 62] on div "Rota 5 - Placa GUS0G09 35759 - CASA DE CARNES GG Janela de atendimento Grade de…" at bounding box center [514, 232] width 1029 height 464
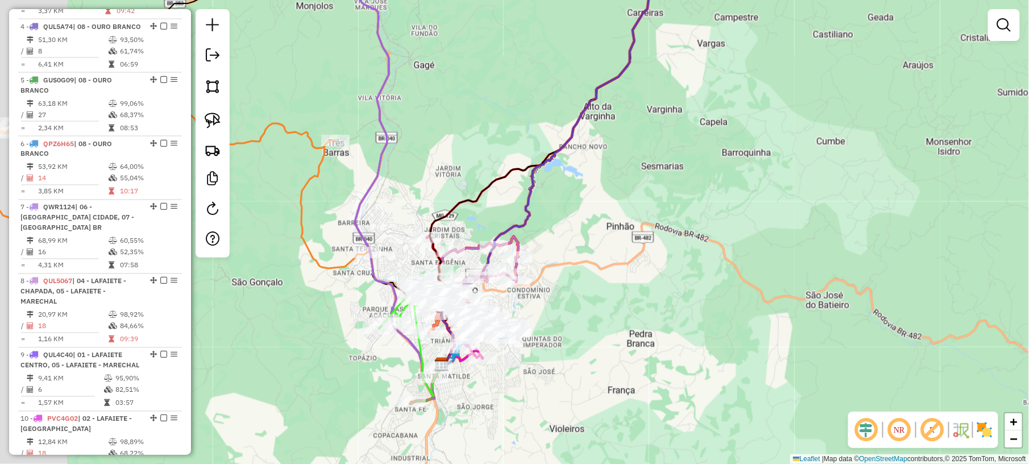
drag, startPoint x: 519, startPoint y: 265, endPoint x: 594, endPoint y: 181, distance: 112.8
click at [592, 184] on div "Rota 5 - Placa GUS0G09 35759 - CASA DE CARNES GG Rota 4 - Placa QUL5A74 31628 -…" at bounding box center [514, 232] width 1029 height 464
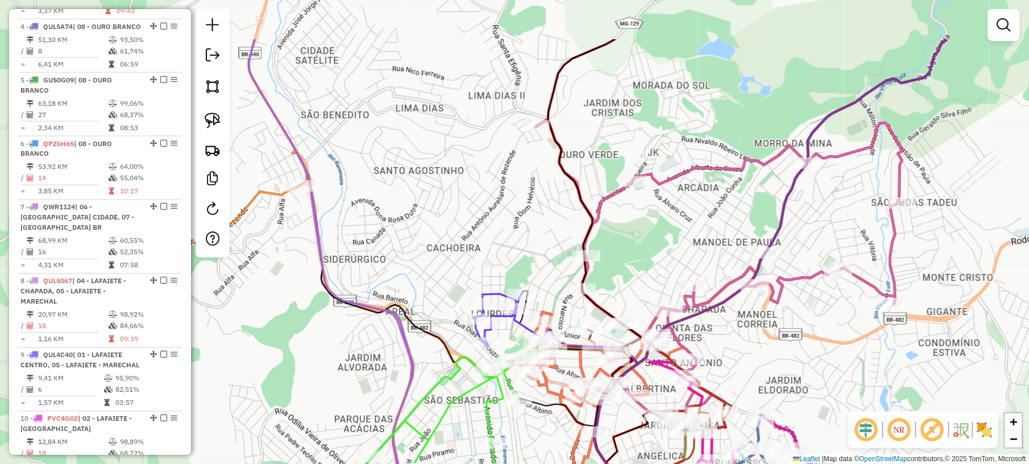
drag, startPoint x: 687, startPoint y: 22, endPoint x: 596, endPoint y: 235, distance: 232.1
click at [596, 235] on div "Rota 5 - Placa GUS0G09 35759 - CASA DE CARNES GG Rota 4 - Placa QUL5A74 31628 -…" at bounding box center [514, 232] width 1029 height 464
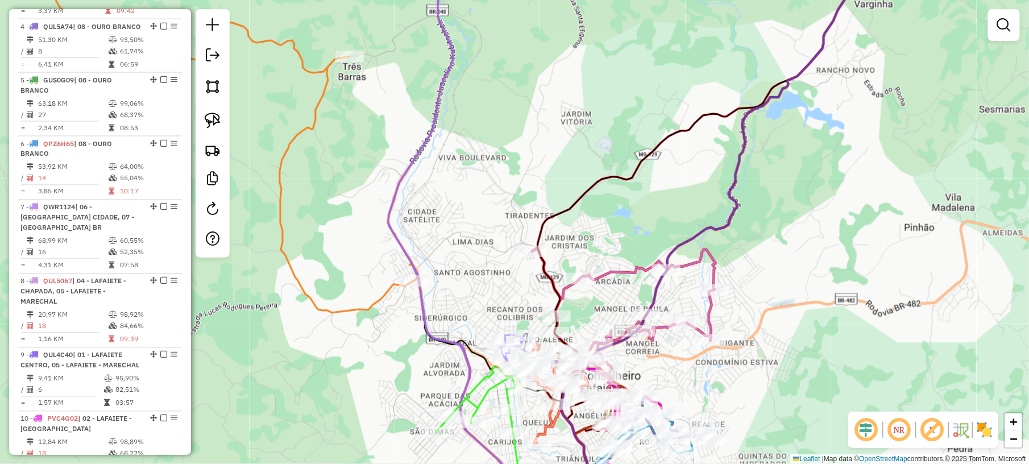
drag, startPoint x: 682, startPoint y: 68, endPoint x: 515, endPoint y: 371, distance: 345.9
click at [527, 379] on div "Rota 5 - Placa GUS0G09 35759 - CASA DE CARNES GG Rota 4 - Placa QUL5A74 31628 -…" at bounding box center [514, 232] width 1029 height 464
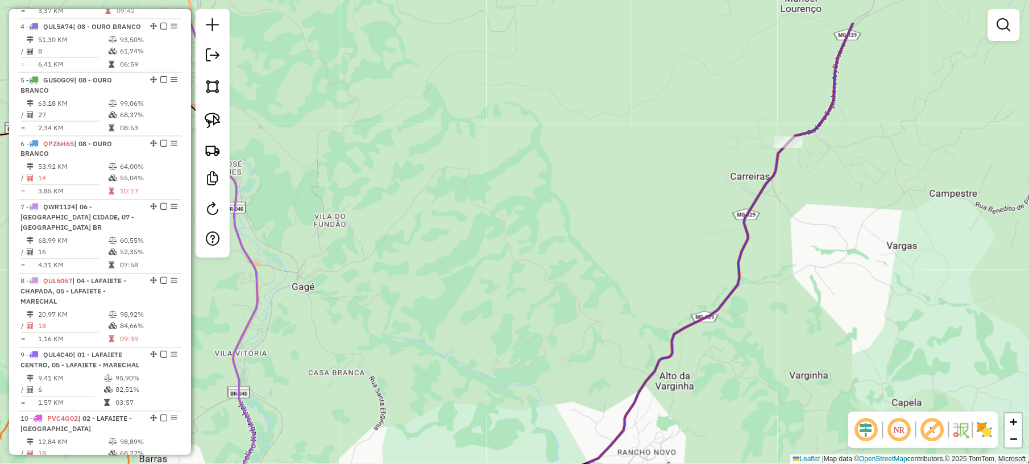
drag, startPoint x: 662, startPoint y: 167, endPoint x: 508, endPoint y: 362, distance: 248.2
click at [508, 362] on div "Rota 5 - Placa GUS0G09 35759 - CASA DE CARNES GG Rota 4 - Placa QUL5A74 31628 -…" at bounding box center [514, 232] width 1029 height 464
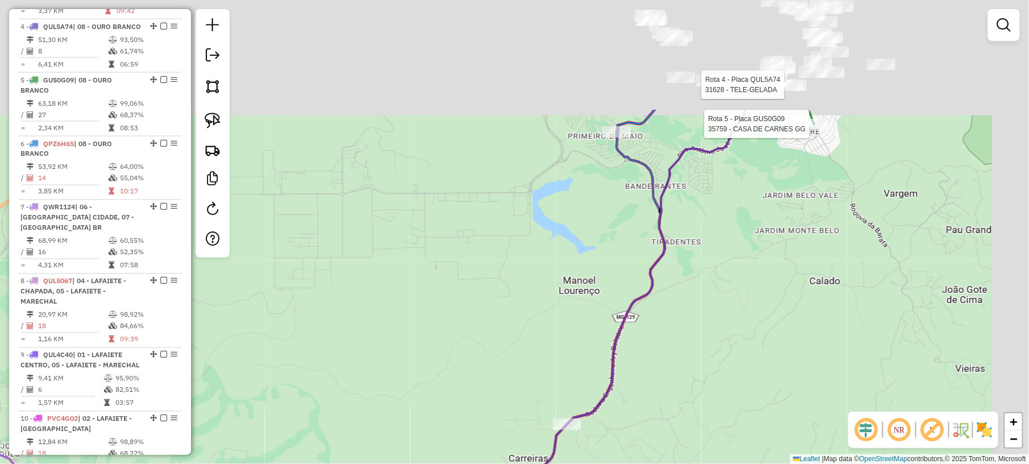
drag, startPoint x: 590, startPoint y: 174, endPoint x: 465, endPoint y: 343, distance: 210.6
click at [465, 343] on div "Rota 5 - Placa GUS0G09 35759 - CASA DE CARNES GG Rota 4 - Placa QUL5A74 31628 -…" at bounding box center [514, 232] width 1029 height 464
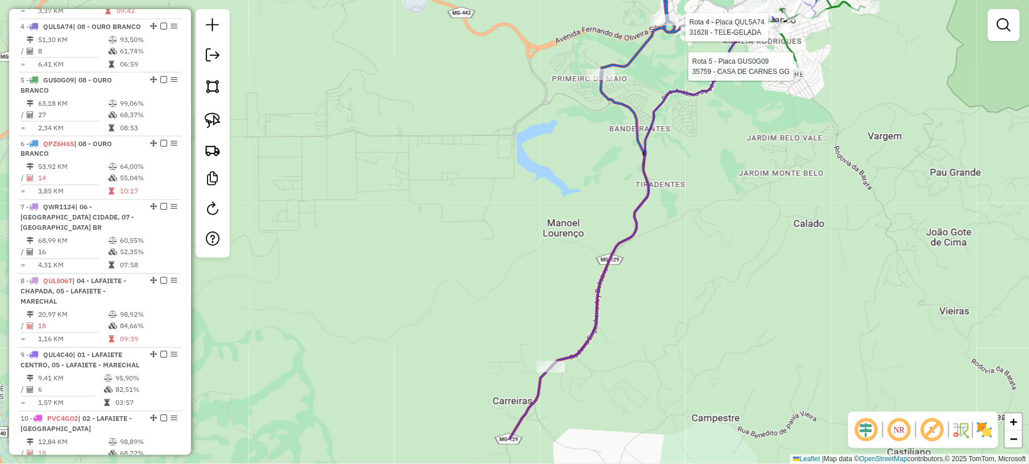
drag, startPoint x: 492, startPoint y: 280, endPoint x: 496, endPoint y: 194, distance: 86.0
click at [496, 196] on div "Rota 5 - Placa GUS0G09 35759 - CASA DE CARNES GG Rota 4 - Placa QUL5A74 31628 -…" at bounding box center [514, 232] width 1029 height 464
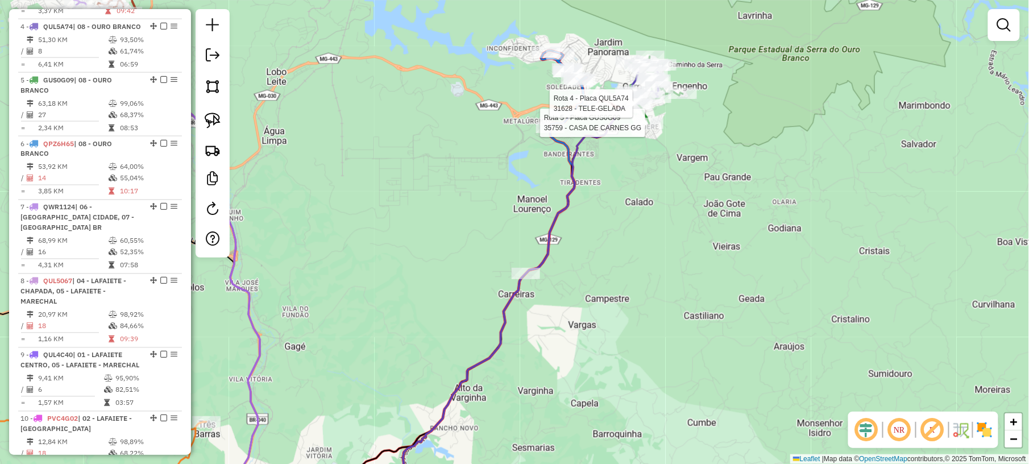
click at [637, 251] on div "Rota 5 - Placa GUS0G09 35759 - CASA DE CARNES GG Rota 4 - Placa QUL5A74 31628 -…" at bounding box center [514, 232] width 1029 height 464
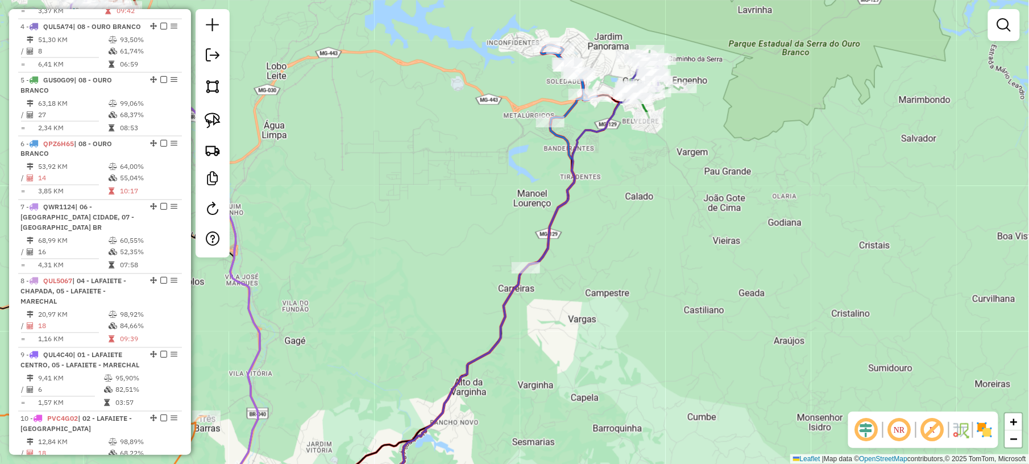
drag, startPoint x: 410, startPoint y: 298, endPoint x: 487, endPoint y: 177, distance: 143.2
click at [480, 192] on div "Janela de atendimento Grade de atendimento Capacidade Transportadoras Veículos …" at bounding box center [514, 232] width 1029 height 464
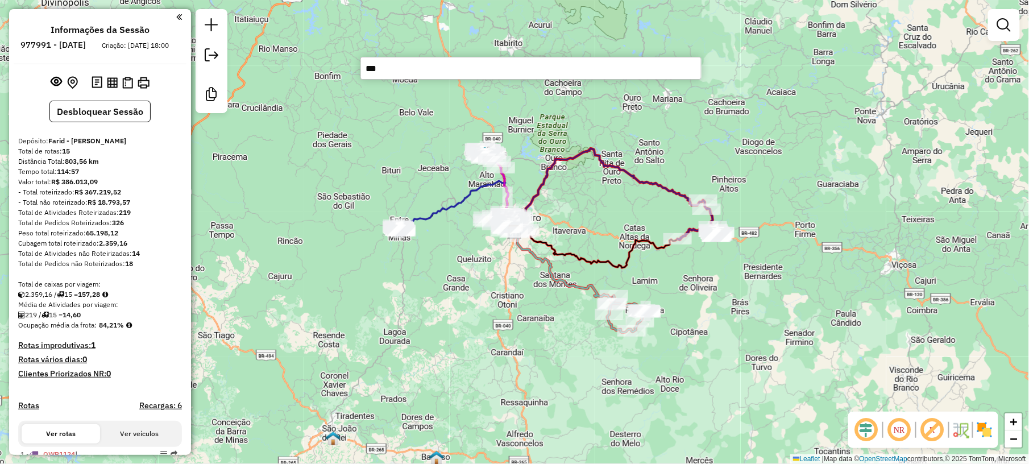
type input "****"
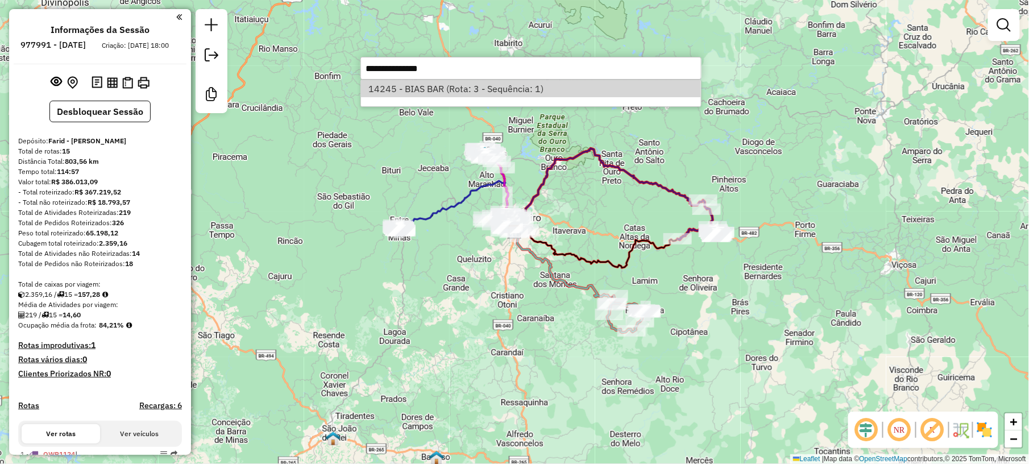
select select "**********"
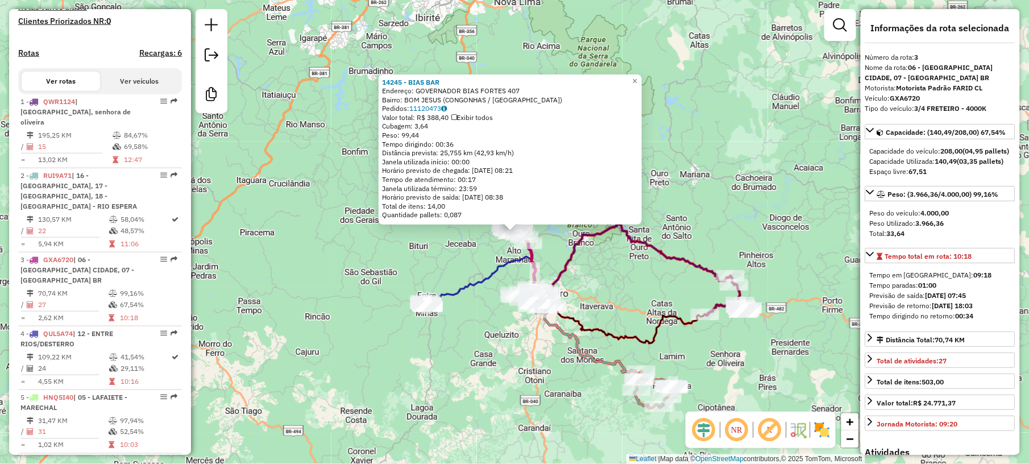
scroll to position [586, 0]
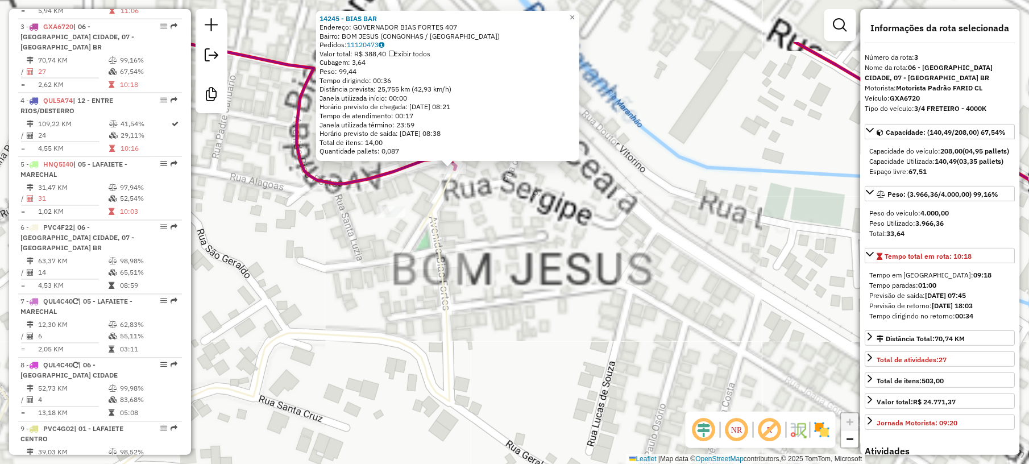
drag, startPoint x: 508, startPoint y: 226, endPoint x: 558, endPoint y: 345, distance: 129.2
click at [558, 345] on div "14245 - BIAS BAR Endereço: GOVERNADOR BIAS FORTES 407 Bairro: BOM JESUS (CONGON…" at bounding box center [514, 232] width 1029 height 464
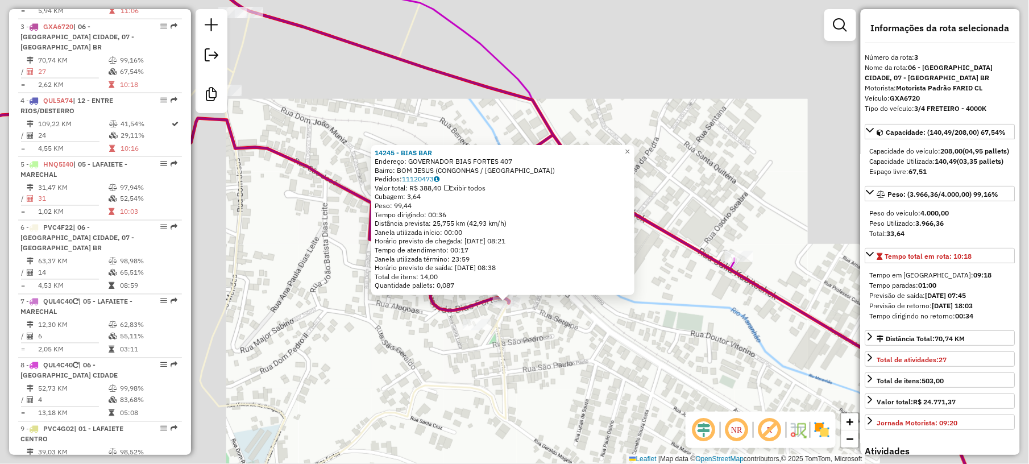
click at [533, 364] on div "14245 - BIAS BAR Endereço: GOVERNADOR BIAS FORTES 407 Bairro: BOM JESUS (CONGON…" at bounding box center [514, 232] width 1029 height 464
